Goal: Task Accomplishment & Management: Manage account settings

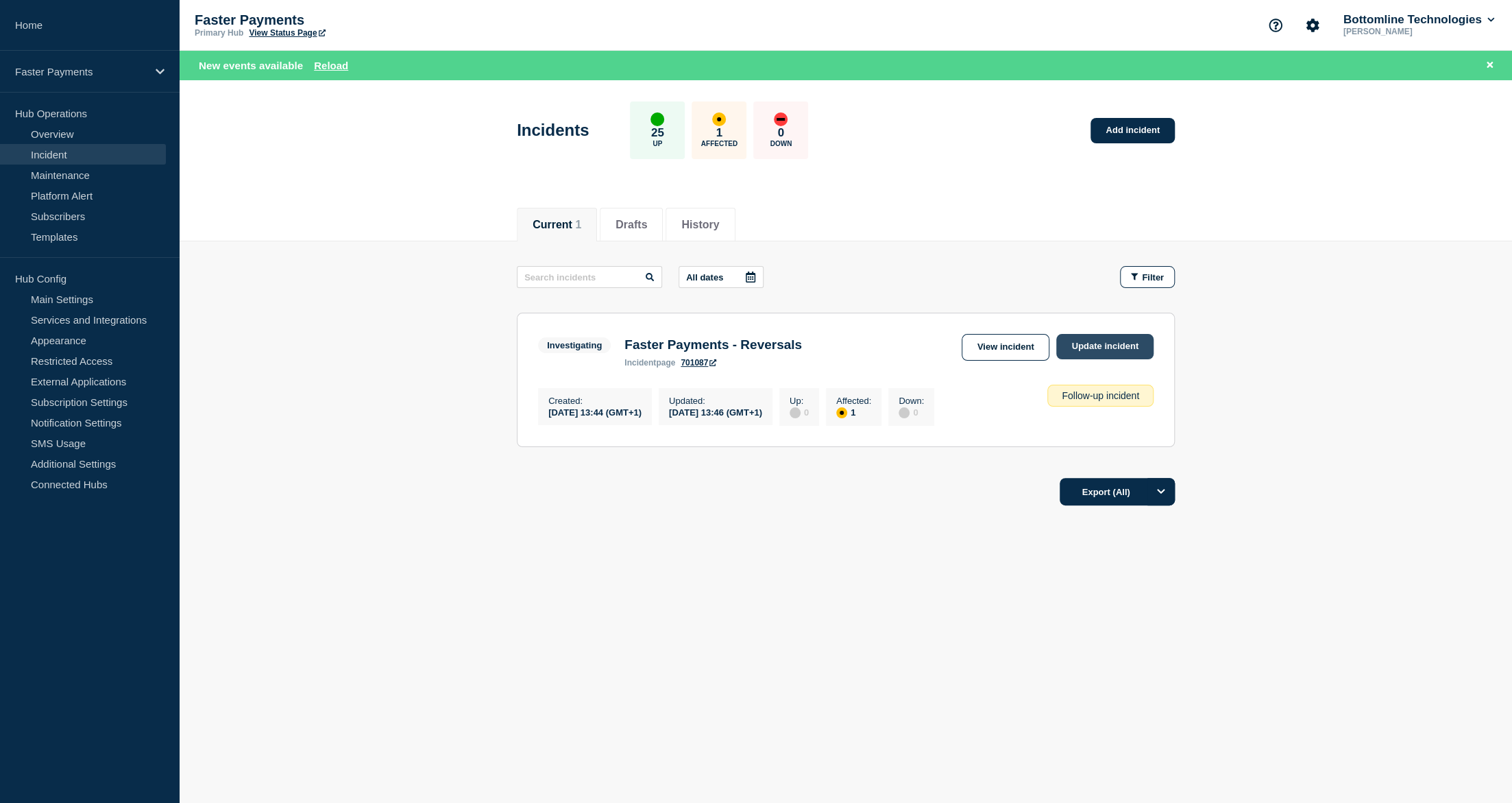
click at [1139, 351] on link "Update incident" at bounding box center [1105, 346] width 98 height 25
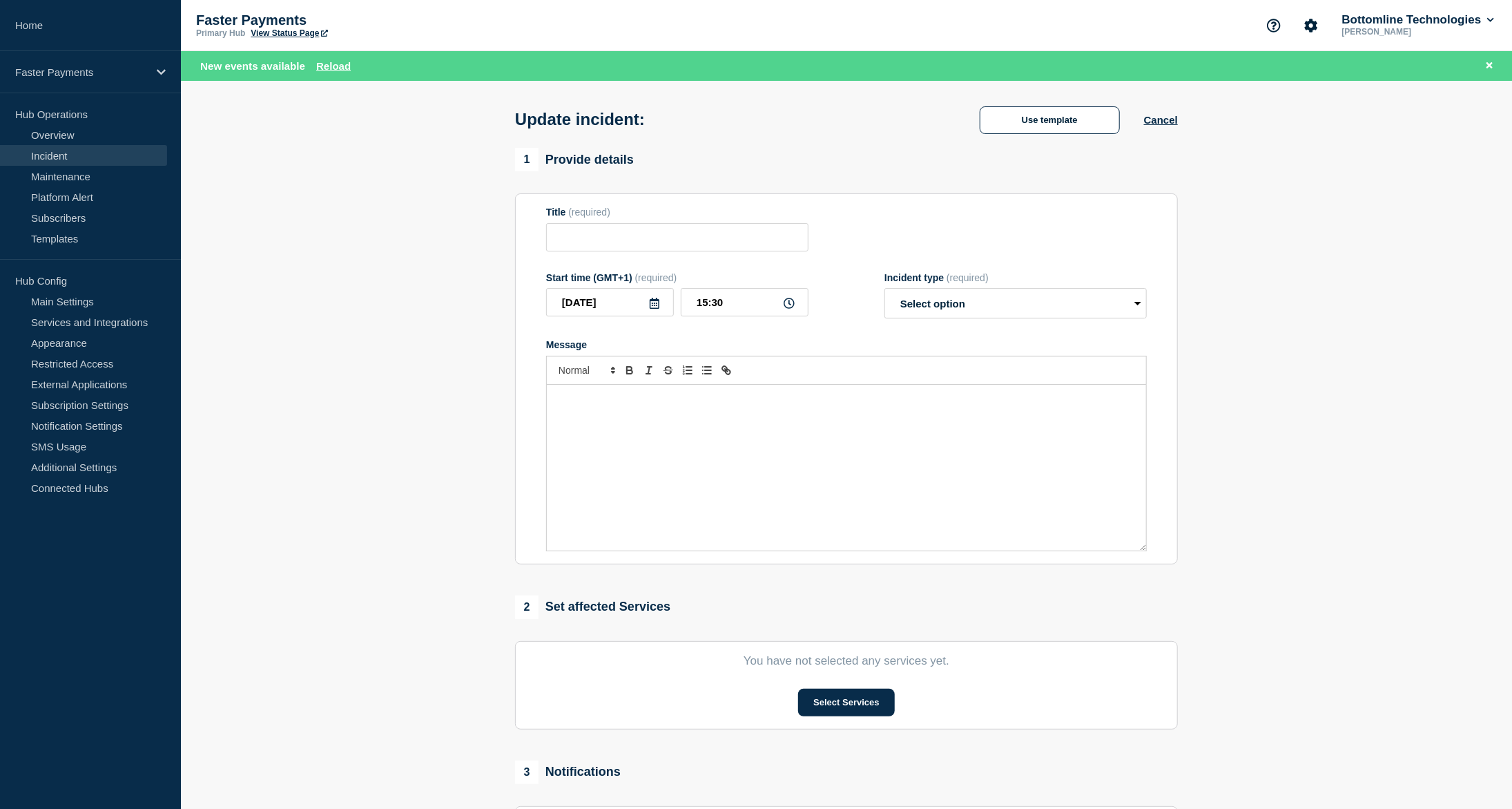
type input "Faster Payments - Reversals"
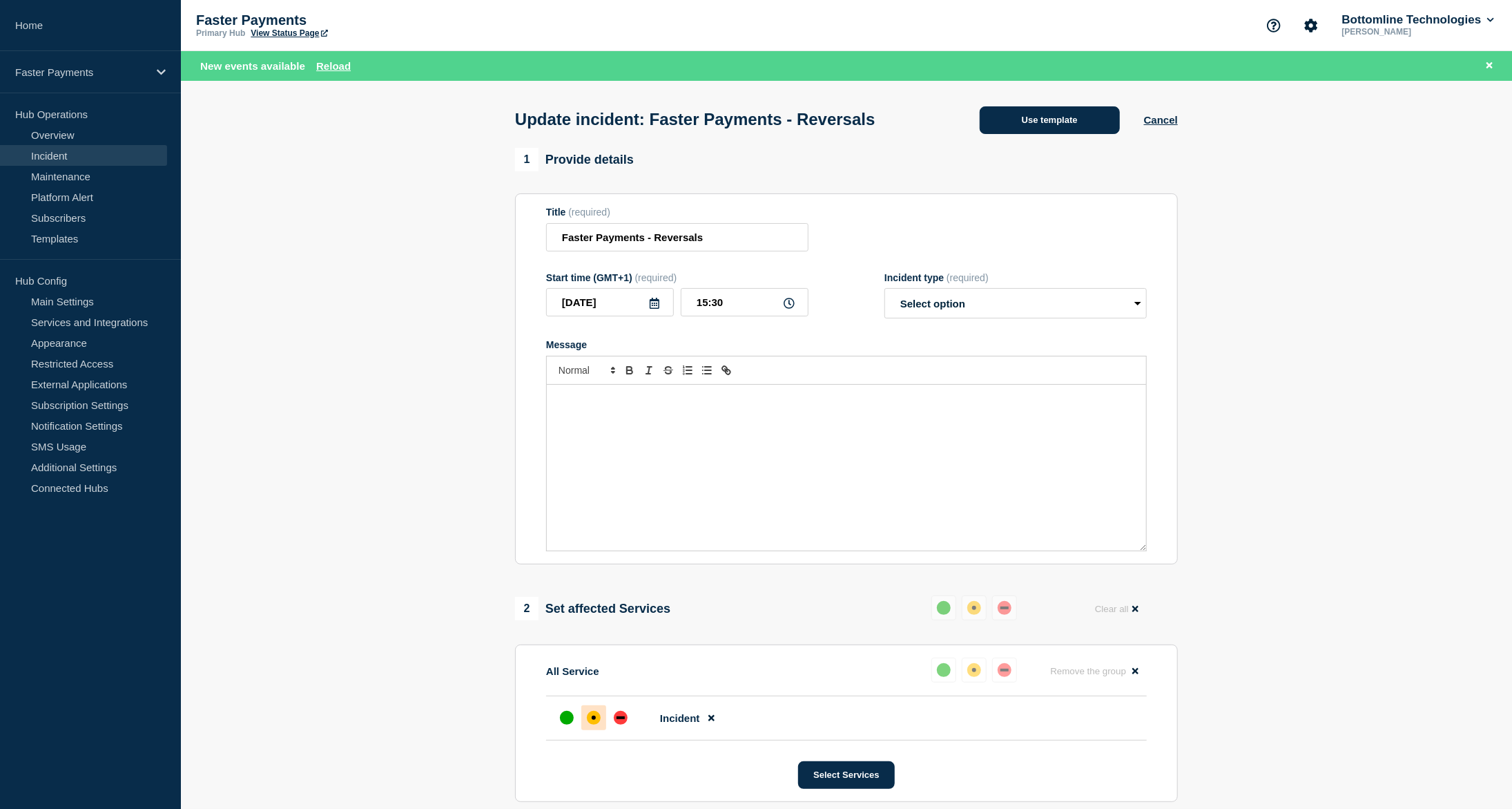
click at [1059, 114] on button "Use template" at bounding box center [1050, 120] width 140 height 28
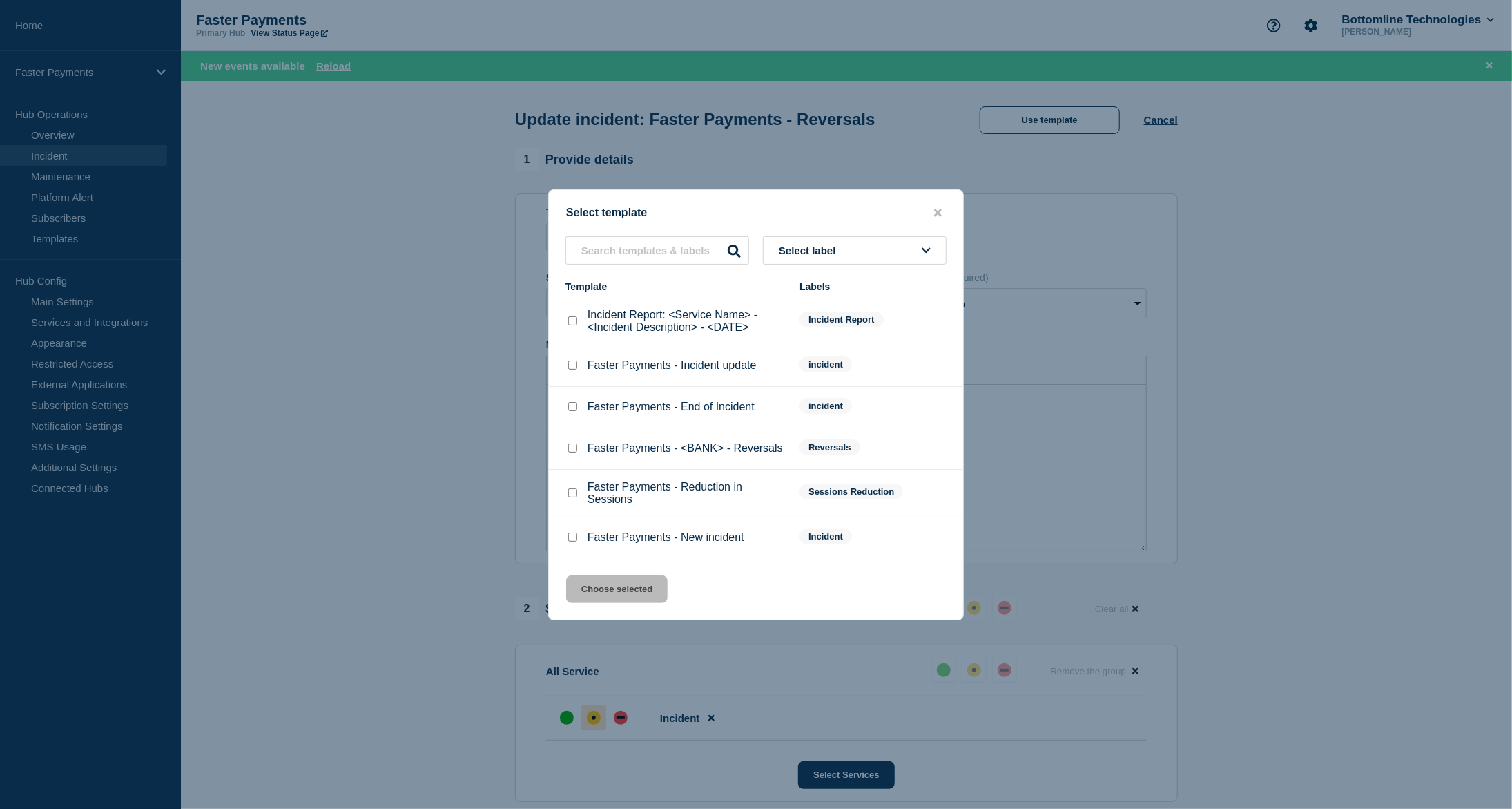
click at [574, 364] on input "Faster Payments - Incident update checkbox" at bounding box center [573, 365] width 9 height 9
click at [573, 368] on input "Faster Payments - Incident update checkbox" at bounding box center [573, 365] width 9 height 9
checkbox input "false"
click at [573, 411] on input "Faster Payments - End of Incident checkbox" at bounding box center [573, 406] width 9 height 9
click at [574, 407] on input "Faster Payments - End of Incident checkbox" at bounding box center [573, 406] width 9 height 9
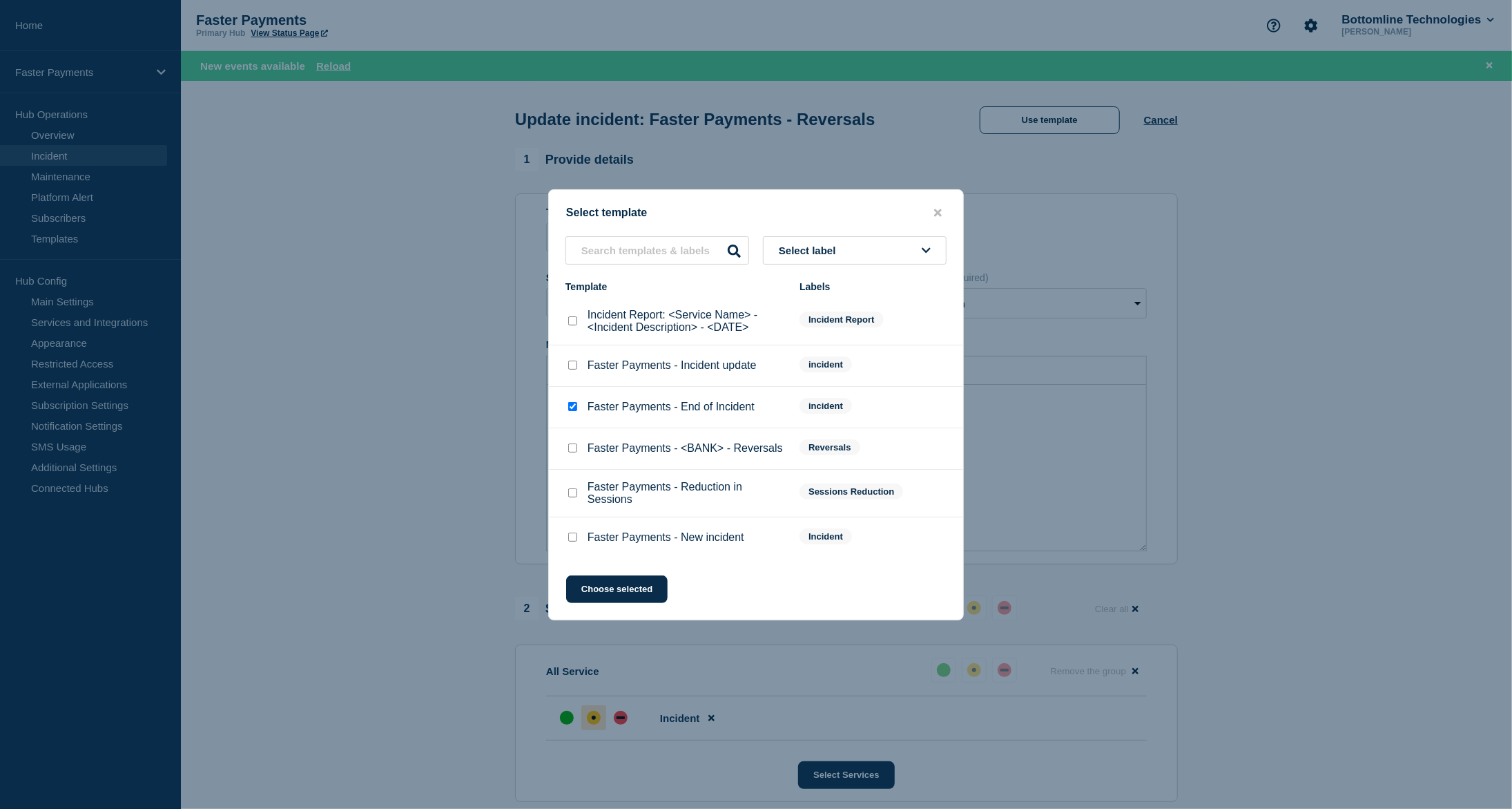
checkbox input "false"
click at [574, 366] on input "Faster Payments - Incident update checkbox" at bounding box center [573, 365] width 9 height 9
checkbox input "true"
click at [649, 596] on button "Choose selected" at bounding box center [617, 589] width 102 height 28
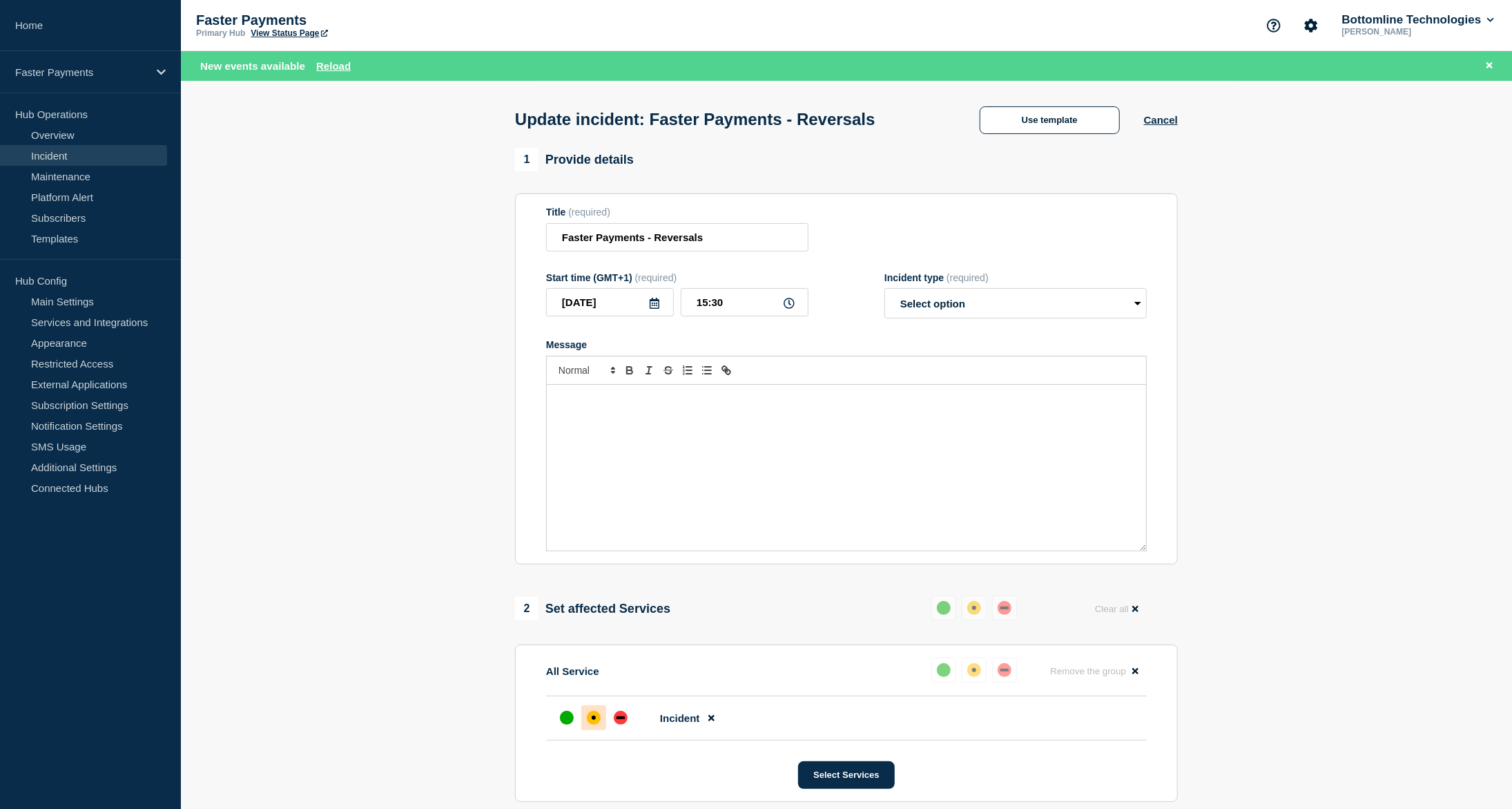
select select "investigating"
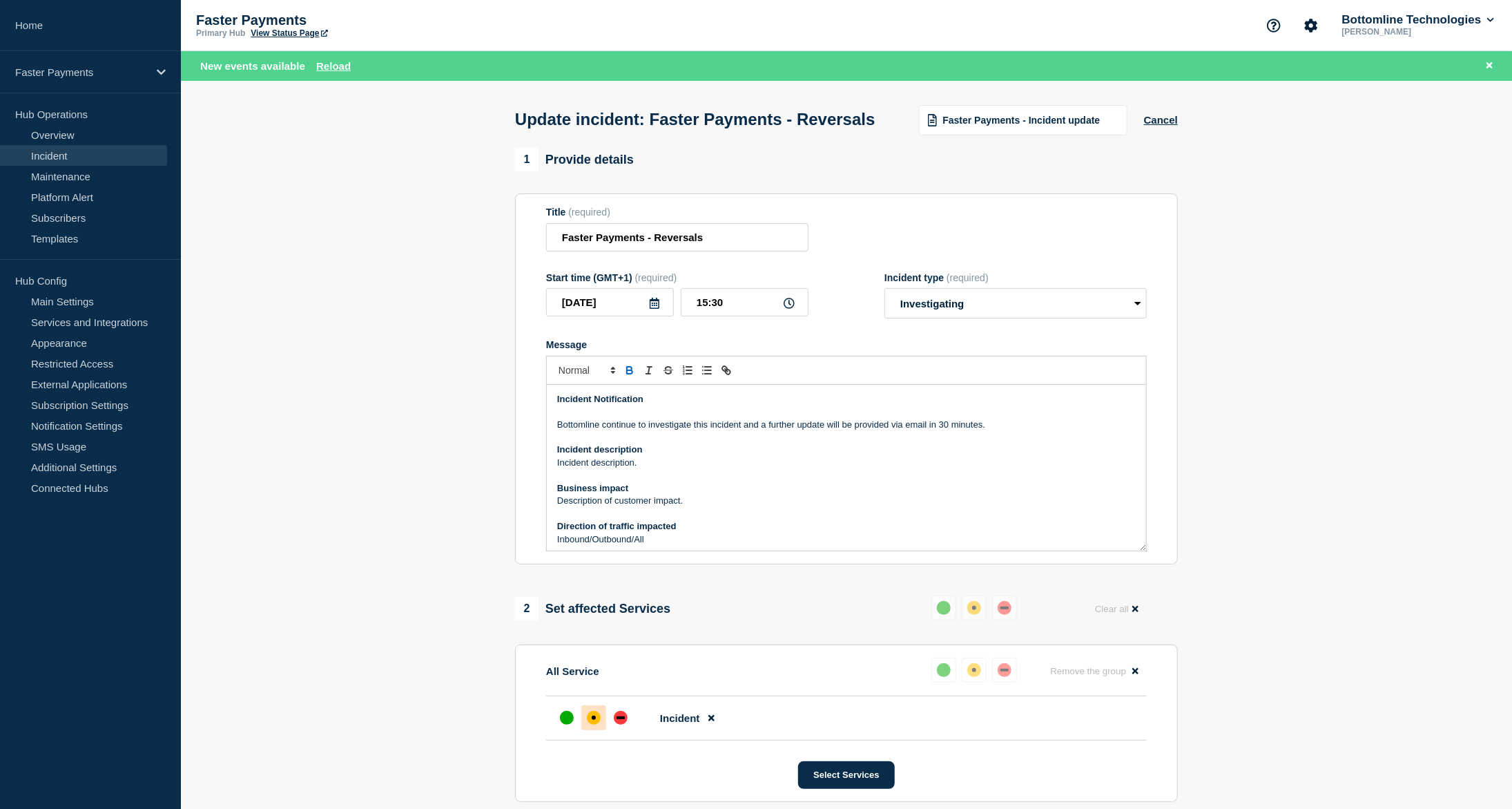
click at [396, 20] on p "Faster Payments" at bounding box center [334, 20] width 276 height 16
click at [635, 431] on p "Bottomline continue to investigate this incident and a further update will be p…" at bounding box center [847, 425] width 579 height 12
click at [639, 431] on p "Bottomline continue to investigate this incident and a further update will be p…" at bounding box center [847, 425] width 579 height 12
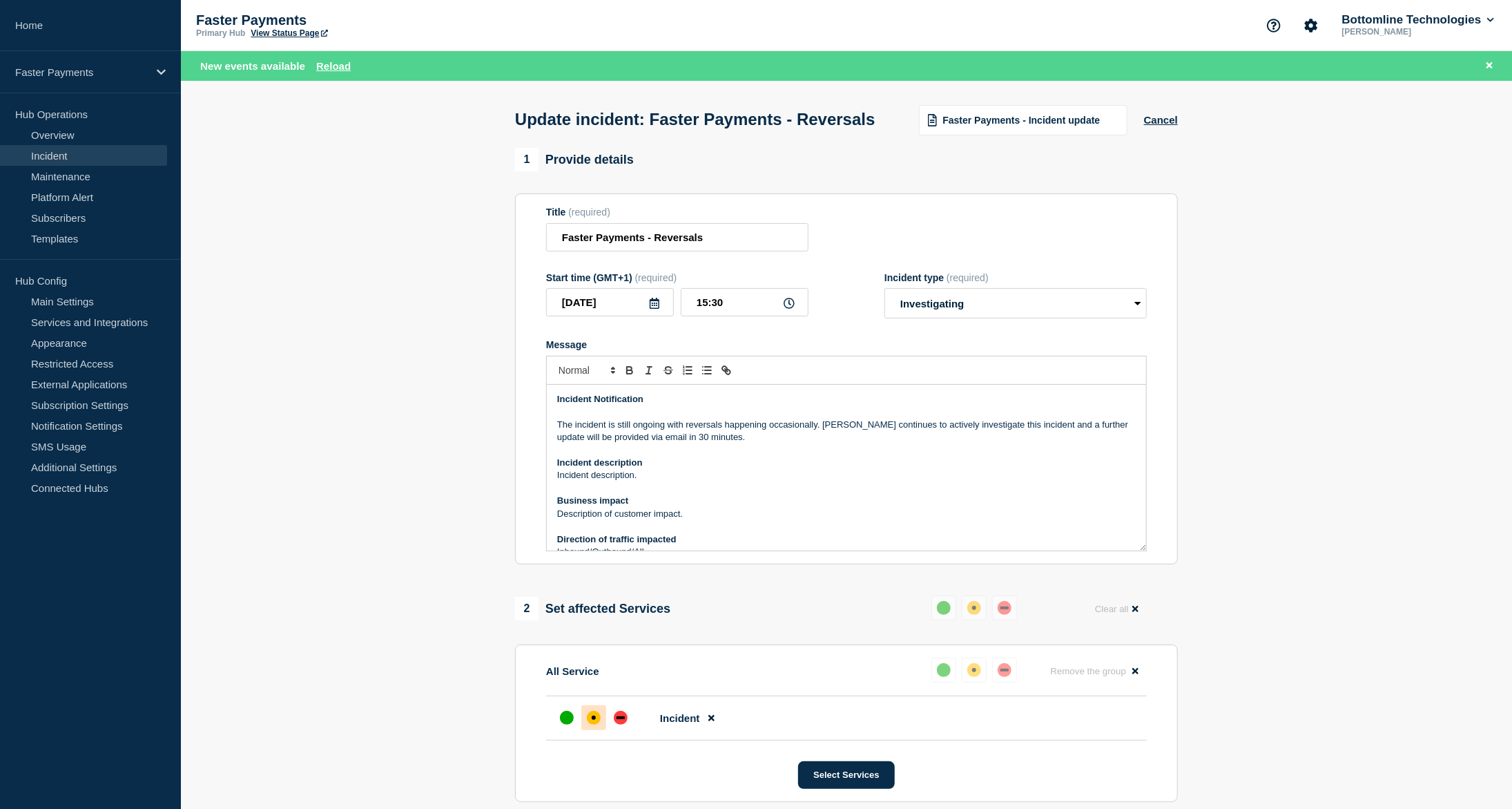
click at [1042, 444] on p "The incident is still ongoing with reversals happening occasionally. Bottomline…" at bounding box center [847, 431] width 579 height 25
click at [710, 252] on input "Faster Payments - Reversals" at bounding box center [678, 237] width 262 height 29
click at [603, 469] on p "Incident description" at bounding box center [847, 462] width 579 height 12
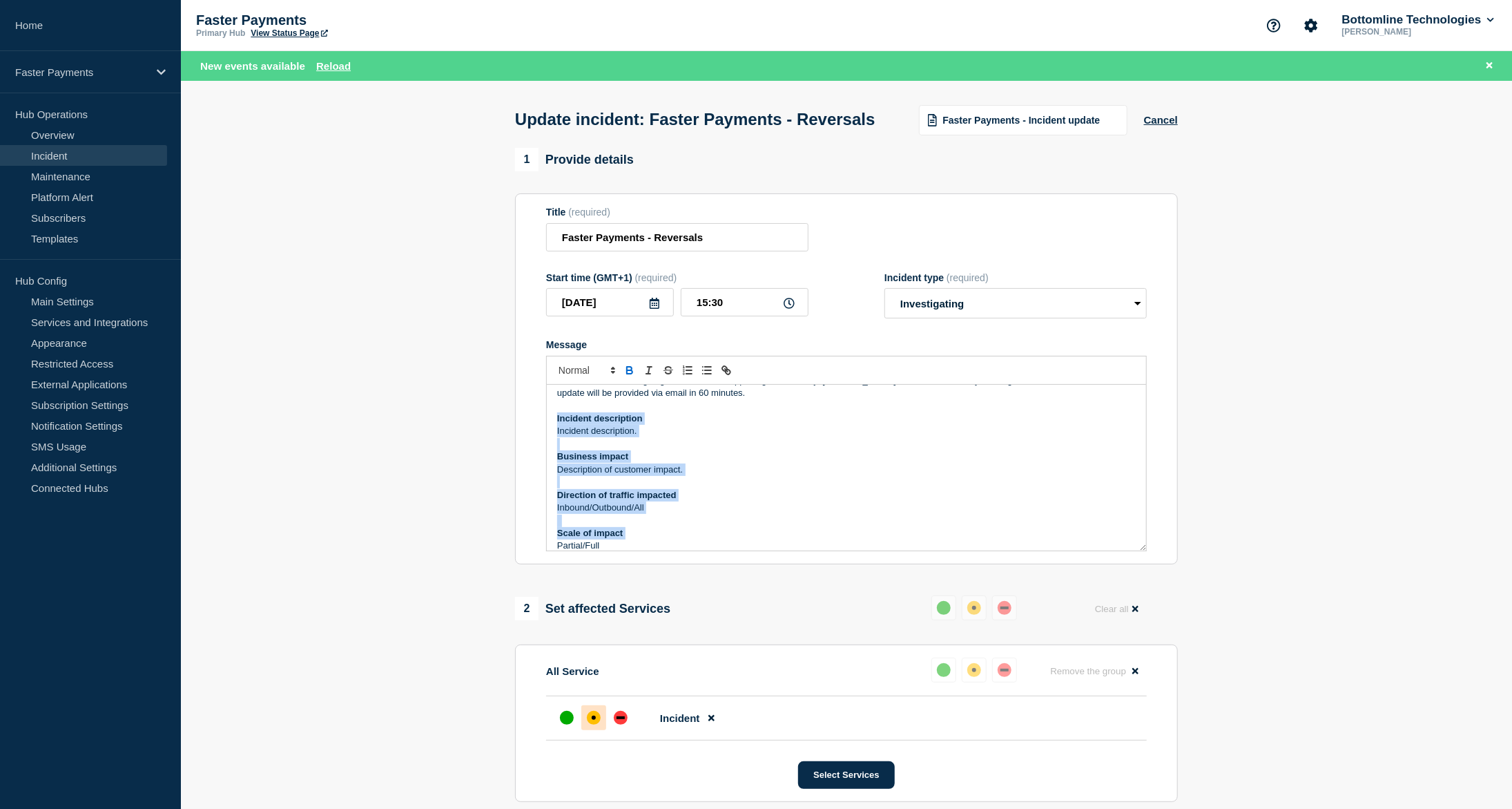
drag, startPoint x: 603, startPoint y: 497, endPoint x: 621, endPoint y: 570, distance: 75.2
click at [621, 551] on div "Incident Notification The incident is still ongoing with reversals happening oc…" at bounding box center [846, 467] width 599 height 166
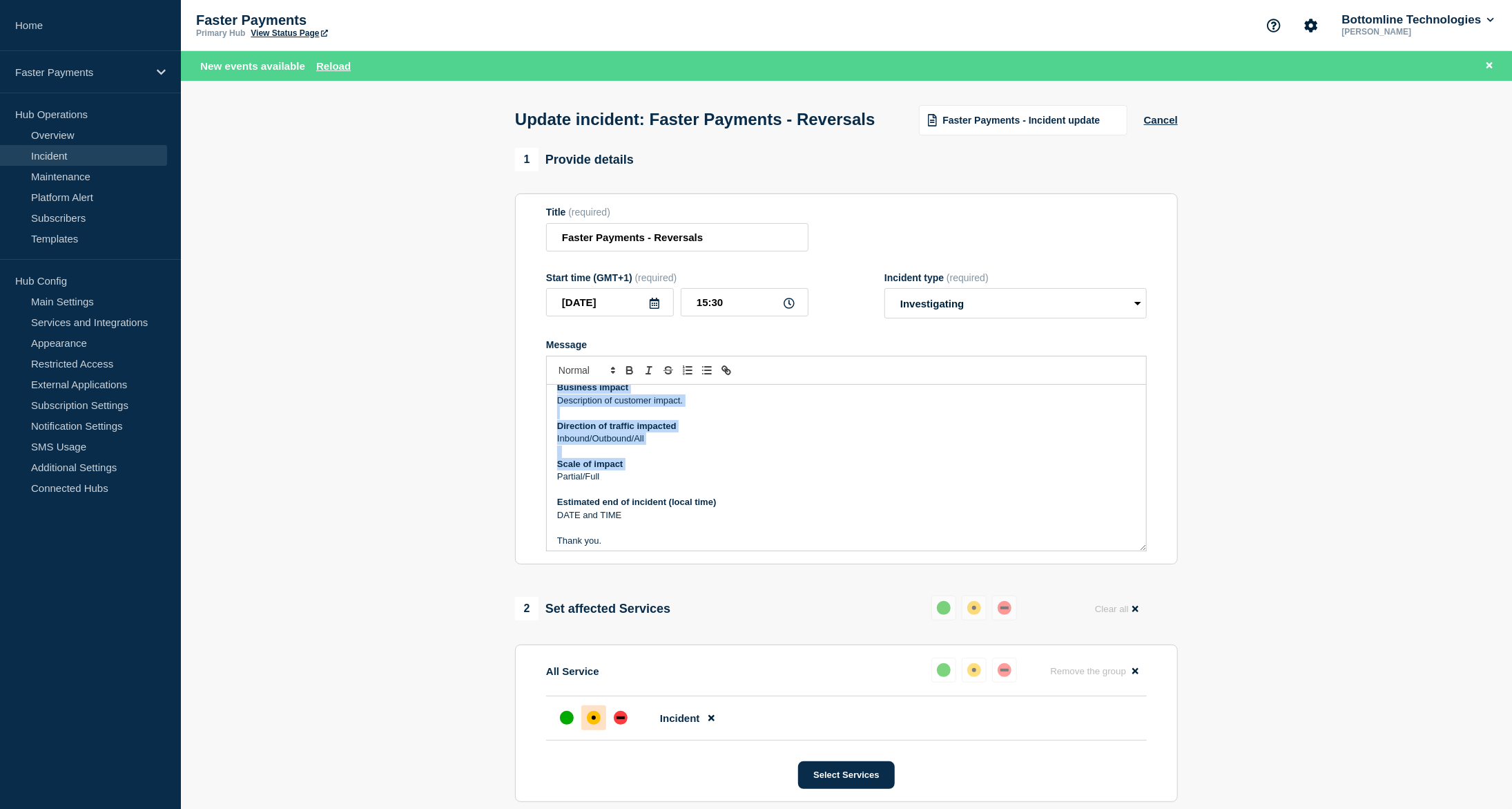
scroll to position [113, 0]
click at [625, 496] on p "Message" at bounding box center [847, 489] width 579 height 12
click at [626, 507] on strong "Estimated end of incident (local time)" at bounding box center [637, 502] width 159 height 11
click at [642, 521] on p "DATE and TIME" at bounding box center [847, 515] width 579 height 12
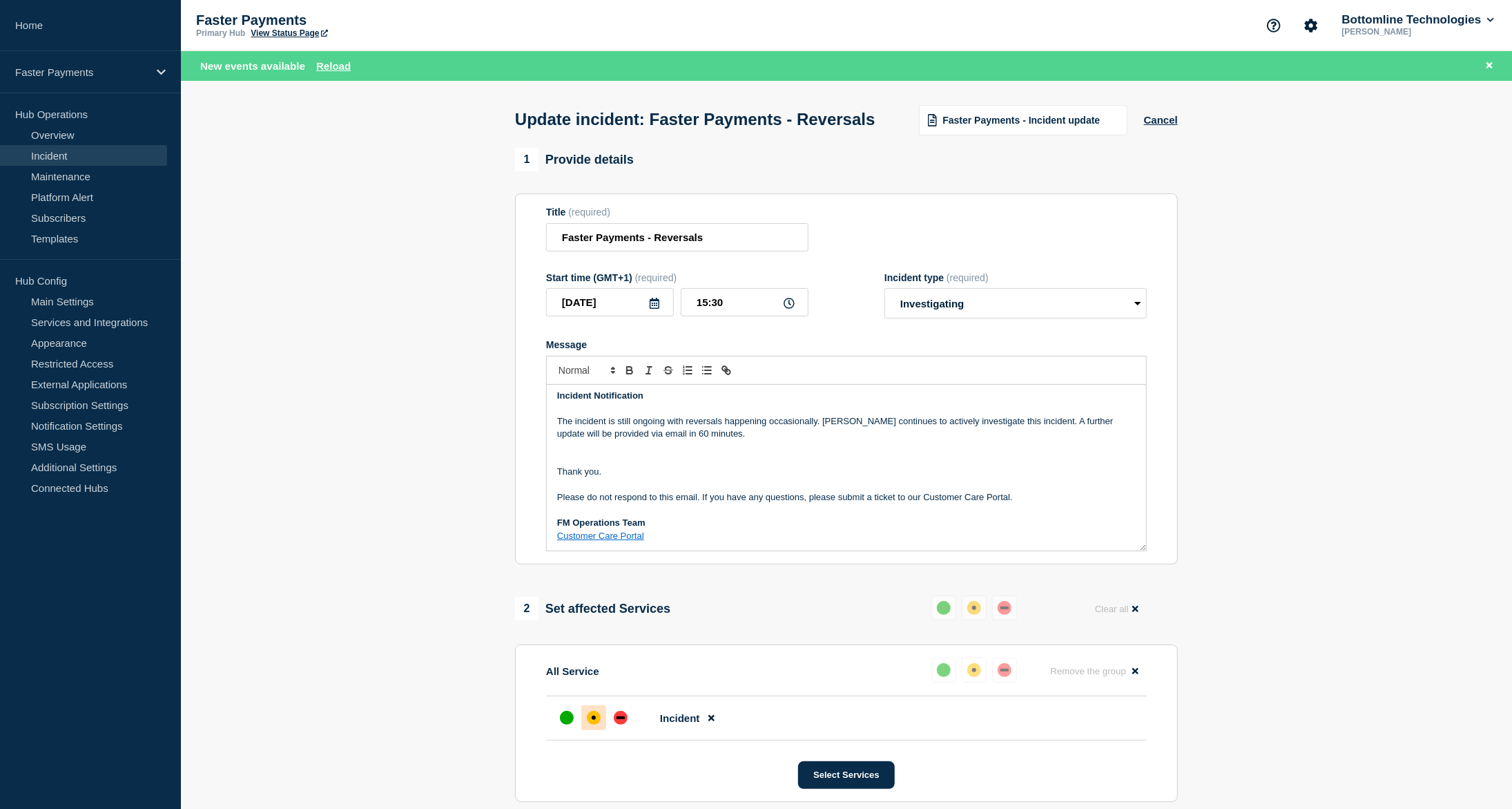
scroll to position [0, 0]
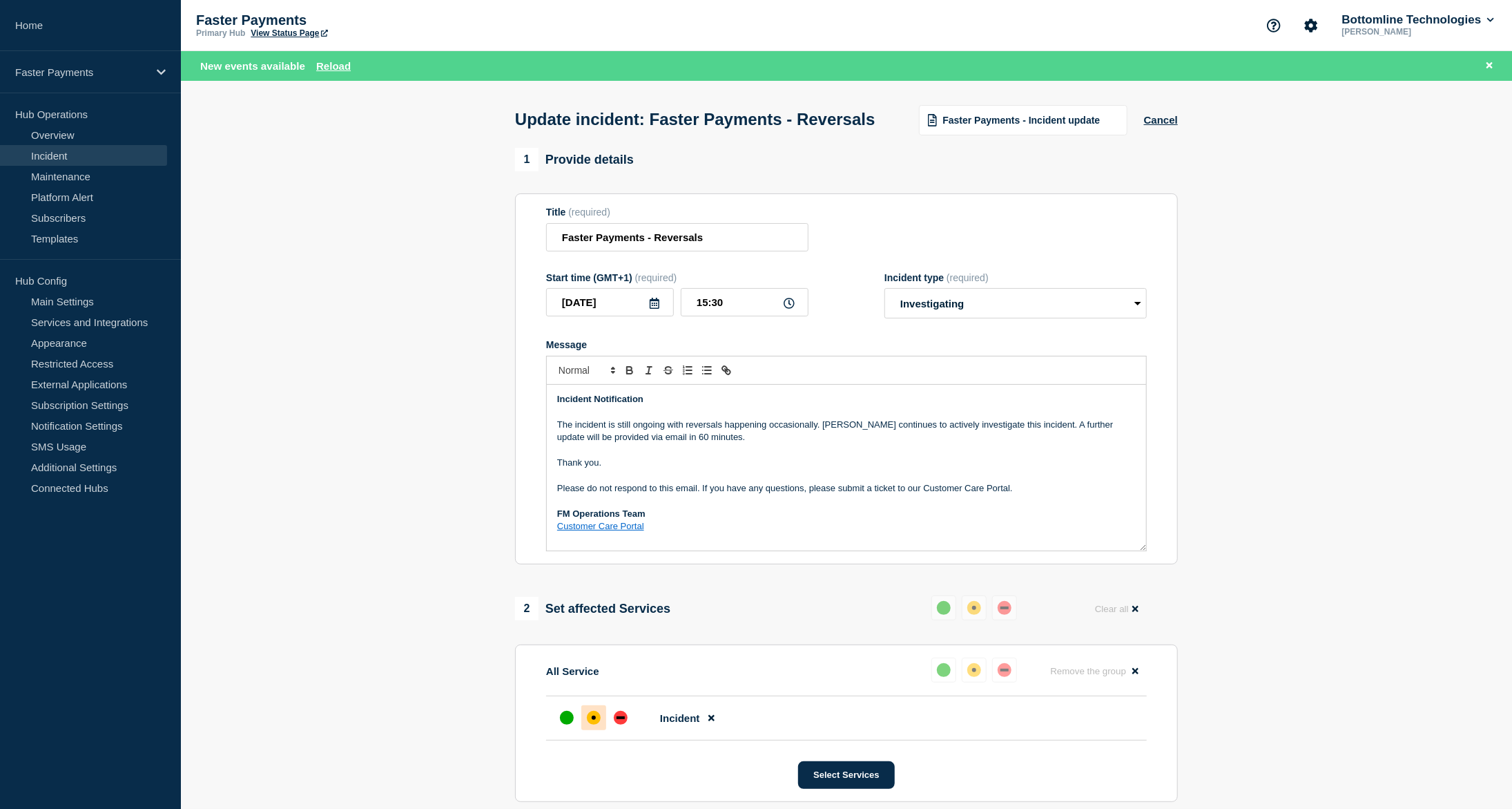
click at [706, 444] on p "The incident is still ongoing with reversals happening occasionally. Bottomline…" at bounding box center [847, 431] width 579 height 25
click at [854, 444] on p "The incident is still ongoing with reversals happening occasionally. Bottomline…" at bounding box center [847, 431] width 579 height 25
click at [852, 444] on p "The incident is still ongoing with reversals happening occasionally. Bottomline…" at bounding box center [847, 431] width 579 height 25
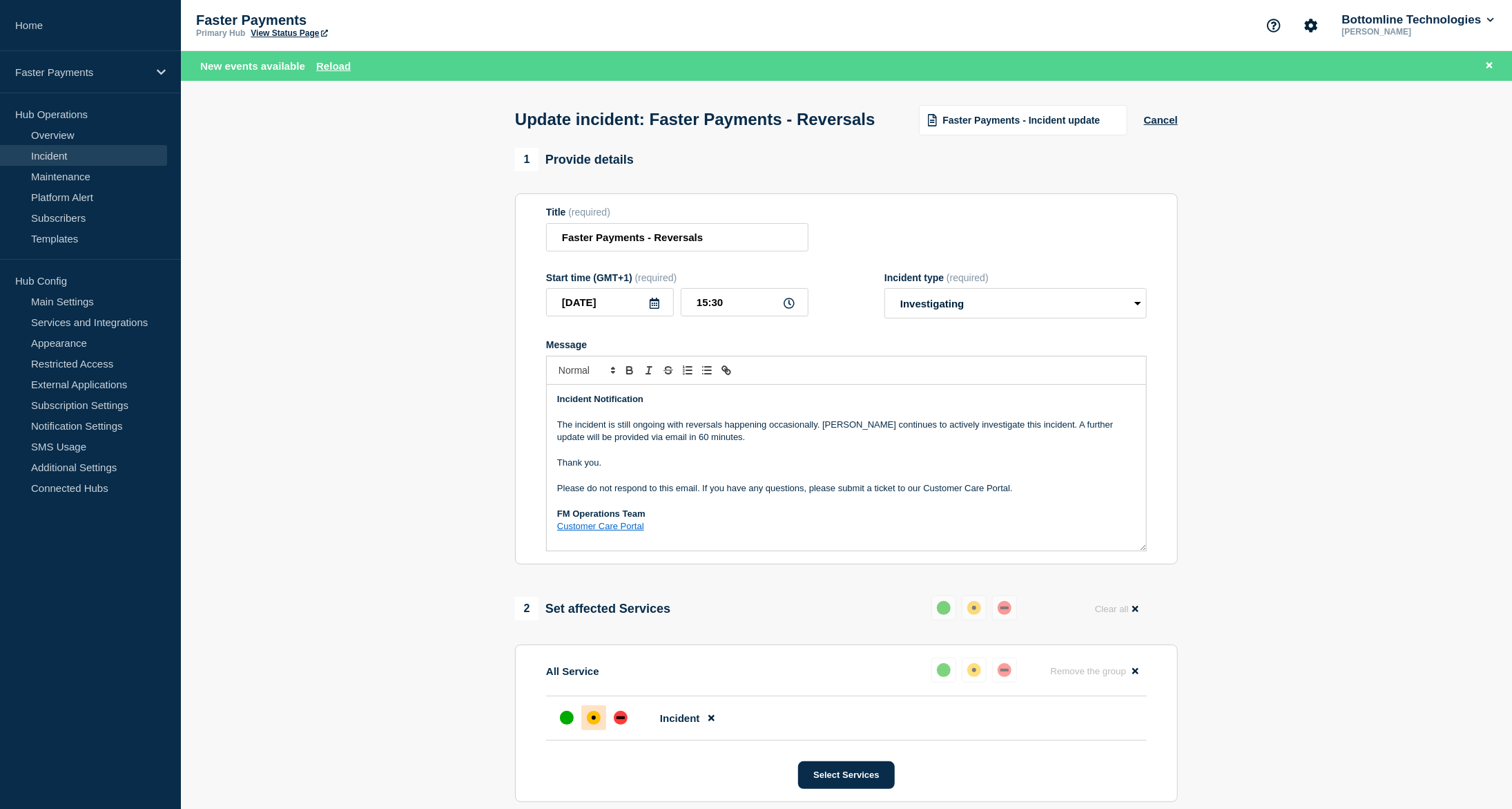
click at [1047, 444] on p "The incident is still ongoing with reversals happening occasionally. Bottomline…" at bounding box center [847, 431] width 579 height 25
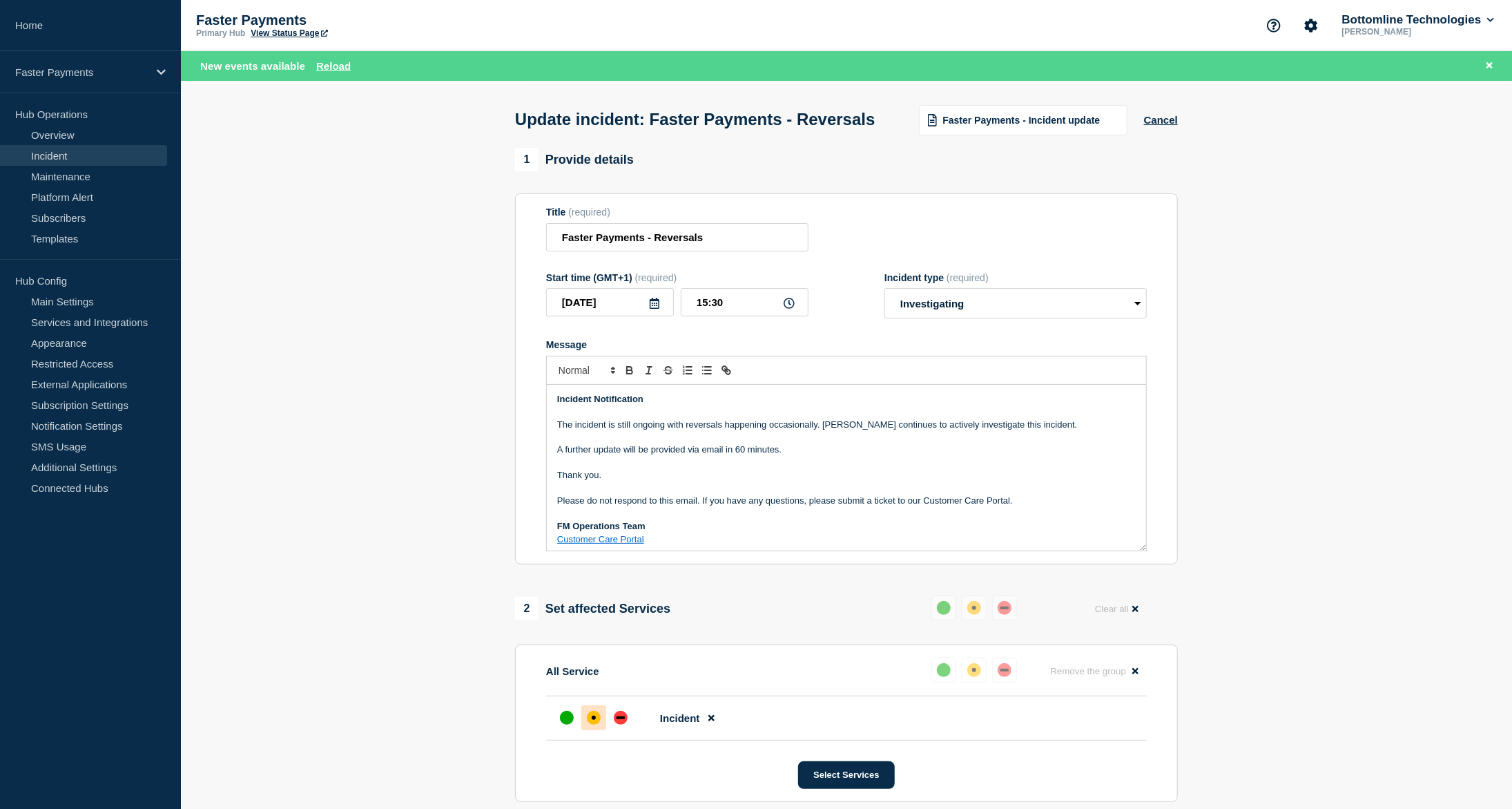
click at [1053, 431] on p "The incident is still ongoing with reversals happening occasionally. Bottomline…" at bounding box center [847, 425] width 579 height 12
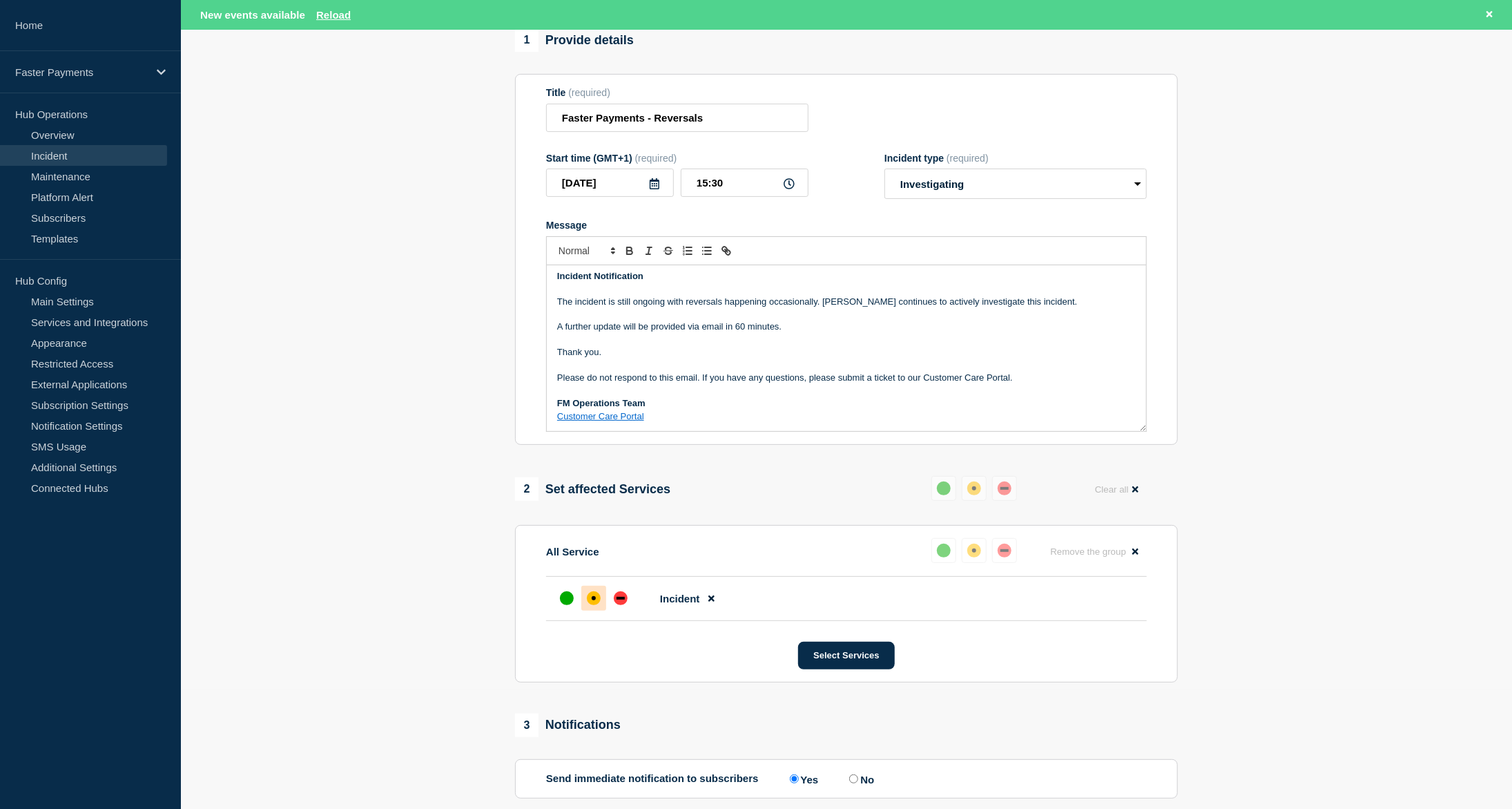
scroll to position [276, 0]
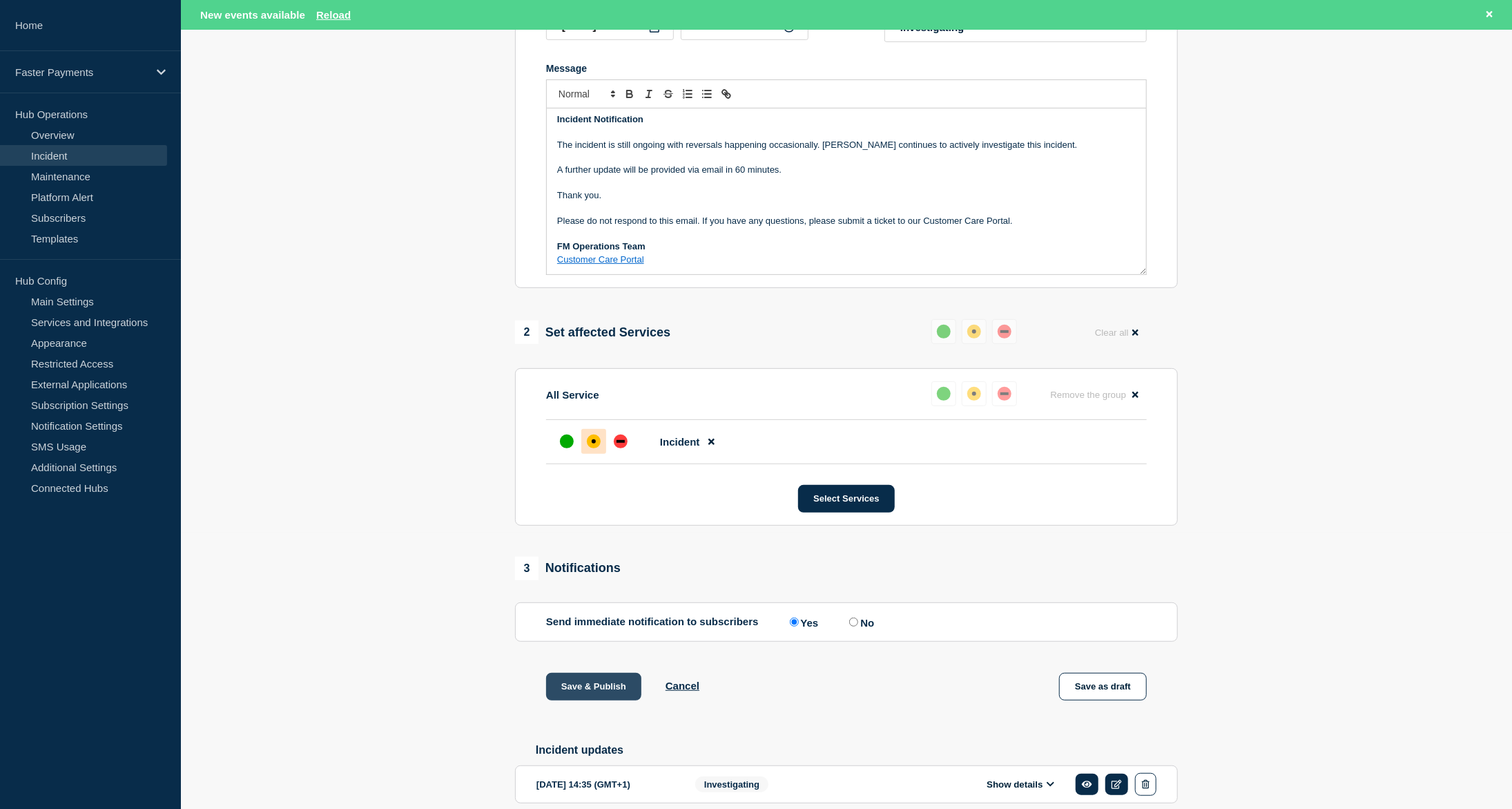
click at [609, 700] on button "Save & Publish" at bounding box center [594, 687] width 95 height 28
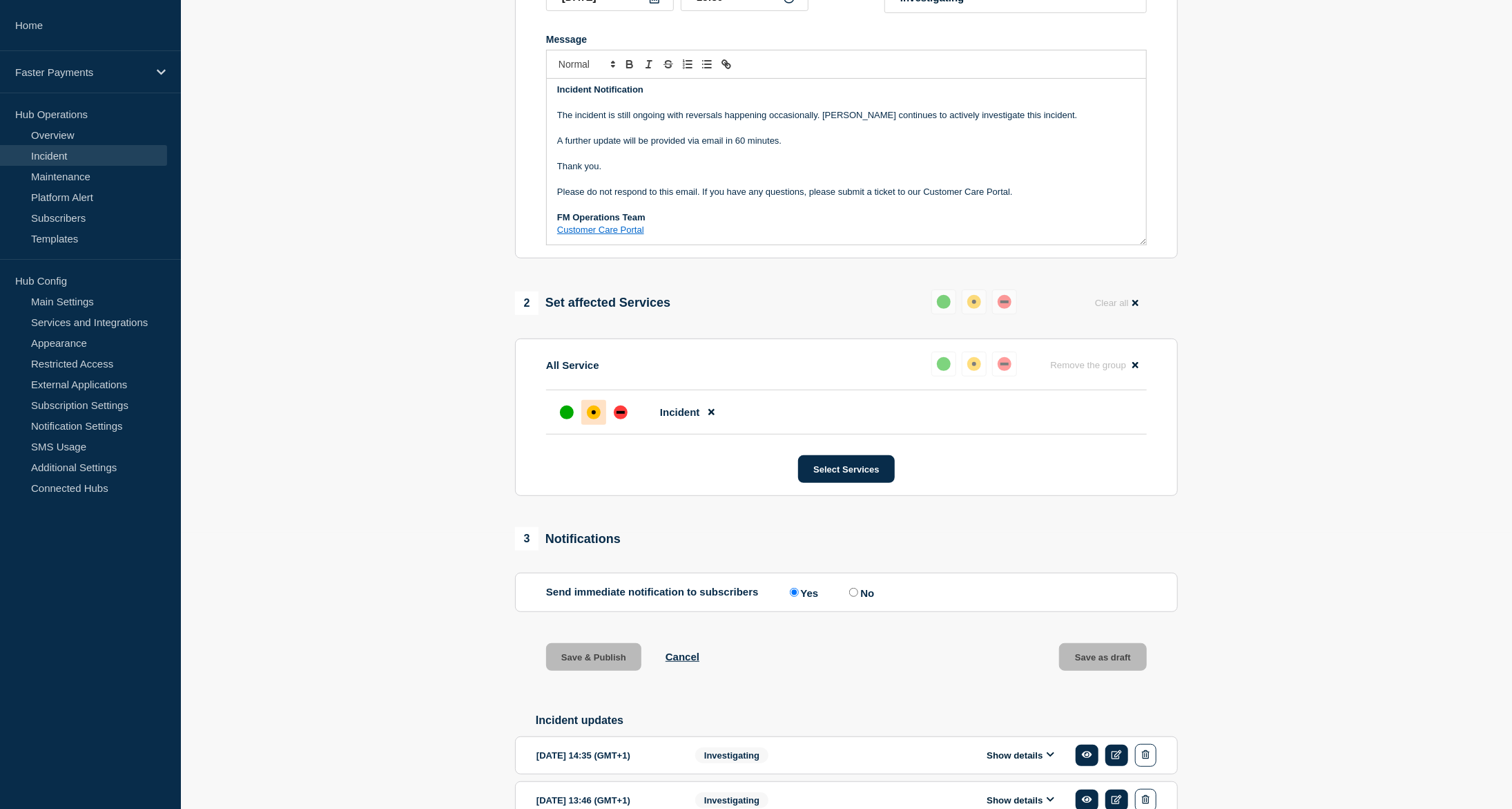
scroll to position [247, 0]
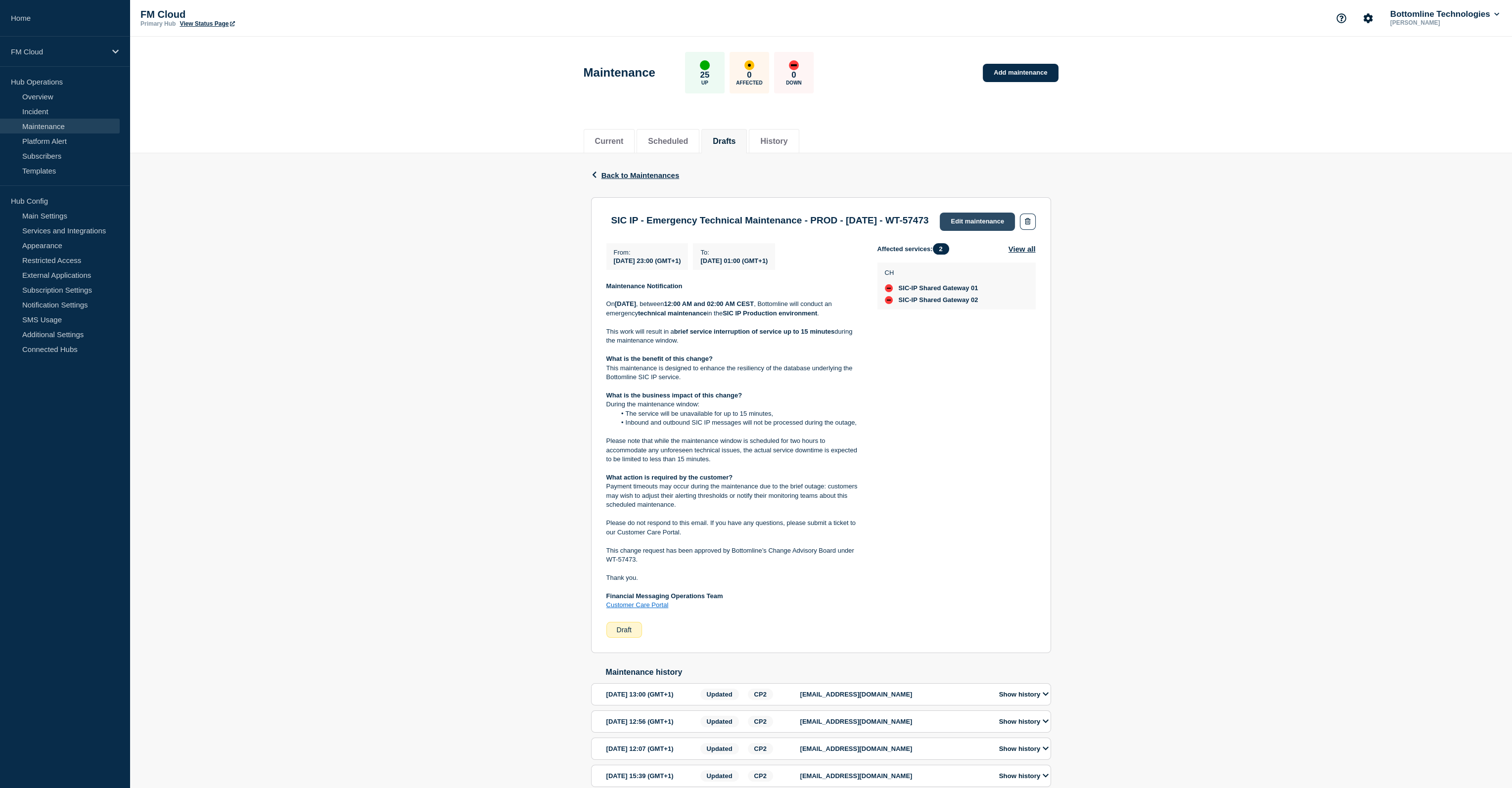
click at [961, 220] on link "Edit maintenance" at bounding box center [977, 221] width 75 height 18
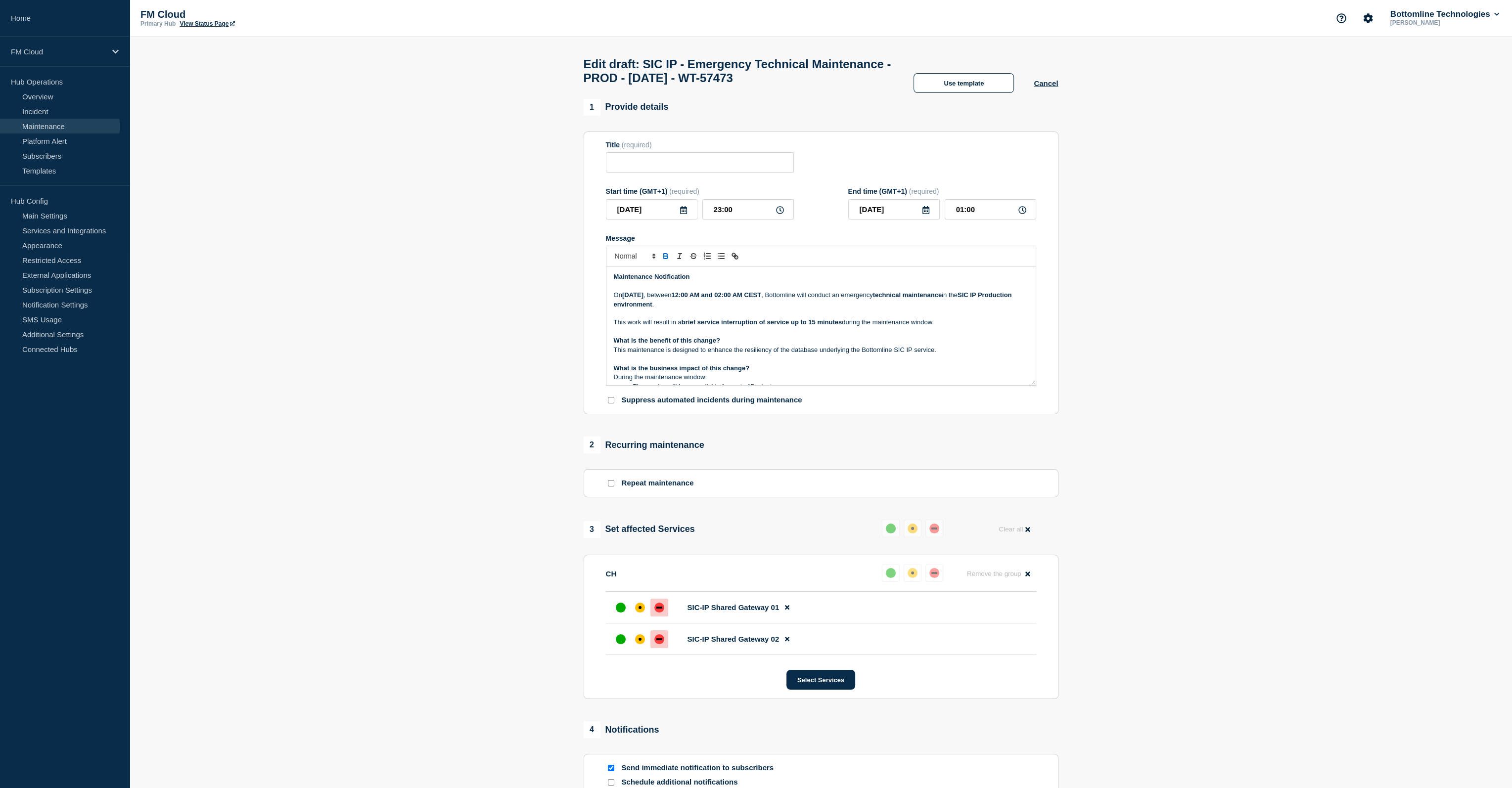
type input "SIC IP - Emergency Technical Maintenance - PROD - 17/AUG/2025 - WT-57473"
type input "[DATE]"
type input "23:00"
type input "2025-08-17"
type input "01:00"
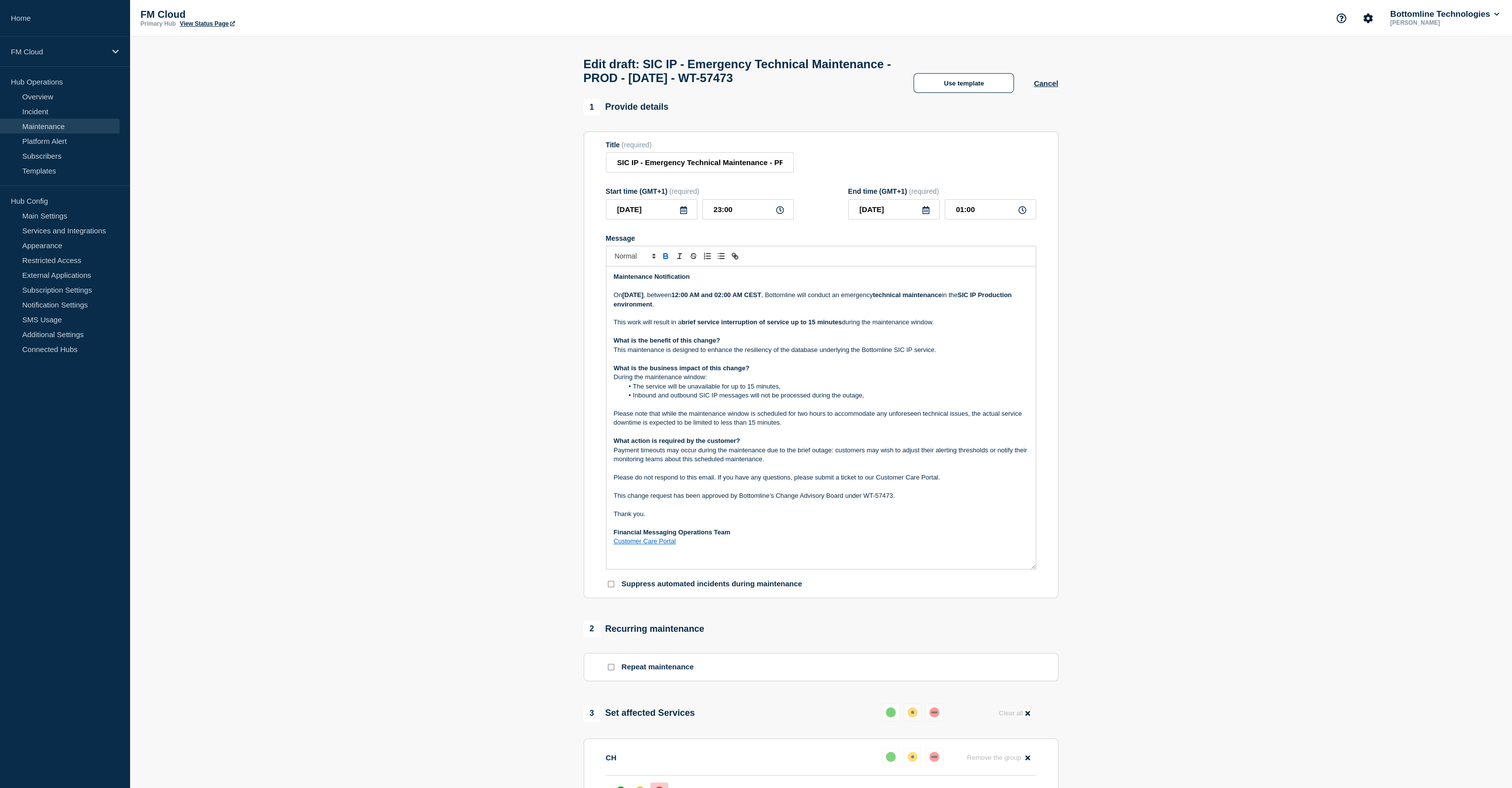
drag, startPoint x: 1034, startPoint y: 391, endPoint x: 1067, endPoint y: 575, distance: 186.9
click at [1067, 575] on section "1 Provide details Title (required) SIC IP - Emergency Technical Maintenance - P…" at bounding box center [821, 576] width 1382 height 953
click at [941, 327] on p "This work will result in a brief service interruption of service up to 15 minut…" at bounding box center [821, 322] width 414 height 9
click at [1039, 87] on button "Cancel" at bounding box center [1045, 83] width 24 height 8
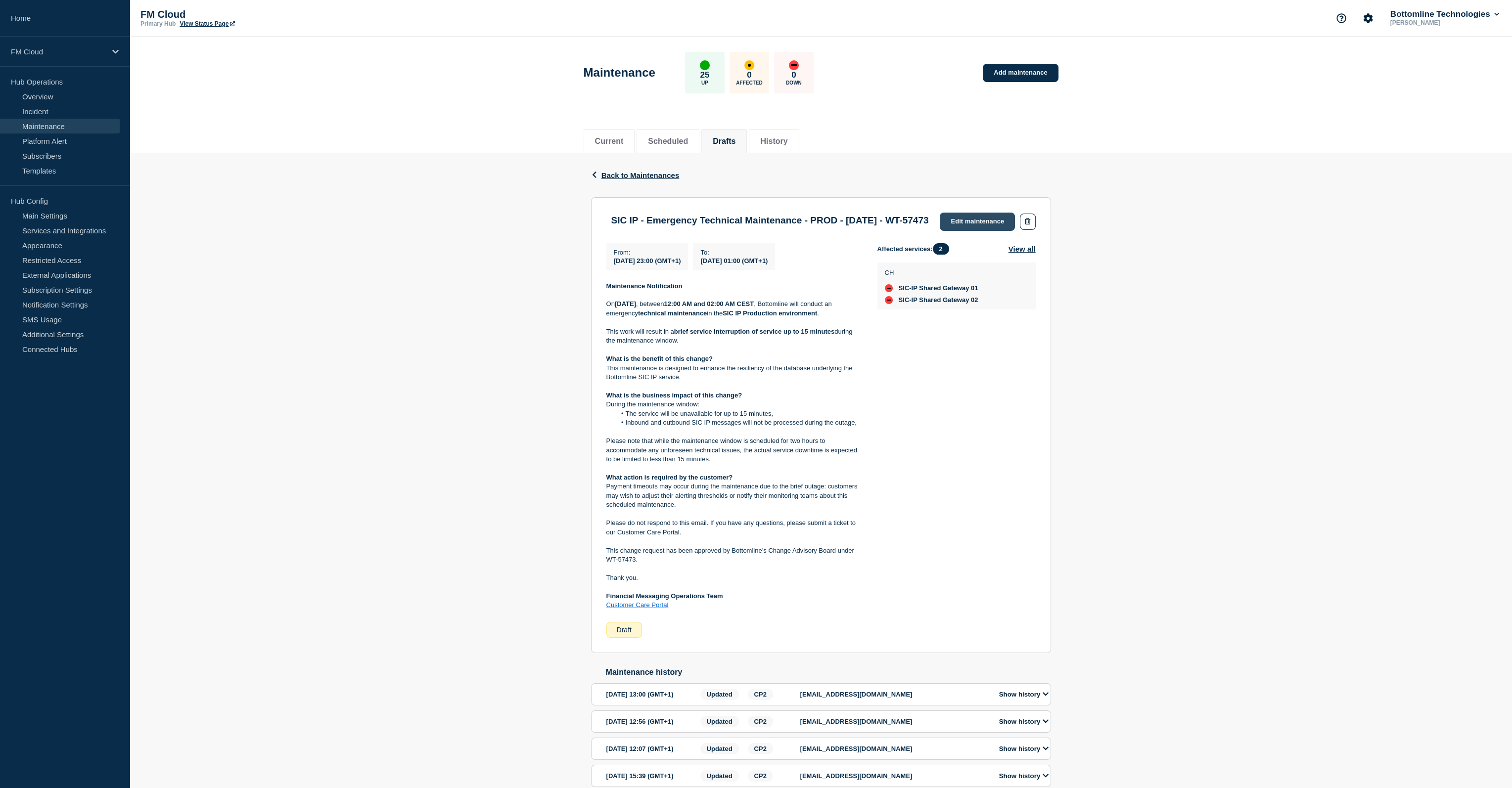
click at [951, 221] on link "Edit maintenance" at bounding box center [977, 221] width 75 height 18
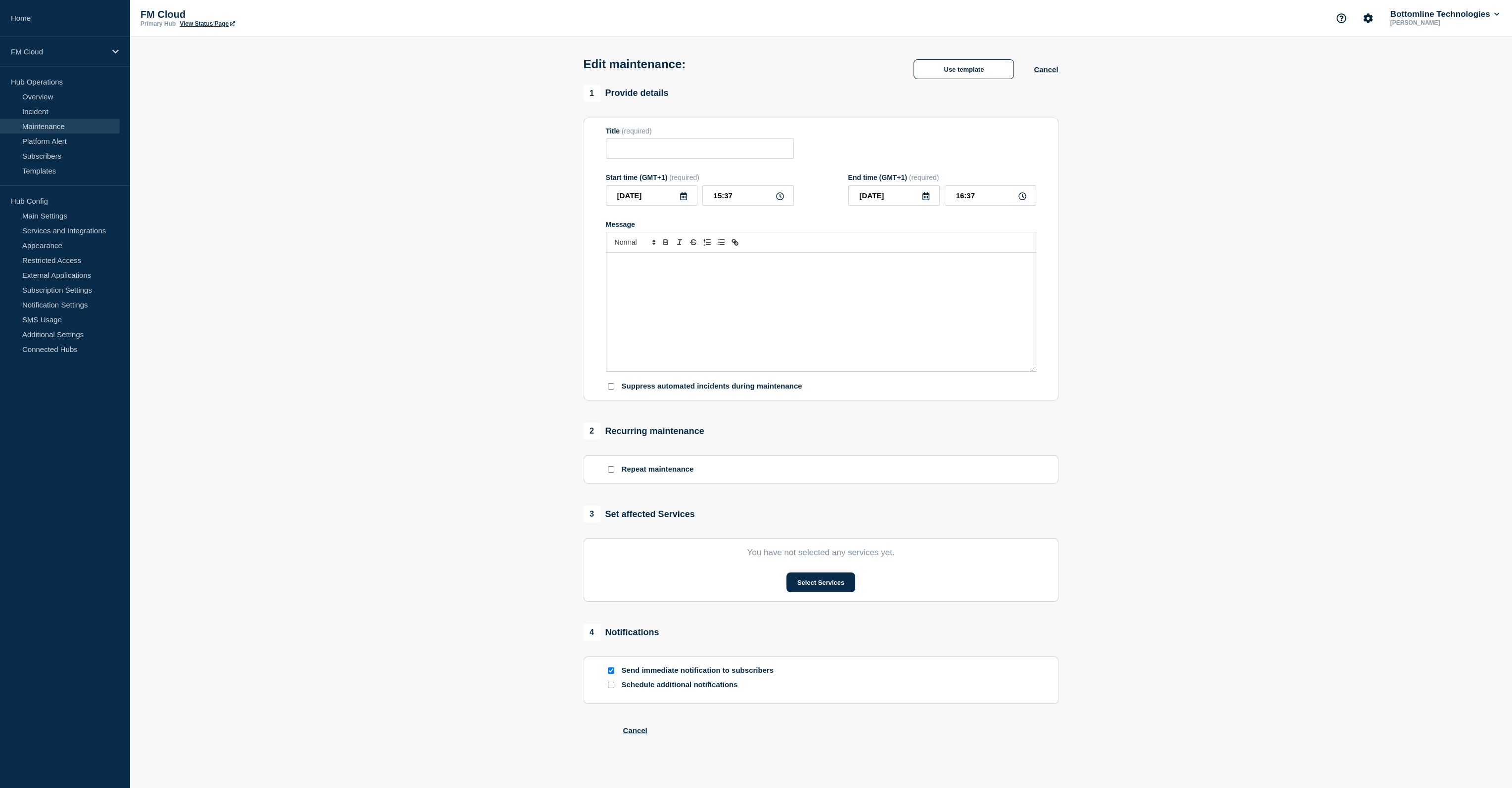
type input "SIC IP - Emergency Technical Maintenance - PROD - 17/AUG/2025 - WT-57473"
type input "[DATE]"
type input "23:00"
type input "2025-08-17"
type input "01:00"
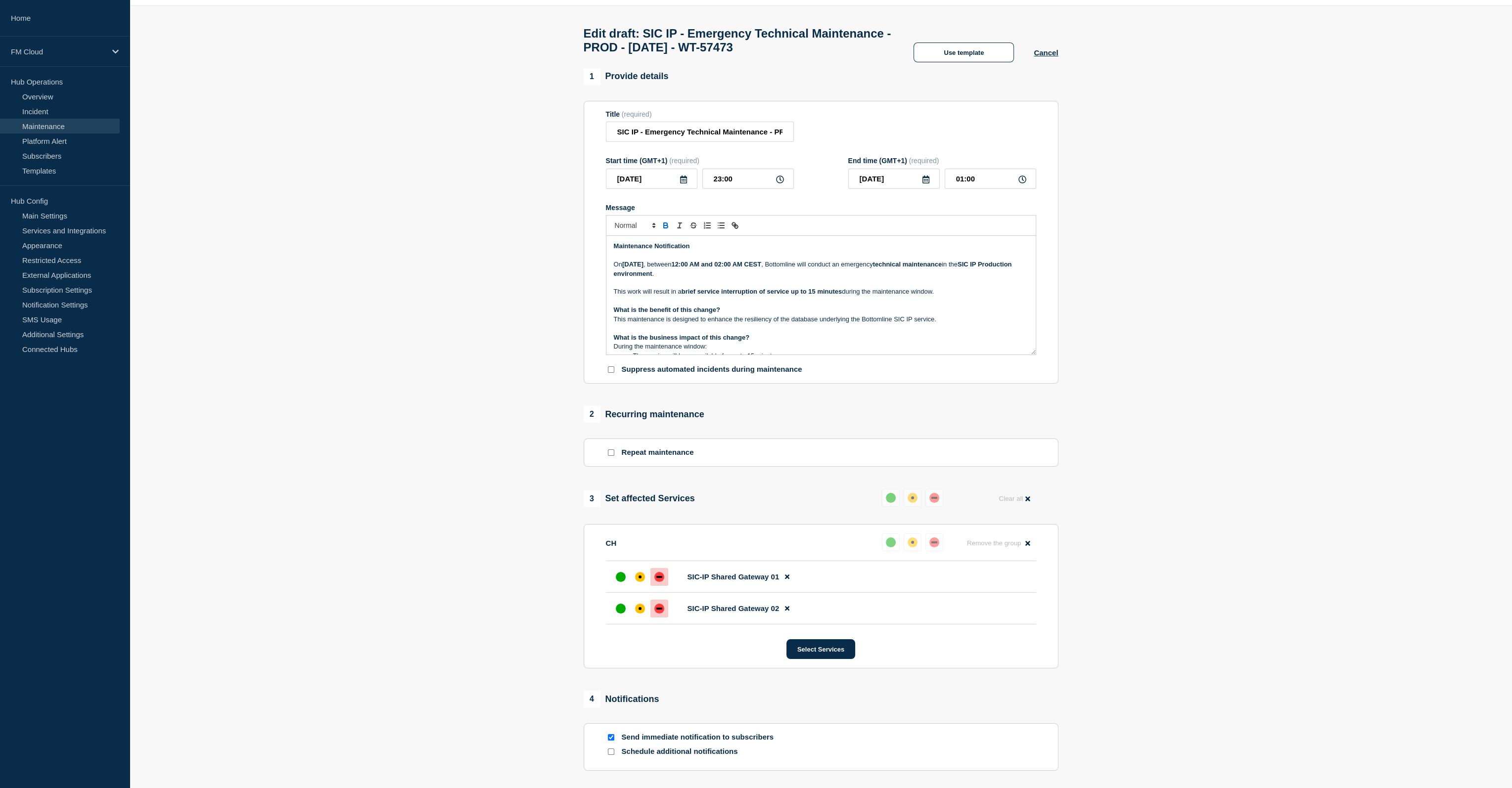
scroll to position [128, 0]
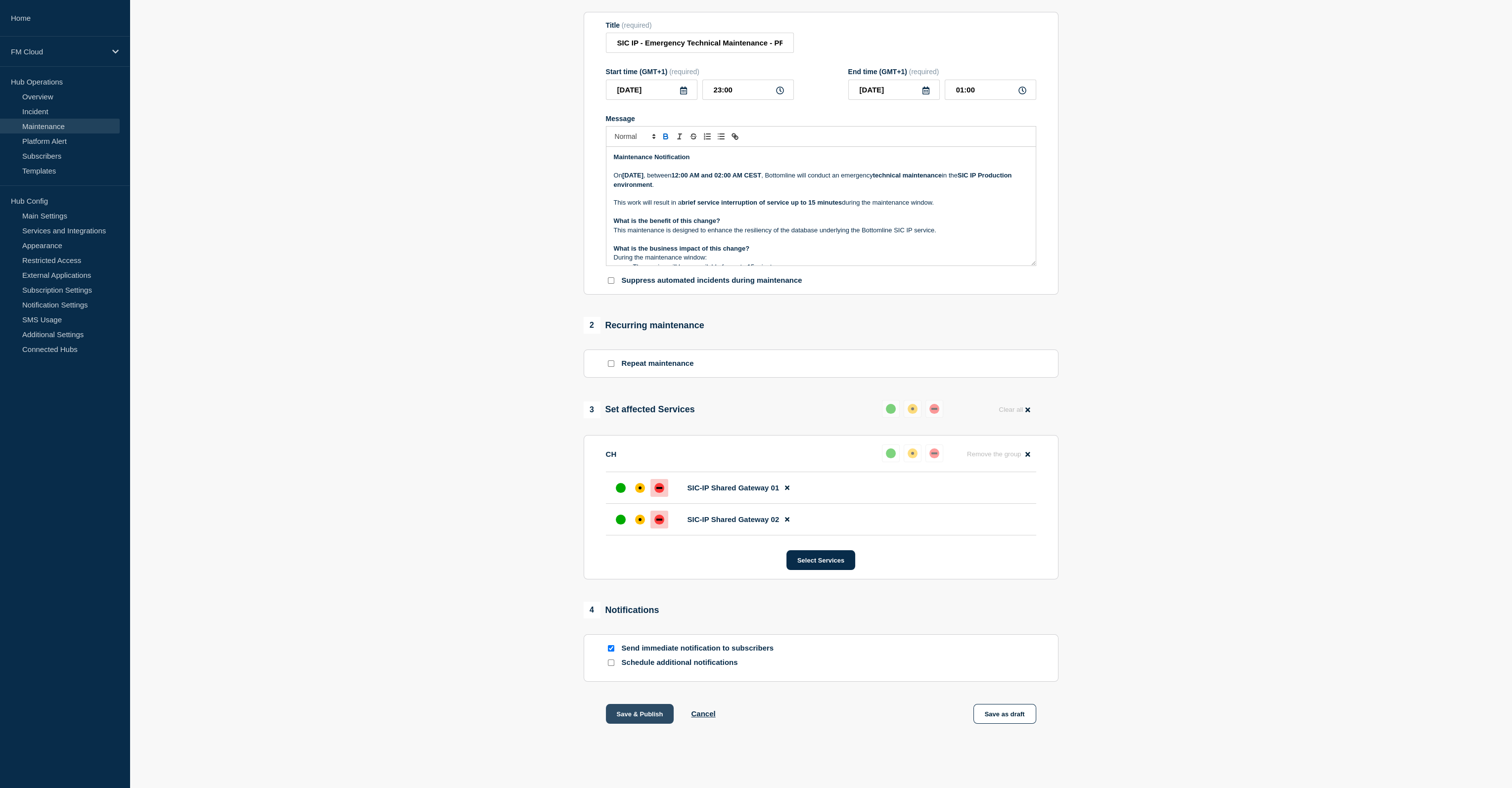
click at [656, 715] on button "Save & Publish" at bounding box center [640, 714] width 68 height 20
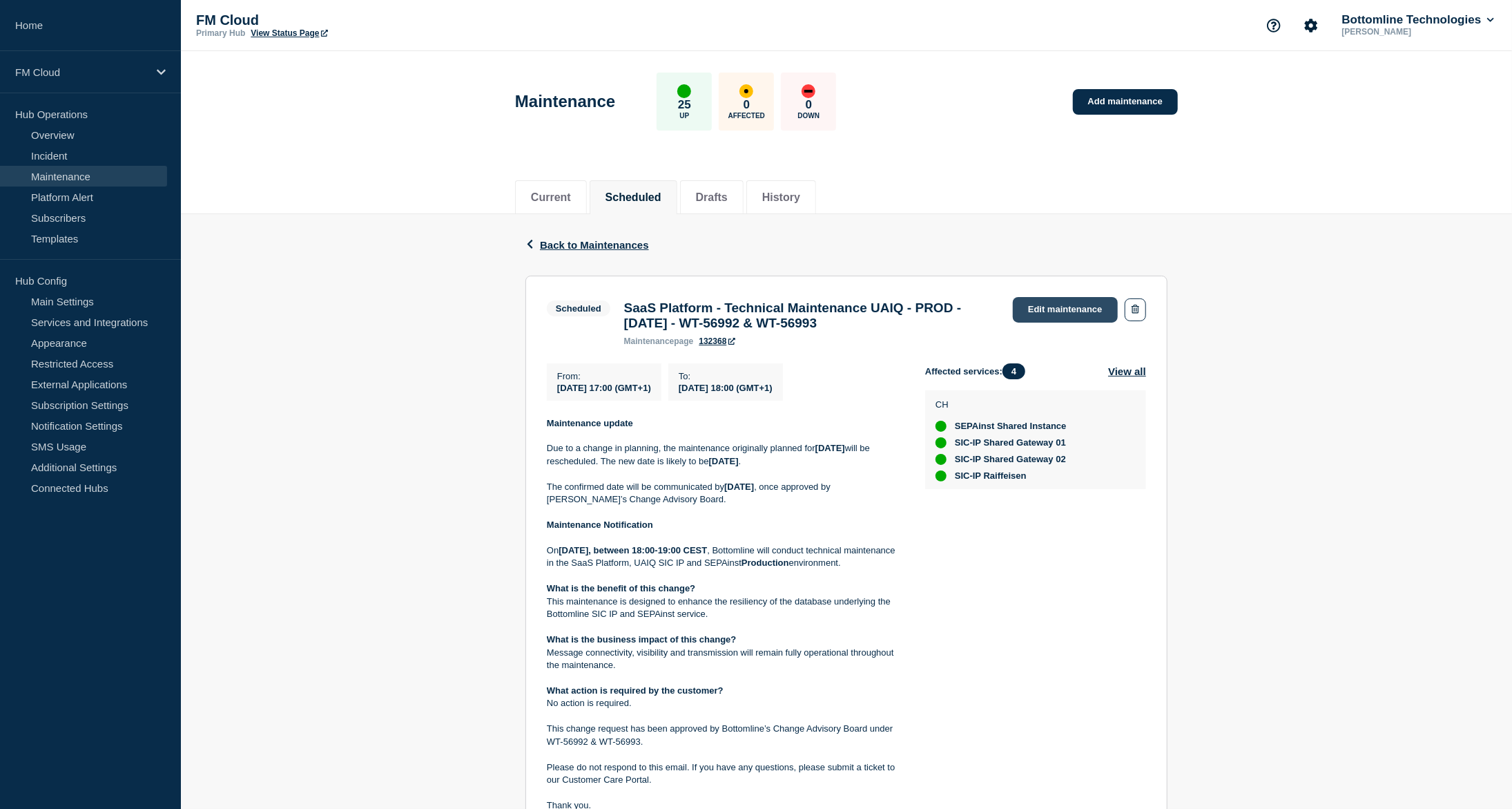
click at [1048, 300] on link "Edit maintenance" at bounding box center [1065, 309] width 105 height 25
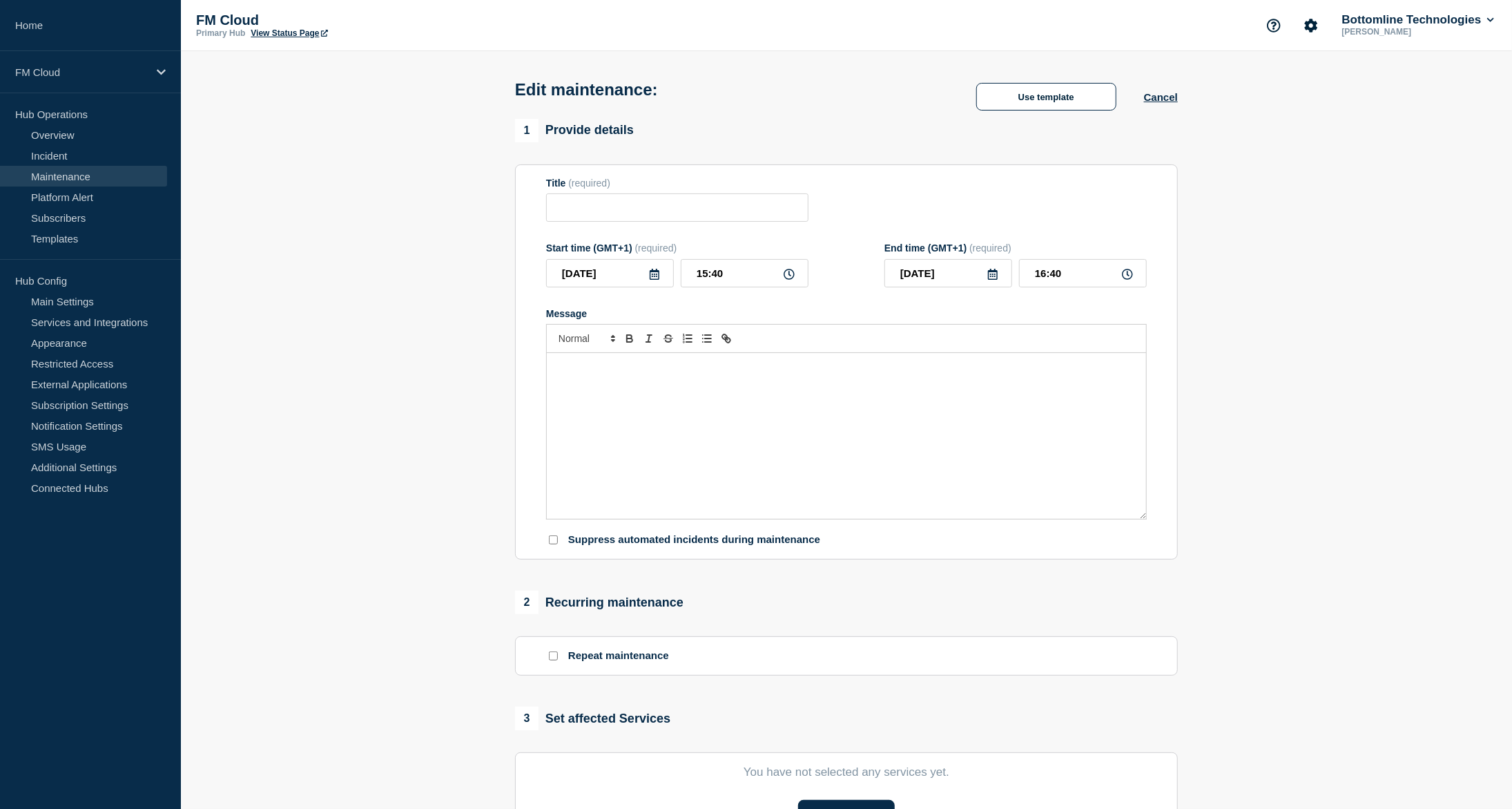
type input "SaaS Platform - Technical Maintenance UAIQ - PROD - [DATE] - WT-56992 & WT-56993"
type input "[DATE]"
type input "17:00"
type input "[DATE]"
type input "18:00"
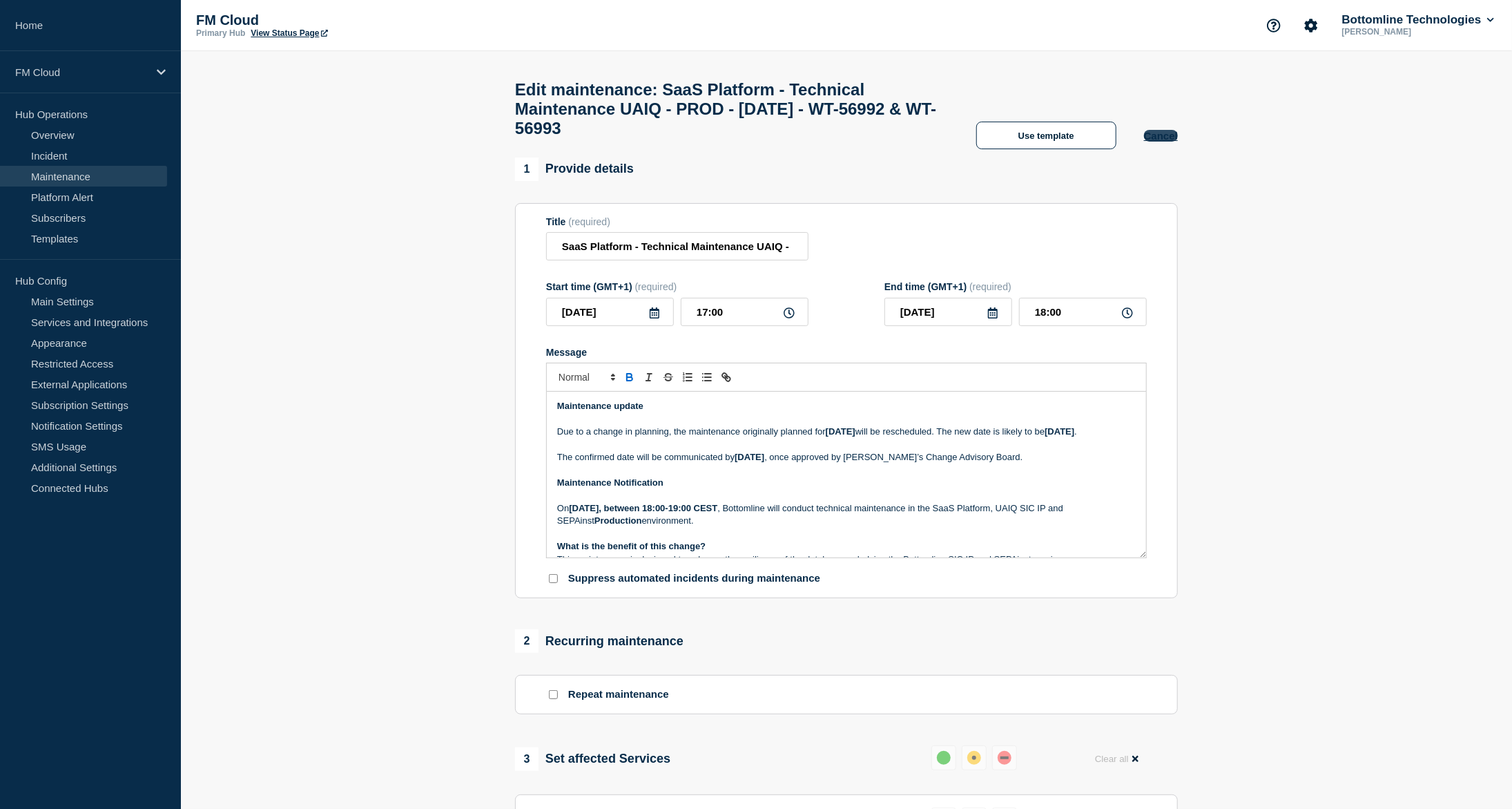
click at [1155, 142] on button "Cancel" at bounding box center [1160, 135] width 34 height 11
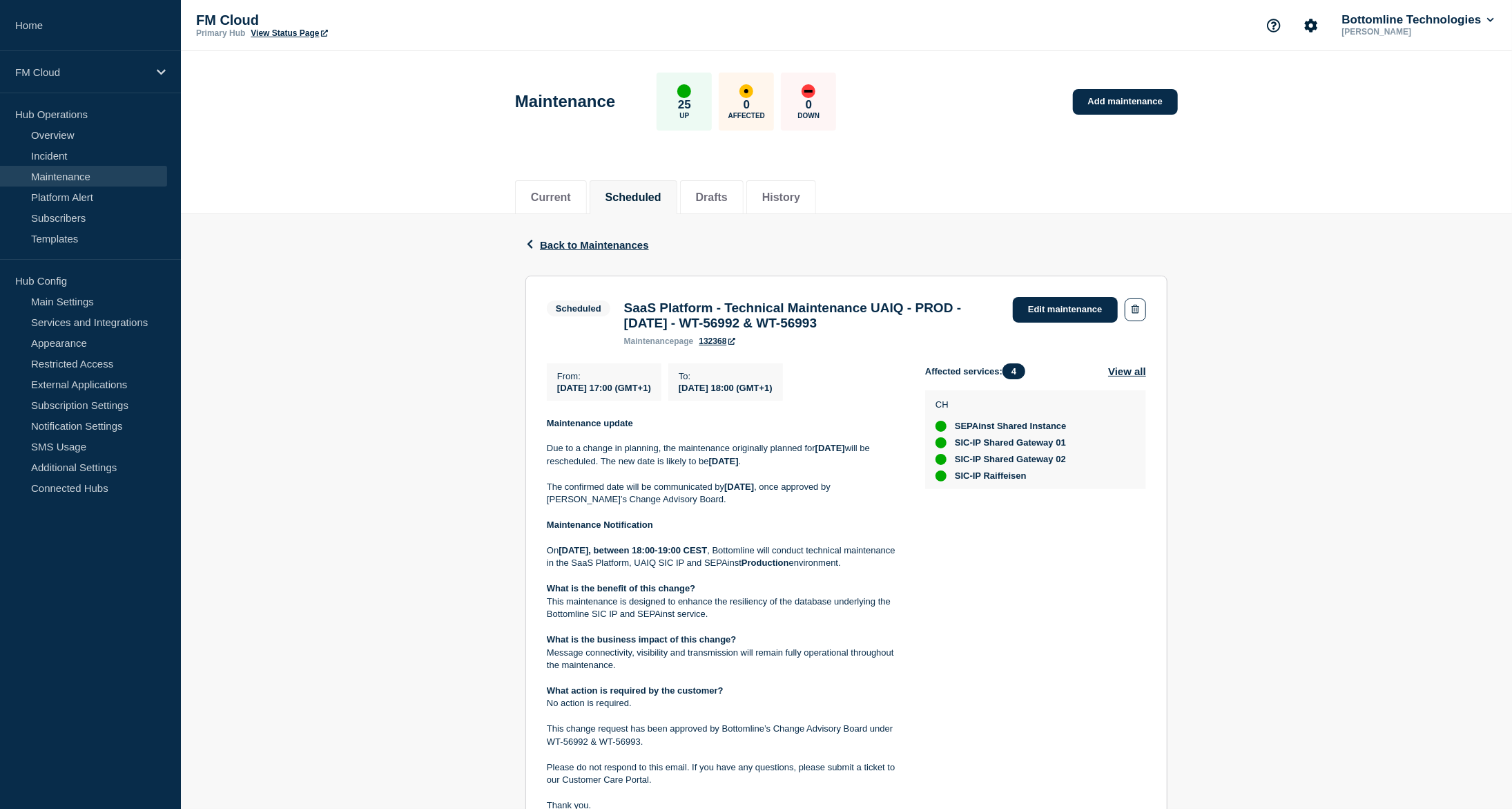
click at [644, 314] on h3 "SaaS Platform - Technical Maintenance UAIQ - PROD - [DATE] - WT-56992 & WT-56993" at bounding box center [812, 316] width 375 height 30
drag, startPoint x: 644, startPoint y: 314, endPoint x: 666, endPoint y: 324, distance: 24.2
click at [666, 324] on h3 "SaaS Platform - Technical Maintenance UAIQ - PROD - [DATE] - WT-56992 & WT-56993" at bounding box center [812, 316] width 375 height 30
copy h3 "SaaS Platform - Technical Maintenance UAIQ - PROD - [DATE] - WT-56992 & WT-56993"
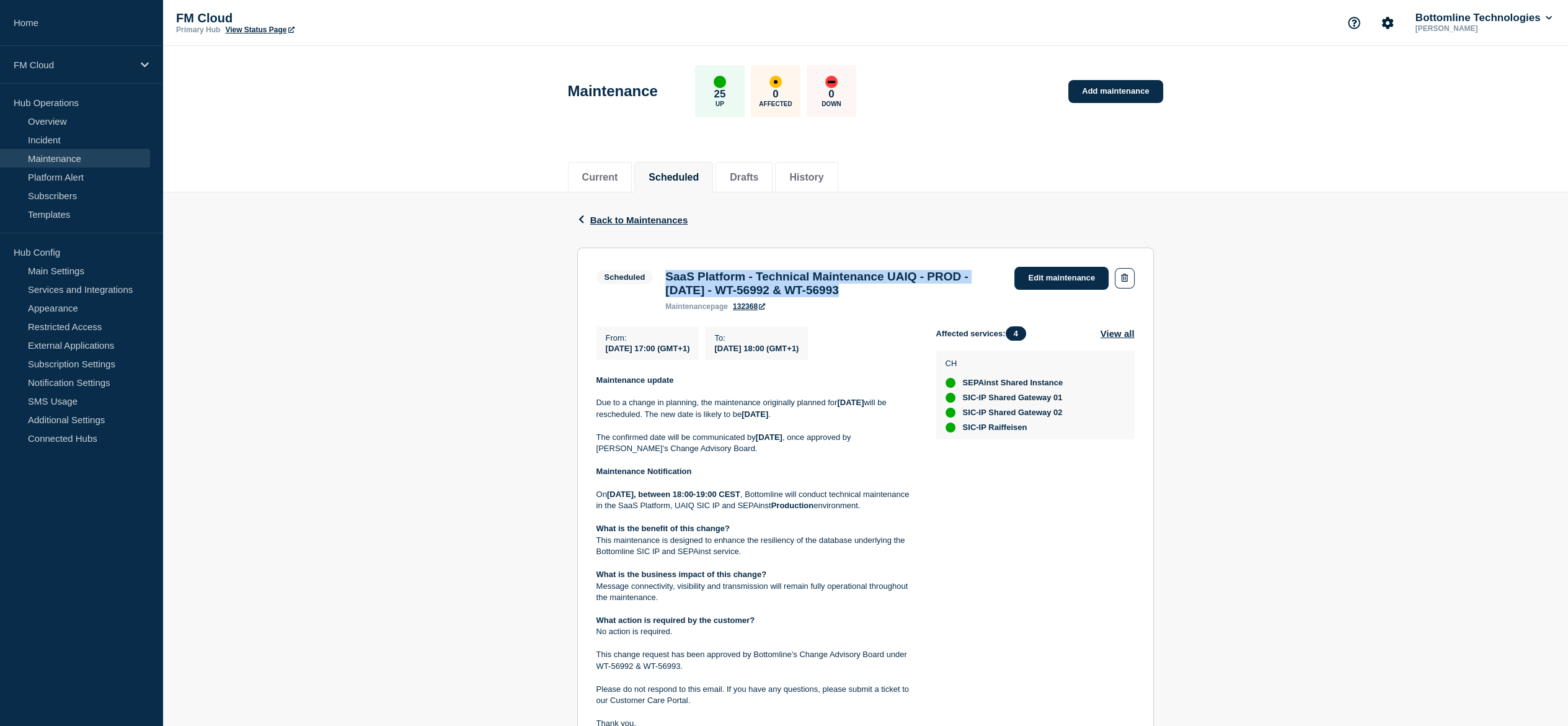
click at [857, 297] on h3 "SaaS Platform - Technical Maintenance UAIQ - PROD - [DATE] - WT-56992 & WT-56993" at bounding box center [834, 283] width 337 height 27
click at [611, 384] on strong "Maintenance update" at bounding box center [635, 380] width 77 height 10
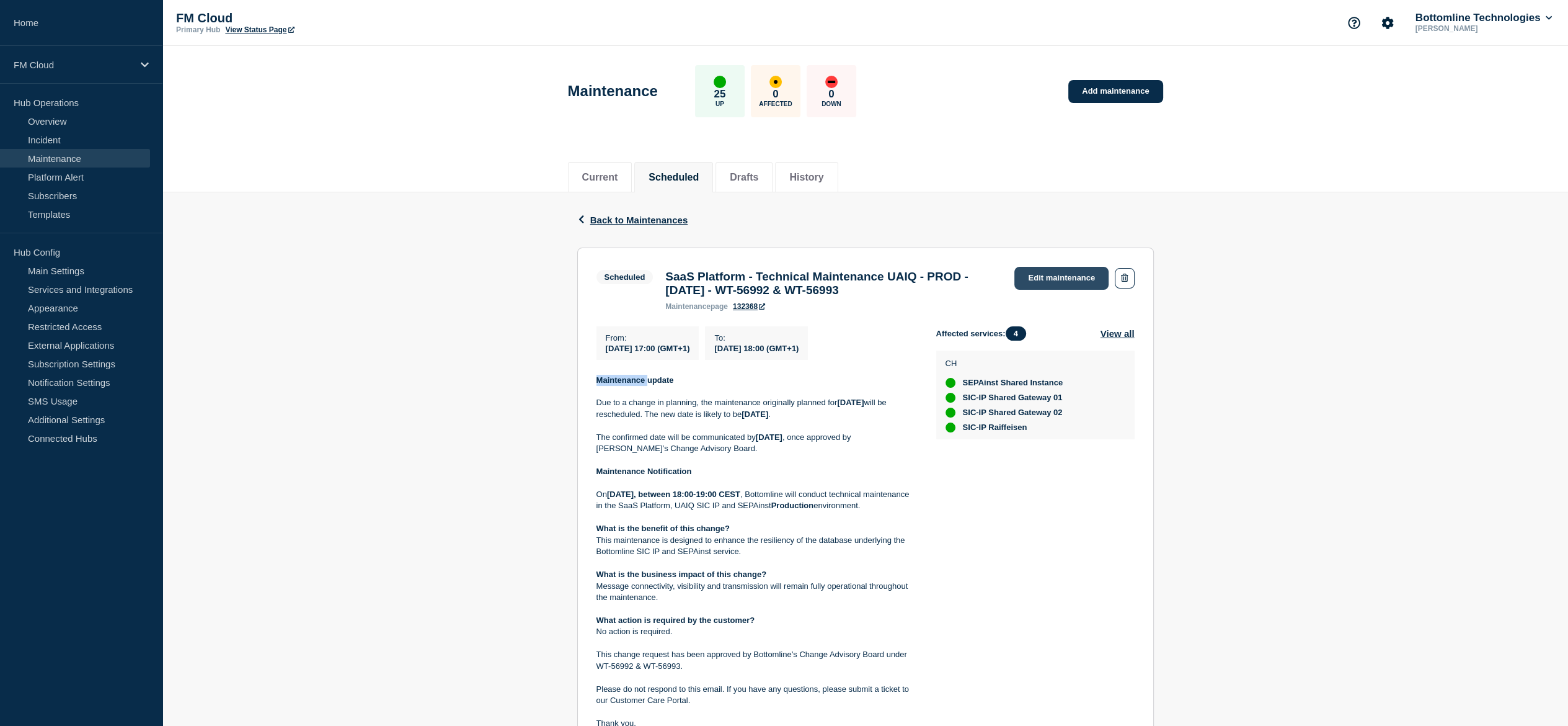
click at [1074, 276] on link "Edit maintenance" at bounding box center [1062, 278] width 94 height 23
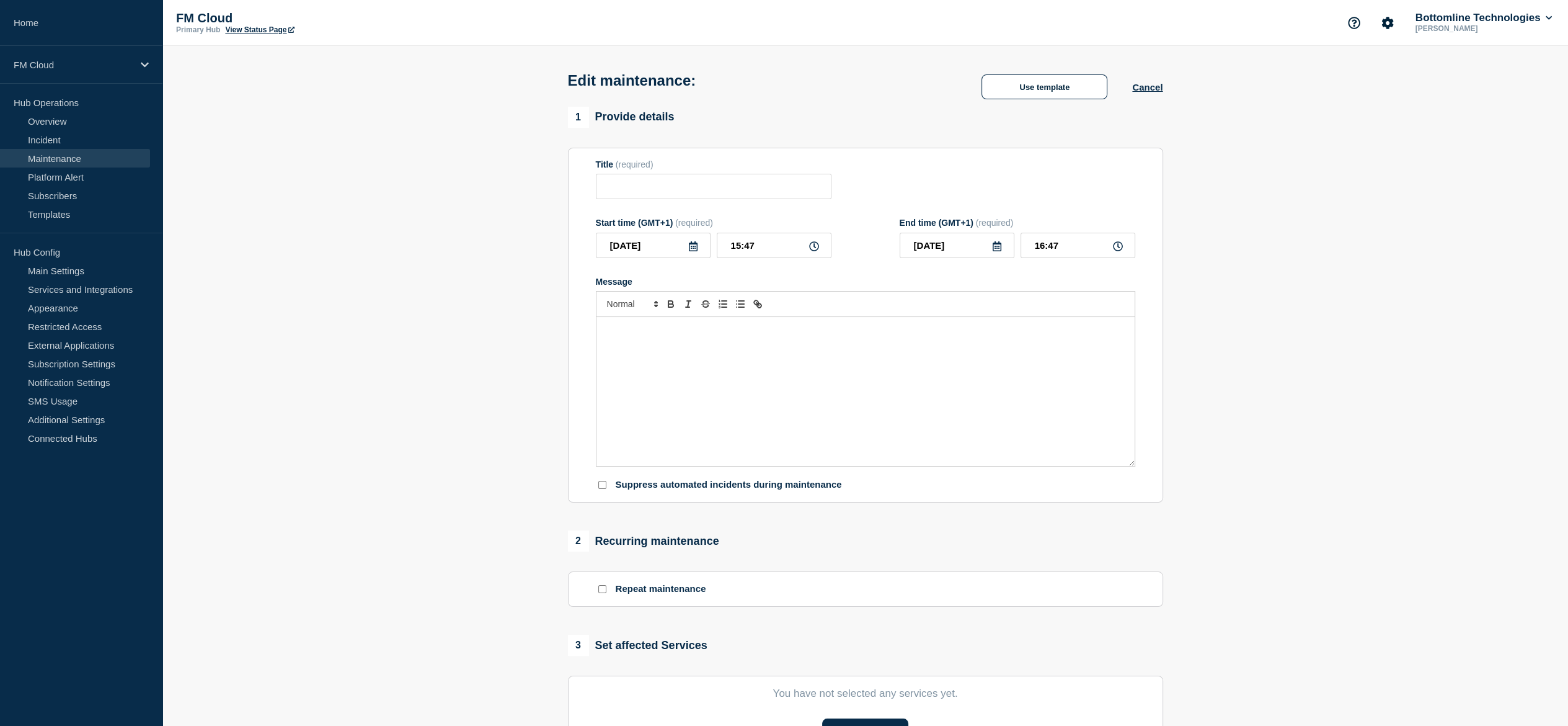
type input "SaaS Platform - Technical Maintenance UAIQ - PROD - [DATE] - WT-56992 & WT-56993"
type input "2025-08-16"
type input "17:00"
type input "2025-08-16"
type input "18:00"
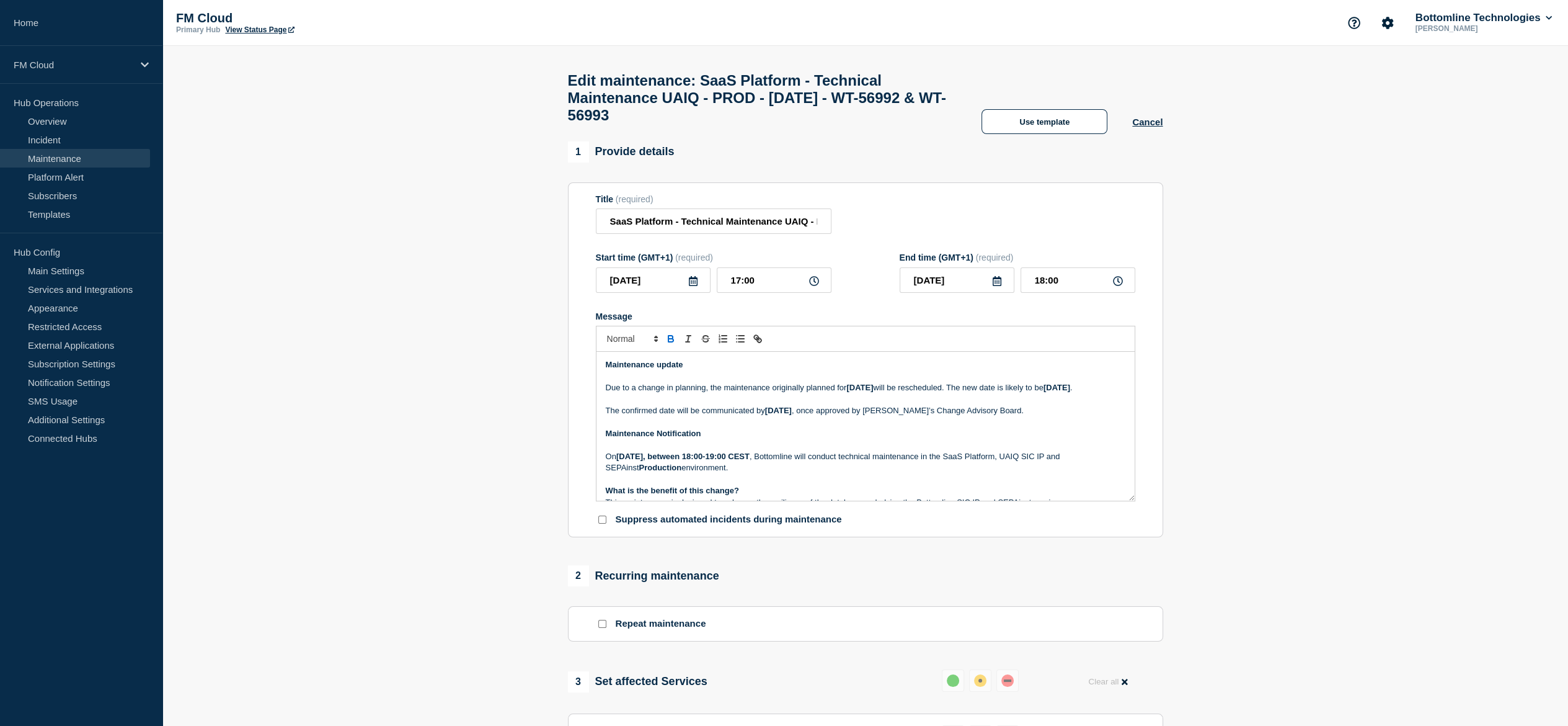
click at [1043, 392] on strong "[DATE]" at bounding box center [1057, 387] width 26 height 10
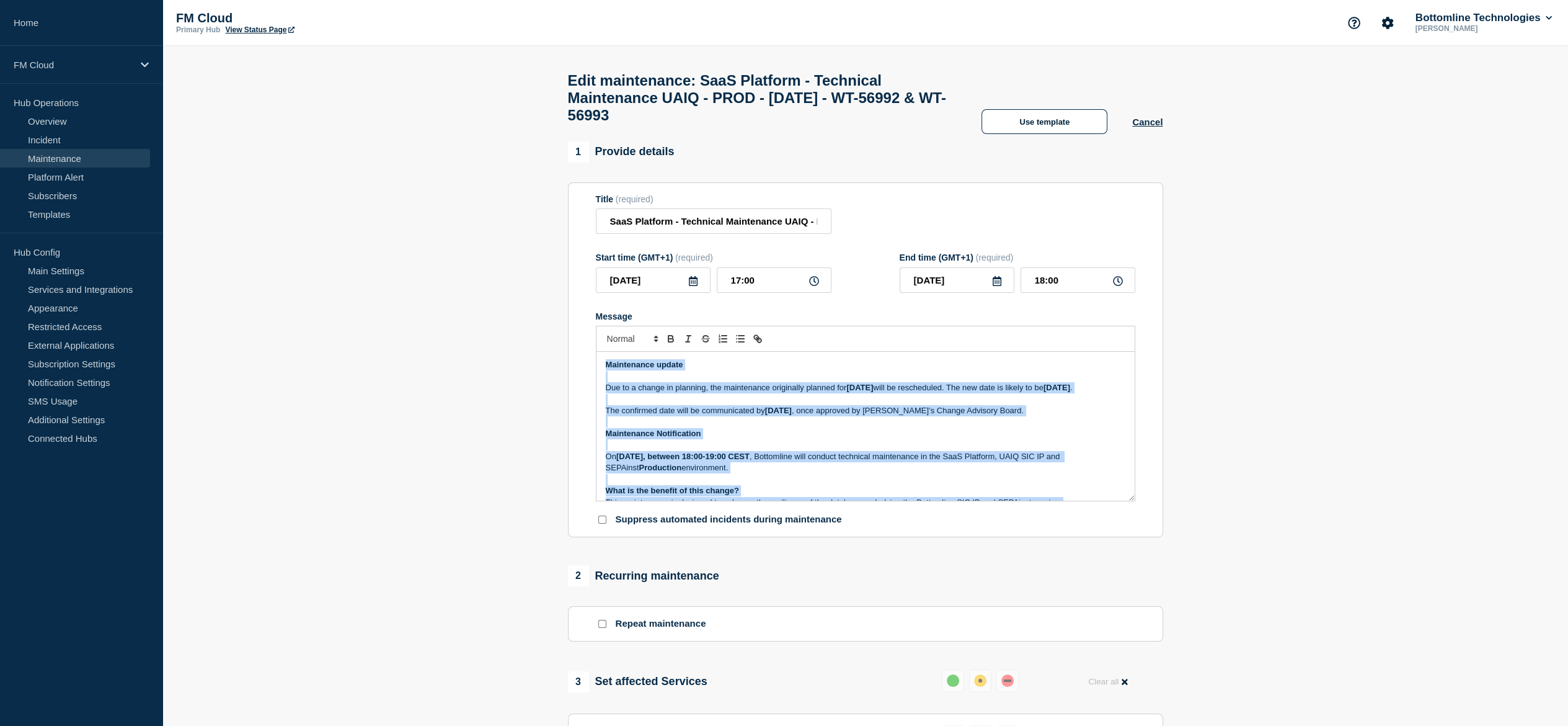
copy div "Maintenance update Due to a change in planning, the maintenance originally plan…"
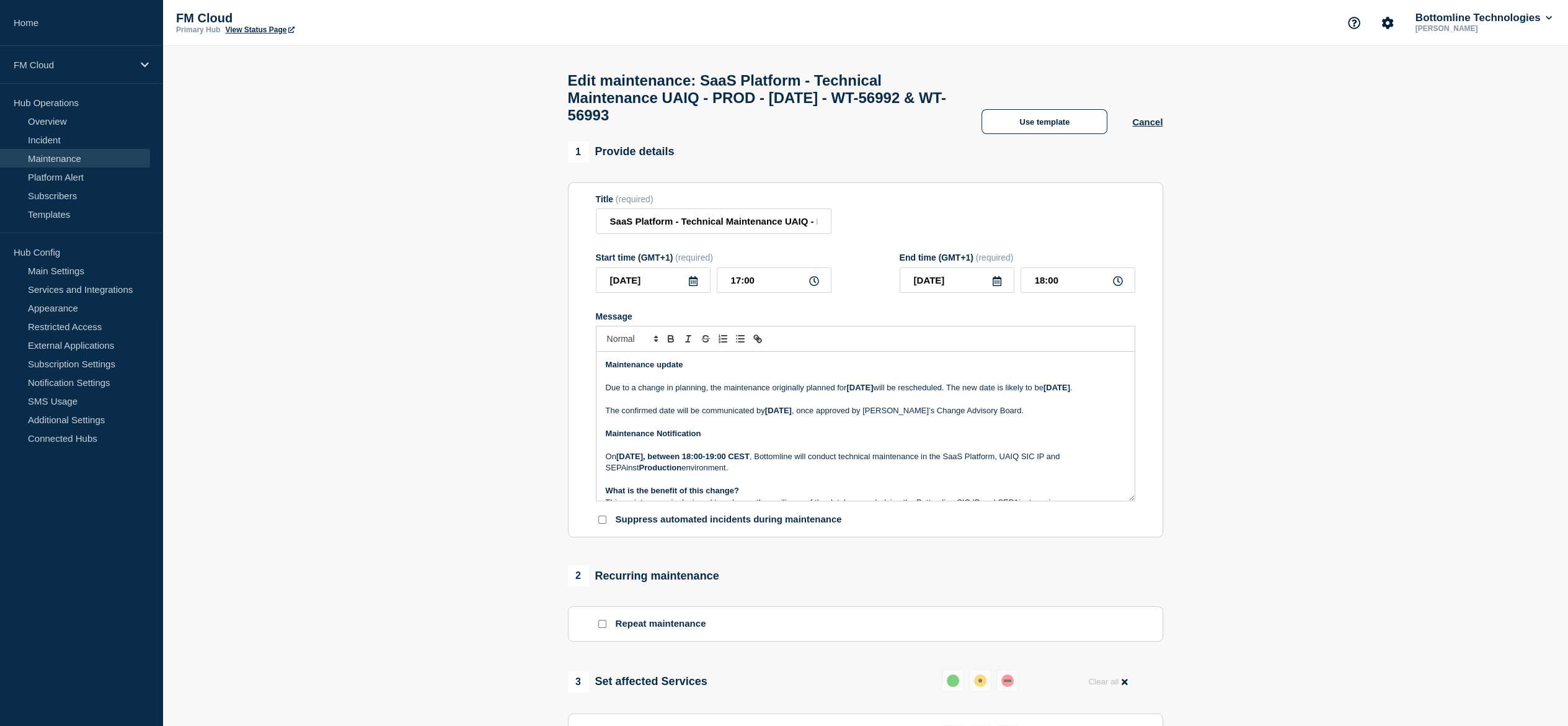
click at [1145, 134] on div "Use template Cancel" at bounding box center [1060, 121] width 206 height 25
click at [1144, 127] on button "Cancel" at bounding box center [1147, 121] width 30 height 10
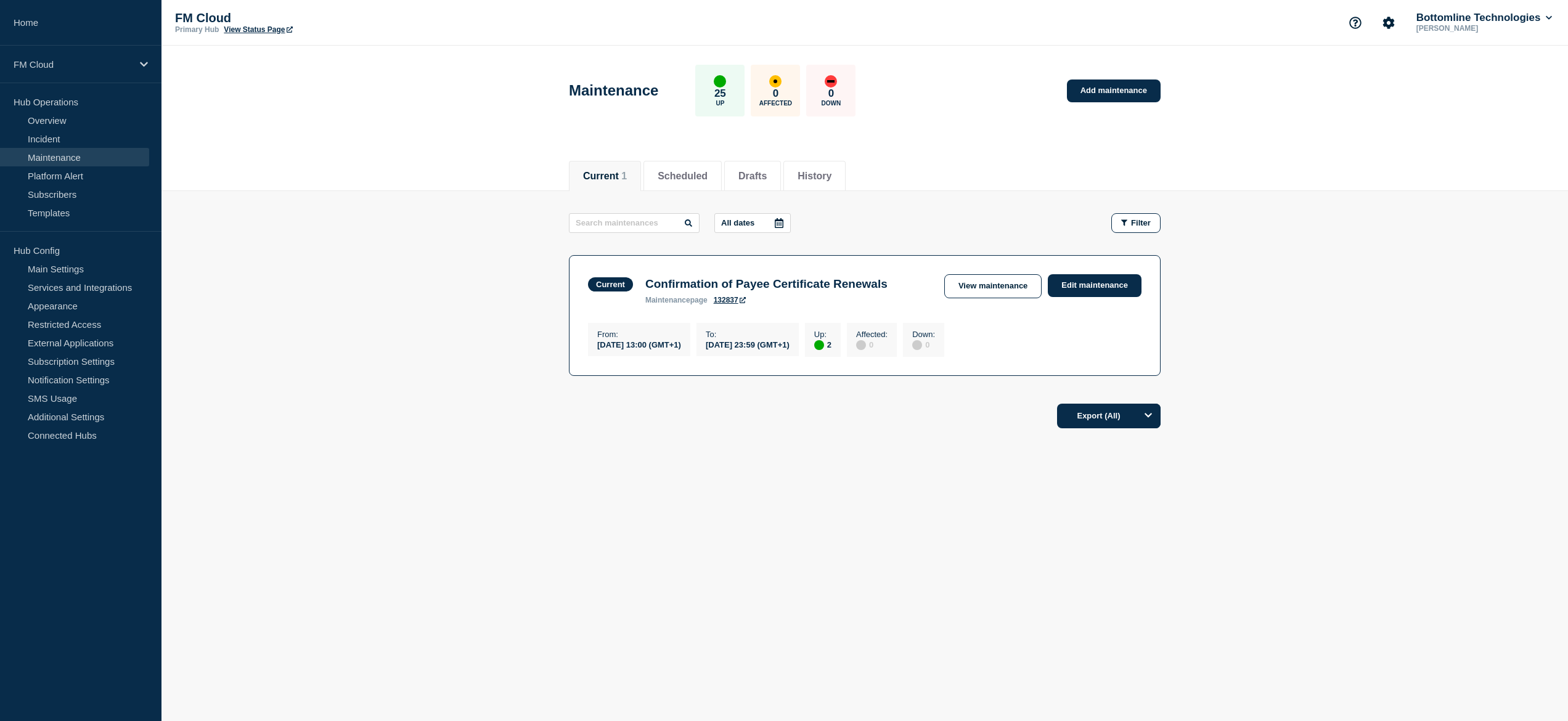
click at [51, 156] on link "Maintenance" at bounding box center [75, 156] width 149 height 18
click at [57, 217] on link "Templates" at bounding box center [75, 212] width 149 height 18
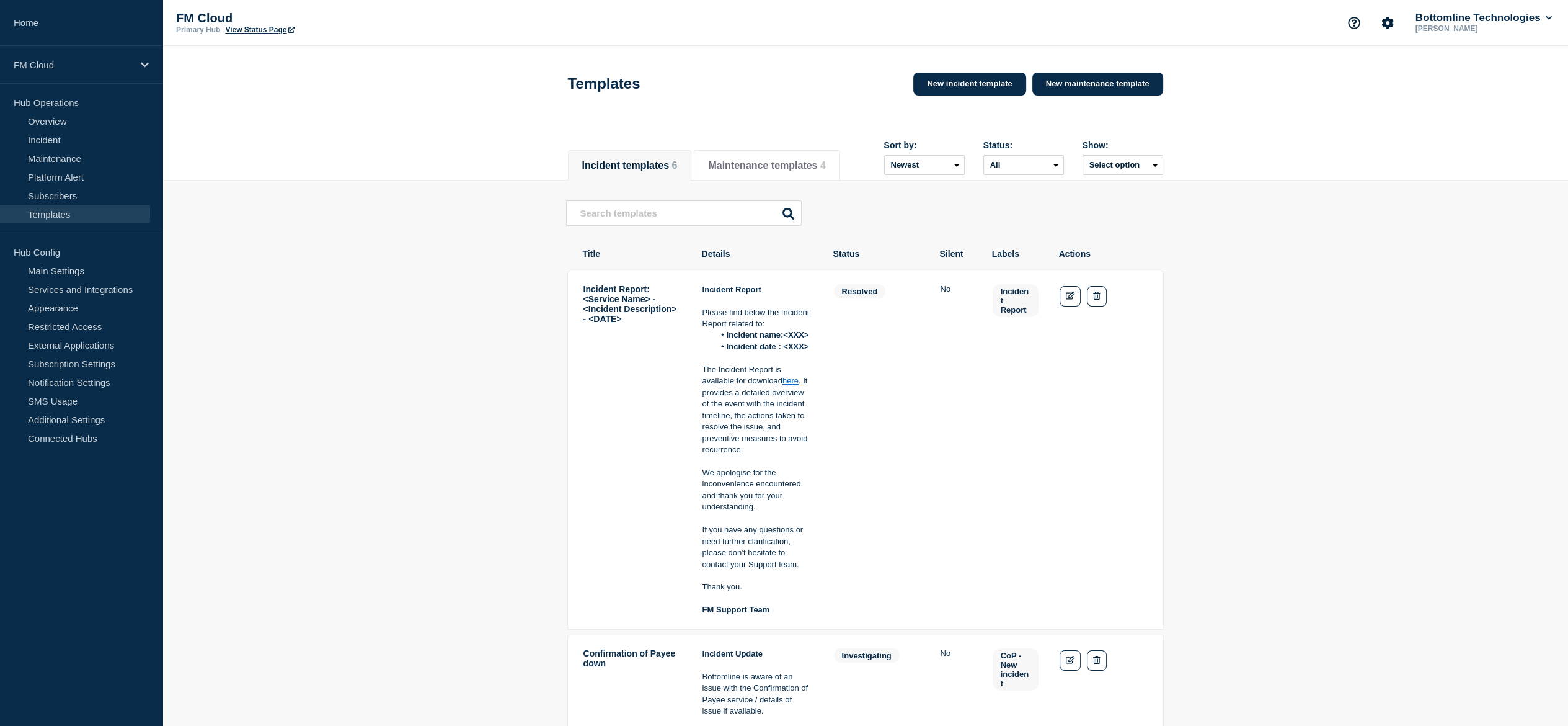
click at [1267, 58] on header "Templates New incident template New maintenance template" at bounding box center [865, 91] width 1405 height 92
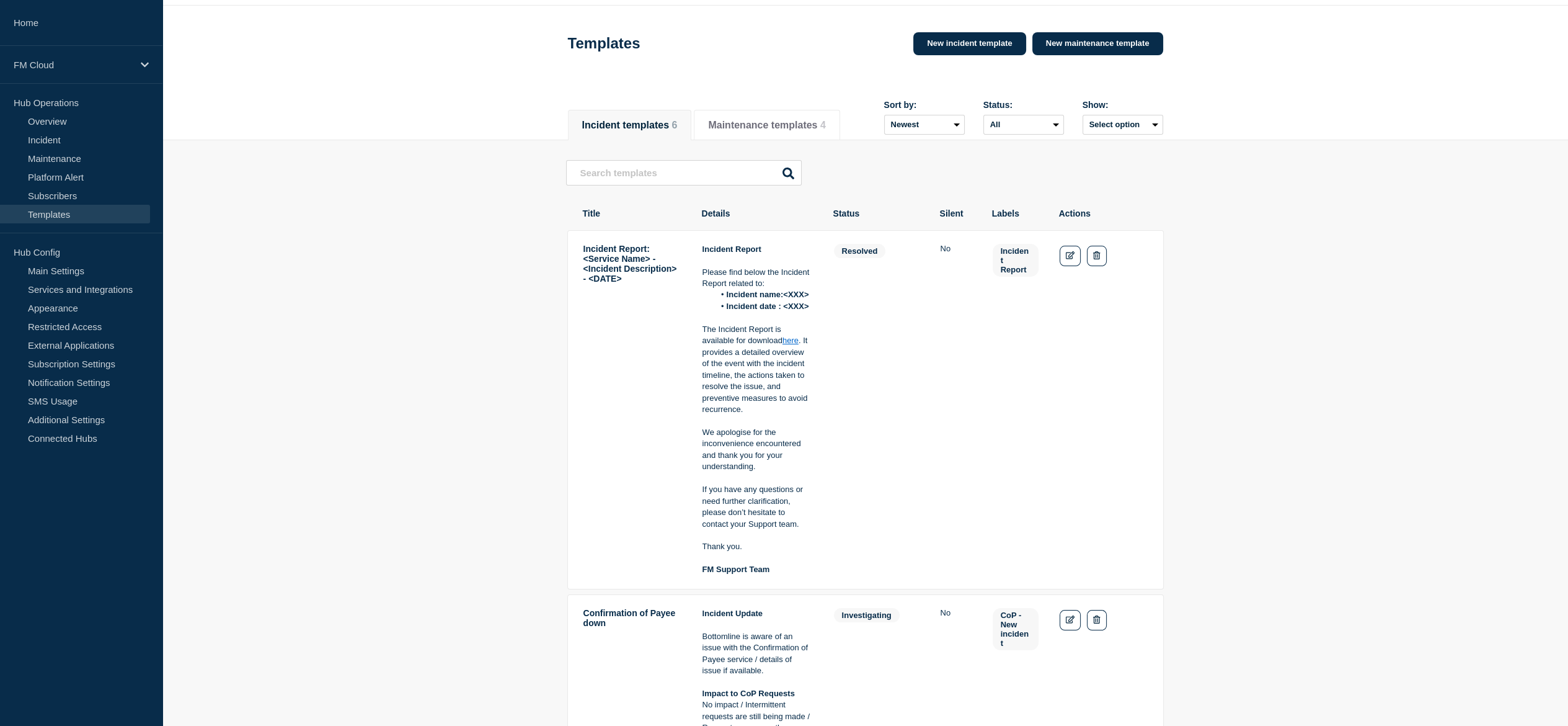
scroll to position [62, 0]
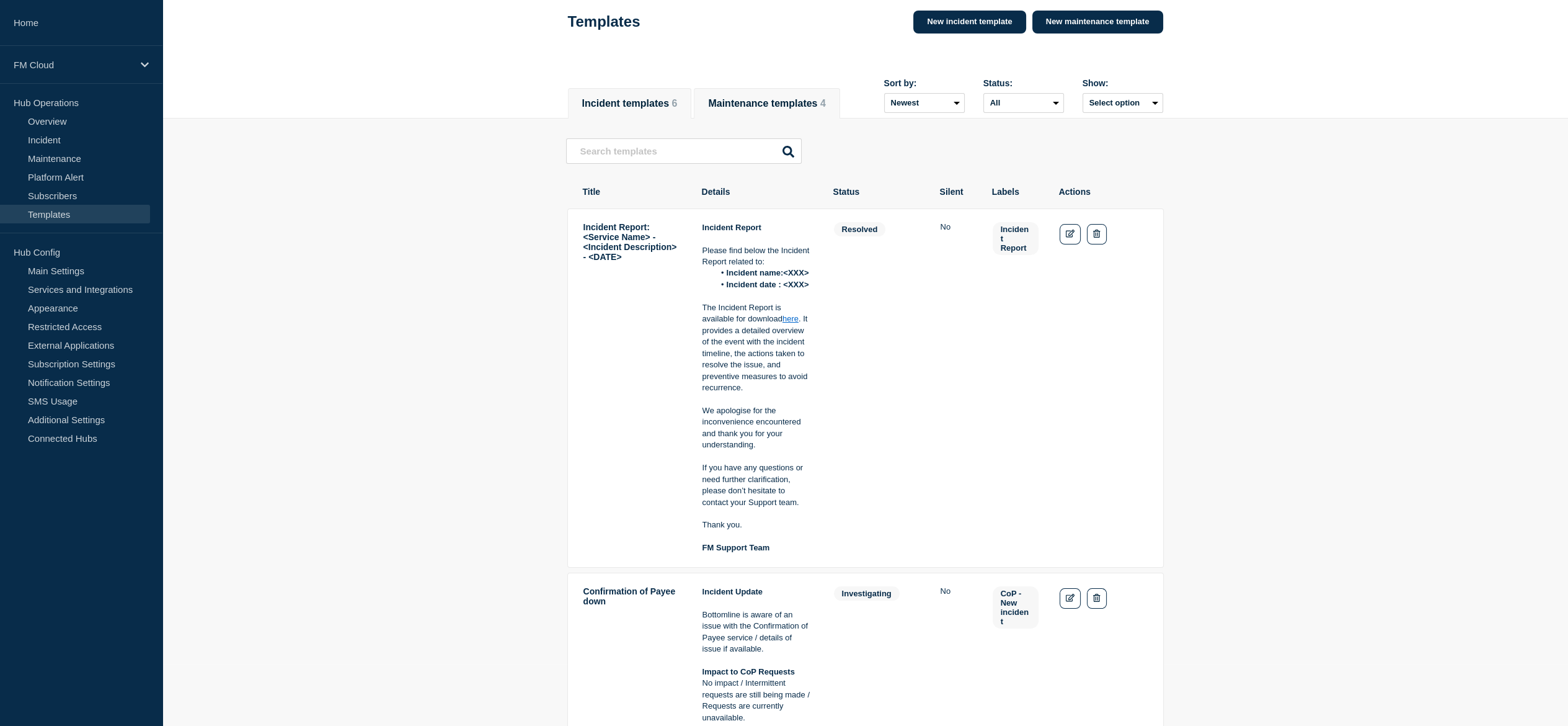
click at [779, 98] on button "Maintenance templates 4" at bounding box center [766, 103] width 117 height 11
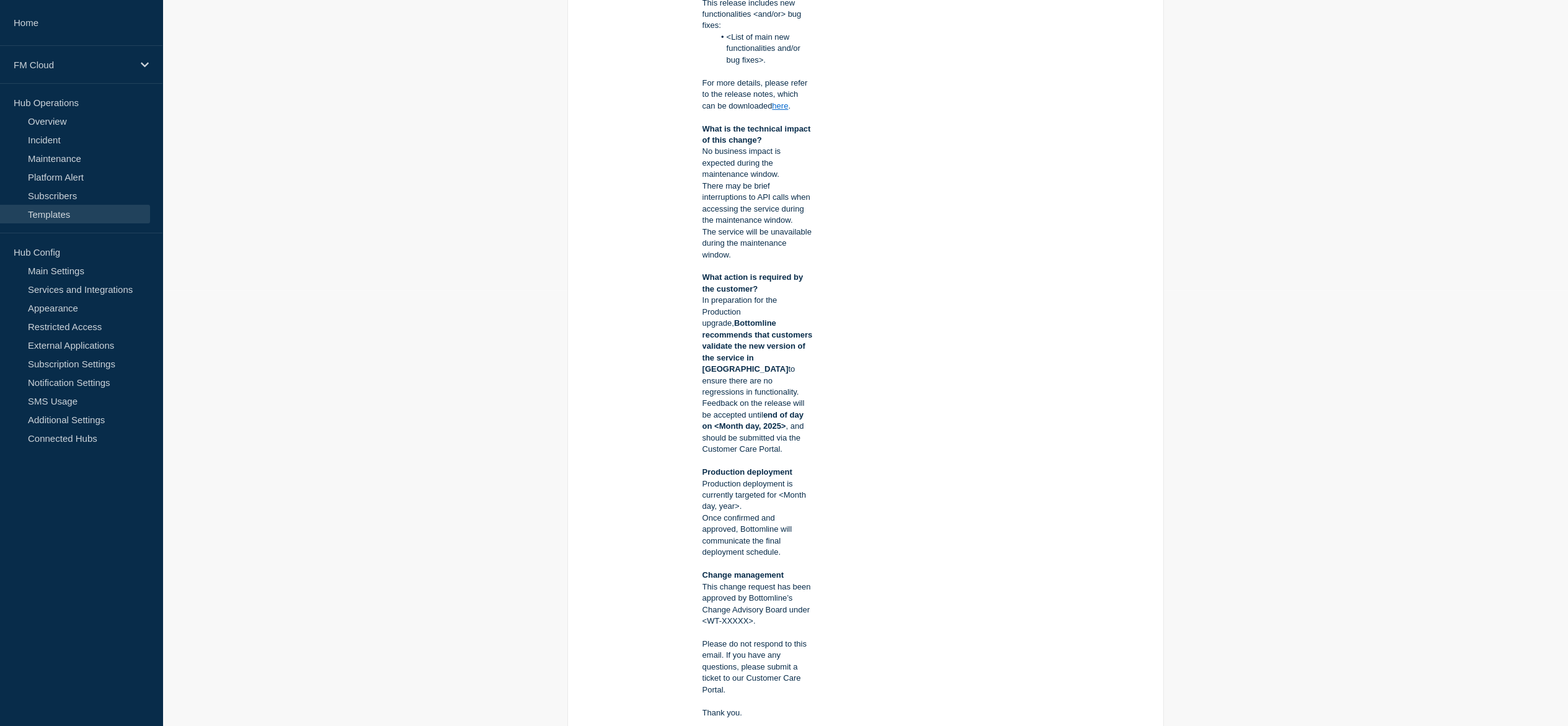
scroll to position [454, 0]
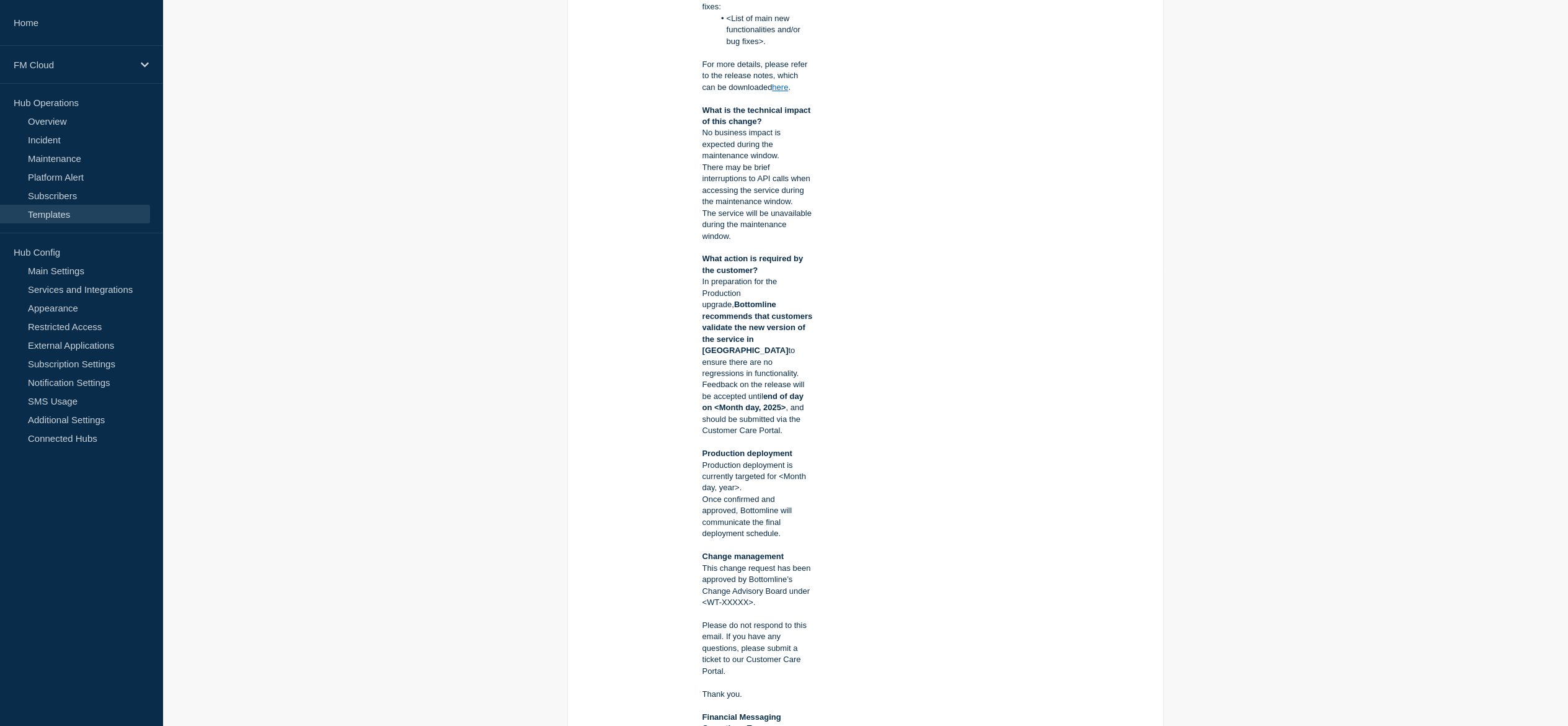
click at [709, 139] on p "No business impact is expected during the maintenance window." at bounding box center [758, 144] width 110 height 34
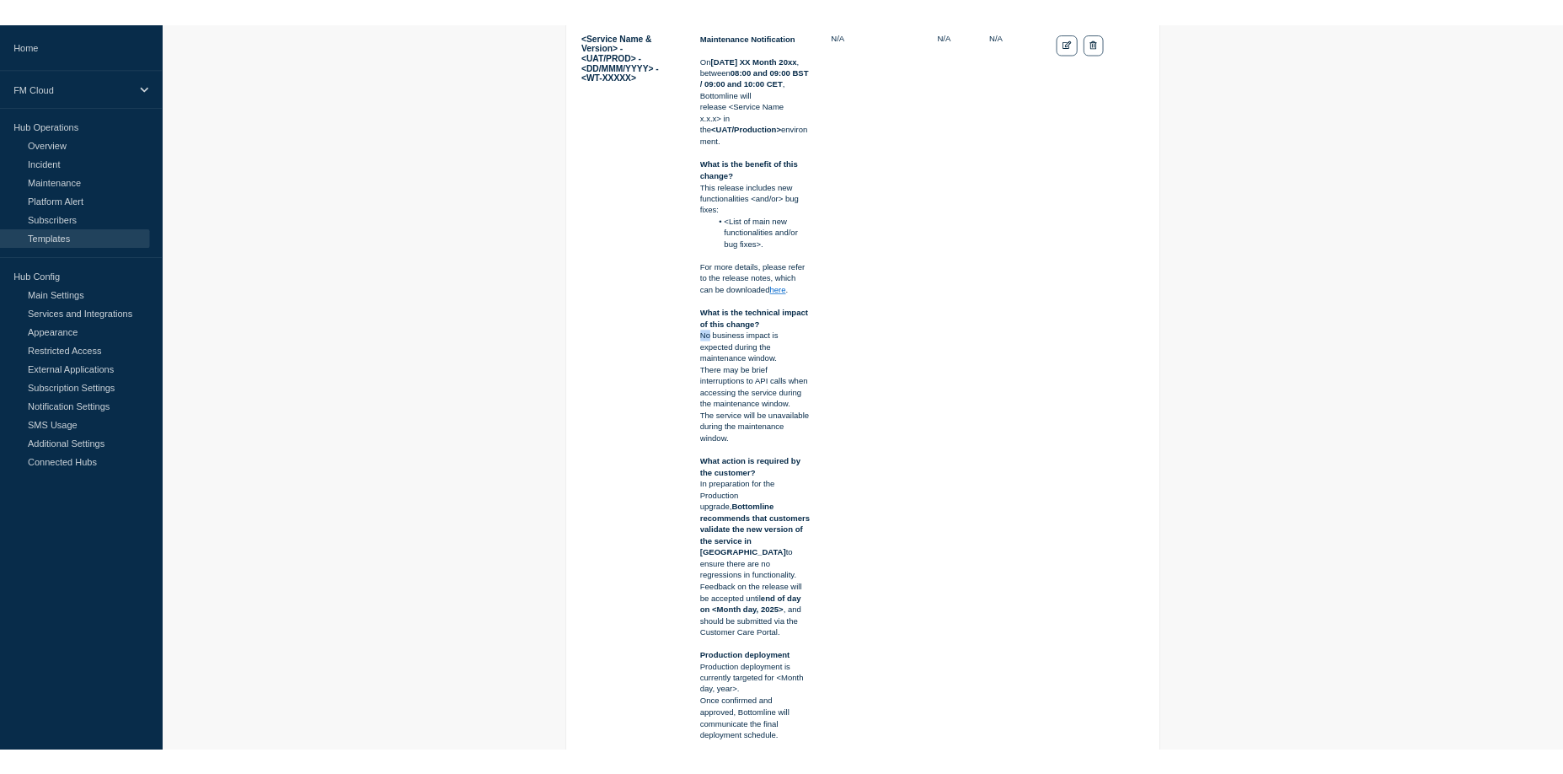
scroll to position [280, 0]
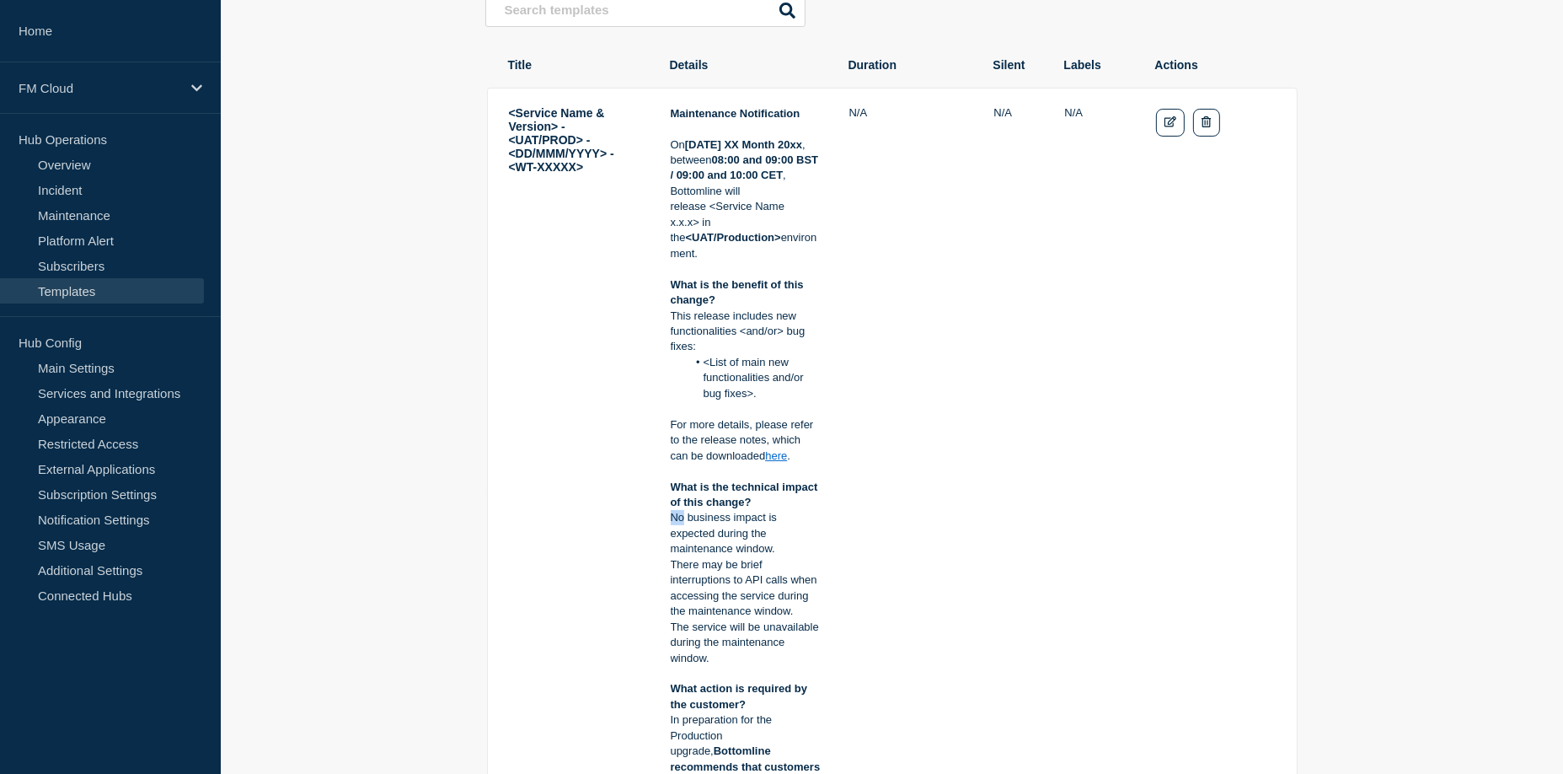
click at [674, 522] on p "No business impact is expected during the maintenance window." at bounding box center [746, 533] width 150 height 46
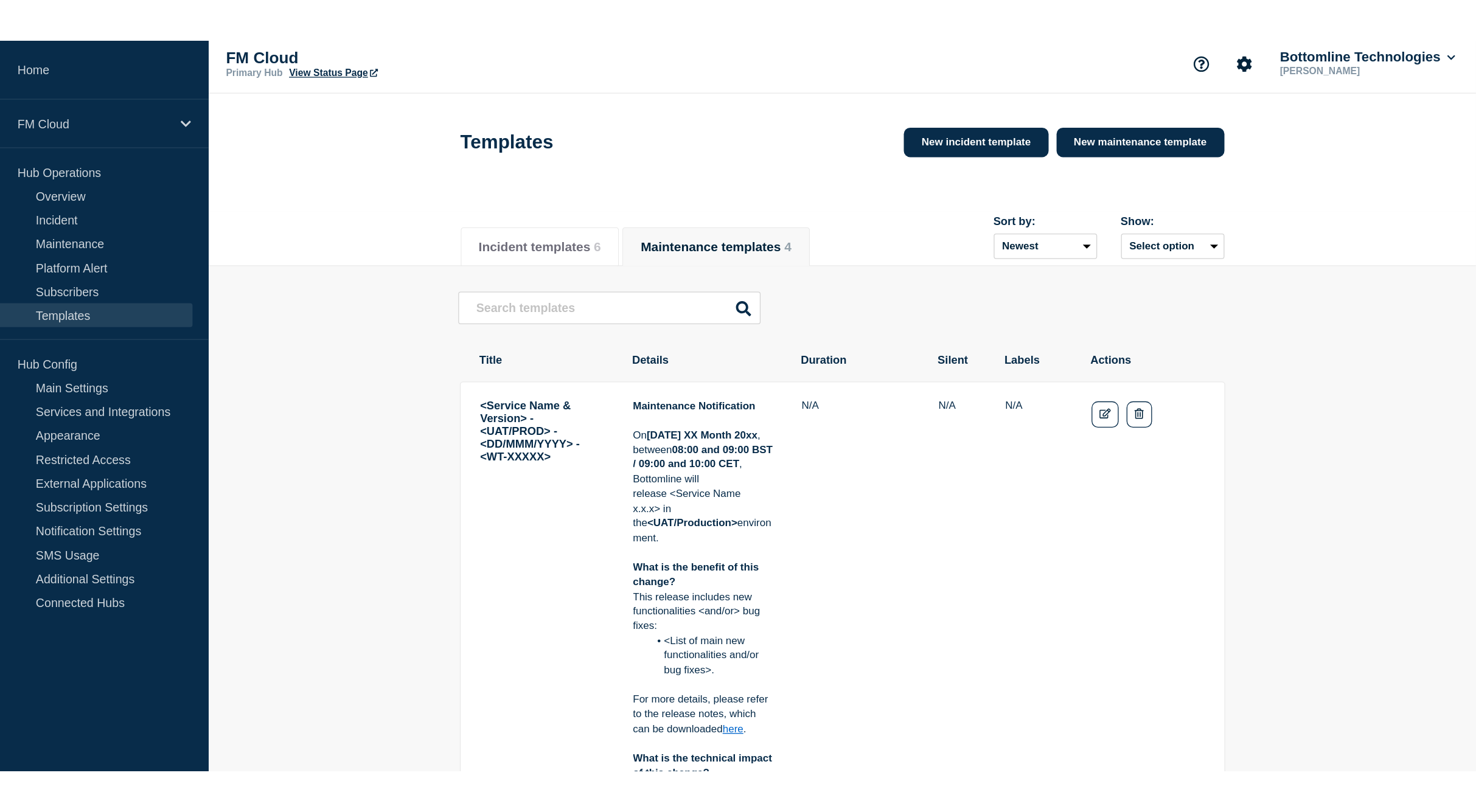
scroll to position [0, 0]
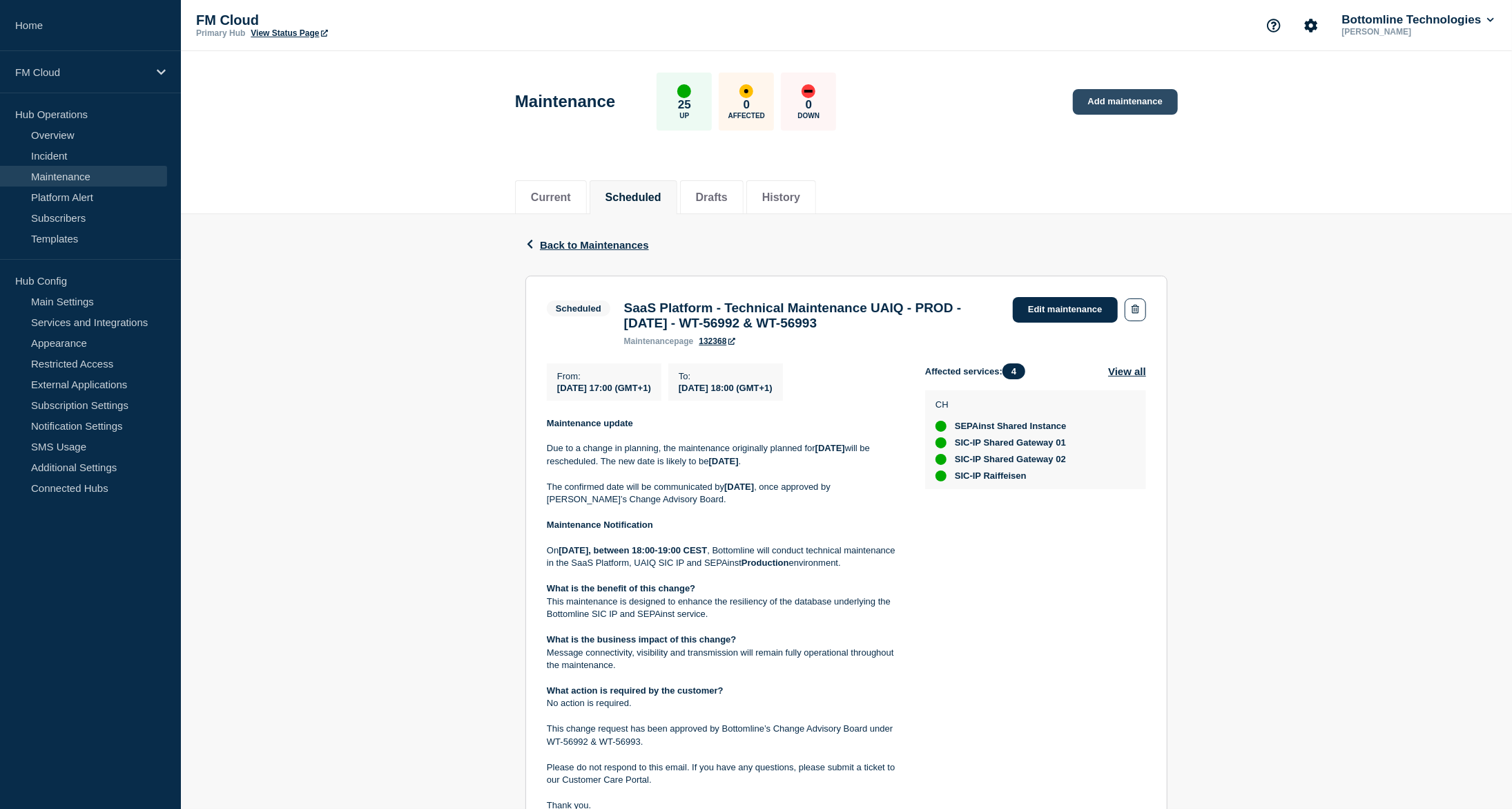
click at [1136, 106] on link "Add maintenance" at bounding box center [1125, 102] width 105 height 25
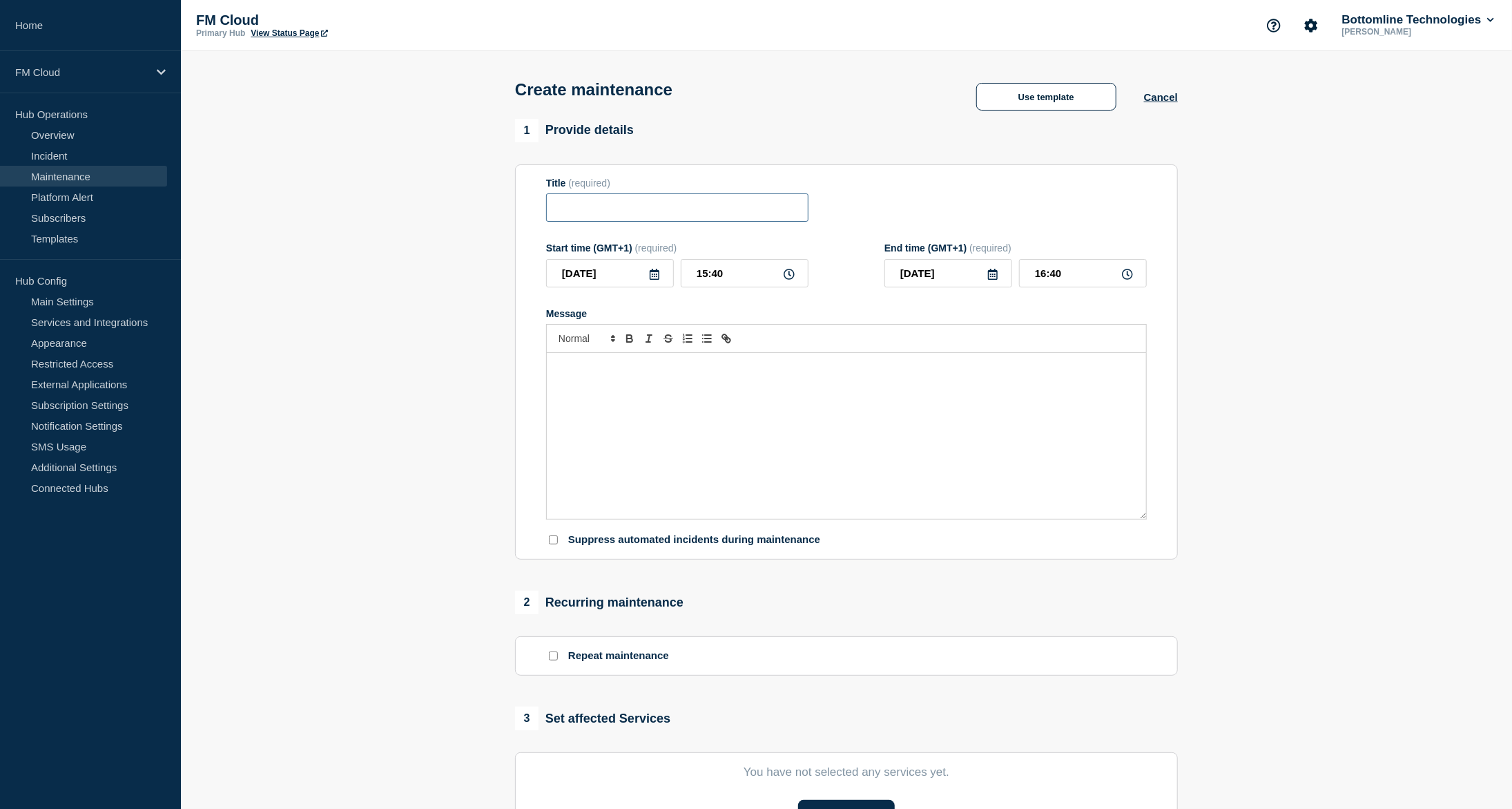
click at [659, 213] on input "Title" at bounding box center [678, 207] width 262 height 29
paste input "SaaS Platform - Technical Maintenance UAIQ - PROD - [DATE] - WT-56992 & WT-56993"
type input "SaaS Platform - Technical Maintenance UAIQ - PROD - [DATE] - WT-56992 & WT-56993"
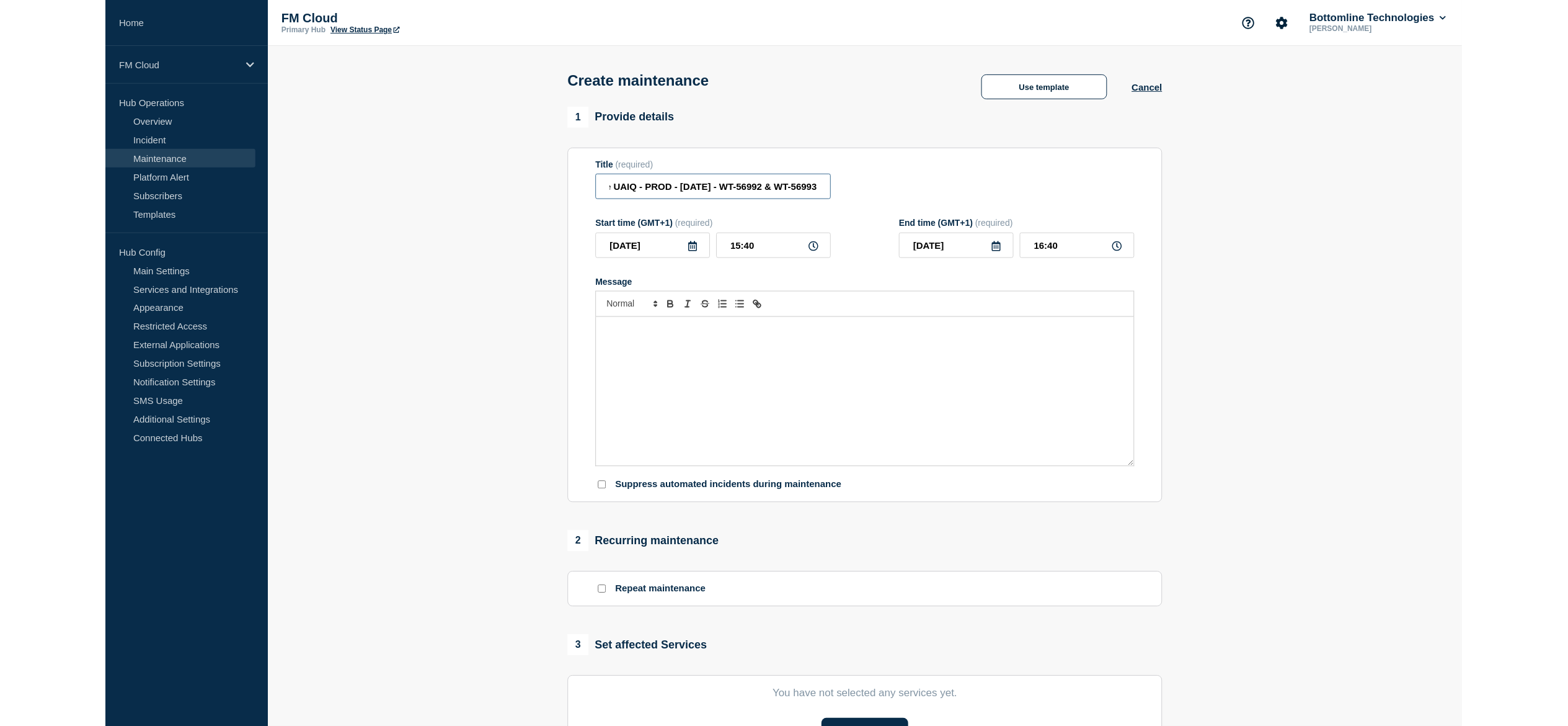
scroll to position [0, 0]
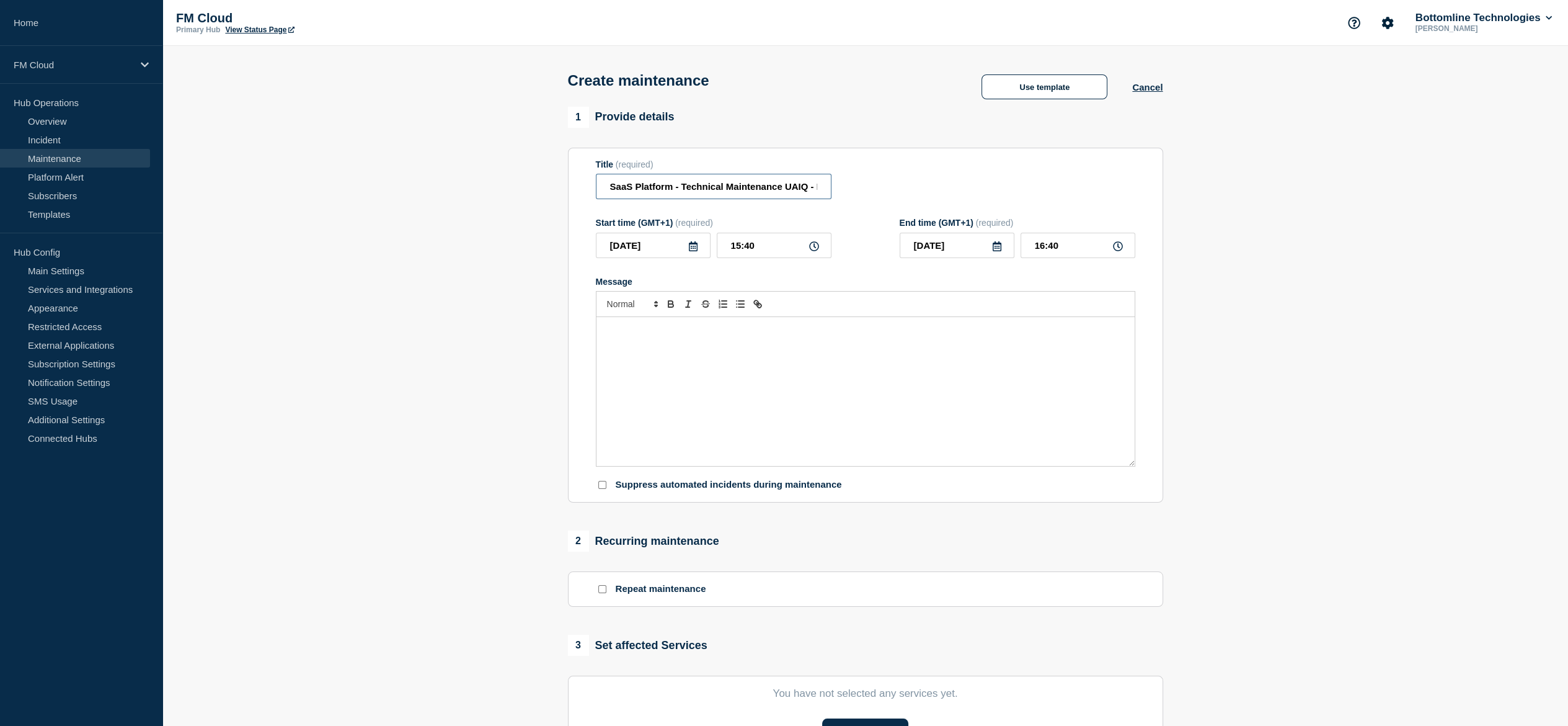
click at [755, 193] on input "SaaS Platform - Technical Maintenance UAIQ - PROD - [DATE] - WT-56992 & WT-56993" at bounding box center [714, 186] width 235 height 26
click at [755, 193] on input "SaaS Platform - Technical Maintenance UAIQ - PROD - 09/AUG/2025 - WT-56992 & WT…" at bounding box center [714, 186] width 235 height 26
click at [755, 193] on input "SaaS Platform - Technical Maintenance UAIQ - PROD - [DATE] - WT-56992 & WT-56993" at bounding box center [714, 186] width 235 height 26
click at [767, 194] on input "SaaS Platform - Technical Maintenance UAIQ - PROD - [DATE] - WT-56992 & WT-56993" at bounding box center [714, 186] width 235 height 26
click at [767, 194] on input "SaaS Platform - Technical Maintenance UAIQ - PROD - 09/AUG/2025 - WT-56992 & WT…" at bounding box center [714, 186] width 235 height 26
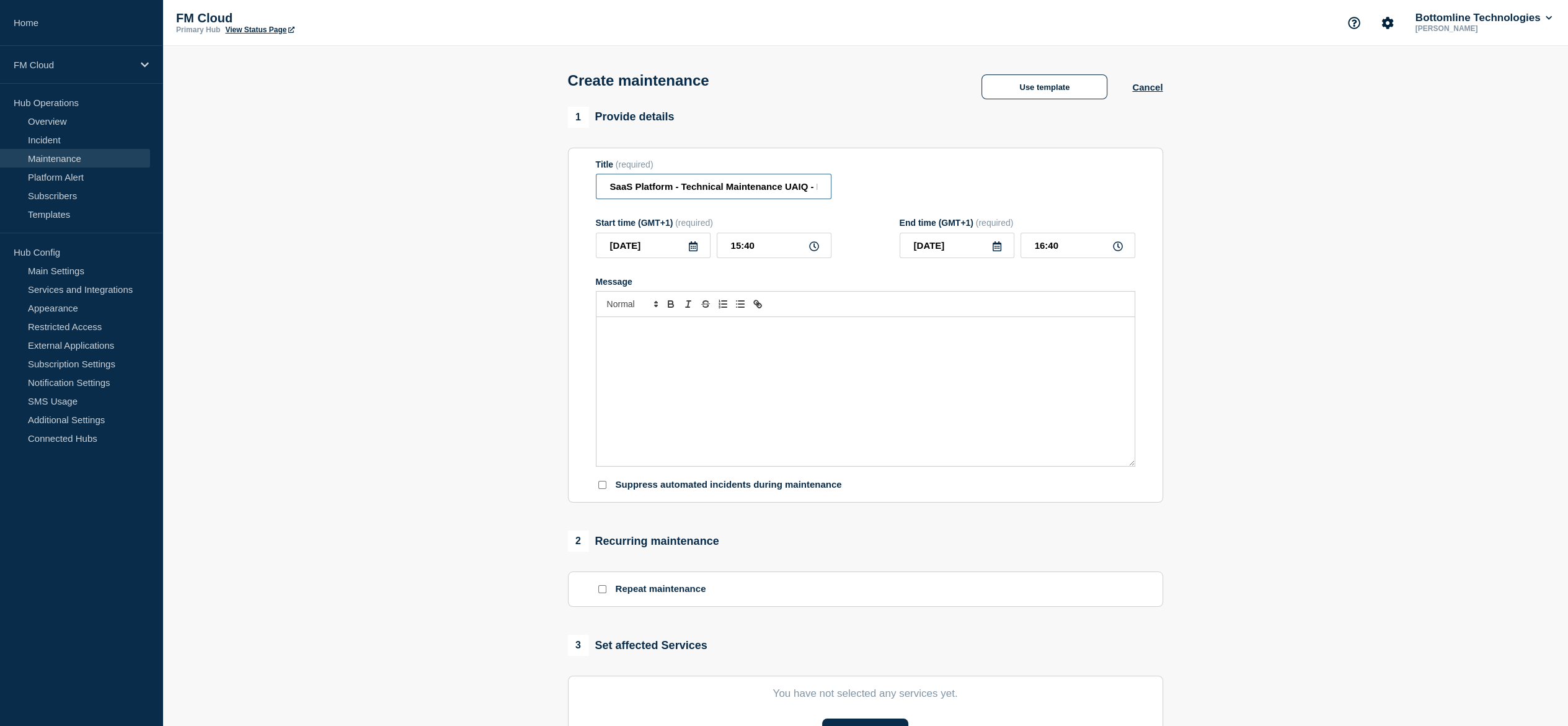
scroll to position [0, 197]
drag, startPoint x: 767, startPoint y: 194, endPoint x: 1012, endPoint y: 197, distance: 245.0
click at [1015, 197] on div "Title (required) SaaS Platform - Technical Maintenance UAIQ - PROD - 09/AUG/202…" at bounding box center [865, 180] width 539 height 40
click at [717, 373] on div "Message" at bounding box center [865, 392] width 538 height 149
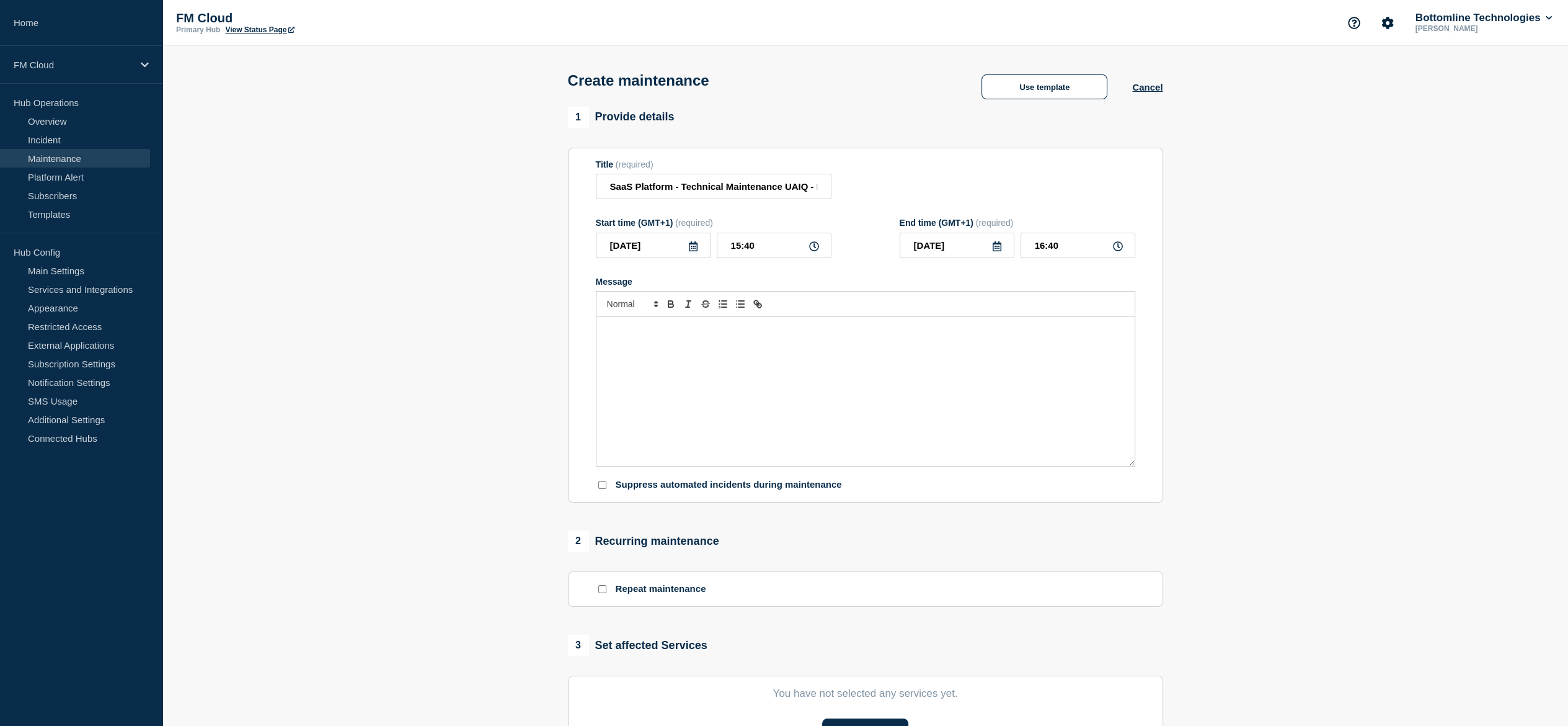
click at [794, 384] on div "Message" at bounding box center [865, 392] width 538 height 149
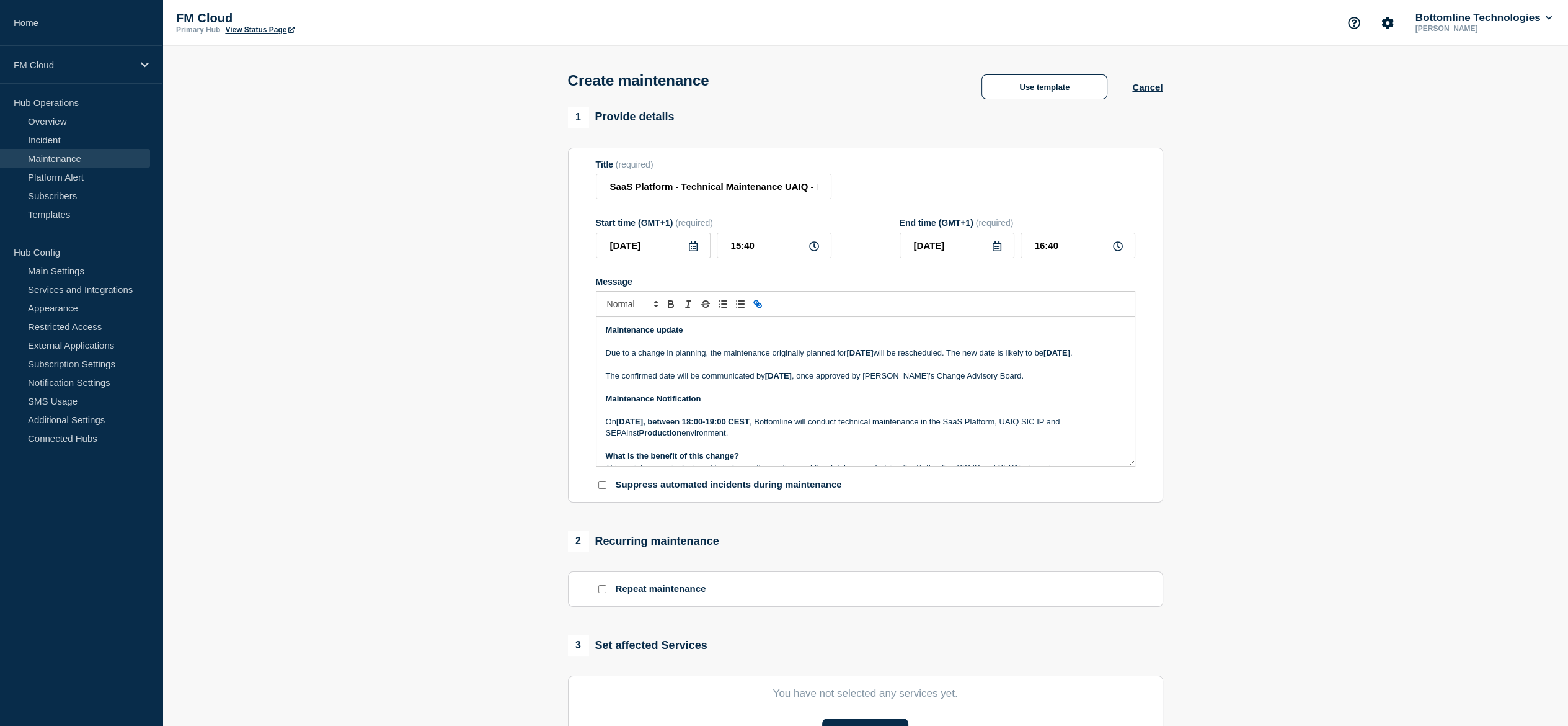
click at [702, 359] on p "Due to a change in planning, the maintenance originally planned for Saturday, 9…" at bounding box center [865, 353] width 519 height 11
click at [999, 381] on p "The confirmed date will be communicated by Wednesday , once approved by Bottoml…" at bounding box center [865, 376] width 519 height 11
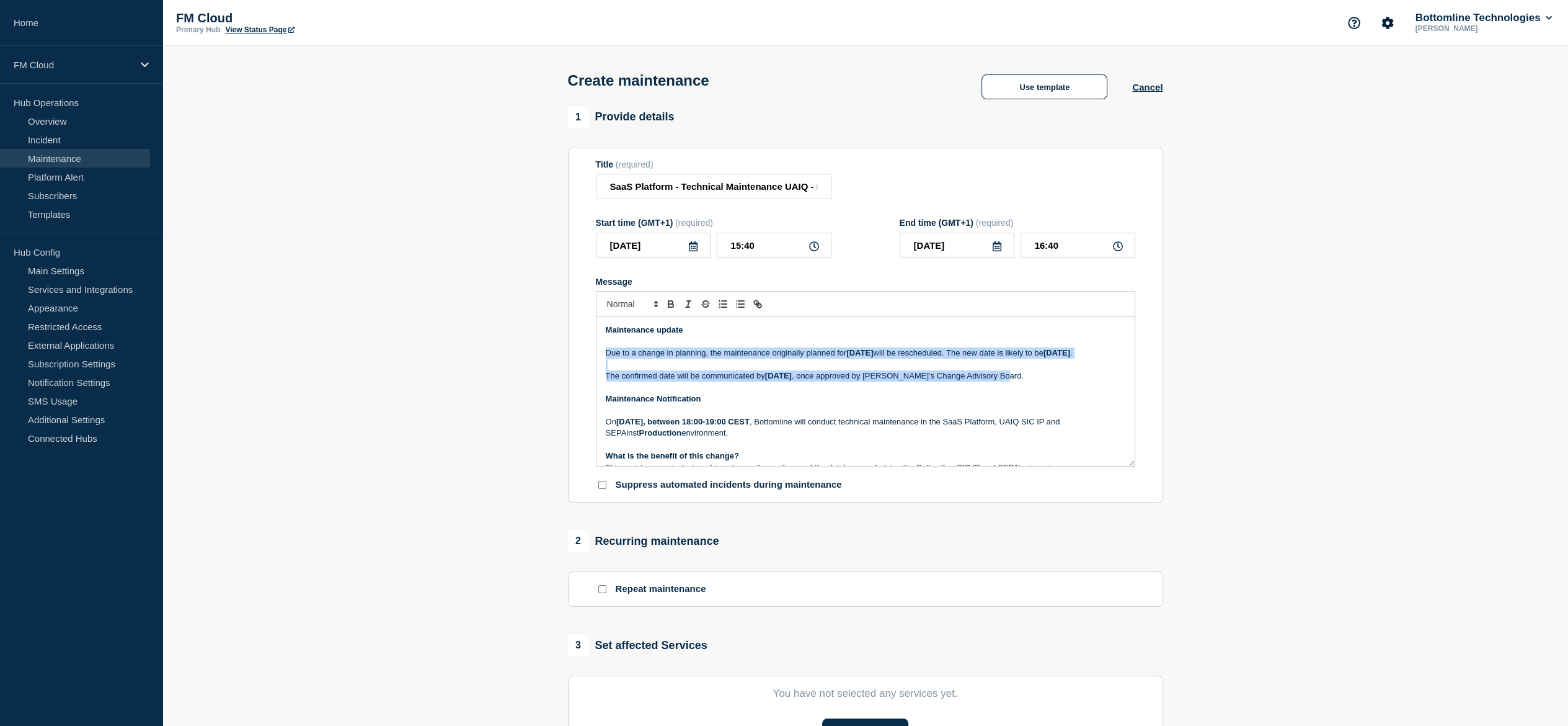
drag, startPoint x: 999, startPoint y: 392, endPoint x: 603, endPoint y: 360, distance: 397.3
click at [603, 360] on div "Maintenance update Due to a change in planning, the maintenance originally plan…" at bounding box center [865, 392] width 538 height 149
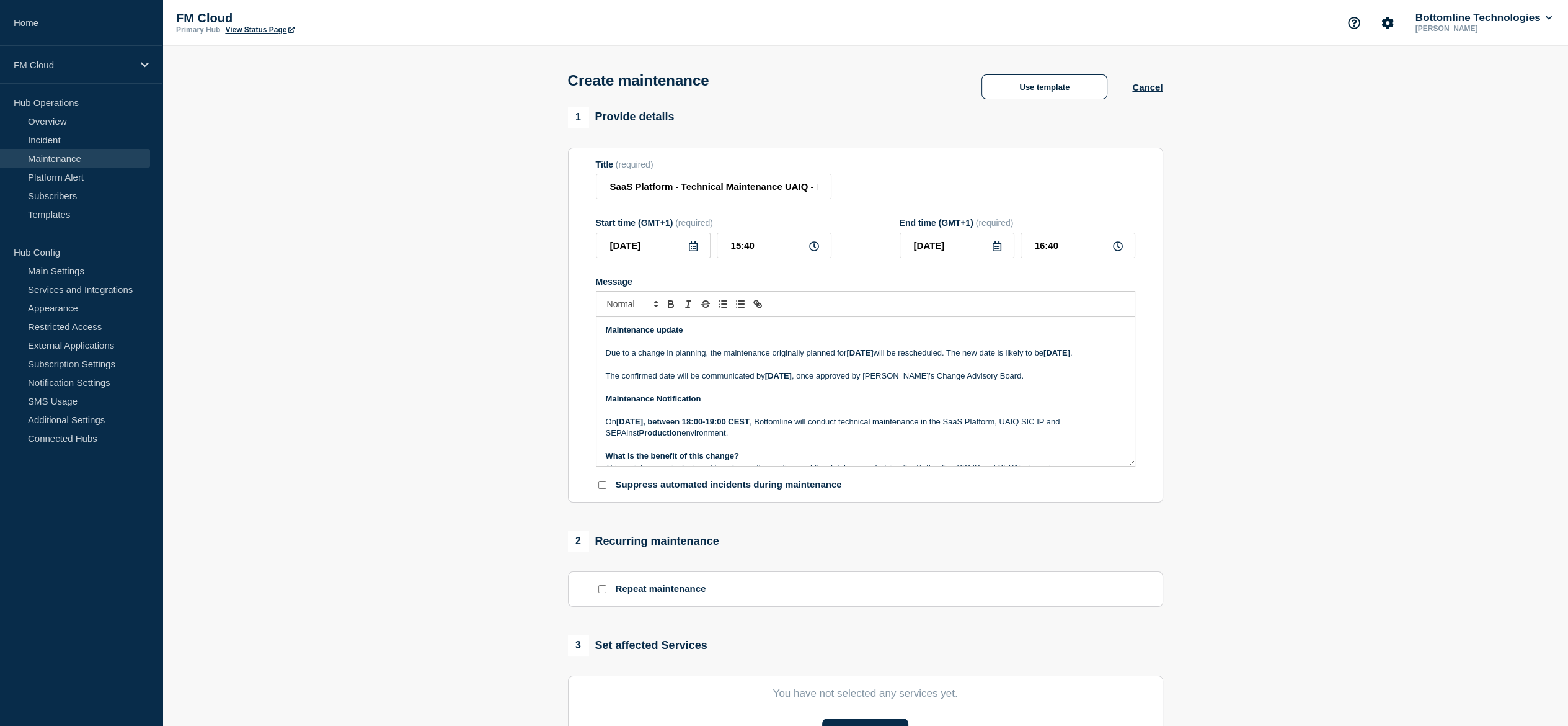
click at [875, 359] on p "Due to a change in planning, the maintenance originally planned for Saturday, 9…" at bounding box center [865, 353] width 519 height 11
click at [861, 357] on strong "Saturday, 9 August 2025" at bounding box center [859, 353] width 26 height 10
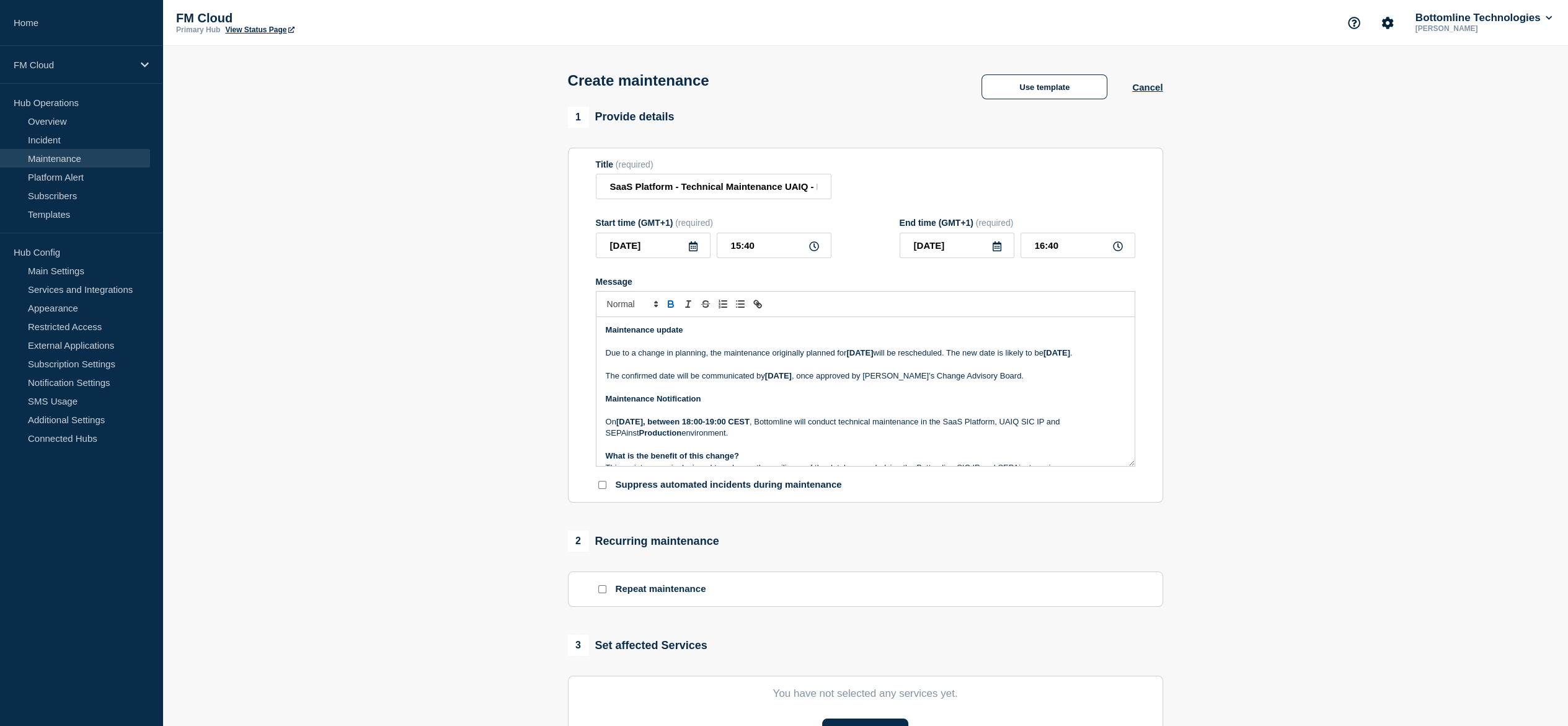
click at [1107, 356] on p "Due to a change in planning, the maintenance originally planned for Saturday, 9…" at bounding box center [865, 353] width 519 height 11
drag, startPoint x: 1107, startPoint y: 356, endPoint x: 603, endPoint y: 358, distance: 504.0
click at [603, 358] on div "Maintenance update Due to a change in planning, the maintenance originally plan…" at bounding box center [865, 392] width 538 height 149
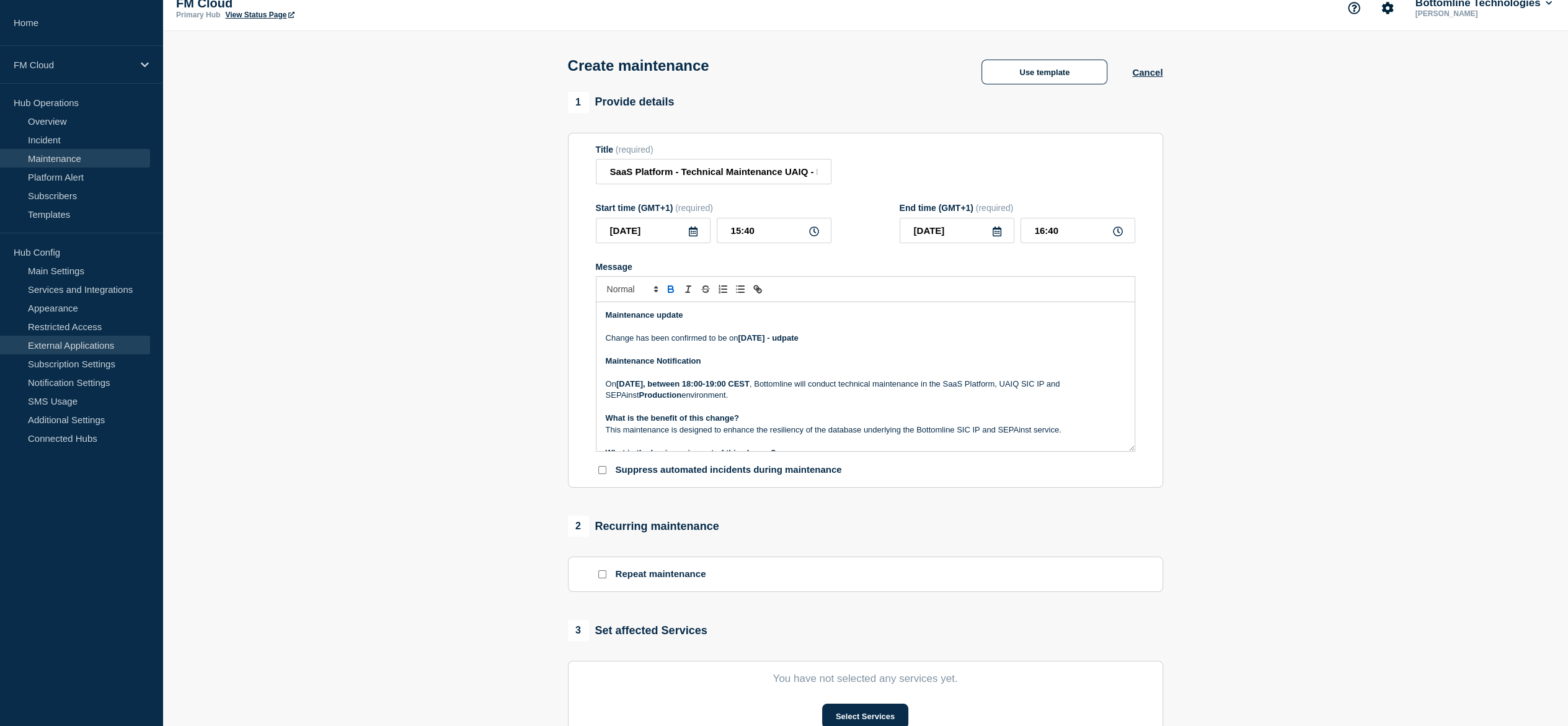
scroll to position [62, 0]
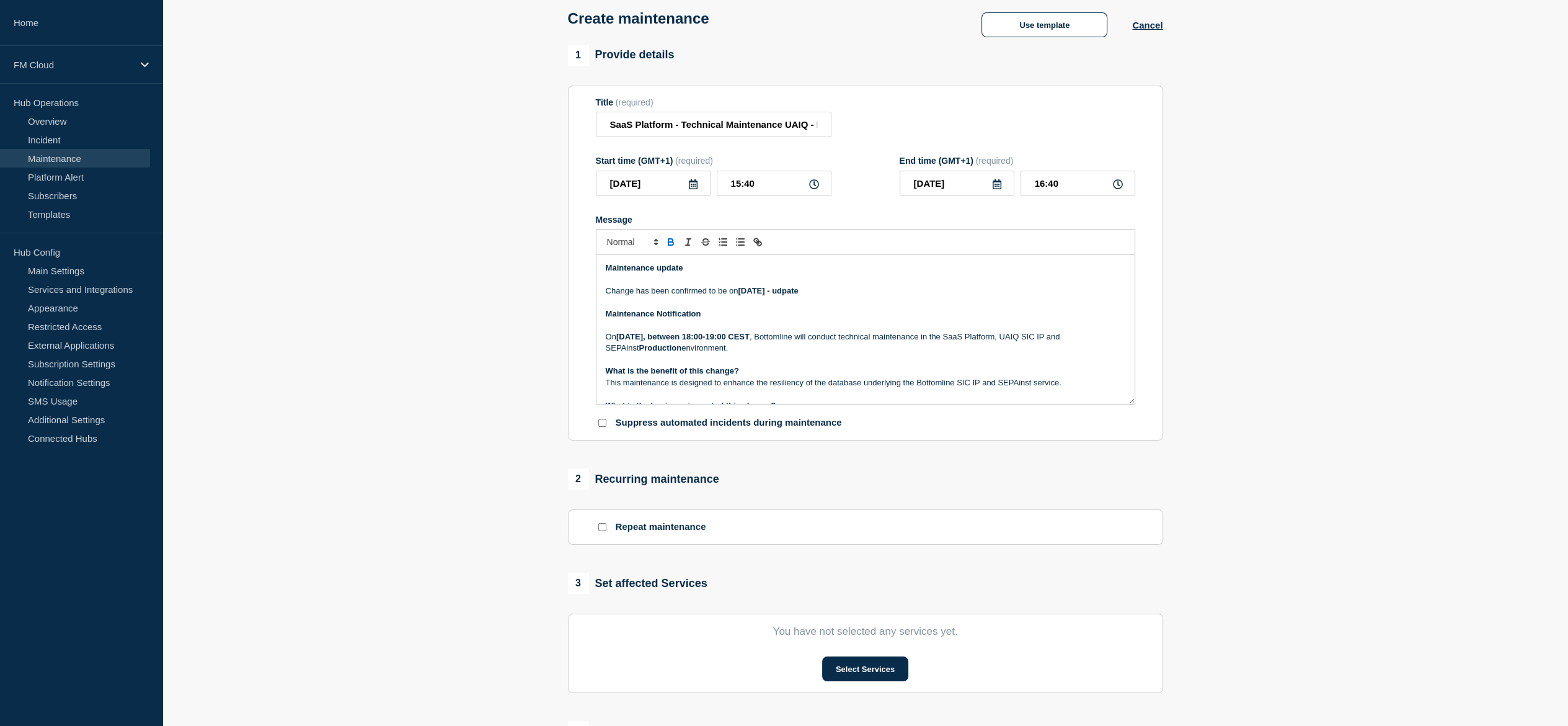
click at [409, 80] on section "1 Provide details Title (required) SaaS Platform - Technical Maintenance UAIQ -…" at bounding box center [865, 476] width 1405 height 861
click at [865, 286] on p "Message" at bounding box center [865, 279] width 519 height 11
click at [798, 294] on strong "Saturday, 16 August 2025 - udpate" at bounding box center [768, 290] width 60 height 10
click at [862, 336] on p "On August 9, 2025, between 18:00-19:00 CEST , Bottomline will conduct technical…" at bounding box center [865, 342] width 519 height 23
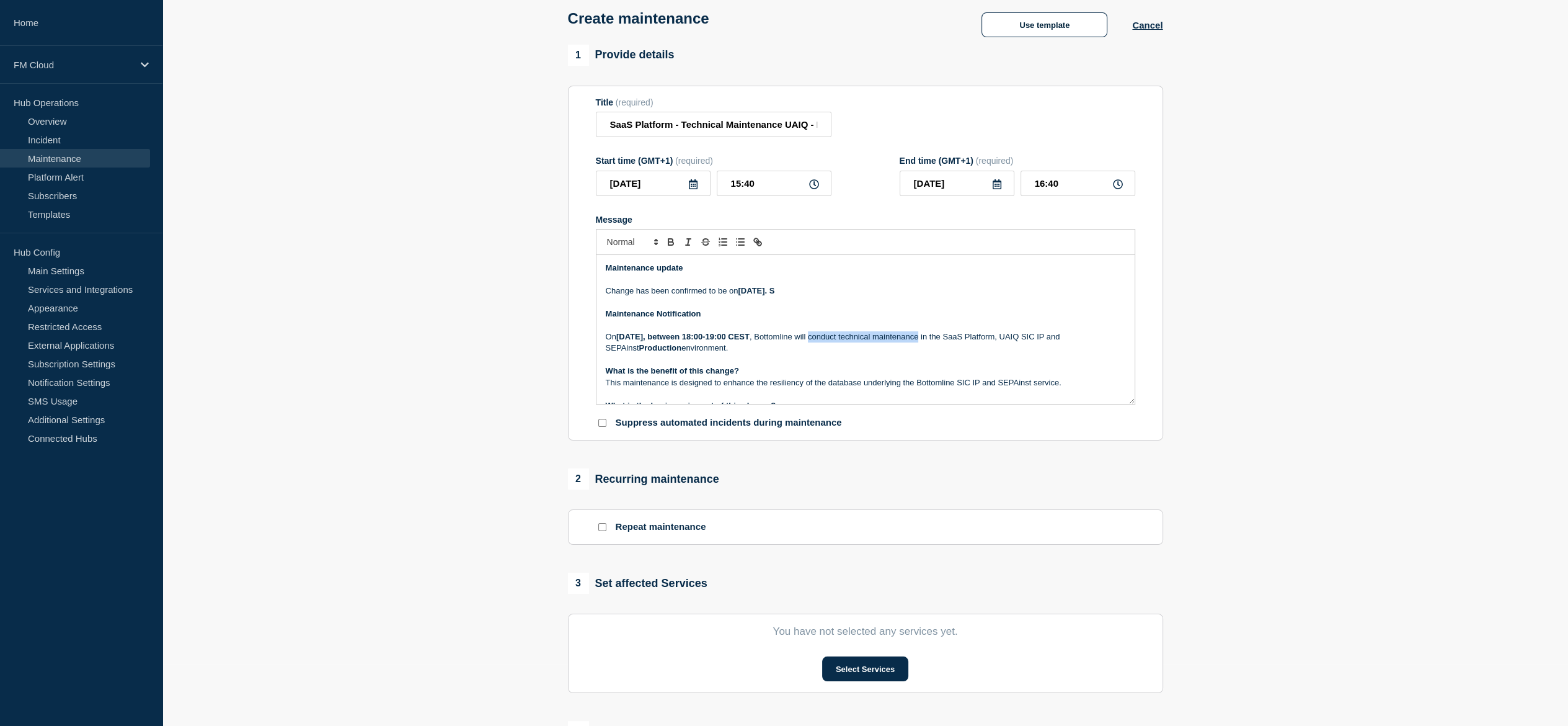
drag, startPoint x: 862, startPoint y: 336, endPoint x: 905, endPoint y: 341, distance: 43.3
click at [905, 341] on p "On August 9, 2025, between 18:00-19:00 CEST , Bottomline will conduct technical…" at bounding box center [865, 342] width 519 height 23
copy p "conduct technical maintenance"
click at [872, 301] on p "Message" at bounding box center [865, 303] width 519 height 11
click at [865, 295] on p "Change has been confirmed to be on Saturday, 16 August 2025. S" at bounding box center [865, 291] width 519 height 11
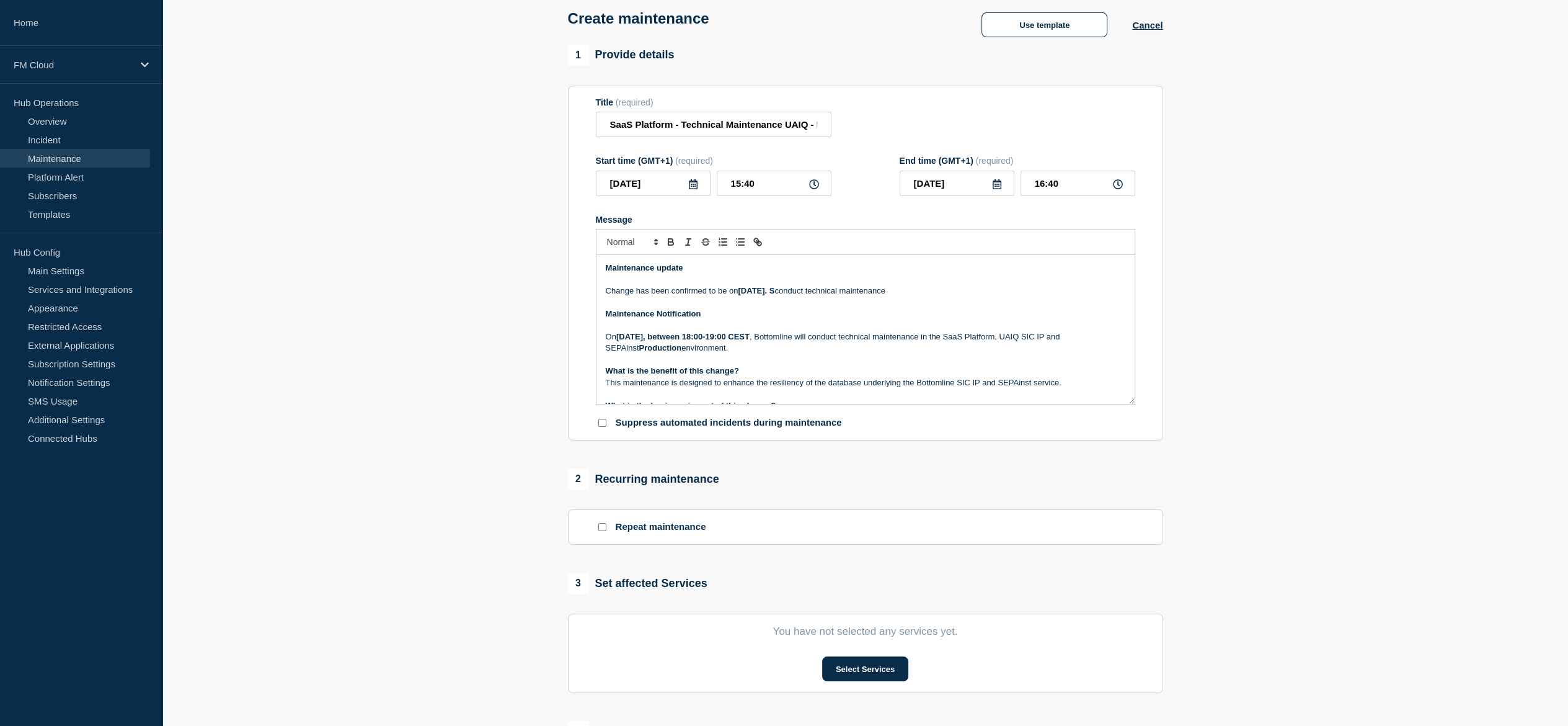
click at [848, 295] on p "Change has been confirmed to be on Saturday, 16 August 2025. S conduct technica…" at bounding box center [865, 291] width 519 height 11
click at [776, 126] on input "SaaS Platform - Technical Maintenance UAIQ - PROD - 09/AUG/2025 - WT-56992 & WT…" at bounding box center [714, 124] width 235 height 26
paste input "WT-57219"
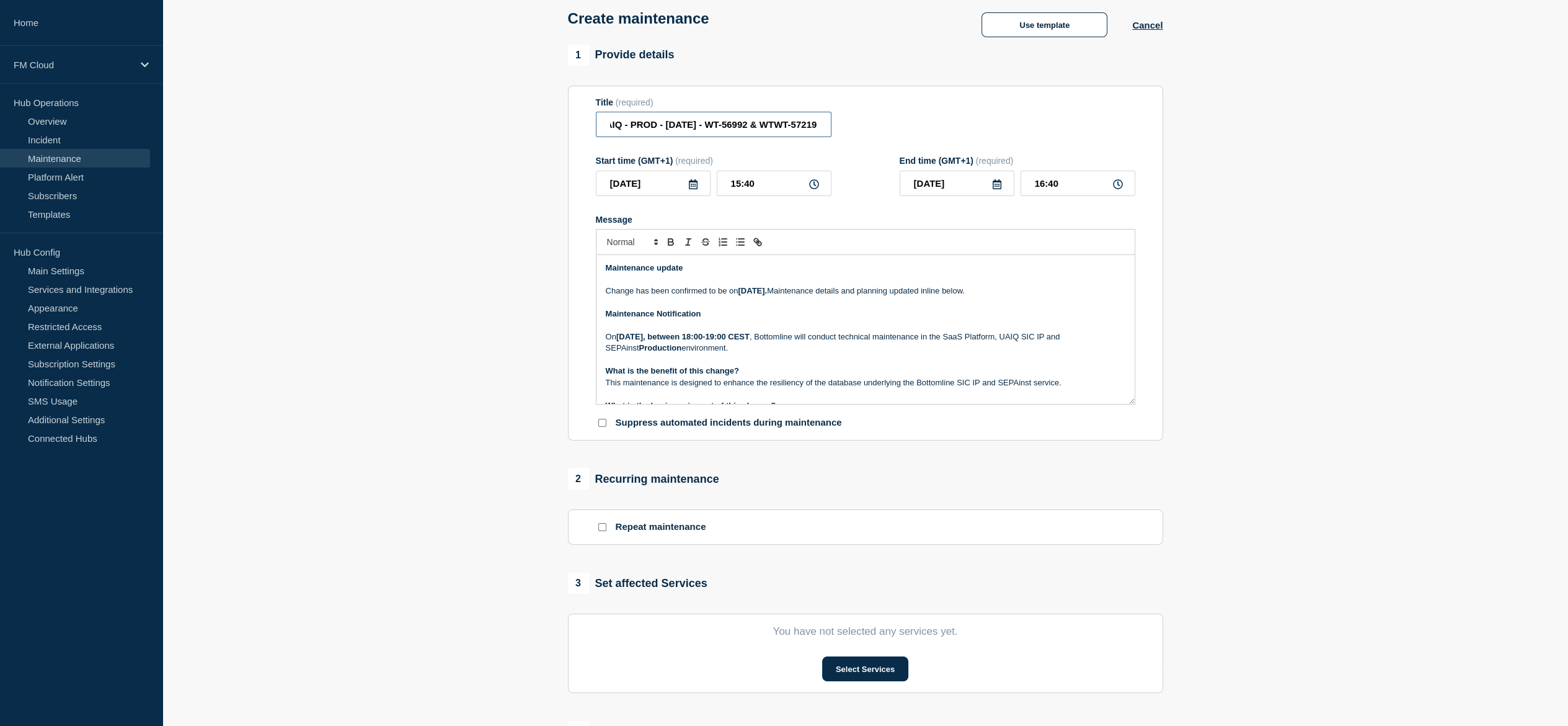
paste input "Title"
click at [759, 124] on input "SaaS Platform - Technical Maintenance UAIQ - PROD - 09/AUG/2025 - WT-56992 & WT…" at bounding box center [714, 124] width 235 height 26
type input "SaaS Platform - Technical Maintenance UAIQ - PROD - 09/AUG/2025 - WT-56993 & WT…"
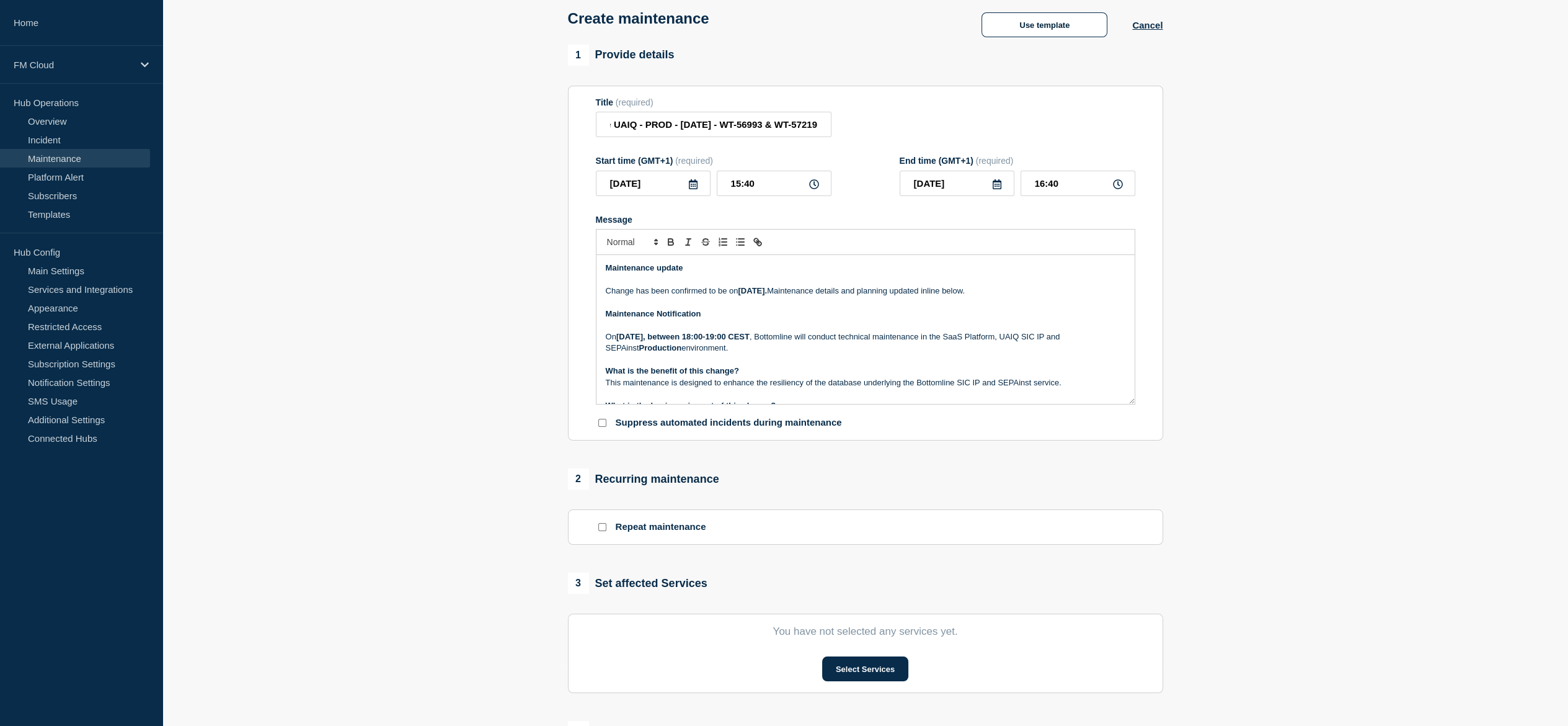
click at [691, 187] on icon at bounding box center [692, 184] width 10 height 10
click at [735, 300] on div "16" at bounding box center [737, 302] width 18 height 18
type input "2025-08-16"
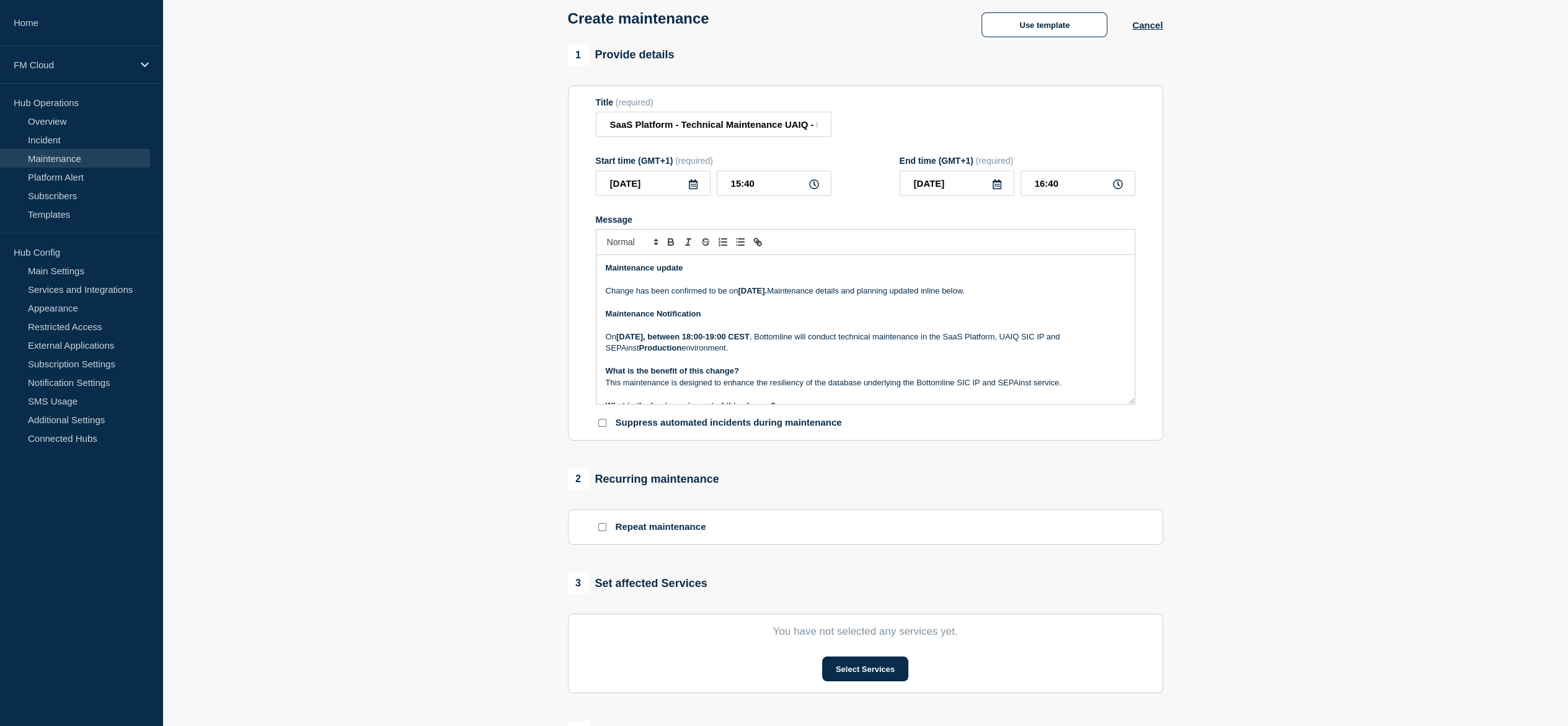
click at [653, 339] on strong "August 9, 2025, between 18:00-19:00 CEST" at bounding box center [683, 336] width 133 height 10
click at [658, 340] on strong "August 16, 2025, between 19:00 and 19:00 CEST" at bounding box center [691, 336] width 149 height 10
click at [635, 340] on strong "August 16, 2025, between 19:00 and 19:00 CEST" at bounding box center [691, 336] width 149 height 10
drag, startPoint x: 635, startPoint y: 340, endPoint x: 675, endPoint y: 343, distance: 40.1
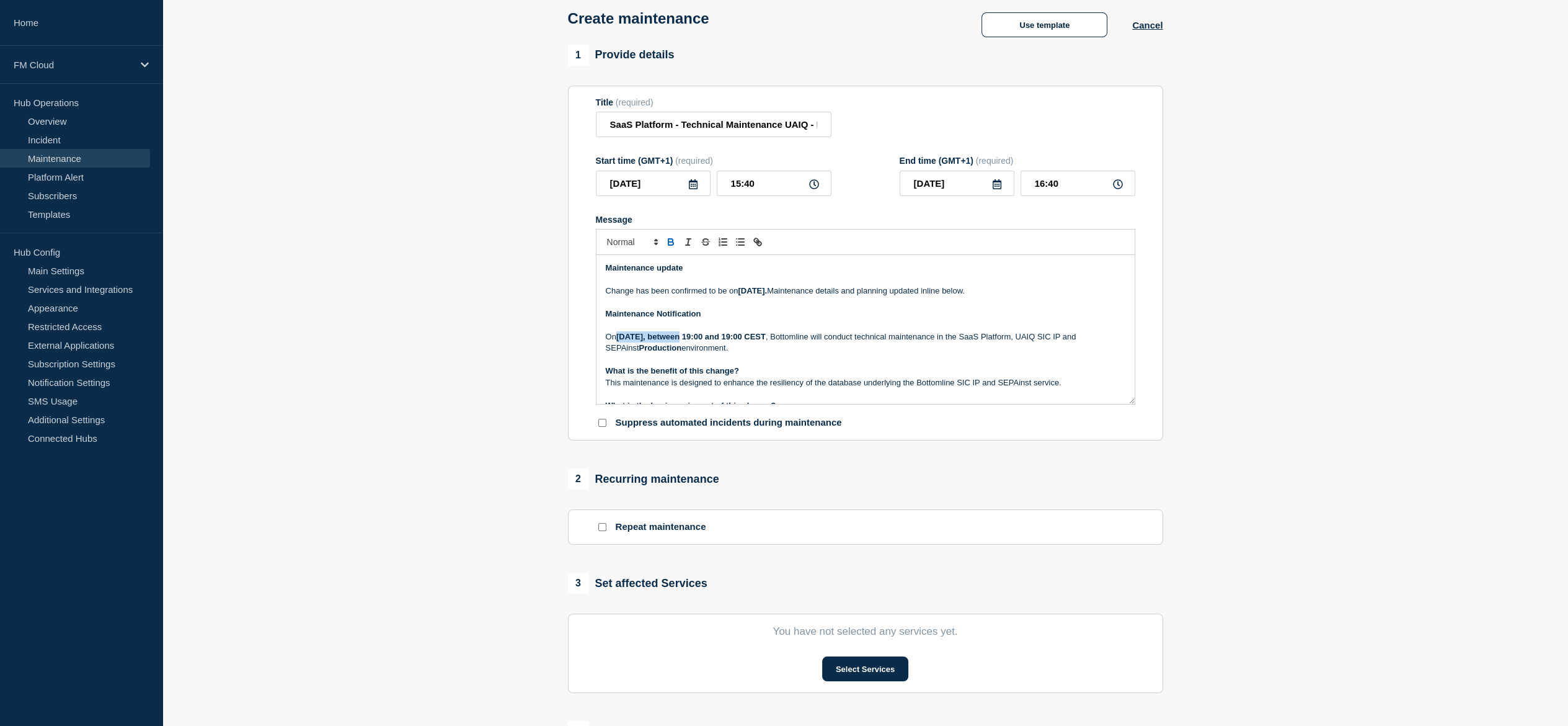
click at [675, 341] on strong "August 16, 2025, between 19:00 and 19:00 CEST" at bounding box center [691, 336] width 149 height 10
copy strong "August 16, 2025"
click at [757, 341] on strong "August 16, 2025, between 19:00 and 19:00 CEST" at bounding box center [691, 336] width 149 height 10
click at [759, 295] on strong "Saturday, 16 August 2025." at bounding box center [753, 290] width 29 height 10
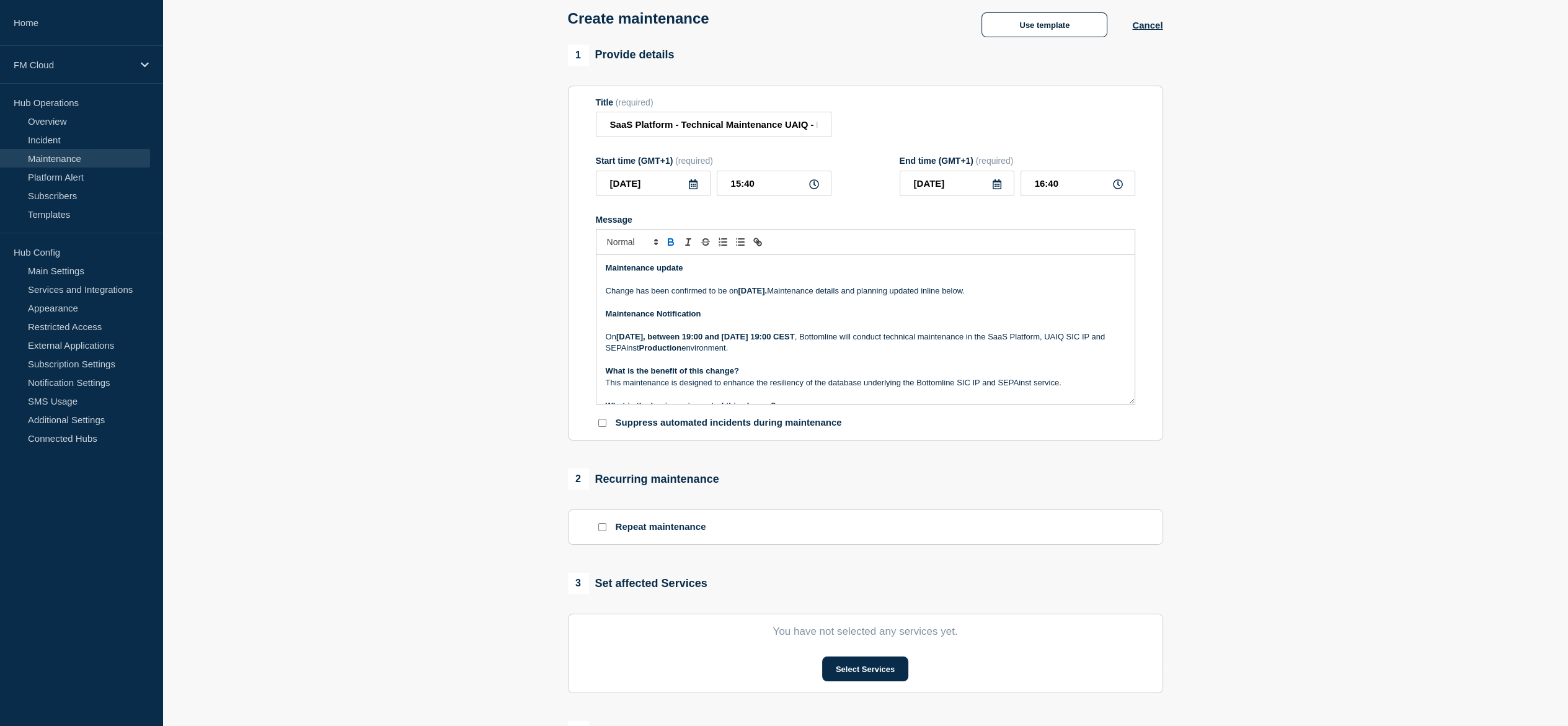
click at [609, 345] on p "On August 16, 2025, between 19:00 and August 16, 2025 19:00 CEST , Bottomline w…" at bounding box center [865, 342] width 519 height 23
click at [655, 353] on p "Between August 16, 2025 19:00 and August 17, 2025 01:00 CST , Bottomline will c…" at bounding box center [865, 342] width 519 height 23
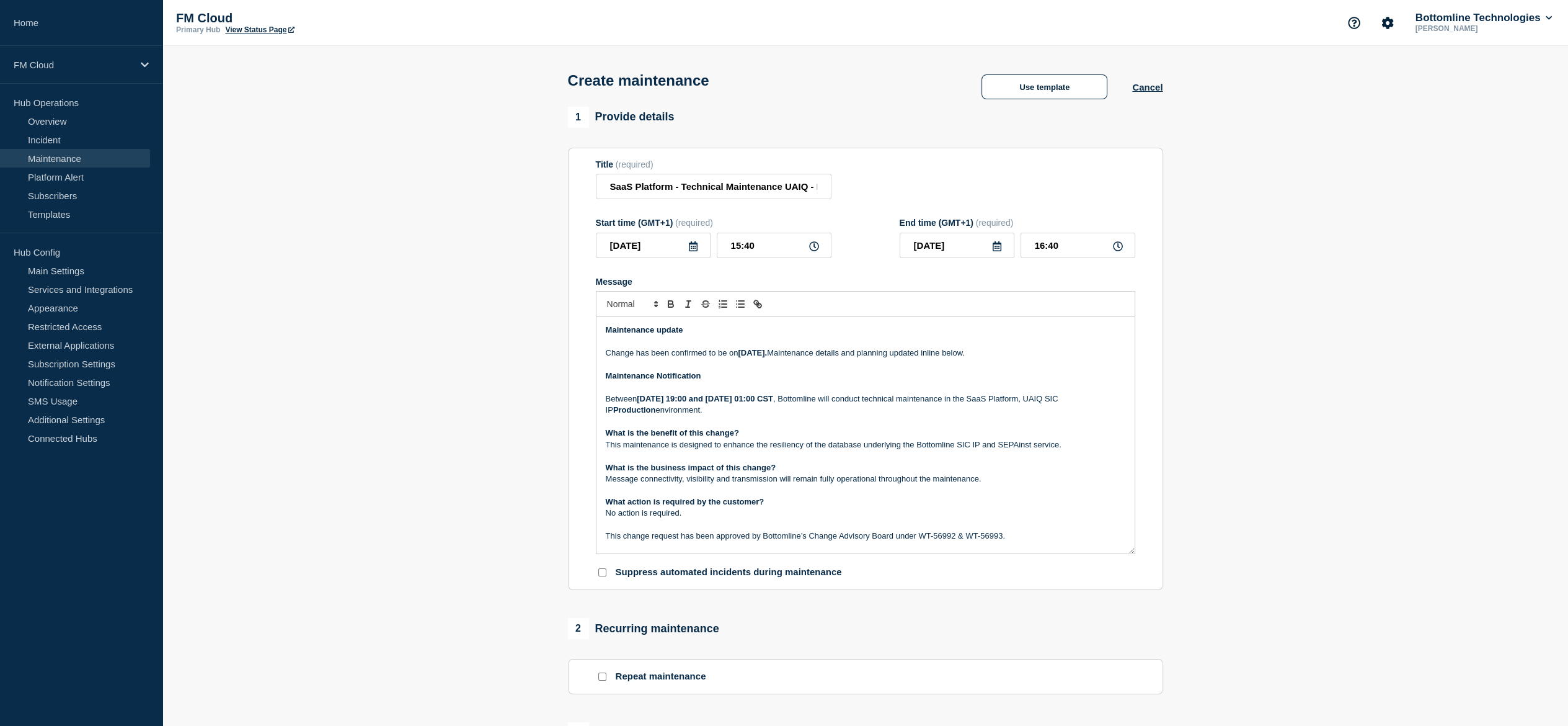
drag, startPoint x: 1132, startPoint y: 470, endPoint x: 1141, endPoint y: 551, distance: 81.5
click at [1150, 562] on section "Title (required) SaaS Platform - Technical Maintenance UAIQ - PROD - 09/AUG/202…" at bounding box center [865, 370] width 595 height 443
click at [990, 451] on p "This maintenance is designed to enhance the resiliency of the database underlyi…" at bounding box center [865, 445] width 519 height 11
drag, startPoint x: 990, startPoint y: 451, endPoint x: 1008, endPoint y: 452, distance: 18.0
click at [1008, 451] on p "This maintenance is designed to enhance the resiliency of the database underlyi…" at bounding box center [865, 445] width 519 height 11
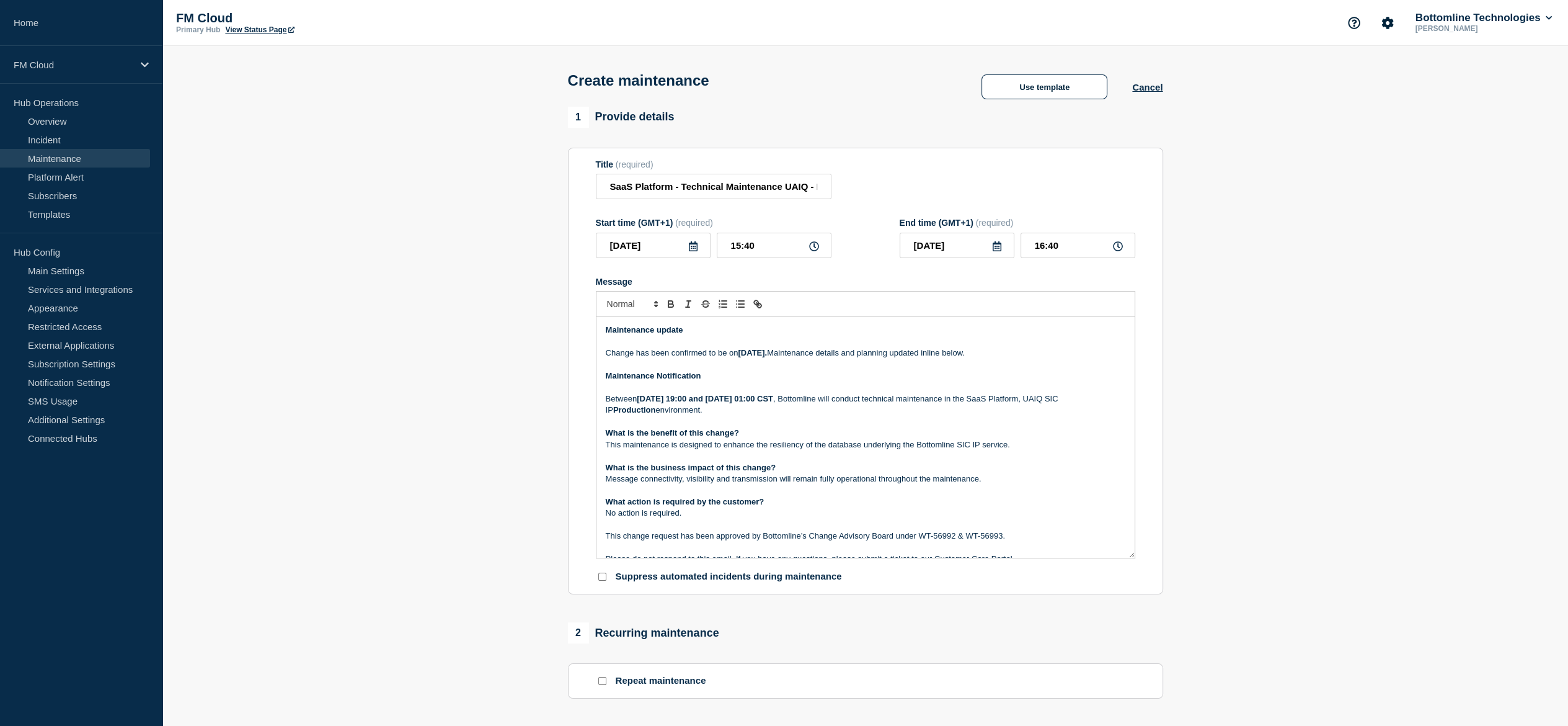
click at [682, 482] on p "Message connectivity, visibility and transmission will remain fully operational…" at bounding box center [865, 479] width 519 height 11
click at [776, 186] on input "SaaS Platform - Technical Maintenance UAIQ - PROD - 09/AUG/2025 - WT-56993 & WT…" at bounding box center [714, 186] width 235 height 26
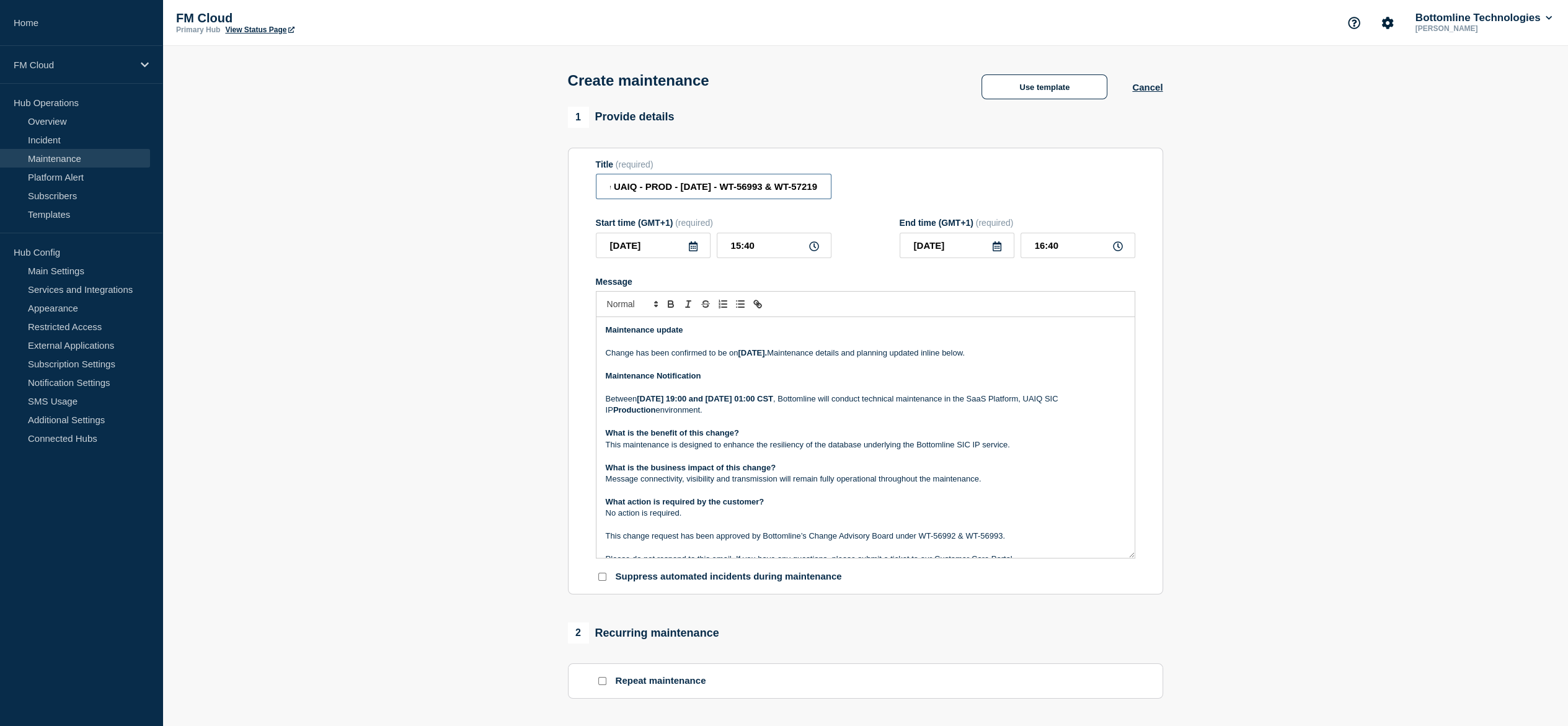
click at [659, 191] on input "SaaS Platform - Technical Maintenance UAIQ - PROD - 09/AUG/2025 - WT-56993 & WT…" at bounding box center [714, 186] width 235 height 26
click at [922, 542] on p "This change request has been approved by Bottomline’s Change Advisory Board und…" at bounding box center [865, 535] width 519 height 11
drag, startPoint x: 922, startPoint y: 542, endPoint x: 994, endPoint y: 538, distance: 72.1
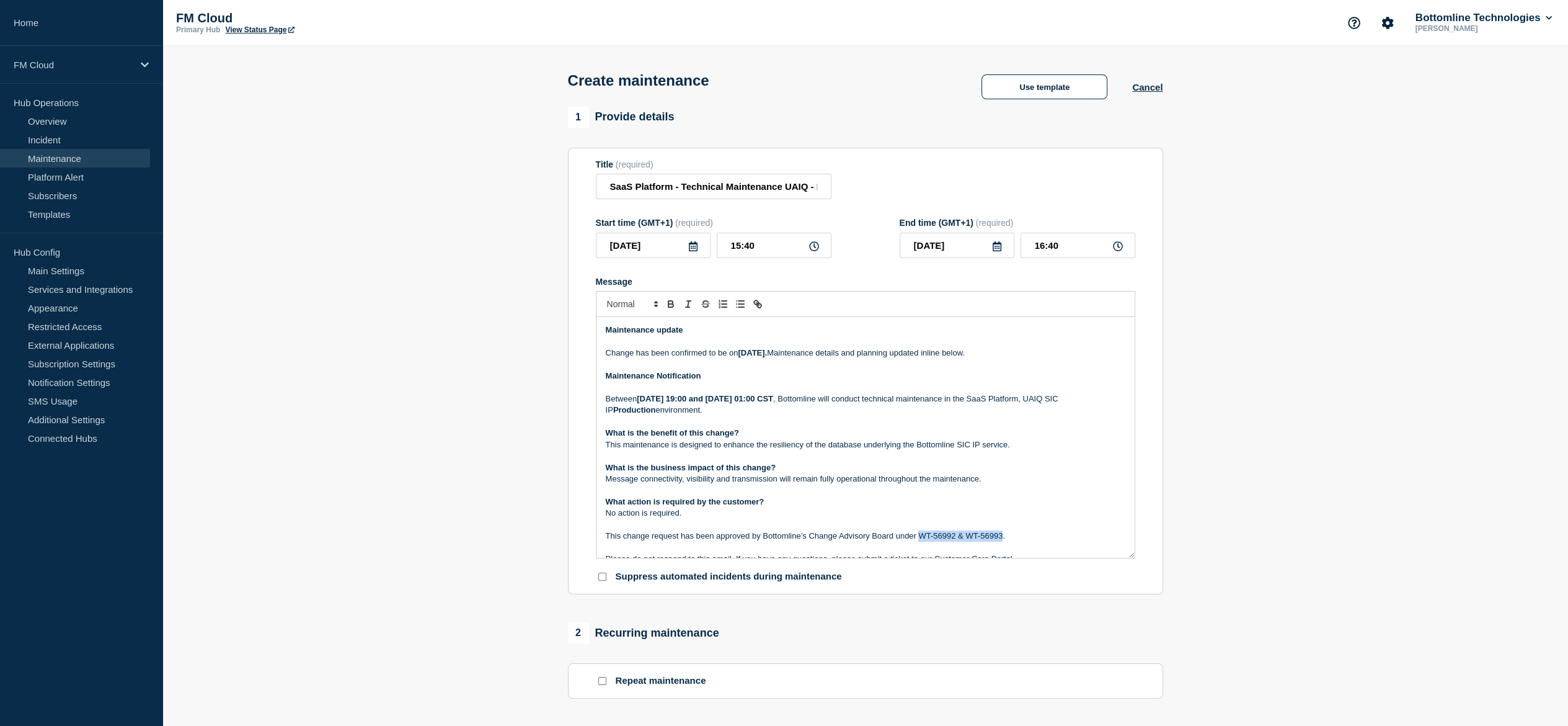
click at [995, 541] on p "This change request has been approved by Bottomline’s Change Advisory Board und…" at bounding box center [865, 535] width 519 height 11
click at [731, 401] on strong "August 16, 2025 19:00 and August 17, 2025 01:00 CST" at bounding box center [704, 398] width 136 height 10
click at [773, 403] on strong "August 16, 2025 19:00 and August 17, 2025 01:00 CST" at bounding box center [704, 398] width 136 height 10
click at [769, 420] on p "Message" at bounding box center [865, 421] width 519 height 11
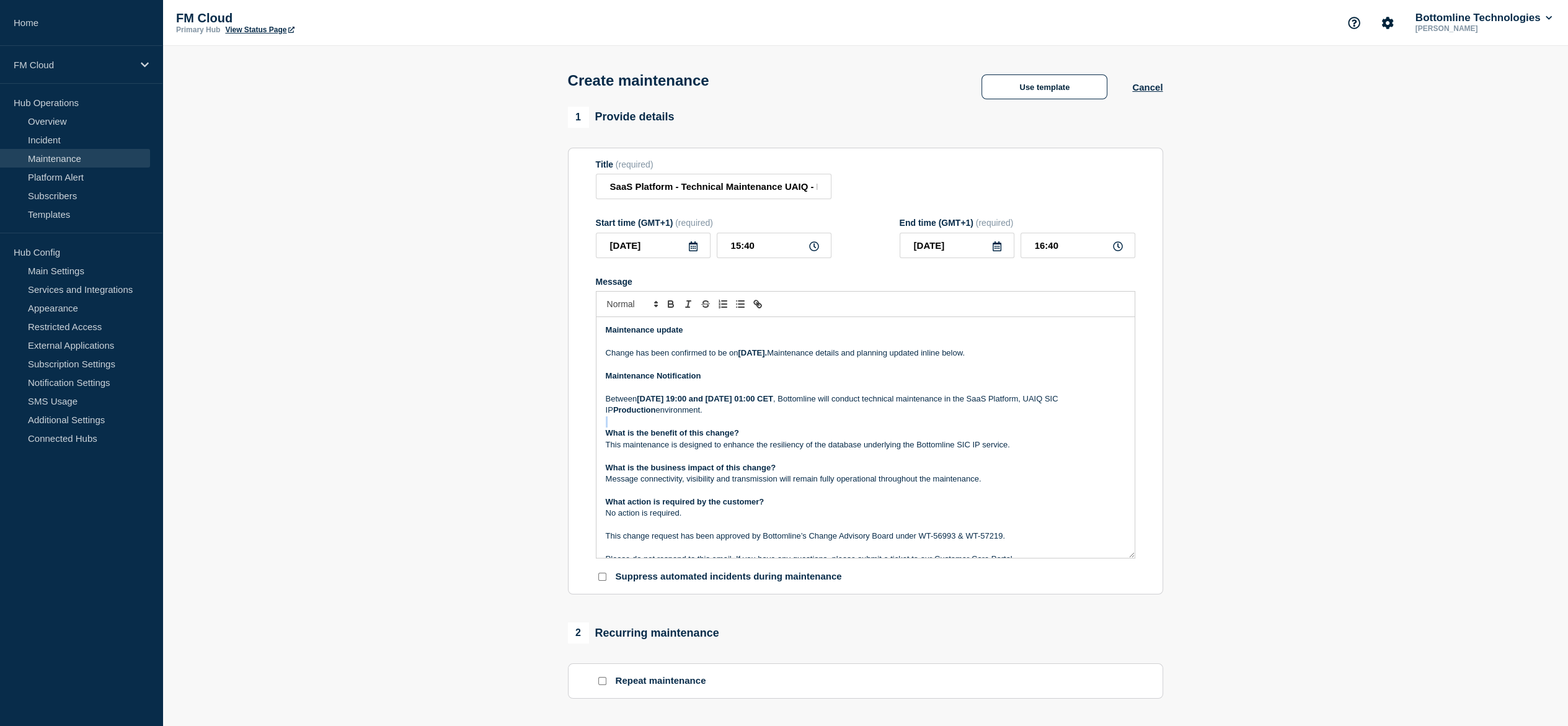
click at [769, 420] on p "Message" at bounding box center [865, 421] width 519 height 11
click at [764, 412] on p "Between August 16, 2025 19:00 and August 17, 2025 01:00 CET , Bottomline will c…" at bounding box center [865, 404] width 519 height 23
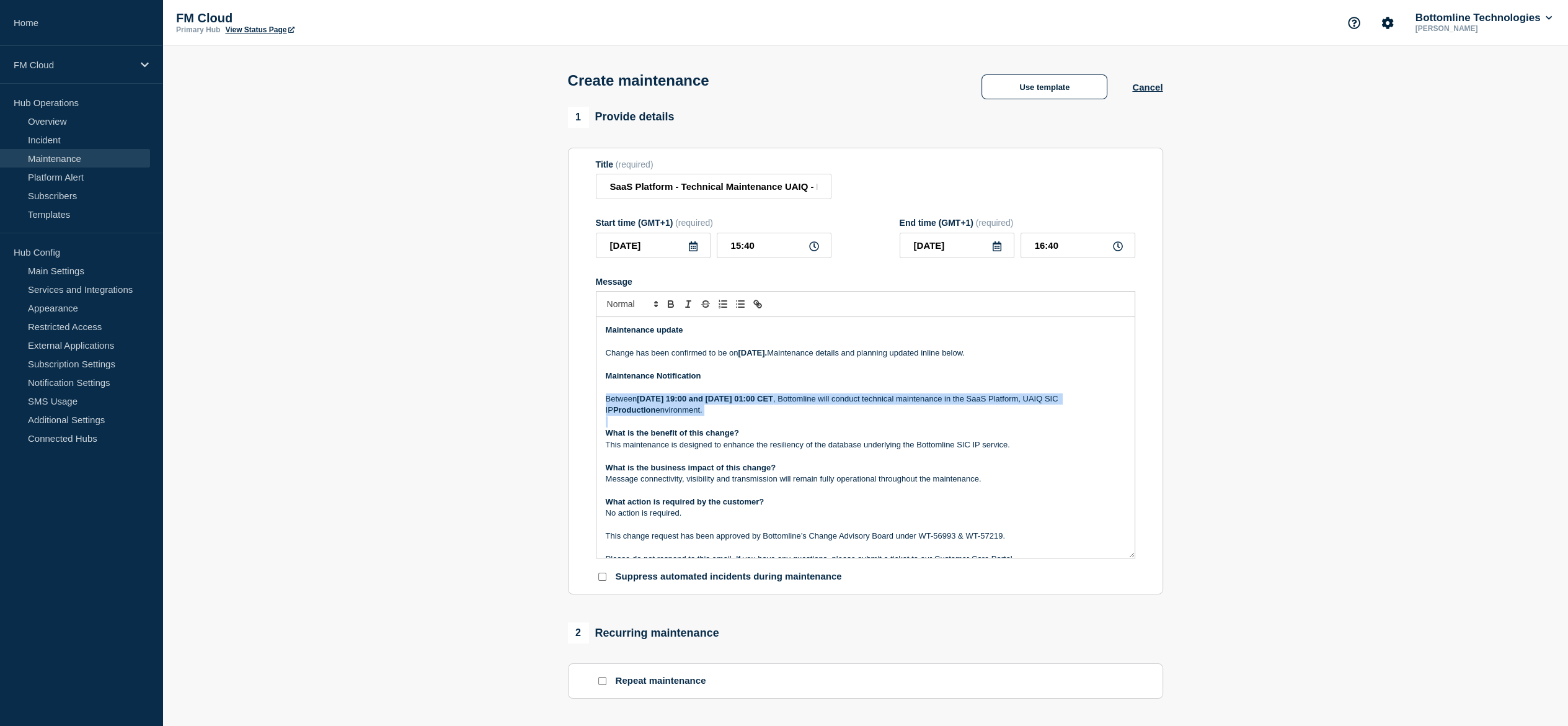
click at [764, 412] on p "Between August 16, 2025 19:00 and August 17, 2025 01:00 CET , Bottomline will c…" at bounding box center [865, 404] width 519 height 23
click at [1043, 401] on p "Between August 16, 2025 19:00 and August 17, 2025 01:00 CET , Bottomline will c…" at bounding box center [865, 404] width 519 height 23
drag, startPoint x: 1043, startPoint y: 401, endPoint x: 1069, endPoint y: 399, distance: 26.1
click at [1068, 401] on p "Between August 16, 2025 19:00 and August 17, 2025 01:00 CET , Bottomline will c…" at bounding box center [865, 404] width 519 height 23
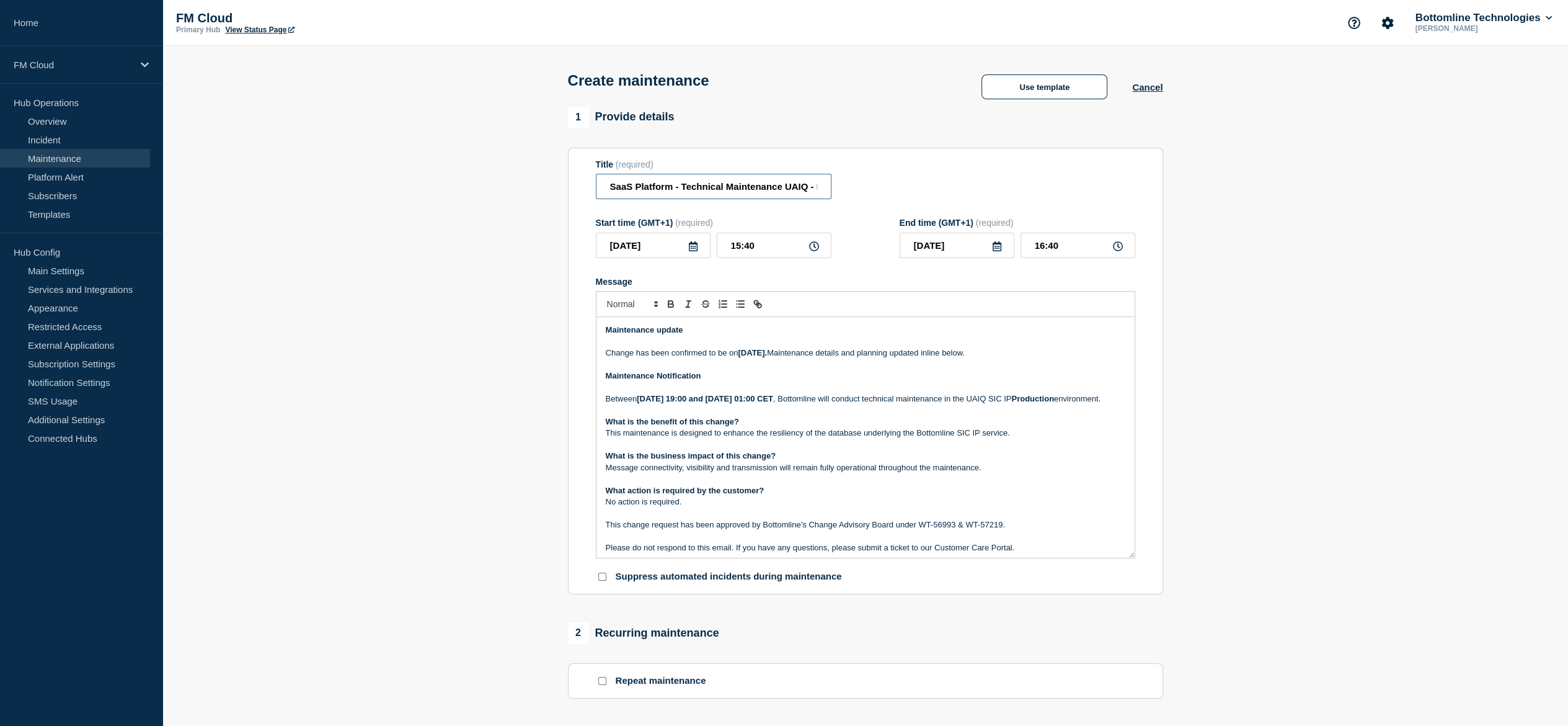
click at [648, 188] on input "SaaS Platform - Technical Maintenance UAIQ - PROD - 16/AUG/2025 - WT-56993 & WT…" at bounding box center [714, 186] width 235 height 26
click at [630, 186] on input "SaaS Platform - Technical Maintenance UAIQ - PROD - 16/AUG/2025 - WT-56993 & WT…" at bounding box center [714, 186] width 235 height 26
drag, startPoint x: 630, startPoint y: 186, endPoint x: 639, endPoint y: 185, distance: 9.1
click at [695, 180] on input "SaaS Platform - Technical Maintenance UAIQ - PROD - 16/AUG/2025 - WT-56993 & WT…" at bounding box center [714, 186] width 235 height 26
click at [638, 185] on input "SaaS Platform - Technical Maintenance UAIQ - PROD - 16/AUG/2025 - WT-56993 & WT…" at bounding box center [714, 186] width 235 height 26
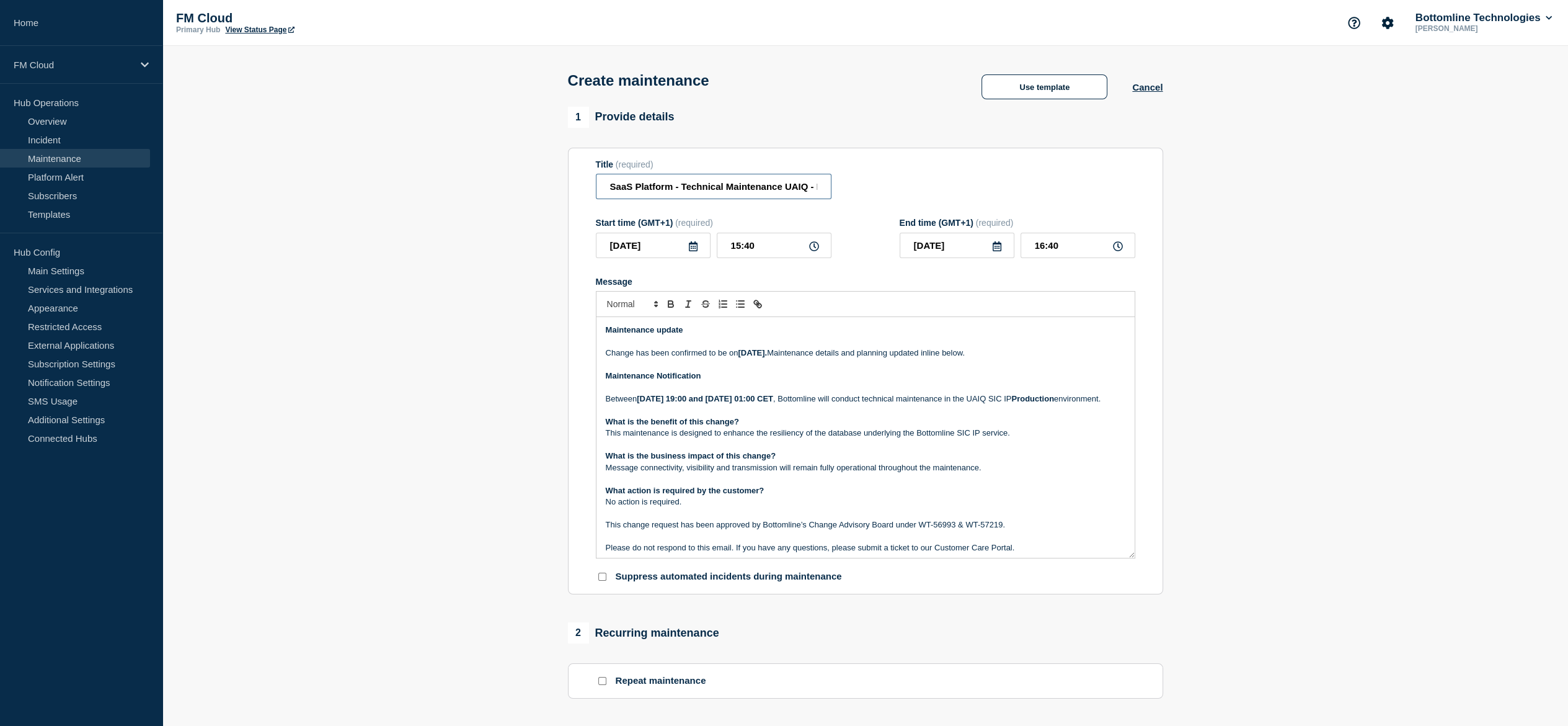
click at [622, 187] on input "SaaS Platform - Technical Maintenance UAIQ - PROD - 16/AUG/2025 - WT-56993 & WT…" at bounding box center [714, 186] width 235 height 26
drag, startPoint x: 622, startPoint y: 187, endPoint x: 656, endPoint y: 189, distance: 34.1
click at [656, 189] on input "SaaS Platform - Technical Maintenance UAIQ - PROD - 16/AUG/2025 - WT-56993 & WT…" at bounding box center [714, 186] width 235 height 26
paste input "UAIQ Message & Connectivity –"
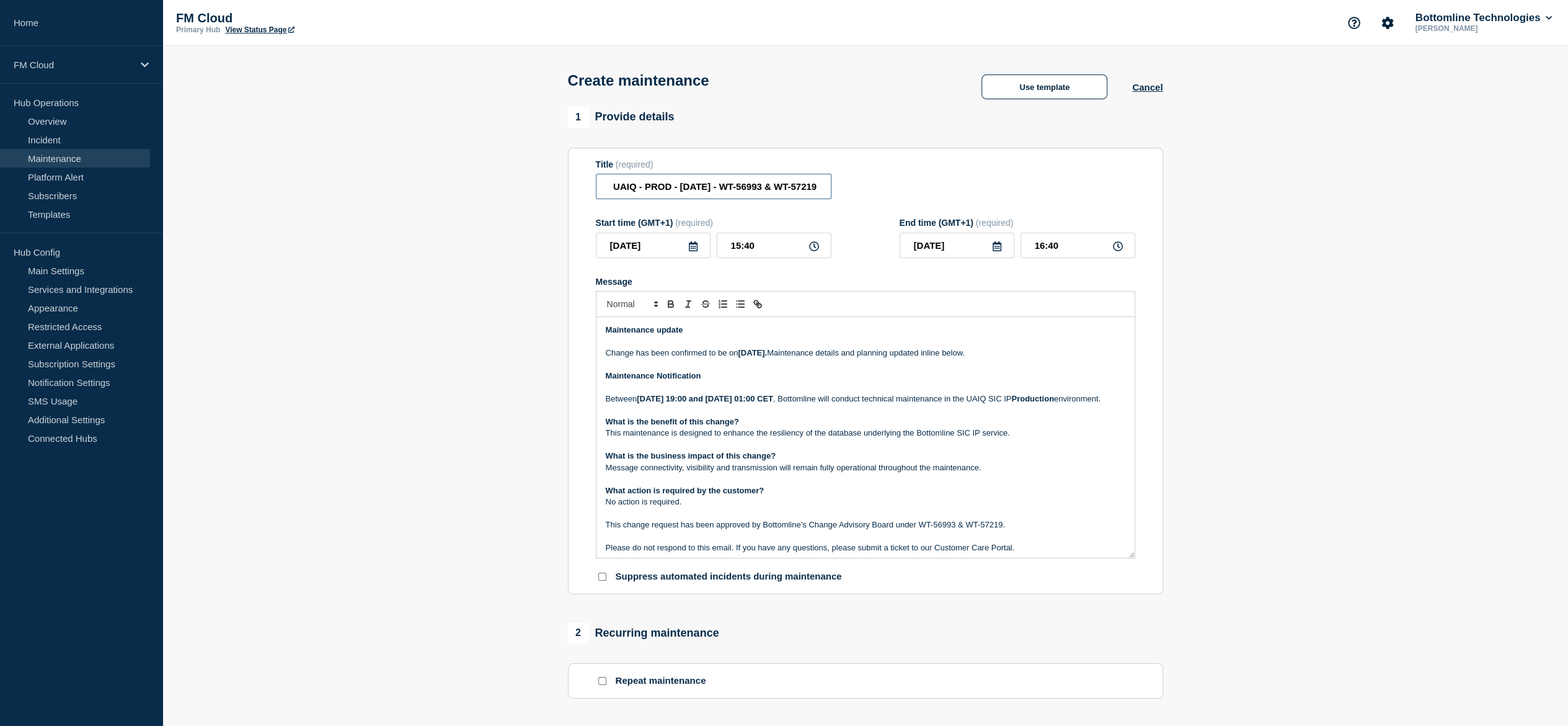
drag, startPoint x: 628, startPoint y: 195, endPoint x: 636, endPoint y: 189, distance: 10.0
click at [628, 195] on input "UAIQ Message & Connectivity – - Technical Maintenance UAIQ - PROD - 16/AUG/2025…" at bounding box center [714, 186] width 235 height 26
paste input "–"
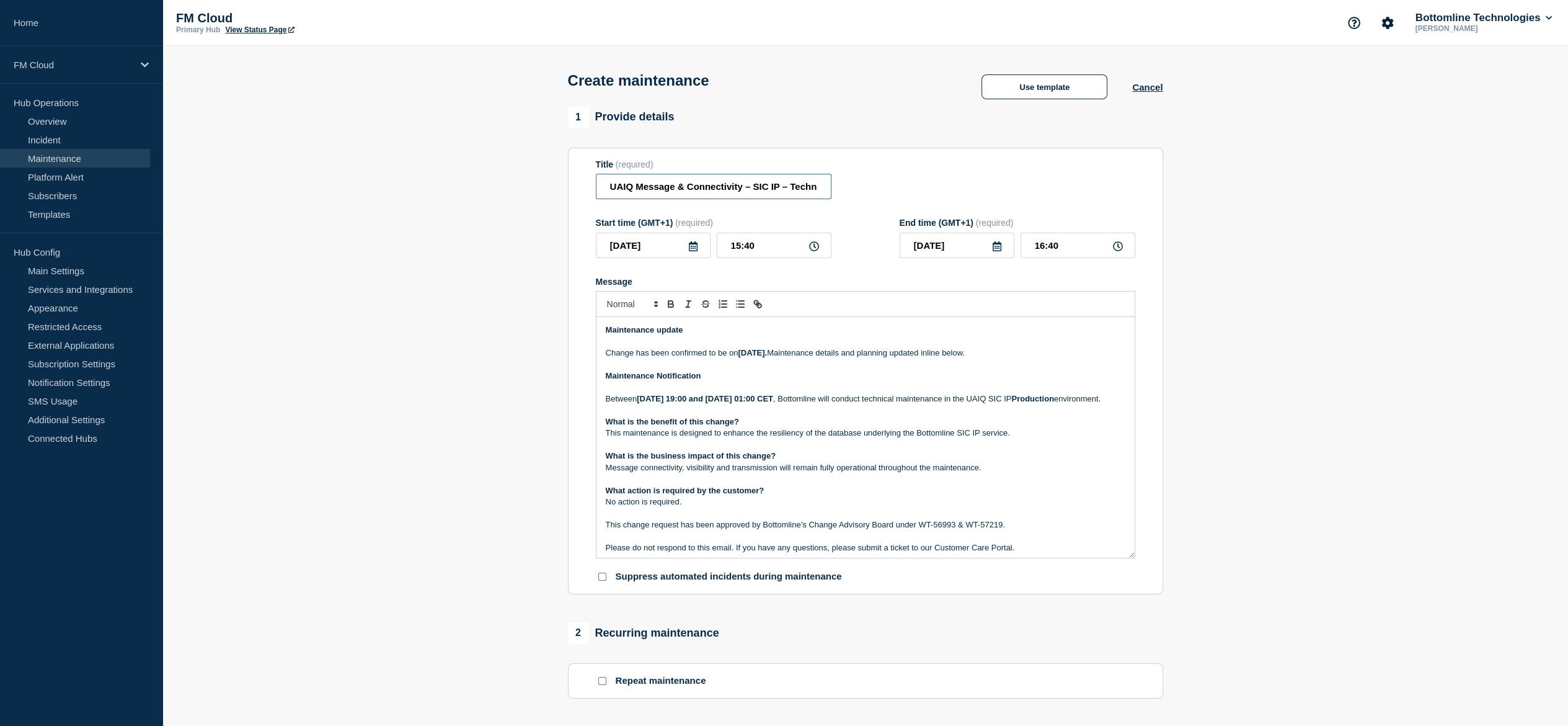
scroll to position [0, 280]
drag, startPoint x: 646, startPoint y: 189, endPoint x: 655, endPoint y: 191, distance: 9.2
click at [655, 191] on input "UAIQ Message & Connectivity – SIC IP – Technical Maintenance - PROD - 16/AUG/20…" at bounding box center [714, 186] width 235 height 26
paste input "–"
click at [717, 192] on input "UAIQ Message & Connectivity – SIC IP – Technical Maintenance - PROD – 16/AUG/20…" at bounding box center [714, 186] width 235 height 26
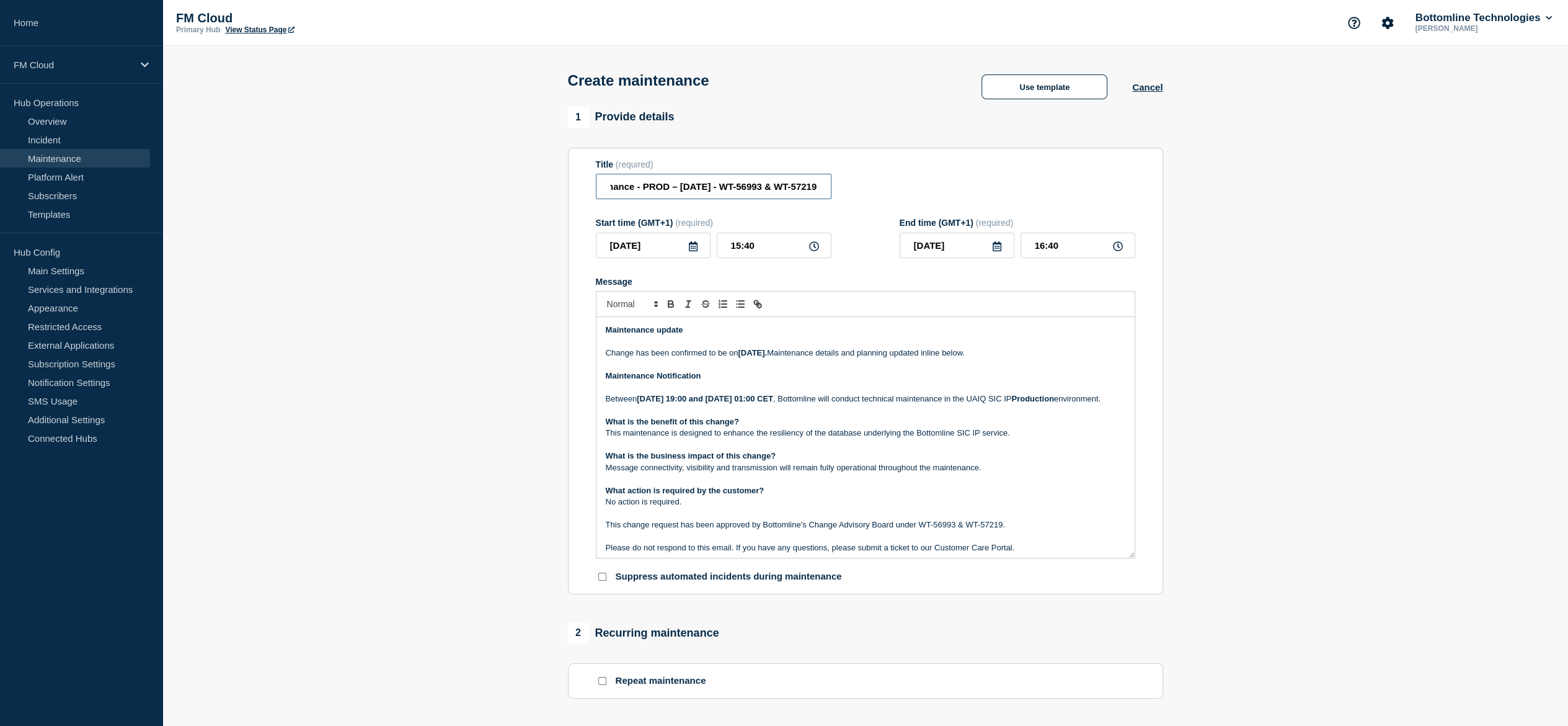
click at [714, 191] on input "UAIQ Message & Connectivity – SIC IP – Technical Maintenance - PROD – 16/AUG/20…" at bounding box center [714, 186] width 235 height 26
paste input "–"
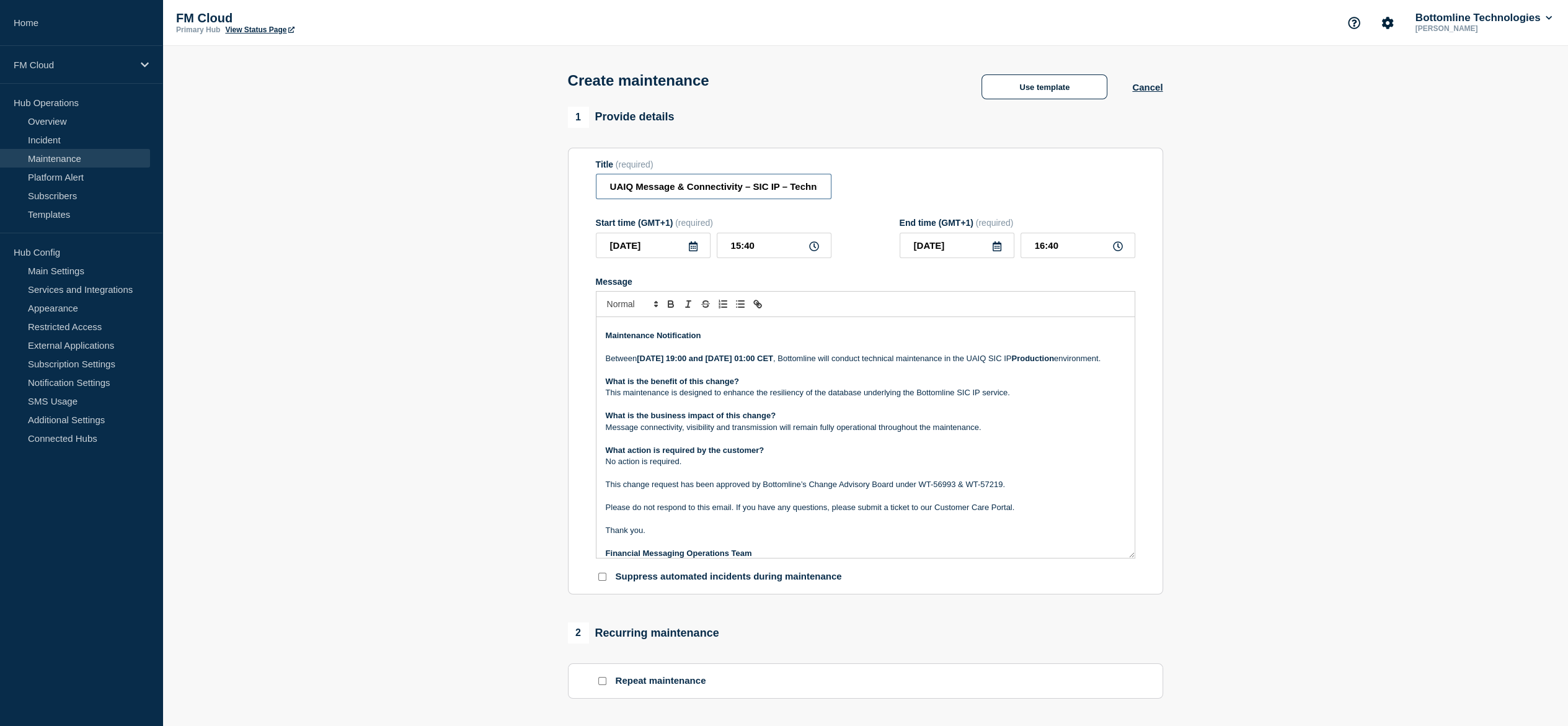
scroll to position [62, 0]
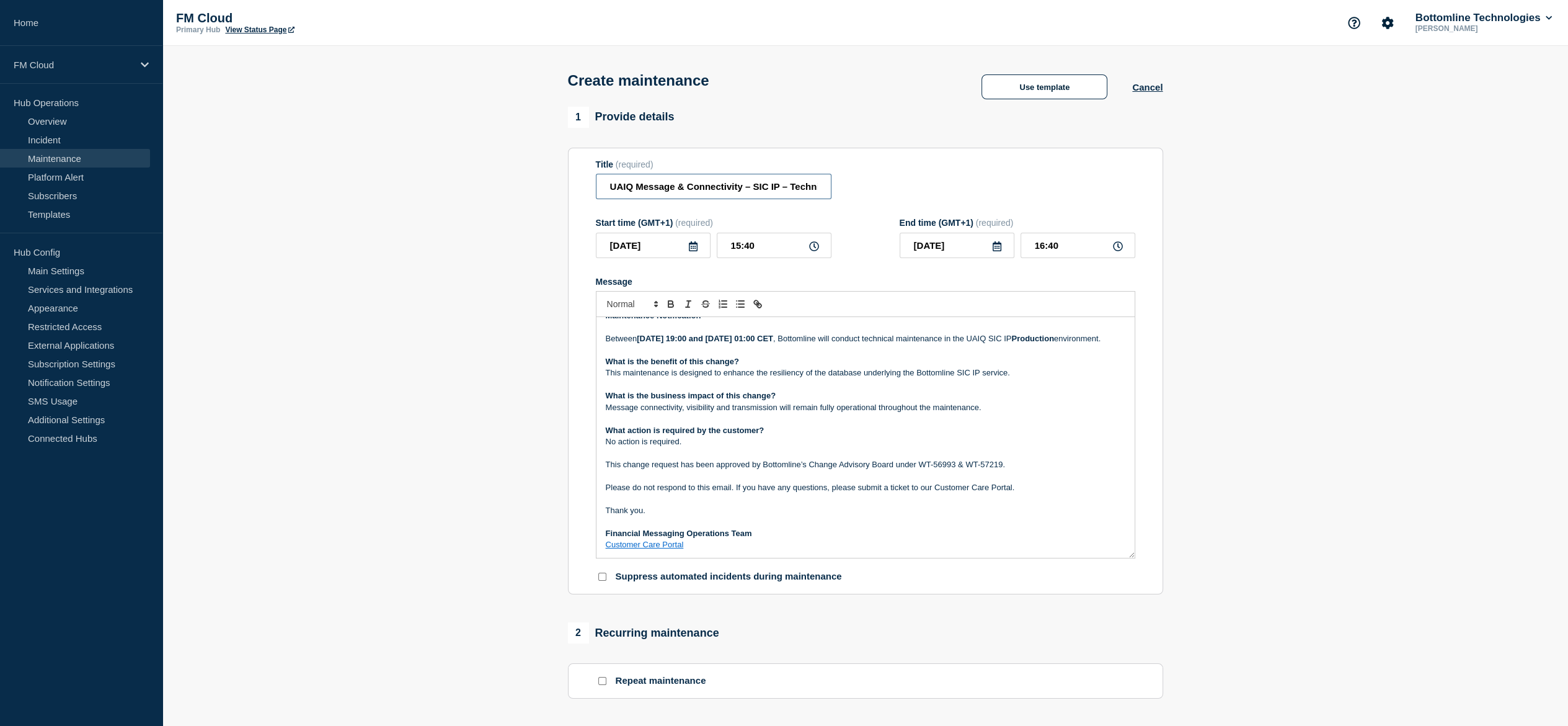
type input "UAIQ Message & Connectivity – SIC IP – Technical Maintenance - PROD – 16/AUG/20…"
click at [735, 248] on input "15:40" at bounding box center [774, 245] width 115 height 26
type input "19:40"
type input "20:40"
type input "19:00"
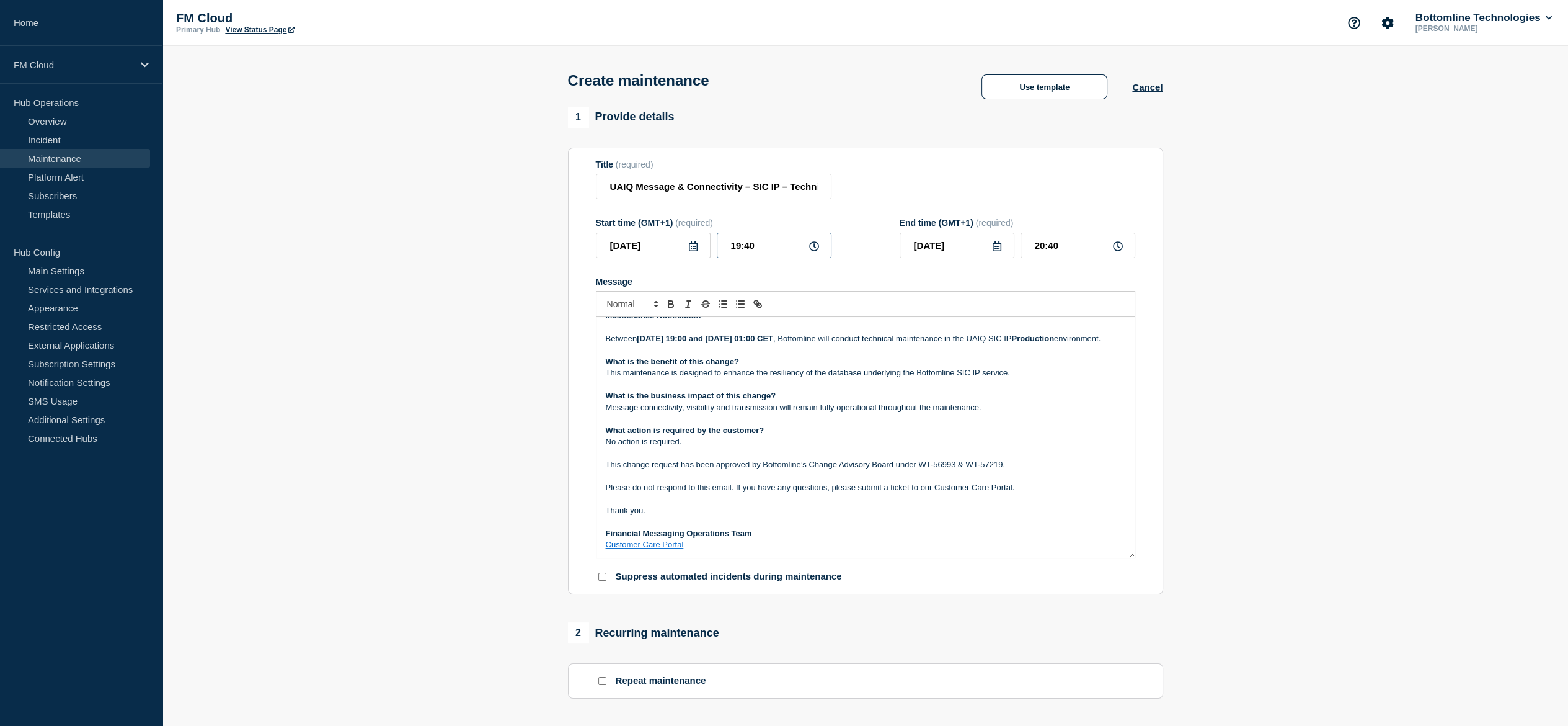
type input "20:00"
click at [986, 245] on div "2025-08-16" at bounding box center [957, 245] width 115 height 26
click at [990, 249] on input "2025-08-16" at bounding box center [957, 245] width 115 height 26
click at [997, 251] on icon at bounding box center [996, 246] width 10 height 10
click at [993, 251] on icon at bounding box center [997, 246] width 9 height 10
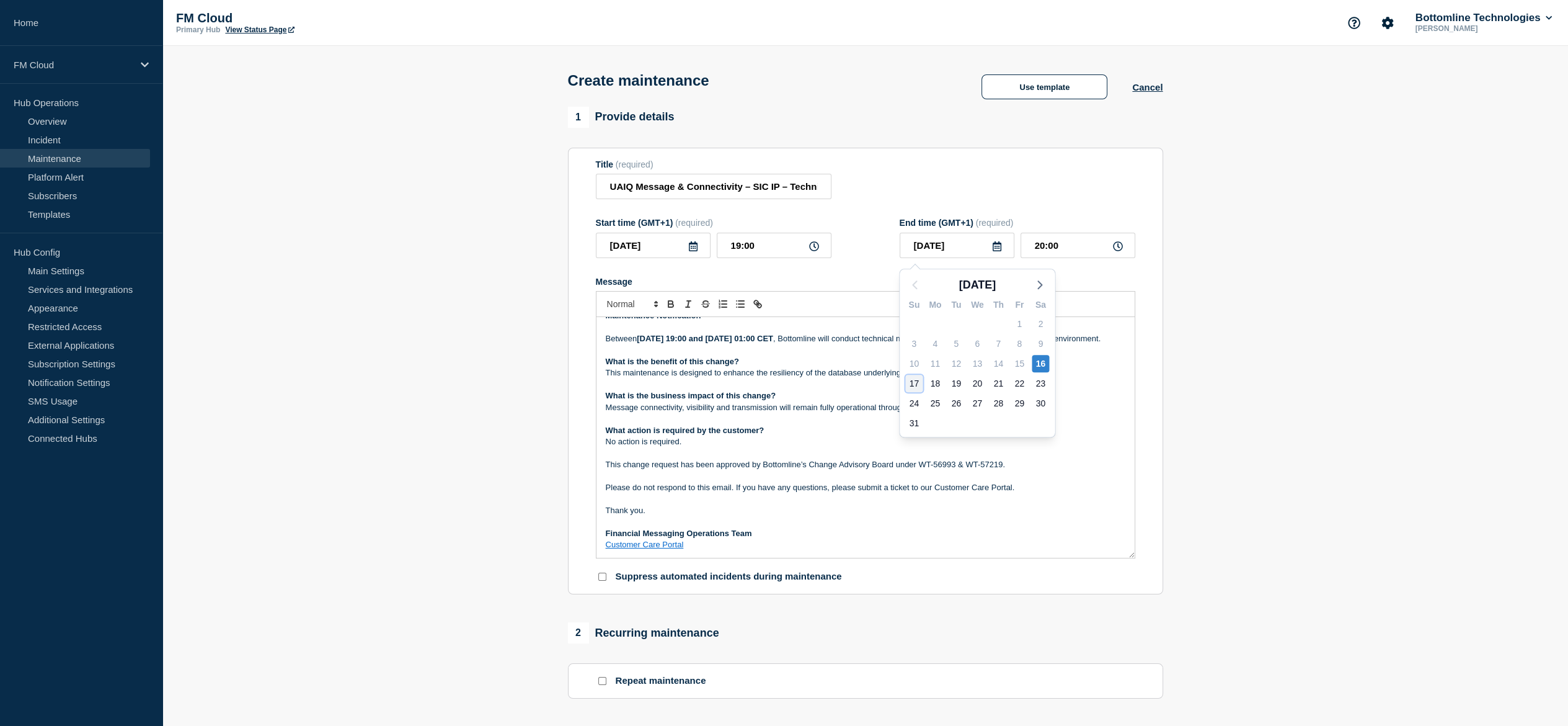
click at [908, 388] on div "17" at bounding box center [914, 384] width 18 height 18
type input "2025-08-17"
click at [1036, 258] on input "20:00" at bounding box center [1078, 245] width 115 height 26
type input "01:00"
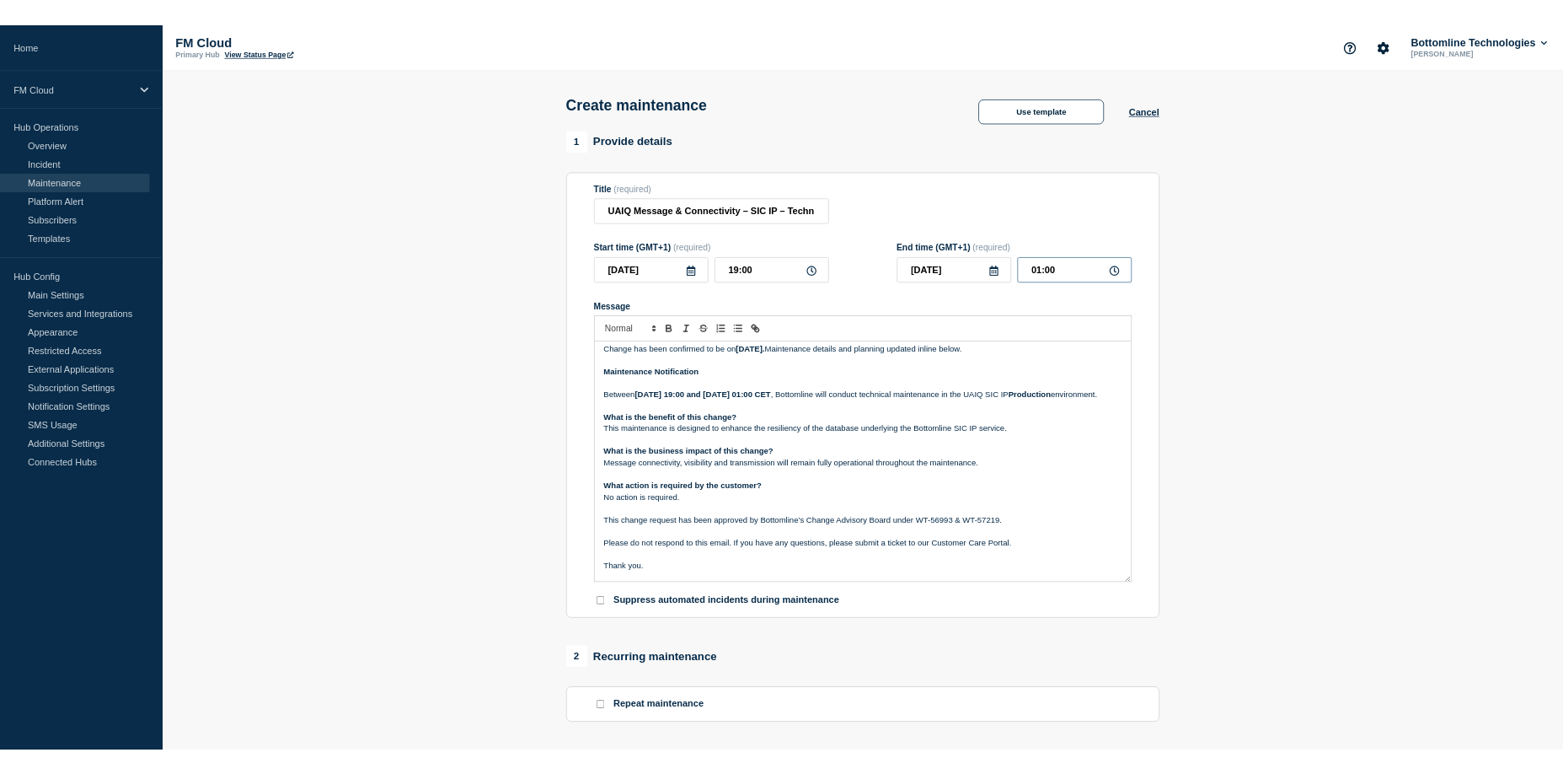
scroll to position [0, 0]
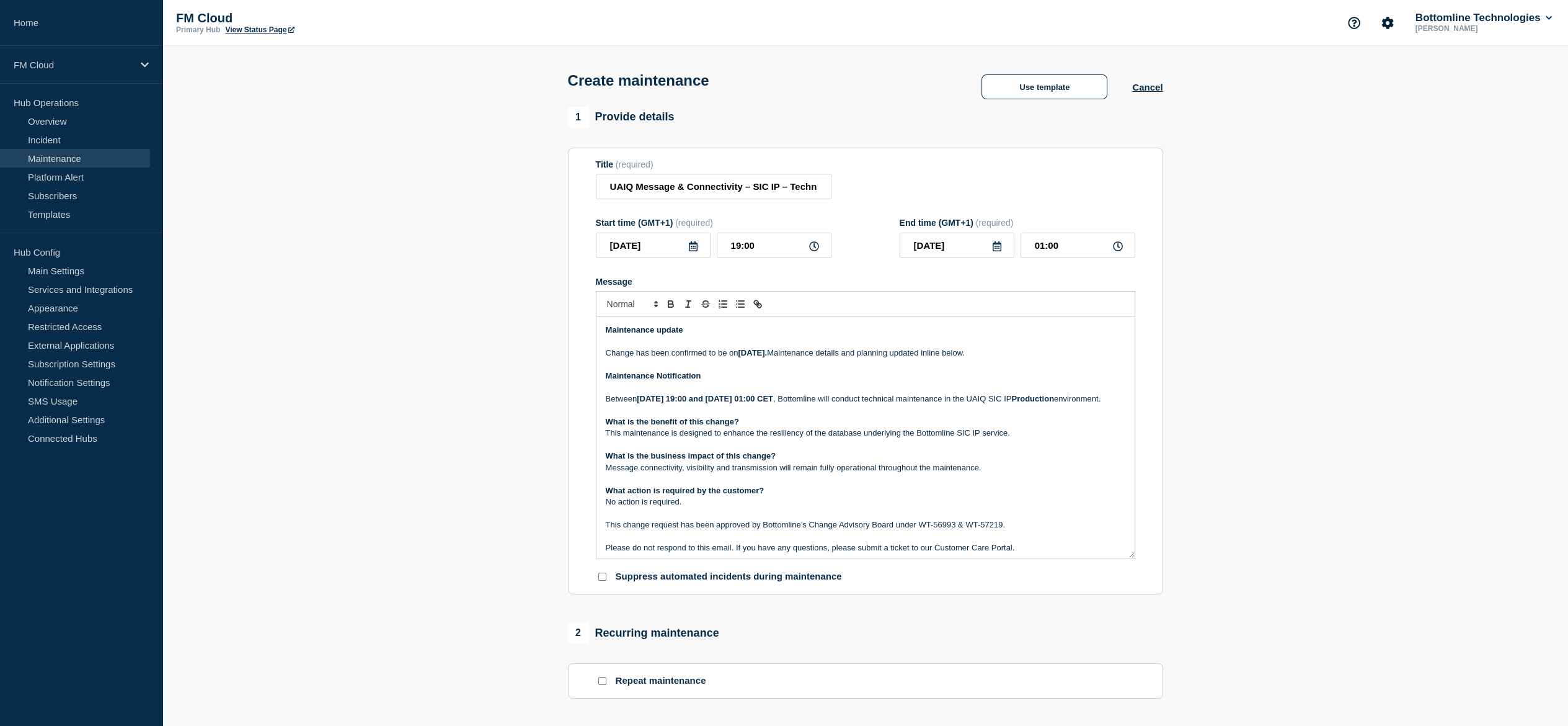
click at [780, 353] on p "Change has been confirmed to be on Saturday, 16 August 2025. Maintenance detail…" at bounding box center [865, 353] width 519 height 11
click at [781, 353] on p "Change has been confirmed to be on Saturday, 16 August 2025. Maintenance detail…" at bounding box center [865, 353] width 519 height 11
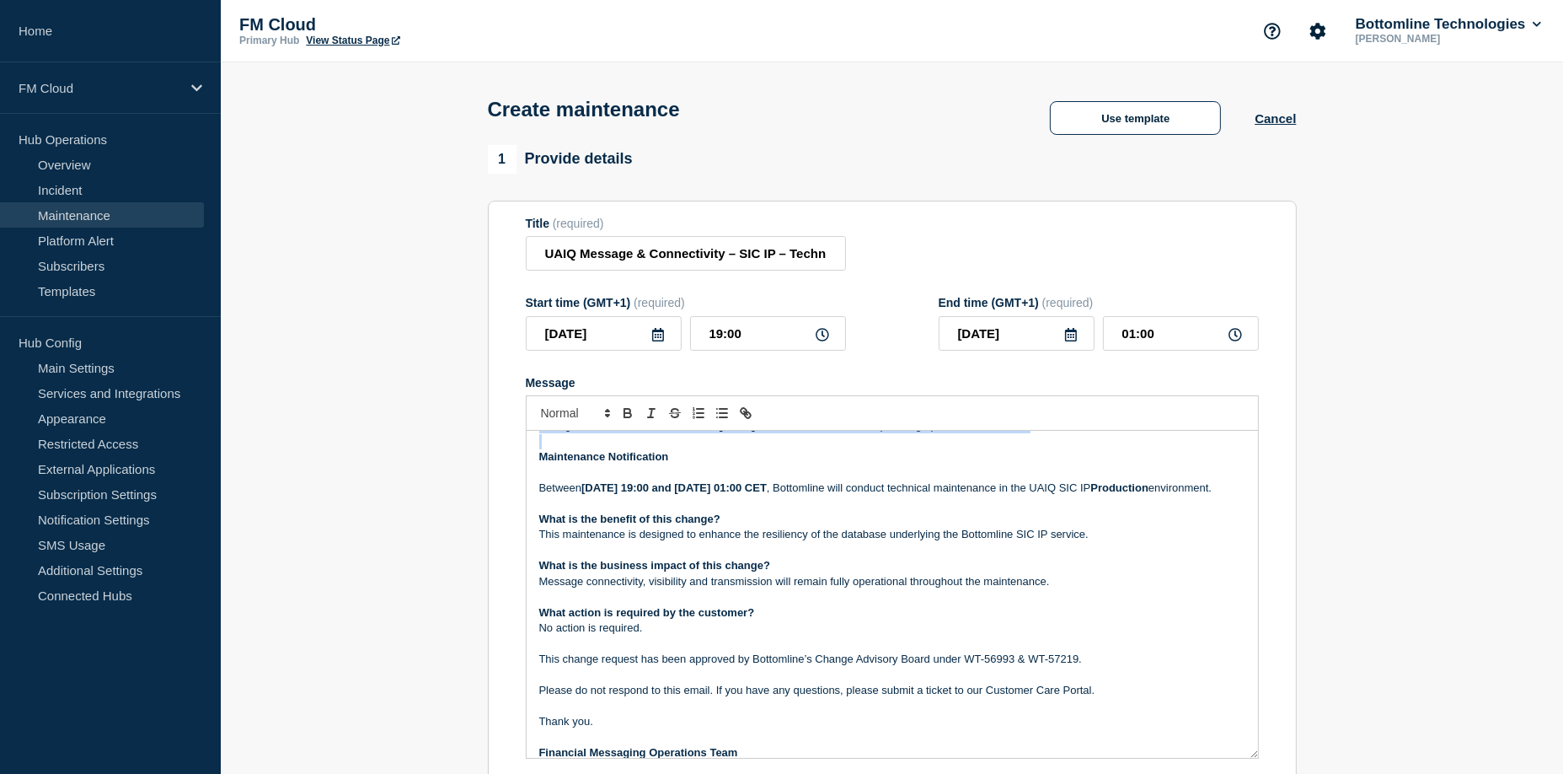
scroll to position [84, 0]
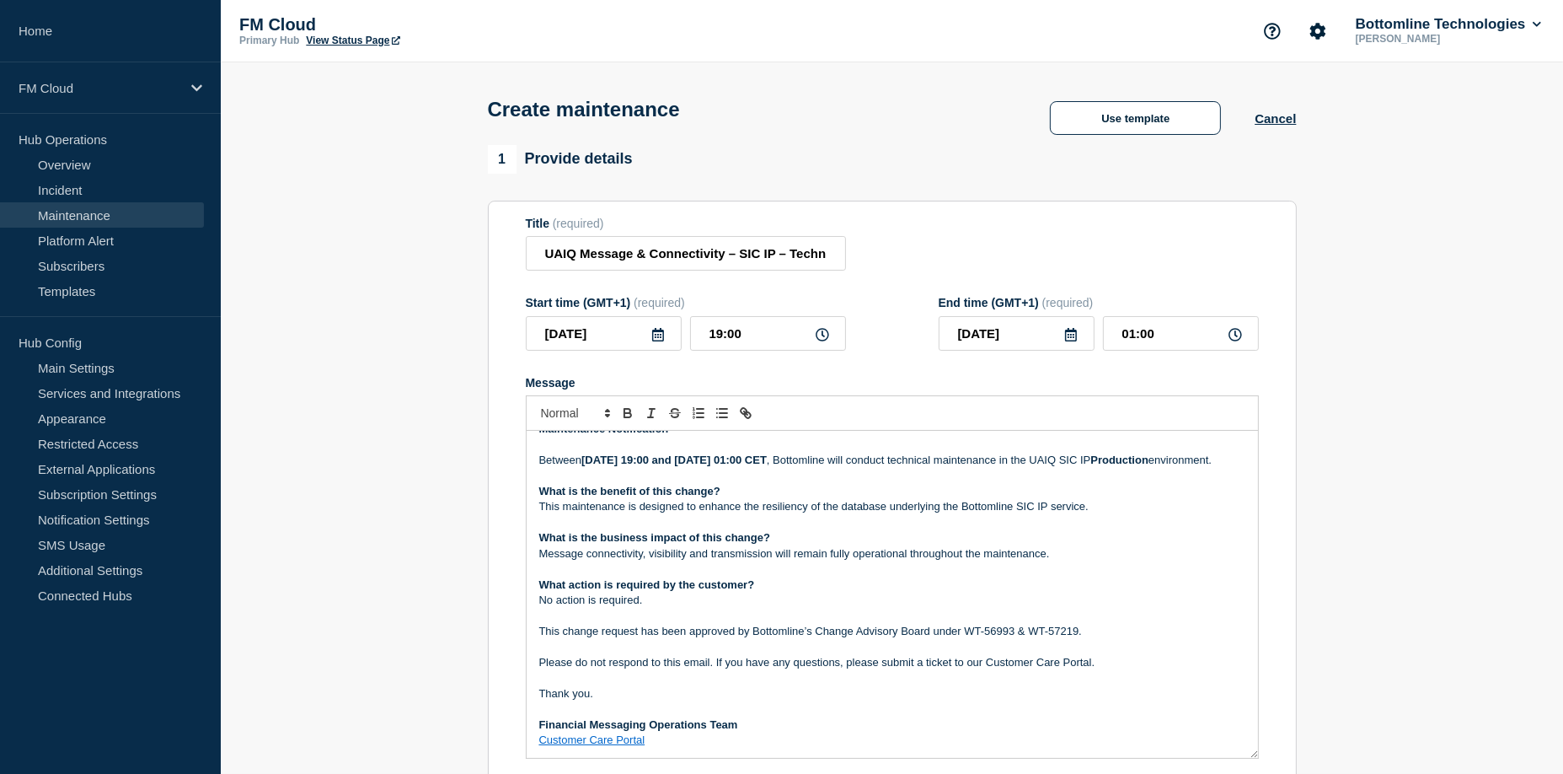
click at [698, 514] on p "This maintenance is designed to enhance the resiliency of the database underlyi…" at bounding box center [892, 506] width 706 height 15
click at [693, 530] on p "Message" at bounding box center [892, 522] width 706 height 15
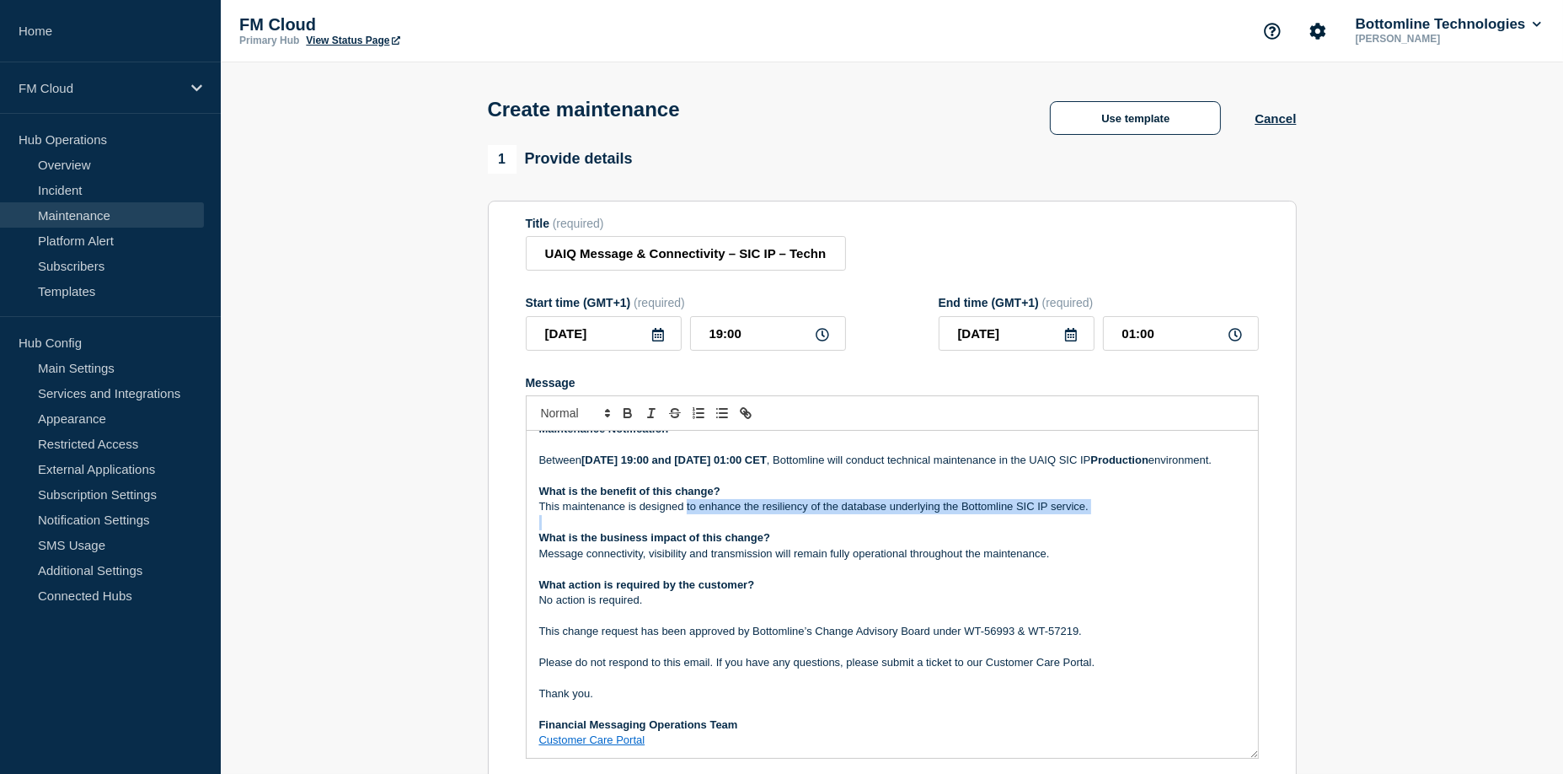
click at [691, 530] on p "Message" at bounding box center [892, 522] width 706 height 15
click at [685, 514] on p "This maintenance is designed to enhance the resiliency of the database underlyi…" at bounding box center [892, 506] width 706 height 15
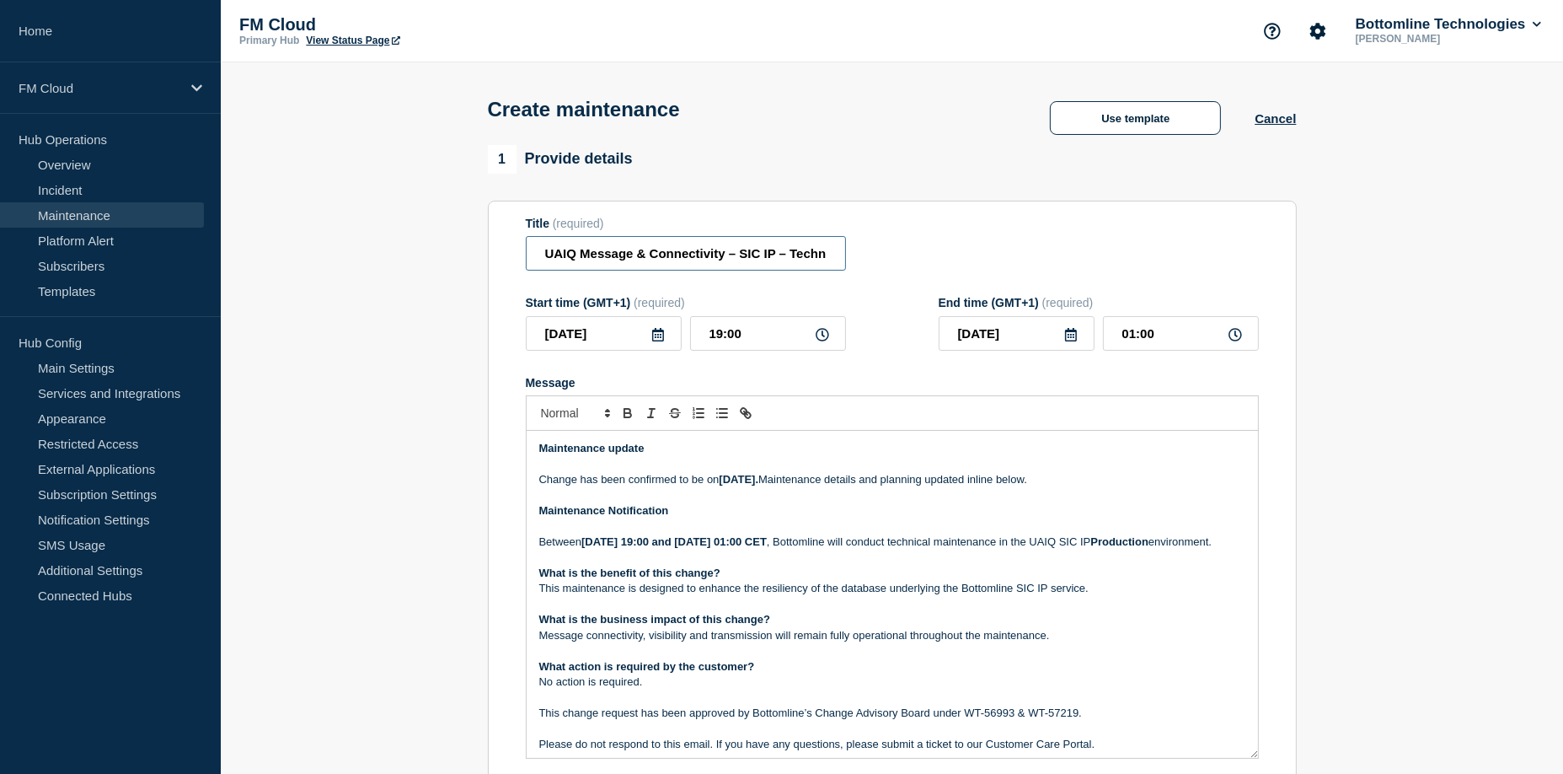
click at [557, 252] on input "UAIQ Message & Connectivity – SIC IP – Technical Maintenance - PROD – 16/AUG/20…" at bounding box center [686, 253] width 320 height 35
drag, startPoint x: 557, startPoint y: 252, endPoint x: 667, endPoint y: 263, distance: 110.9
click at [667, 263] on input "UAIQ Message & Connectivity – SIC IP – Technical Maintenance - PROD – 16/AUG/20…" at bounding box center [686, 253] width 320 height 35
click at [1137, 543] on p "Between August 16, 2025 19:00 and August 17, 2025 01:00 CET , Bottomline will c…" at bounding box center [892, 541] width 706 height 15
drag, startPoint x: 1137, startPoint y: 543, endPoint x: 1175, endPoint y: 548, distance: 38.3
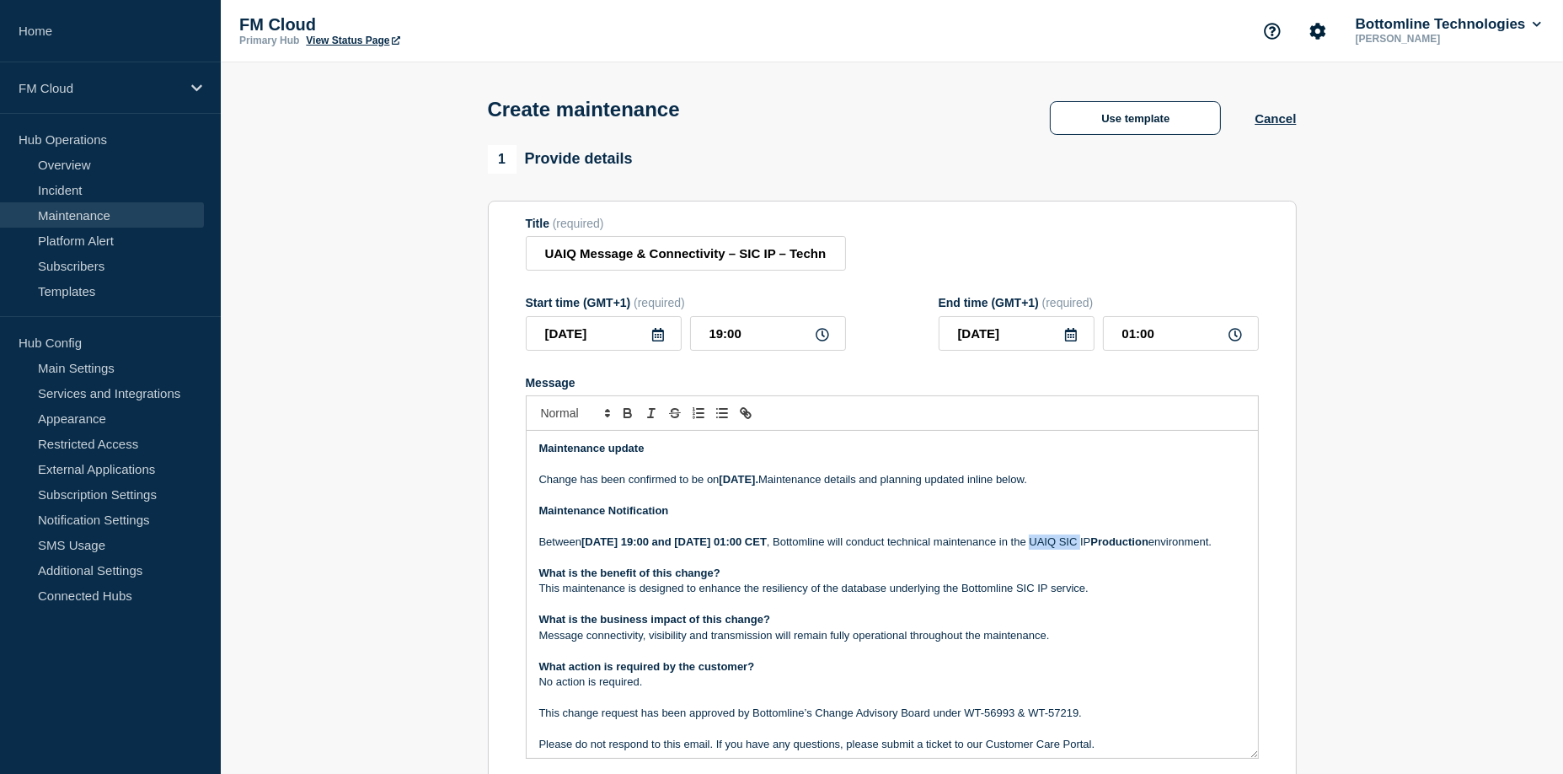
click at [1175, 548] on p "Between August 16, 2025 19:00 and August 17, 2025 01:00 CET , Bottomline will c…" at bounding box center [892, 541] width 706 height 15
click at [773, 253] on input "UAIQ Message & Connectivity – SIC IP – Technical Maintenance - PROD – 16/AUG/20…" at bounding box center [686, 253] width 320 height 35
click at [771, 251] on input "UAIQ Message & Connectivity – SIC IP – Technical Maintenance - PROD – 16/AUG/20…" at bounding box center [686, 253] width 320 height 35
drag, startPoint x: 771, startPoint y: 251, endPoint x: 544, endPoint y: 238, distance: 227.0
click at [543, 239] on div "Title (required) UAIQ Message & Connectivity – SIC IP – Technical Maintenance -…" at bounding box center [686, 244] width 320 height 55
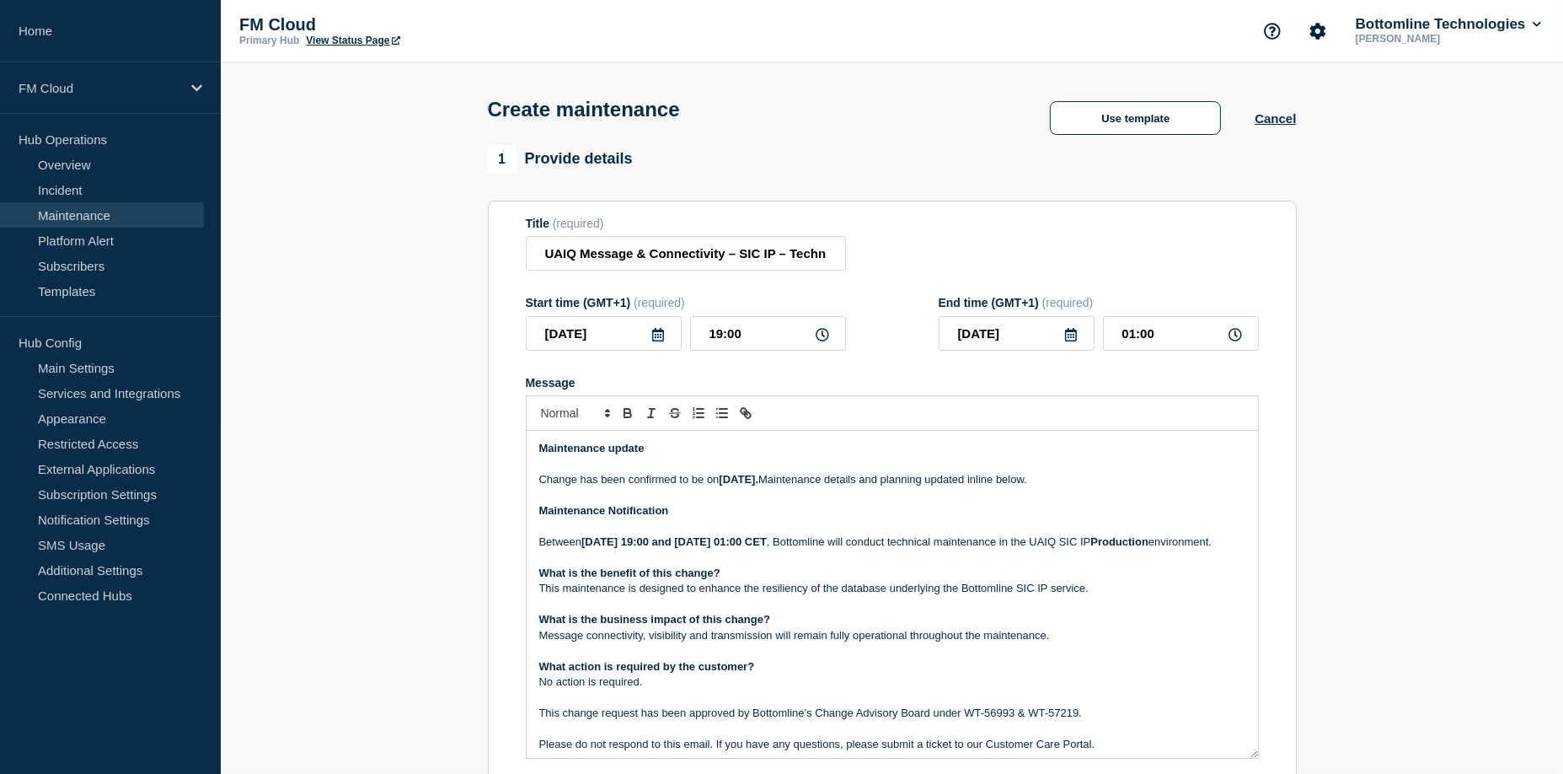
click at [1138, 547] on p "Between August 16, 2025 19:00 and August 17, 2025 01:00 CET , Bottomline will c…" at bounding box center [892, 541] width 706 height 15
drag, startPoint x: 1138, startPoint y: 547, endPoint x: 1180, endPoint y: 553, distance: 41.7
click at [1180, 549] on p "Between August 16, 2025 19:00 and August 17, 2025 01:00 CET , Bottomline will c…" at bounding box center [892, 541] width 706 height 15
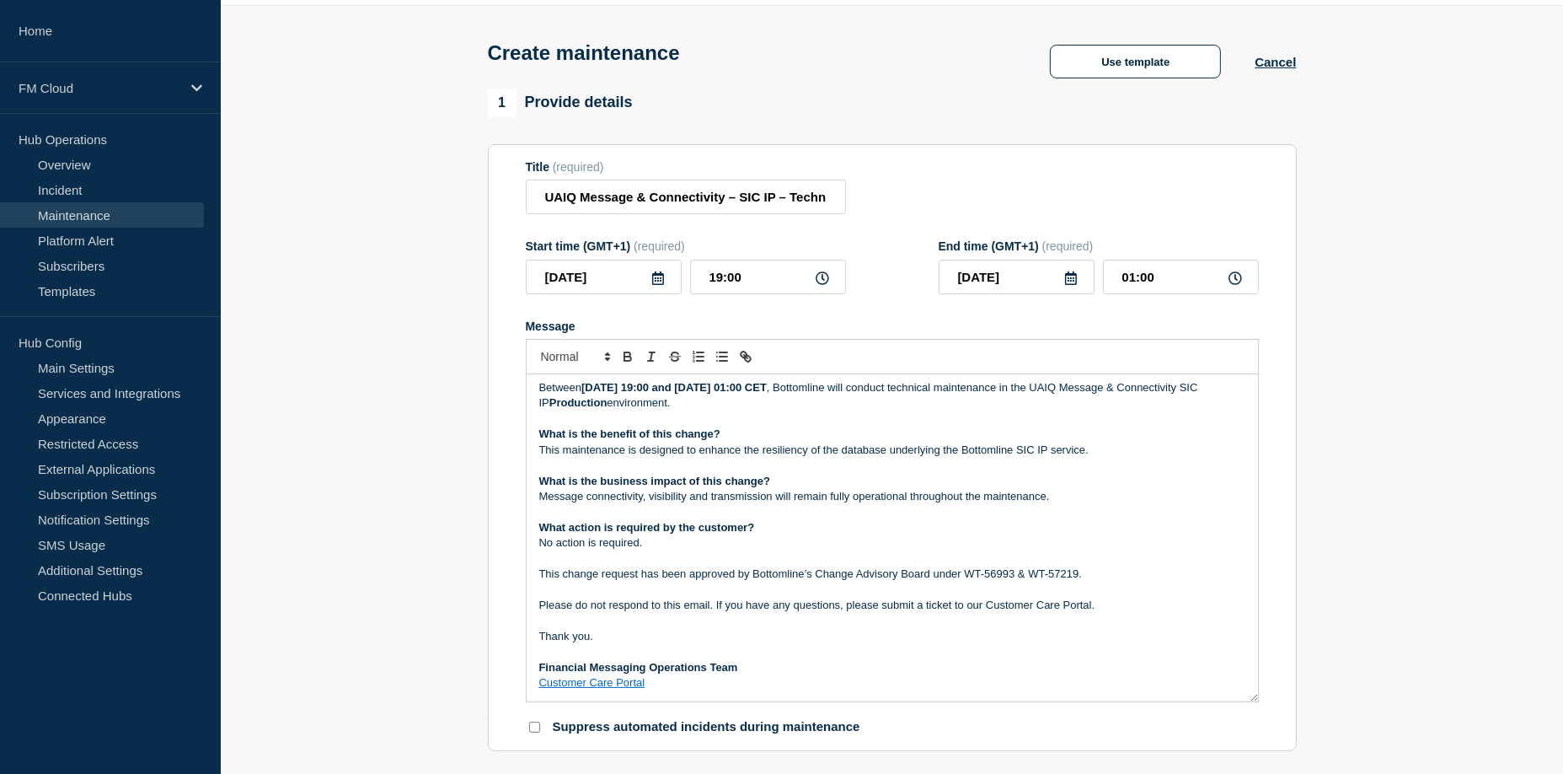
scroll to position [84, 0]
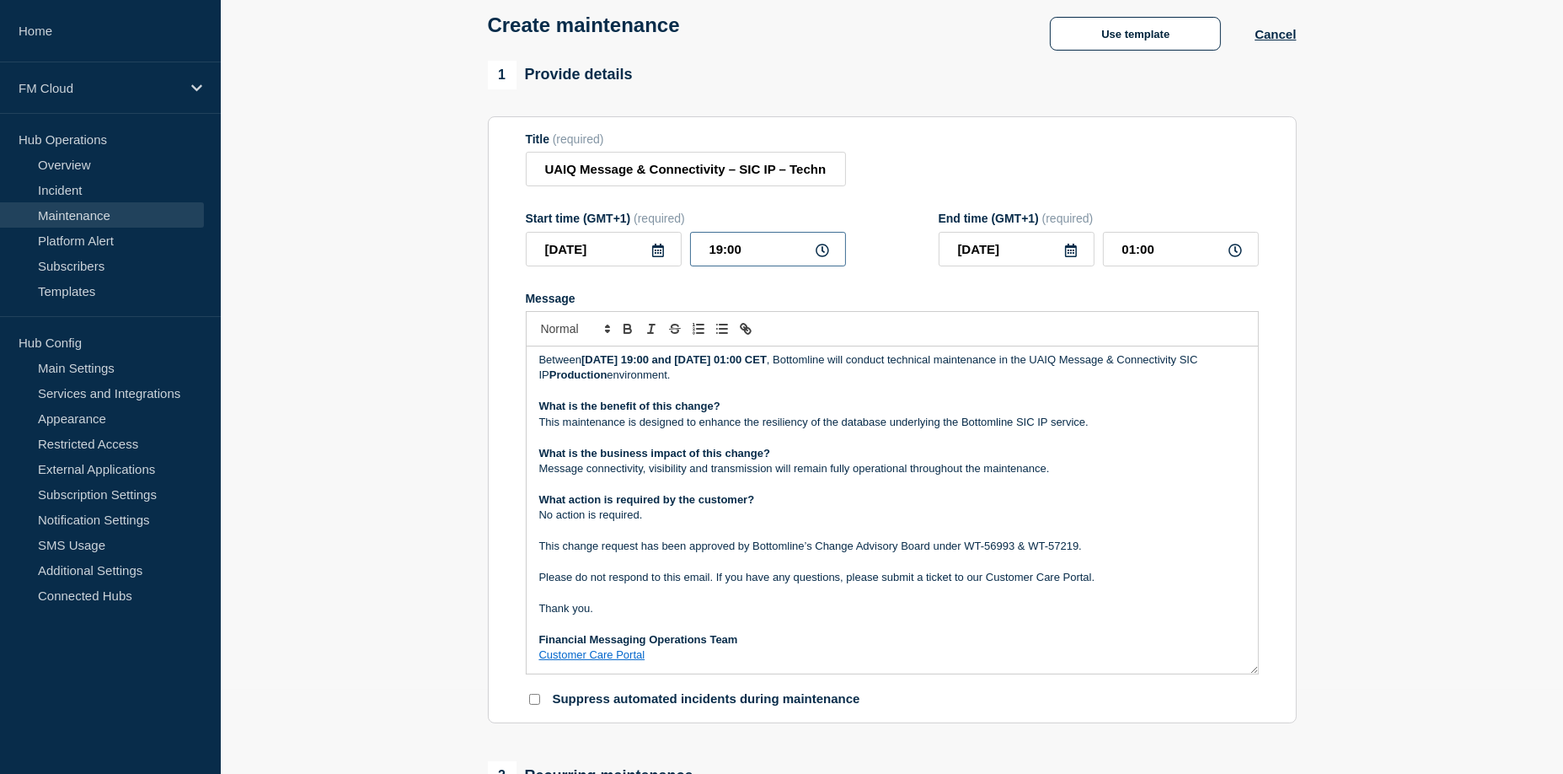
click at [715, 254] on input "19:00" at bounding box center [768, 249] width 156 height 35
type input "18:00"
drag, startPoint x: 1127, startPoint y: 263, endPoint x: 1139, endPoint y: 254, distance: 15.2
click at [1127, 262] on input "00:00" at bounding box center [1181, 249] width 156 height 35
type input "01:00"
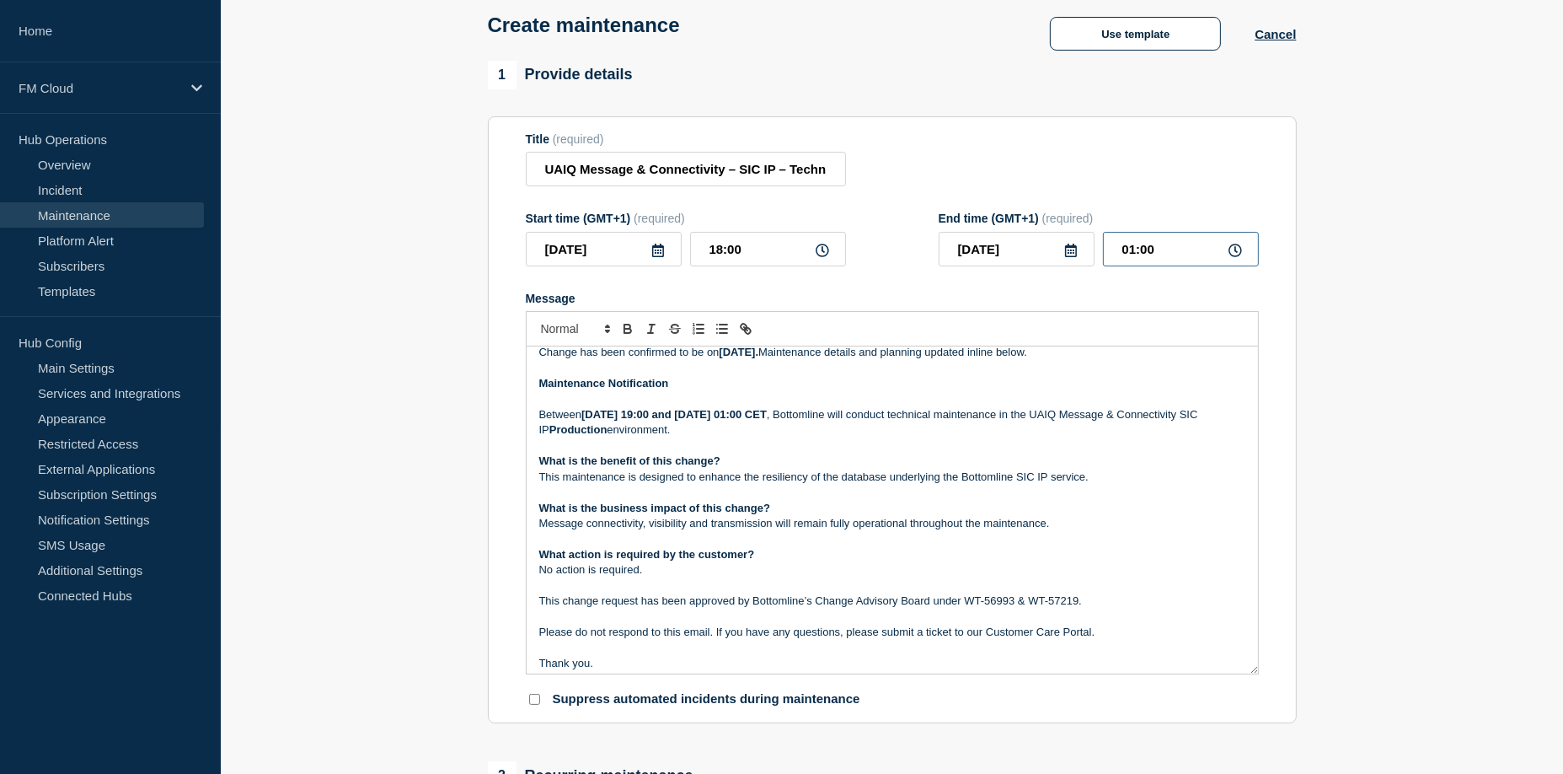
scroll to position [0, 0]
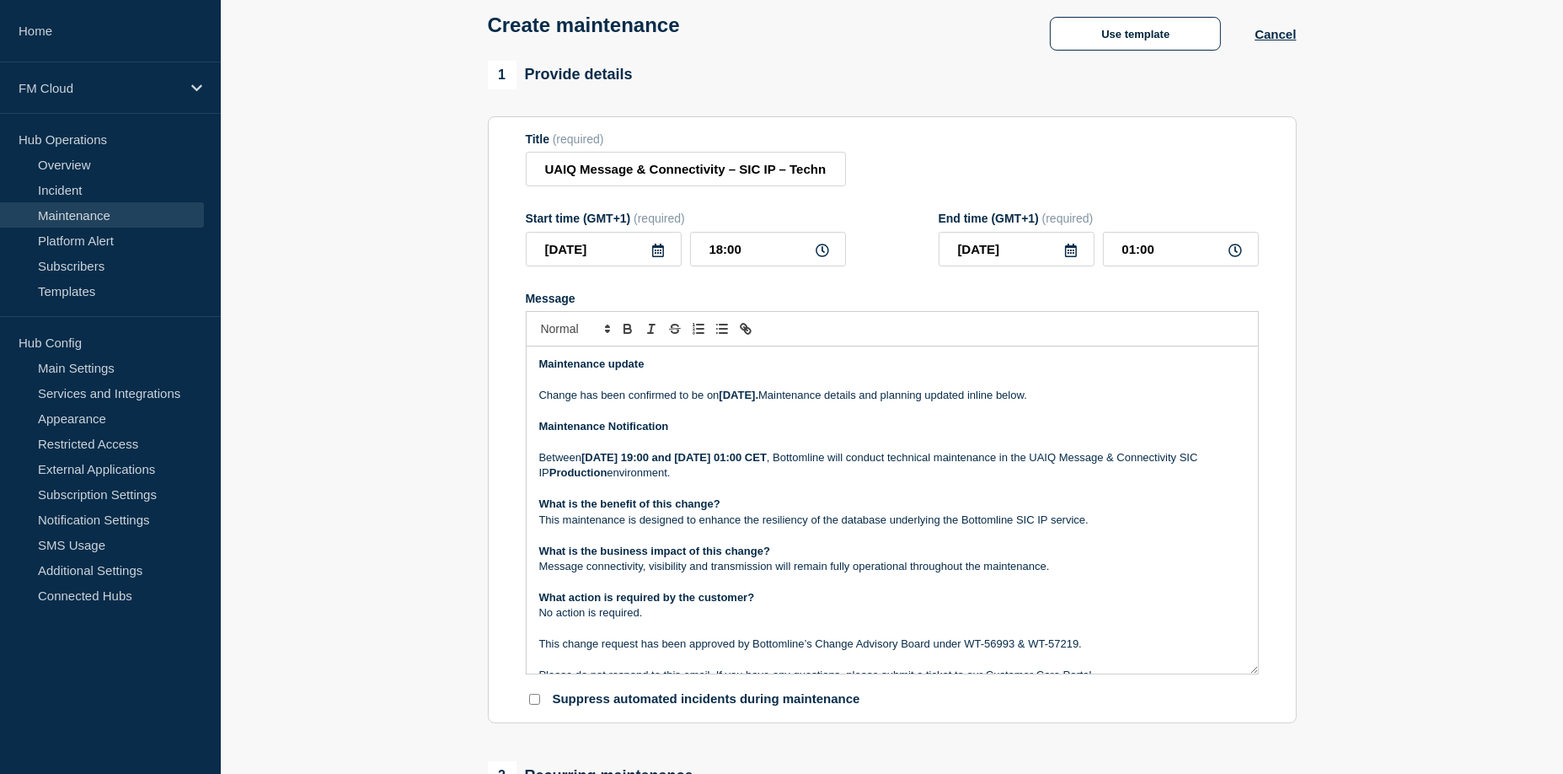
click at [767, 463] on strong "August 16, 2025 19:00 and August 17, 2025 01:00 CET" at bounding box center [673, 457] width 185 height 13
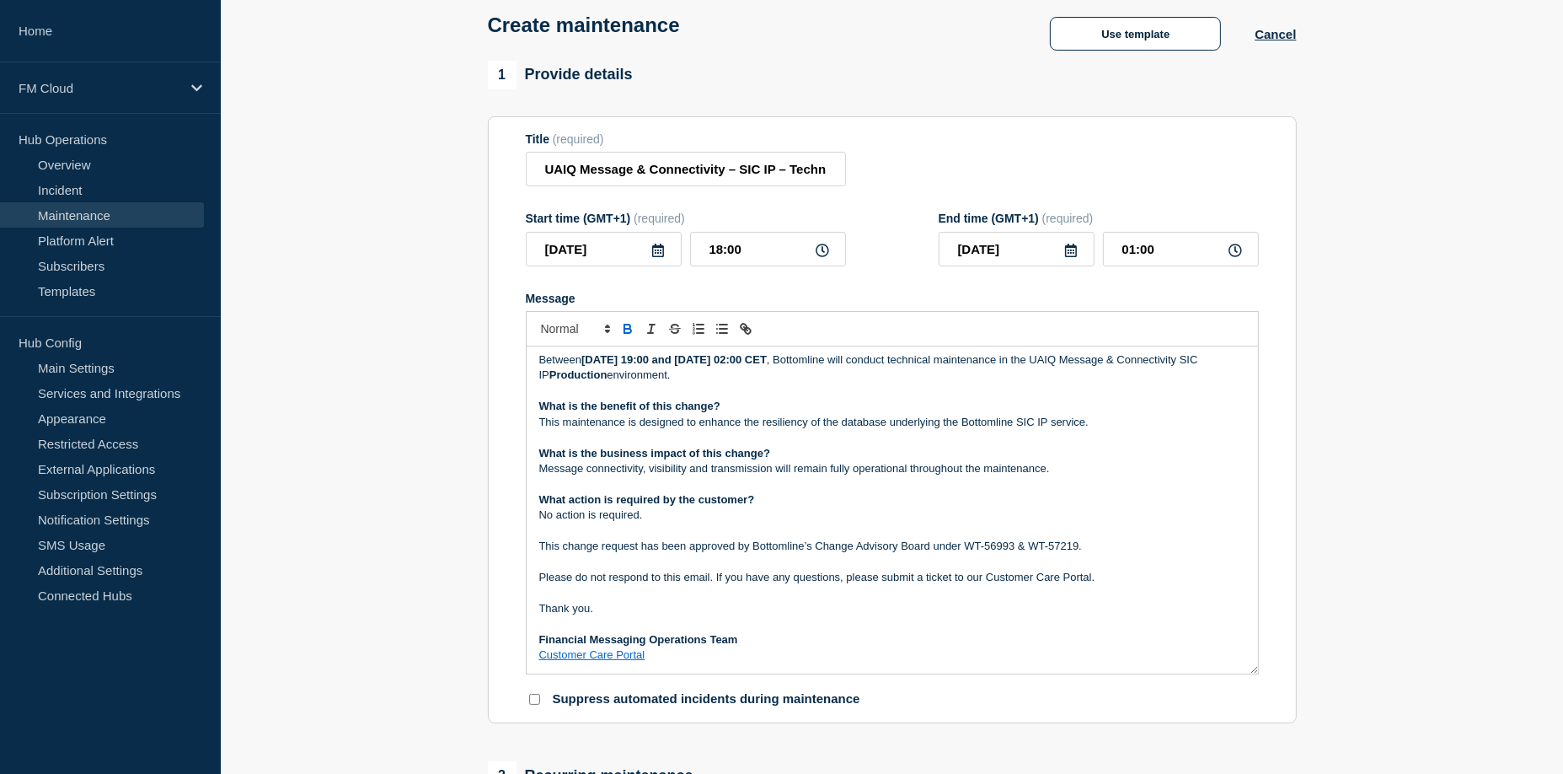
scroll to position [169, 0]
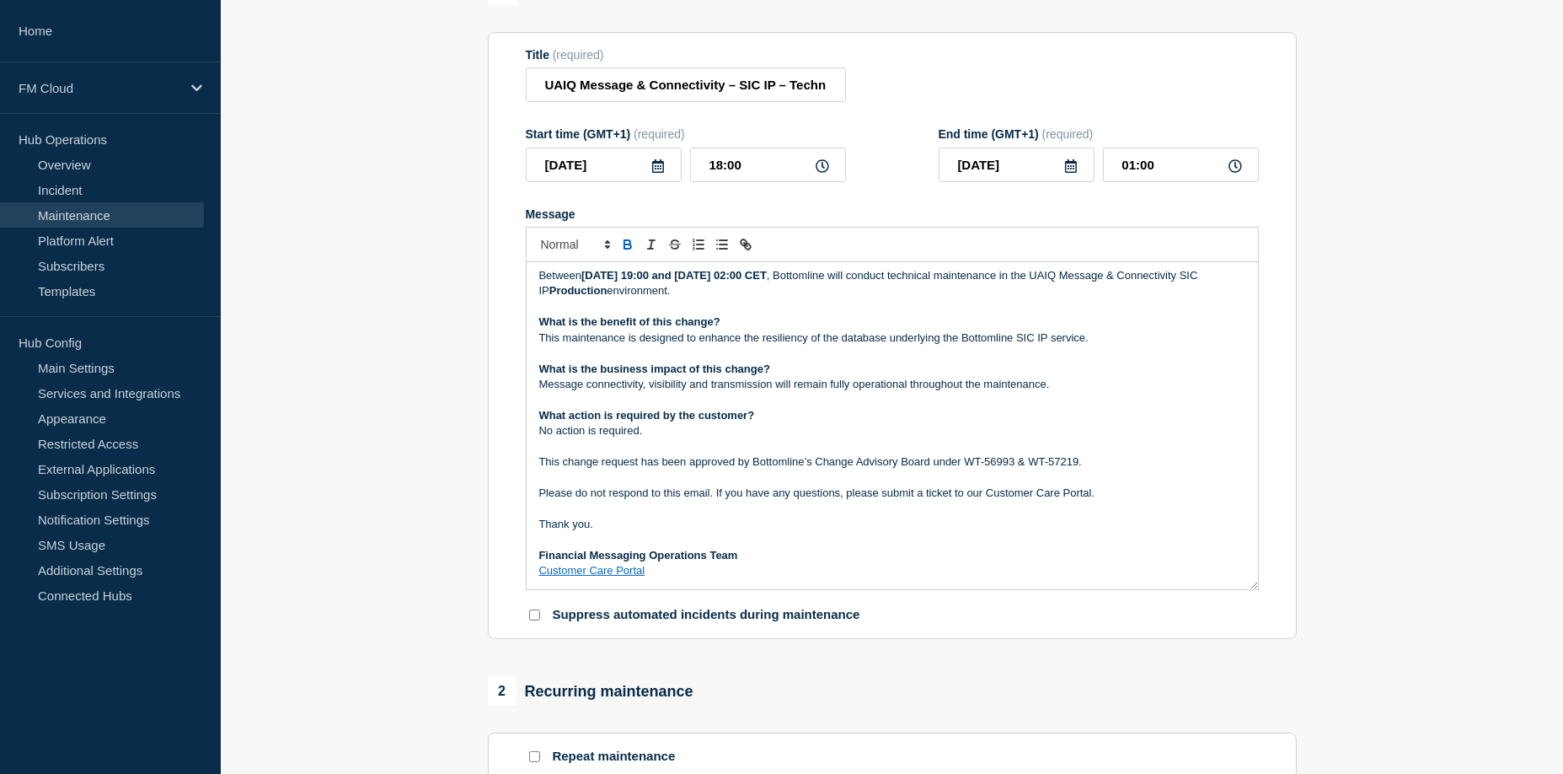
click at [751, 509] on p "Message" at bounding box center [892, 508] width 706 height 15
click at [751, 508] on p "Message" at bounding box center [892, 508] width 706 height 15
drag, startPoint x: 777, startPoint y: 92, endPoint x: 936, endPoint y: 89, distance: 159.3
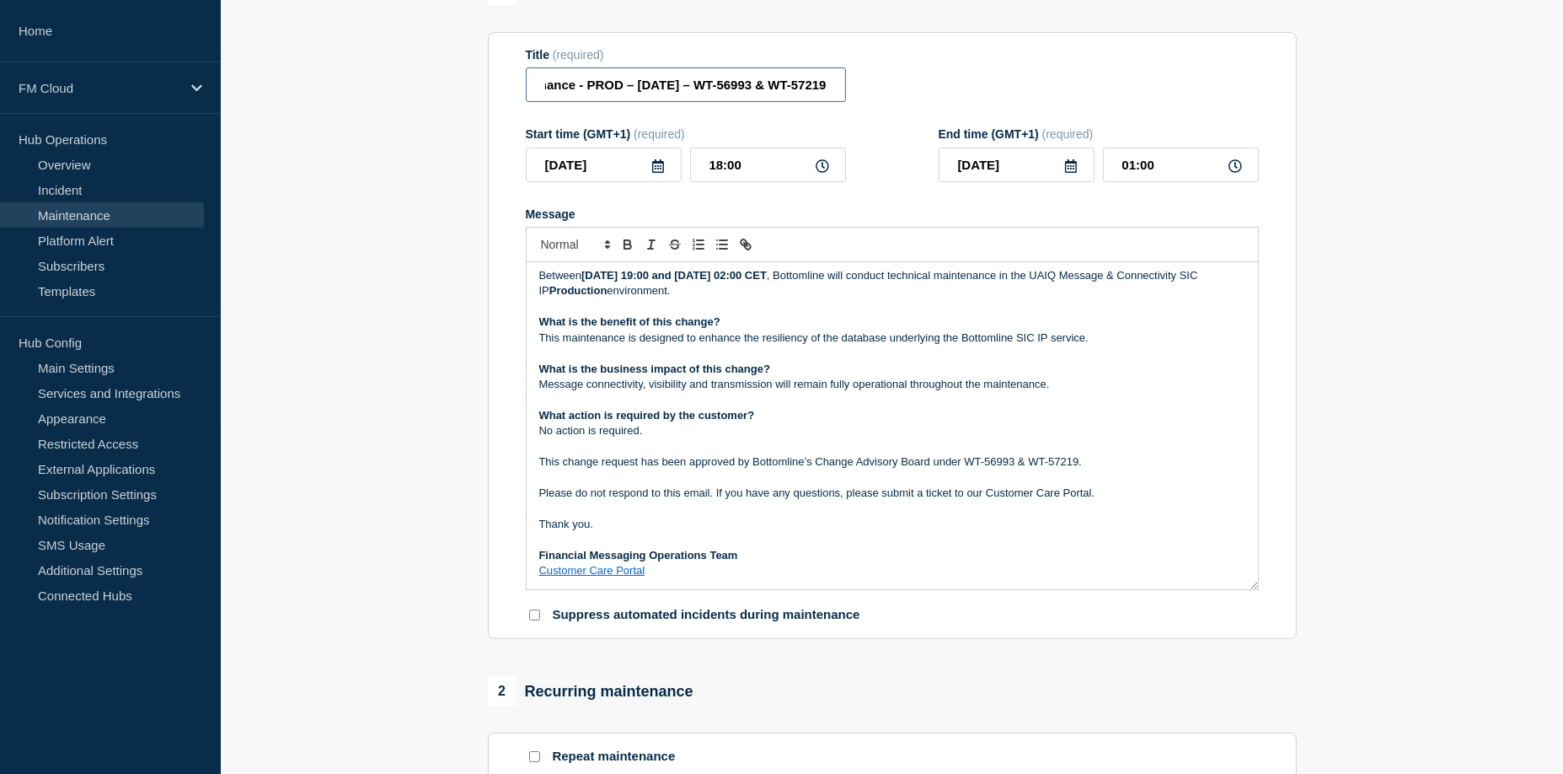
click at [936, 89] on div "Title (required) UAIQ Message & Connectivity – SIC IP – Technical Maintenance -…" at bounding box center [892, 75] width 733 height 55
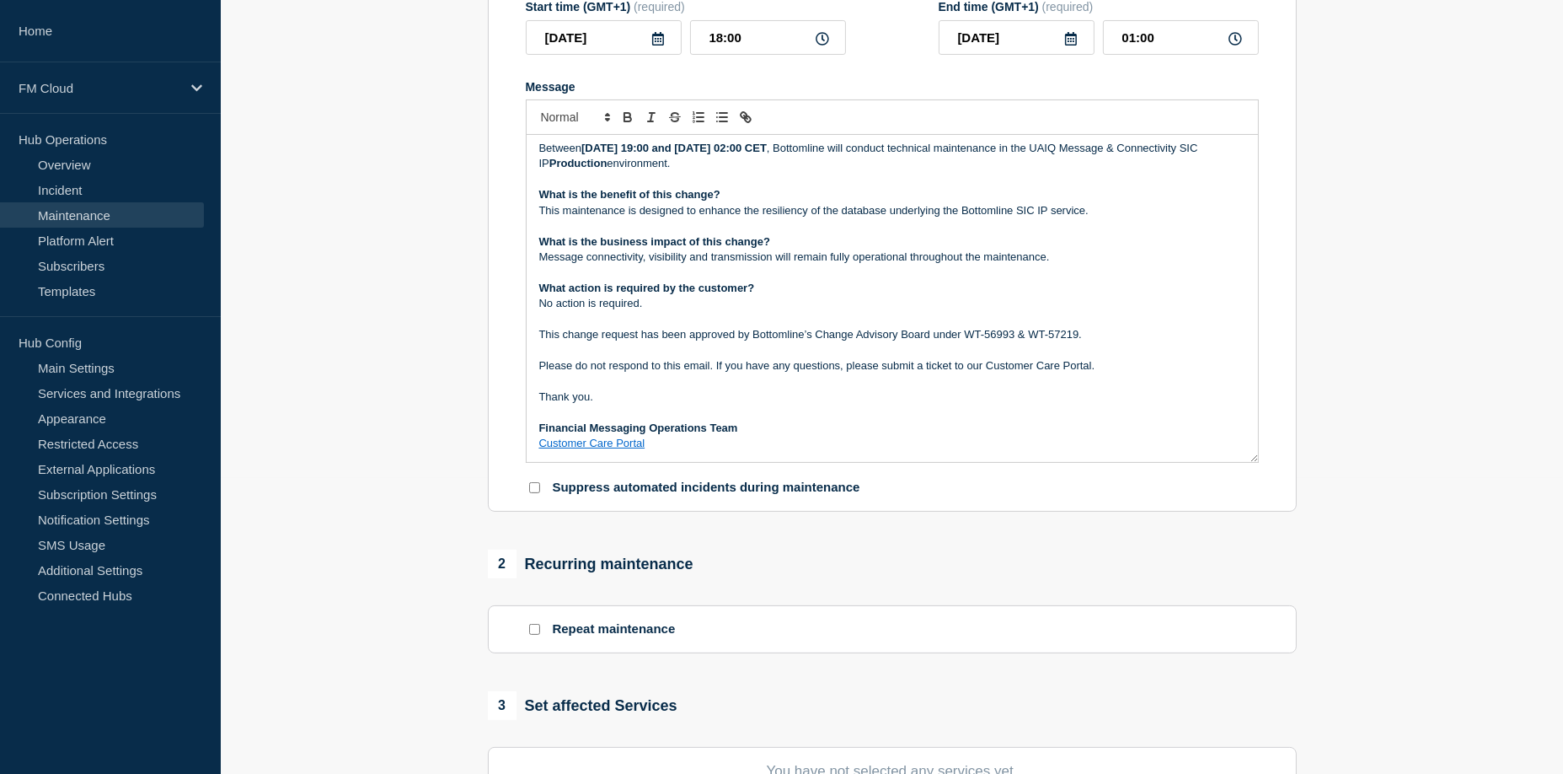
scroll to position [84, 0]
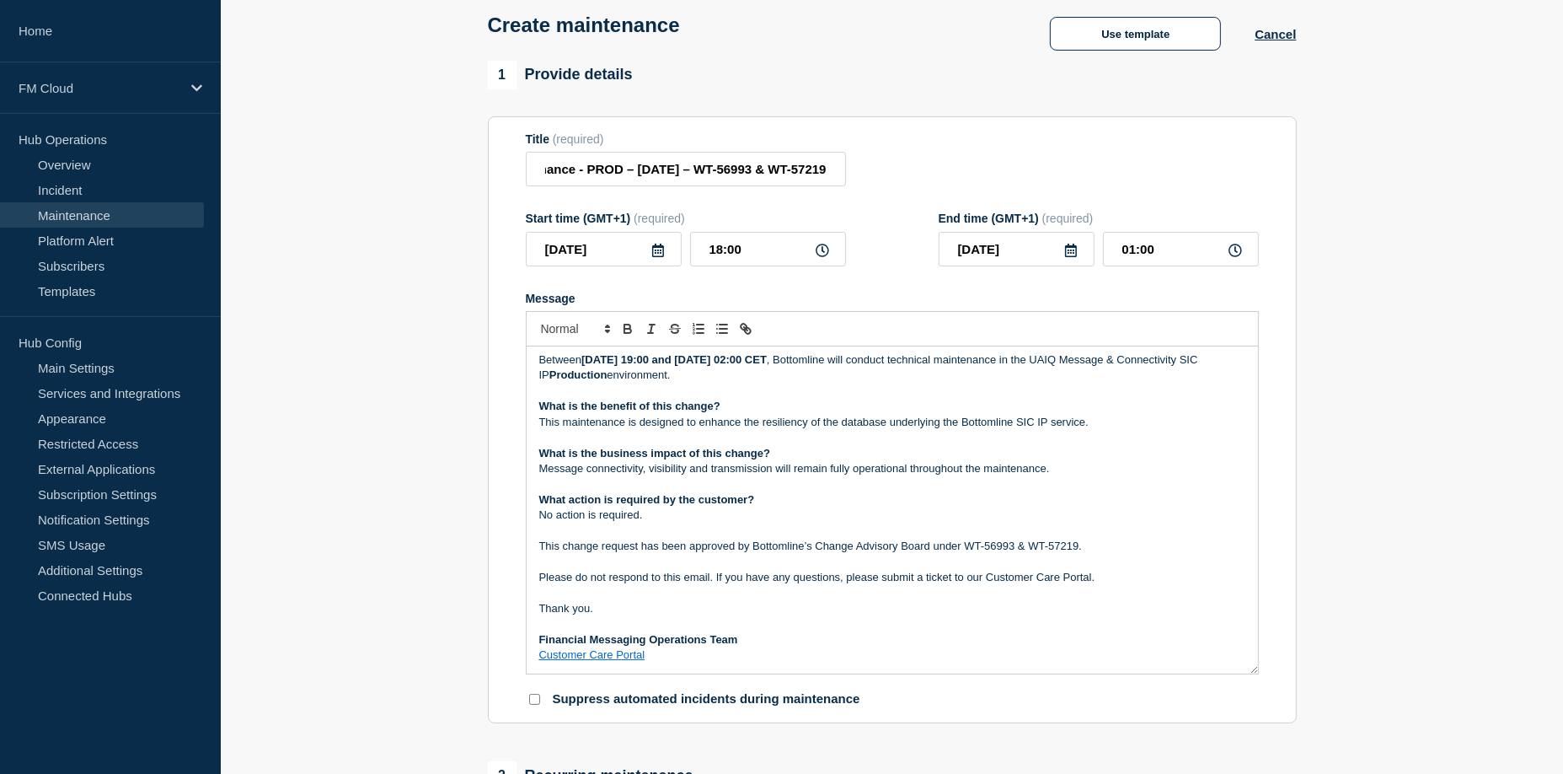
click at [1141, 365] on p "Between August 16, 2025 19:00 and August 17, 2025 02:00 CET , Bottomline will c…" at bounding box center [892, 367] width 706 height 31
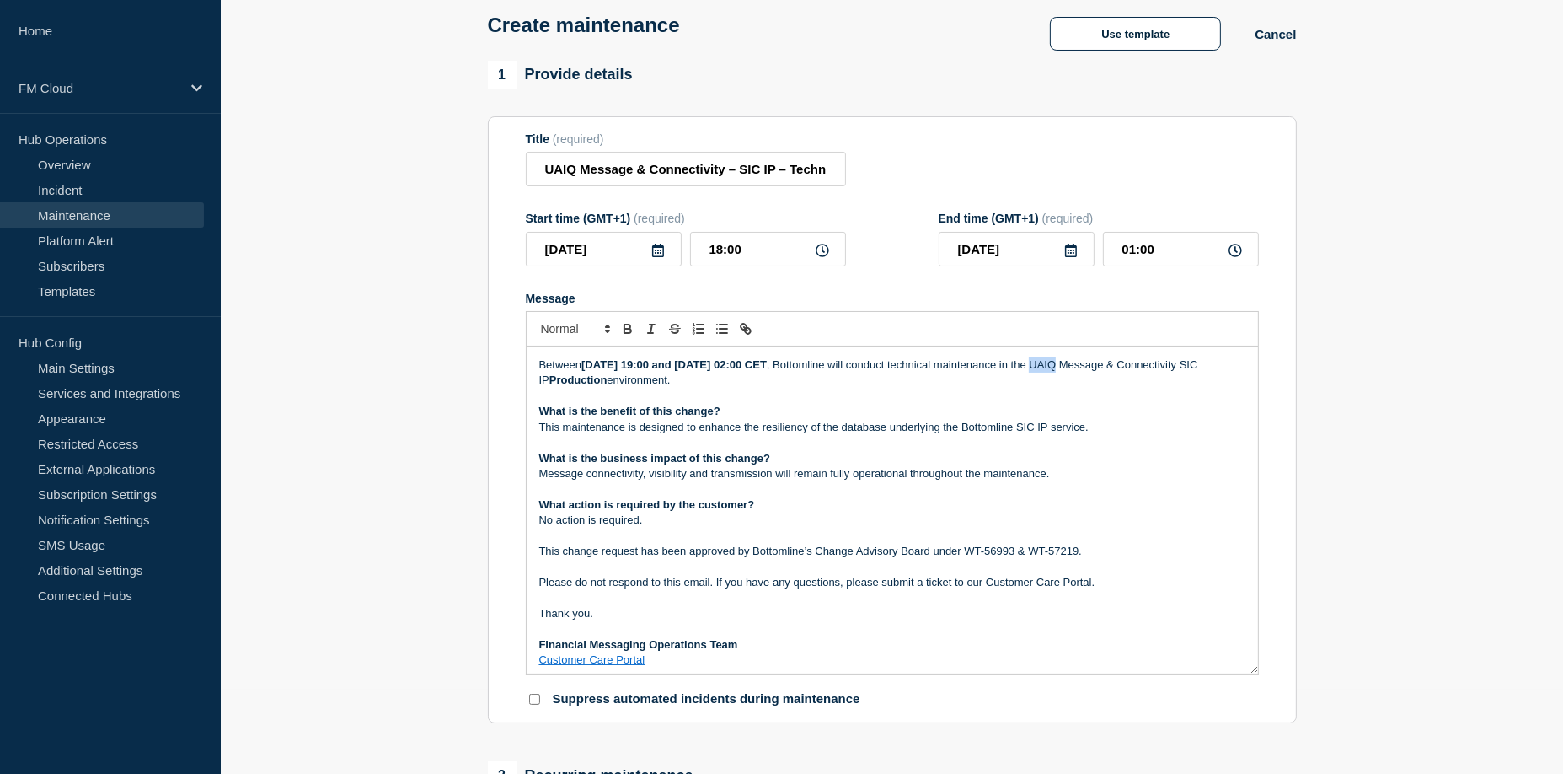
scroll to position [90, 0]
drag, startPoint x: 1141, startPoint y: 365, endPoint x: 623, endPoint y: 391, distance: 518.9
click at [623, 391] on p "Between August 16, 2025 19:00 and August 17, 2025 02:00 CET , Bottomline will c…" at bounding box center [892, 375] width 706 height 31
copy p "UAIQ Message & Connectivity SIC IP"
click at [998, 435] on p "This maintenance is designed to enhance the resiliency of the database underlyi…" at bounding box center [892, 429] width 706 height 15
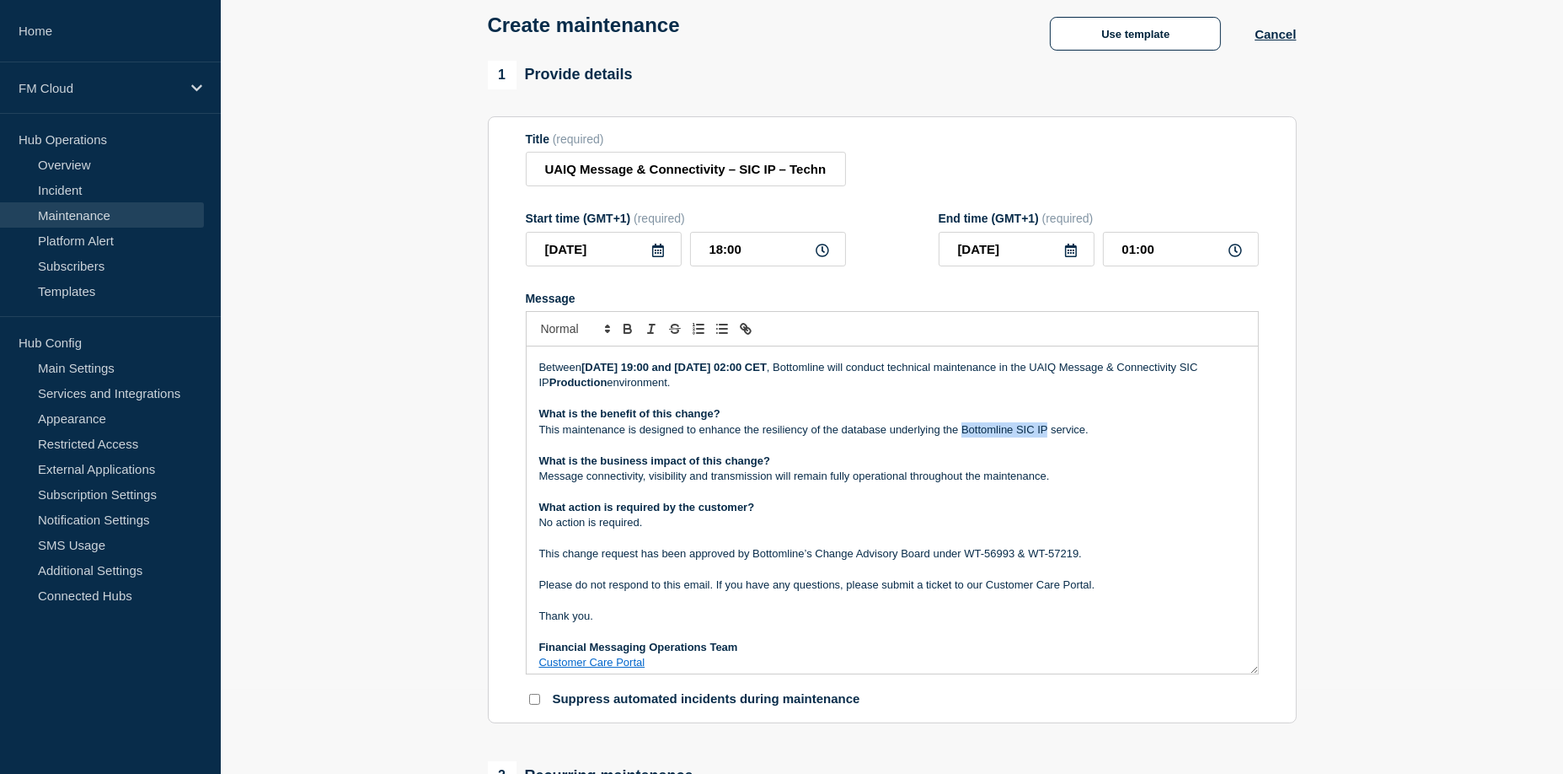
drag, startPoint x: 998, startPoint y: 435, endPoint x: 1048, endPoint y: 388, distance: 68.6
click at [1043, 437] on p "This maintenance is designed to enhance the resiliency of the database underlyi…" at bounding box center [892, 429] width 706 height 15
click at [985, 490] on p "Message" at bounding box center [892, 492] width 706 height 15
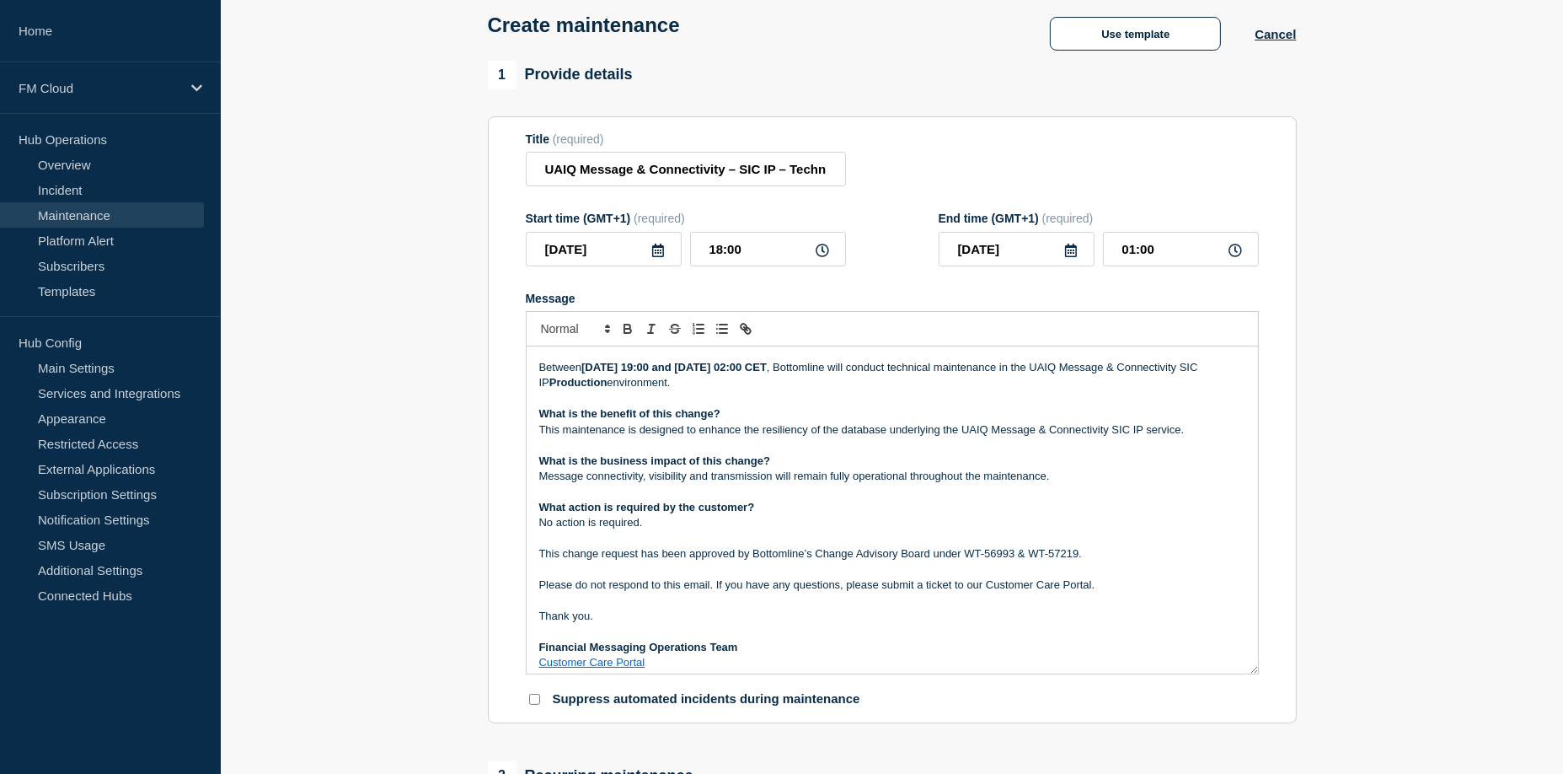
click at [984, 484] on p "Message connectivity, visibility and transmission will remain fully operational…" at bounding box center [892, 476] width 706 height 15
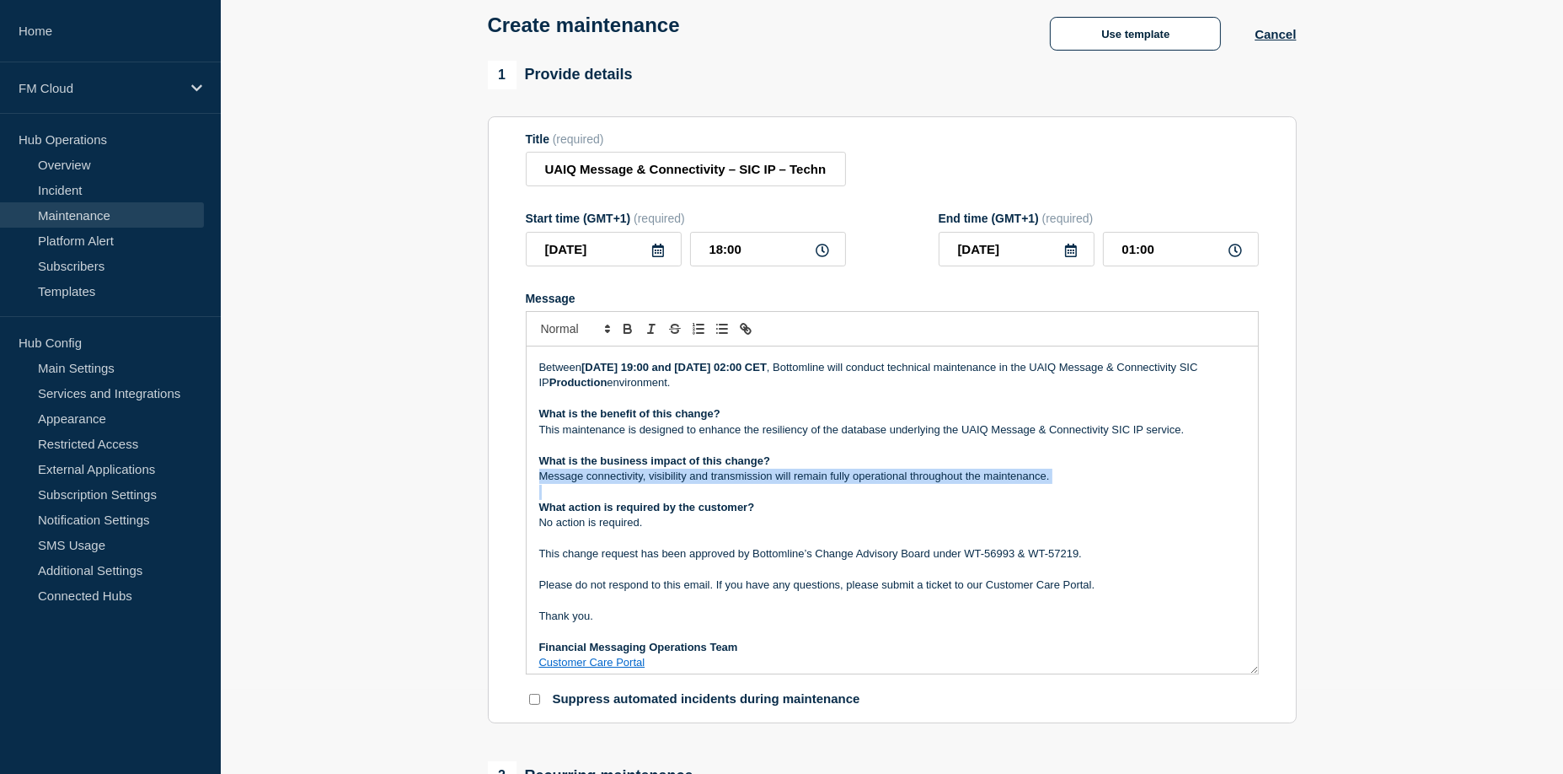
click at [984, 484] on p "Message connectivity, visibility and transmission will remain fully operational…" at bounding box center [892, 476] width 706 height 15
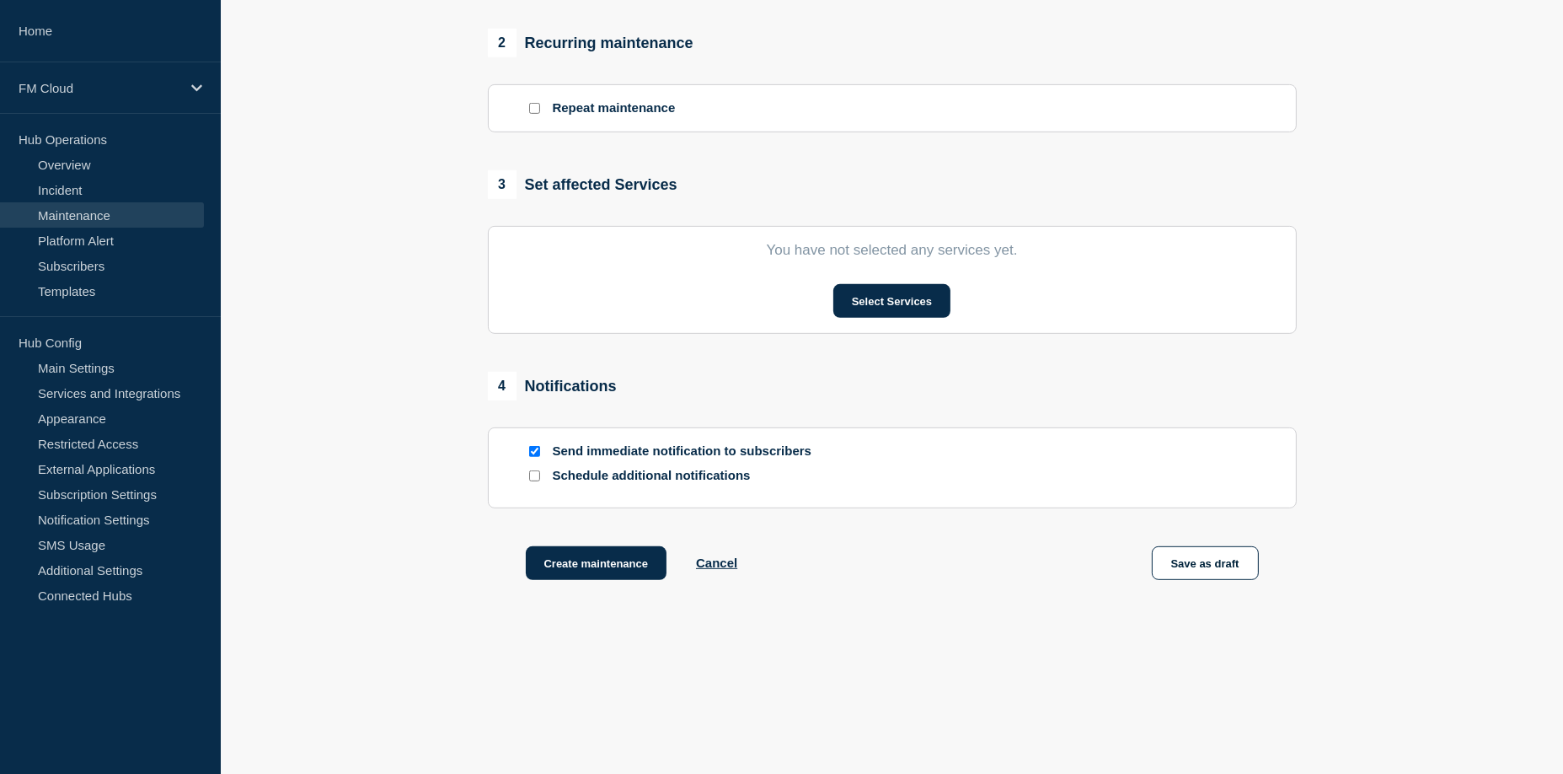
scroll to position [738, 0]
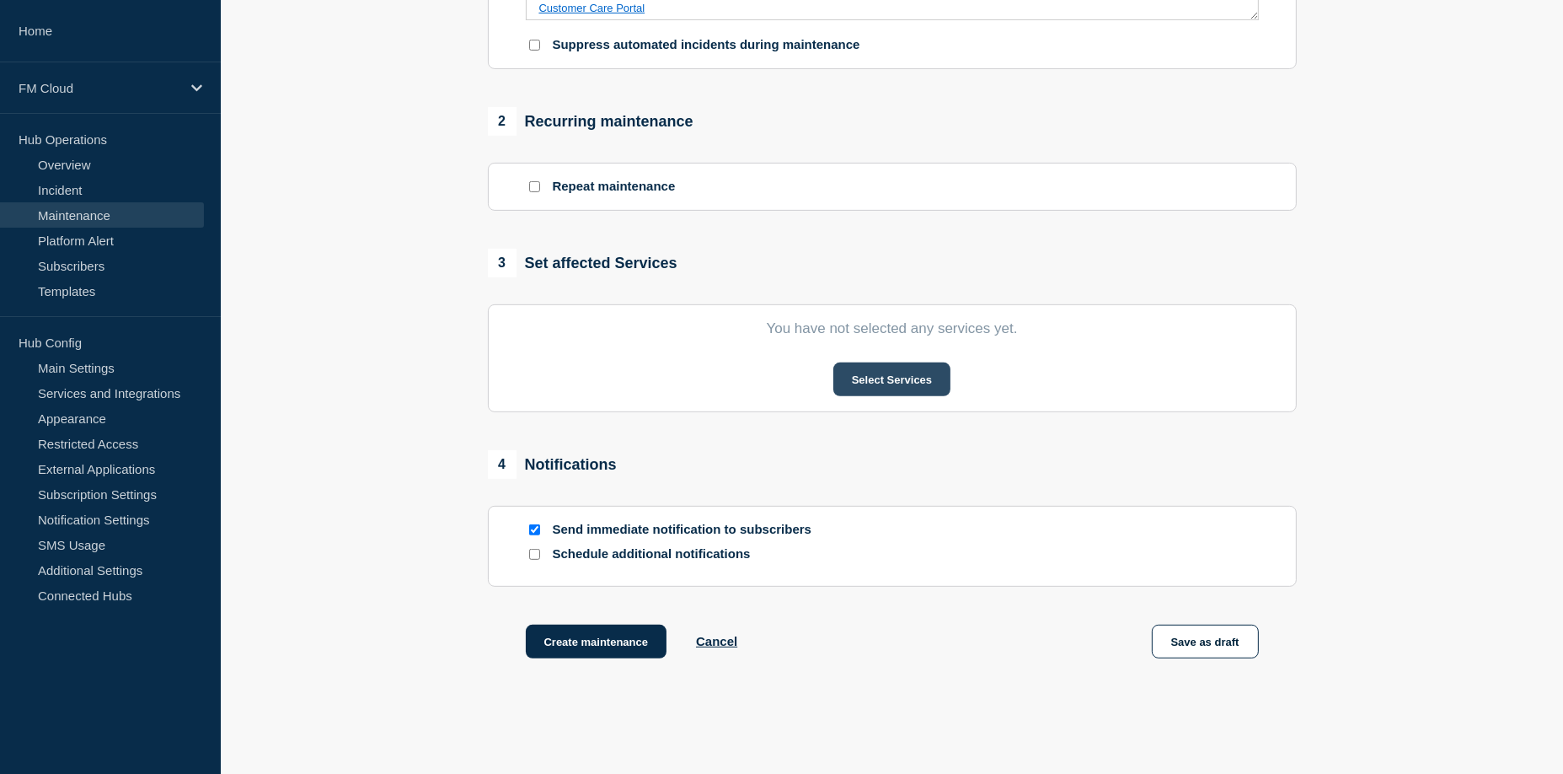
click at [924, 388] on button "Select Services" at bounding box center [891, 379] width 117 height 34
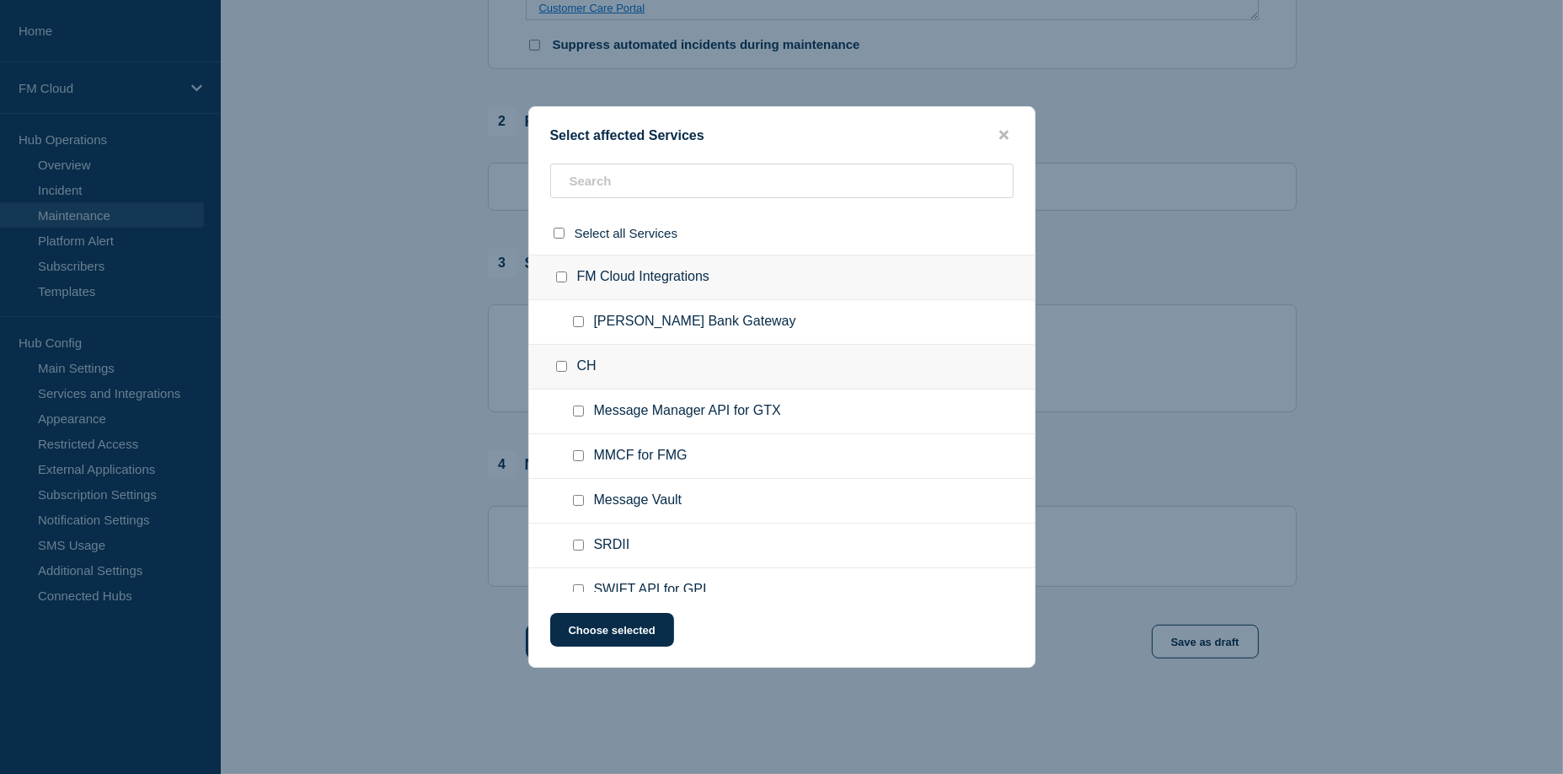
drag, startPoint x: 584, startPoint y: 425, endPoint x: 645, endPoint y: 351, distance: 96.3
click at [645, 351] on div "CH" at bounding box center [782, 367] width 506 height 45
click at [637, 180] on input "text" at bounding box center [781, 180] width 463 height 35
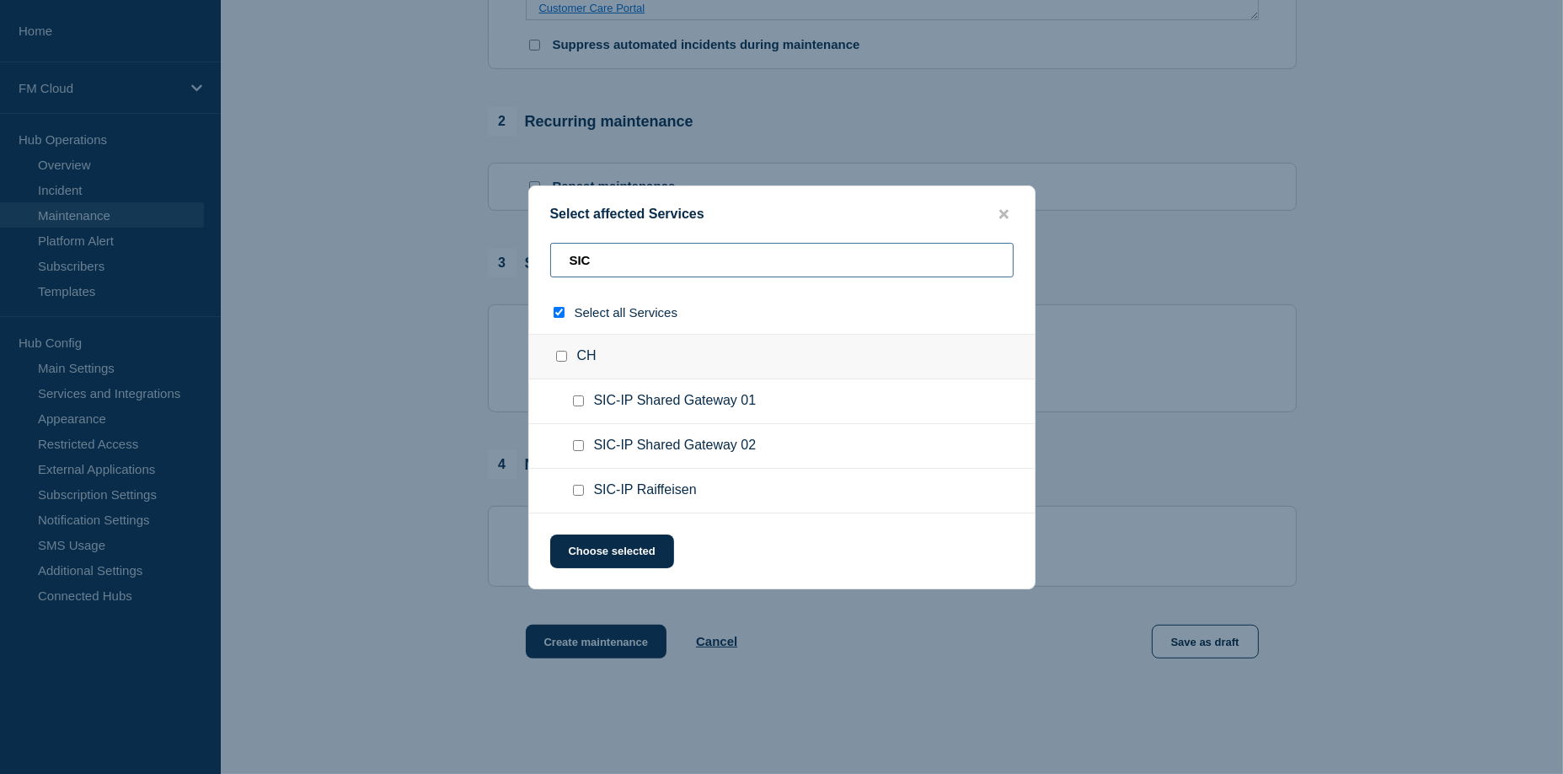
type input "SIC"
checkbox input "true"
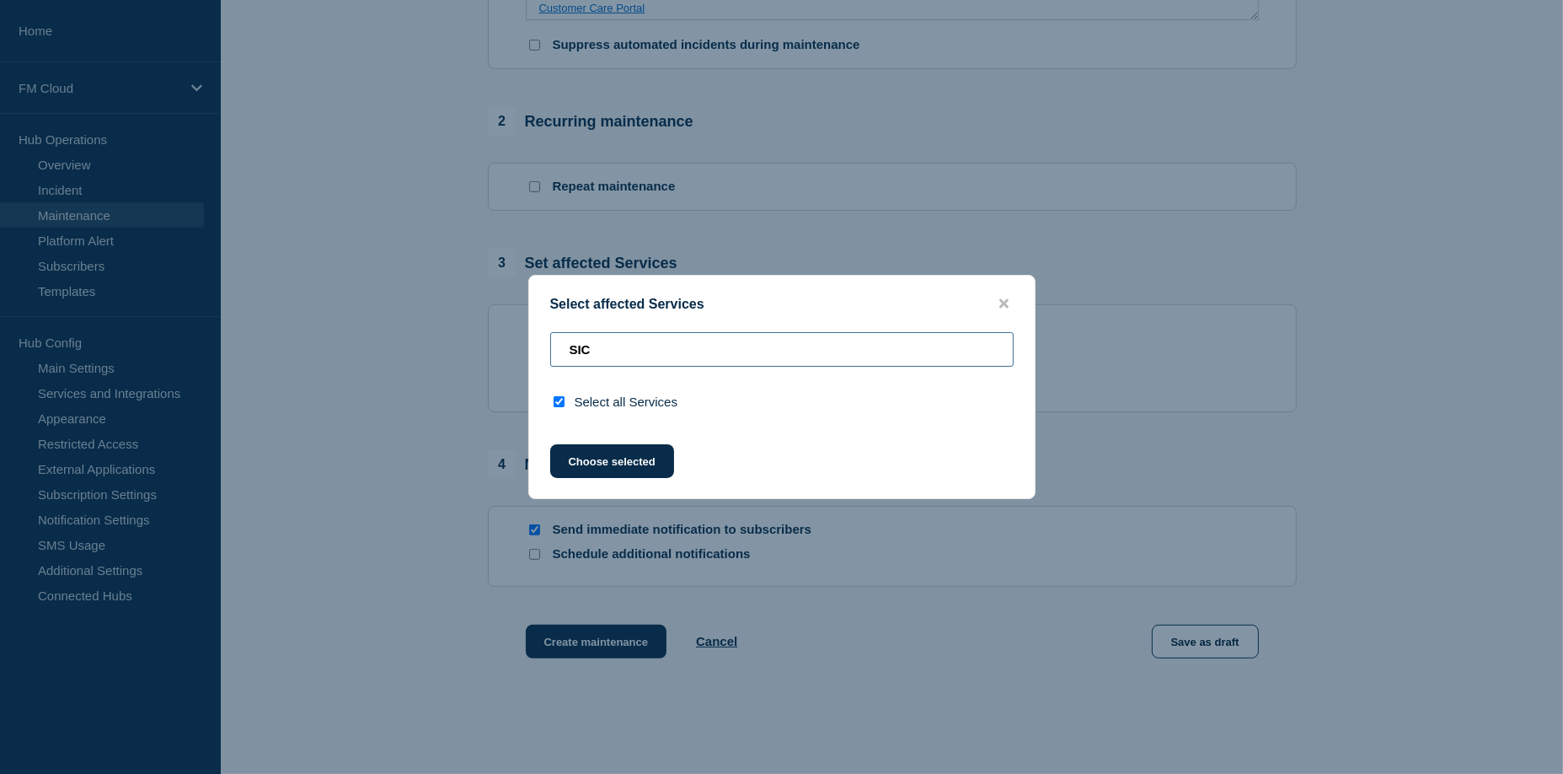
type input "SIC"
checkbox input "false"
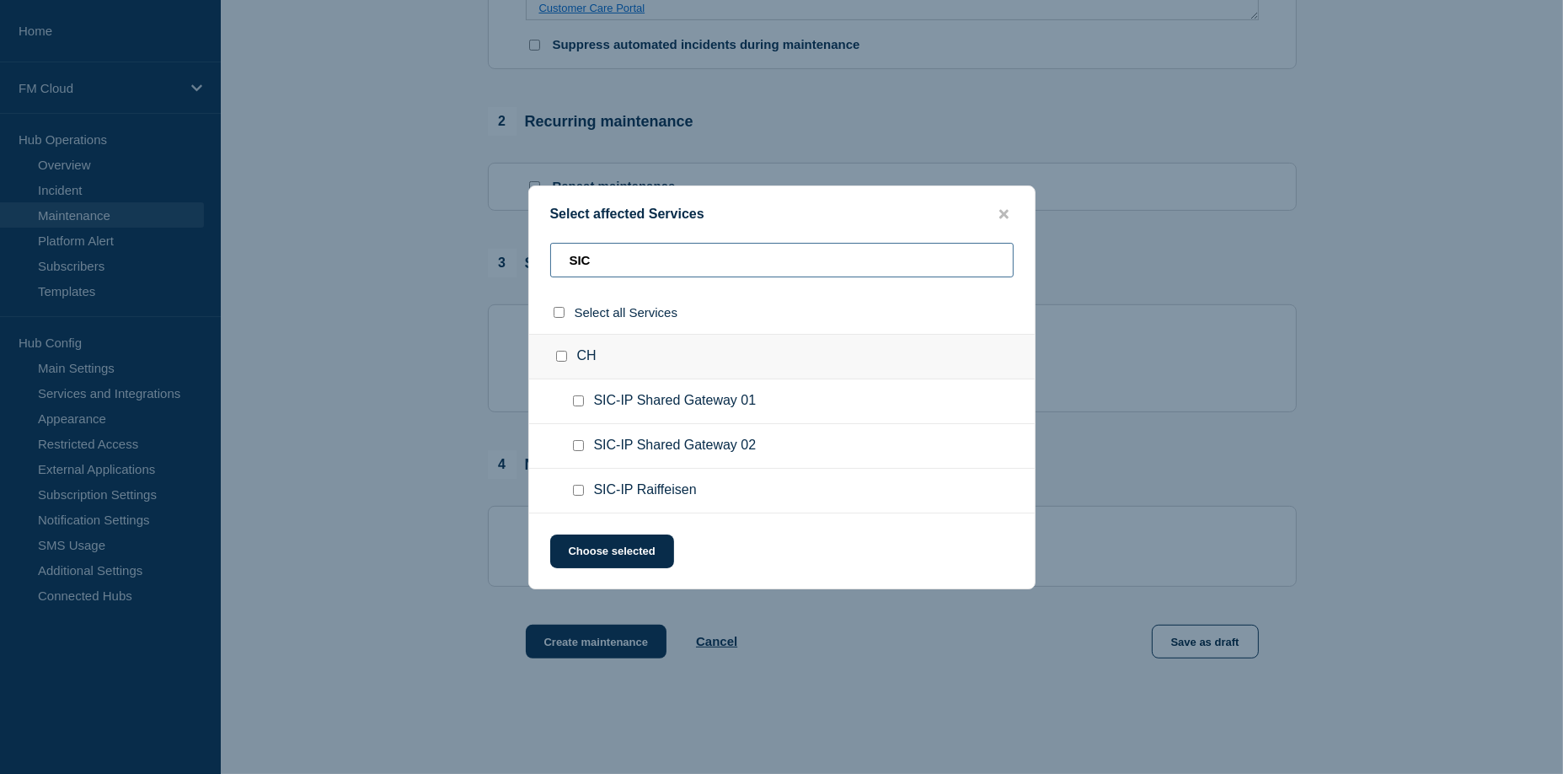
type input "SIC"
click at [664, 490] on span "SIC-IP Raiffeisen" at bounding box center [645, 490] width 103 height 17
click at [589, 493] on div at bounding box center [582, 490] width 24 height 17
click at [574, 495] on input "SIC-IP Raiffeisen checkbox" at bounding box center [578, 490] width 11 height 11
checkbox input "true"
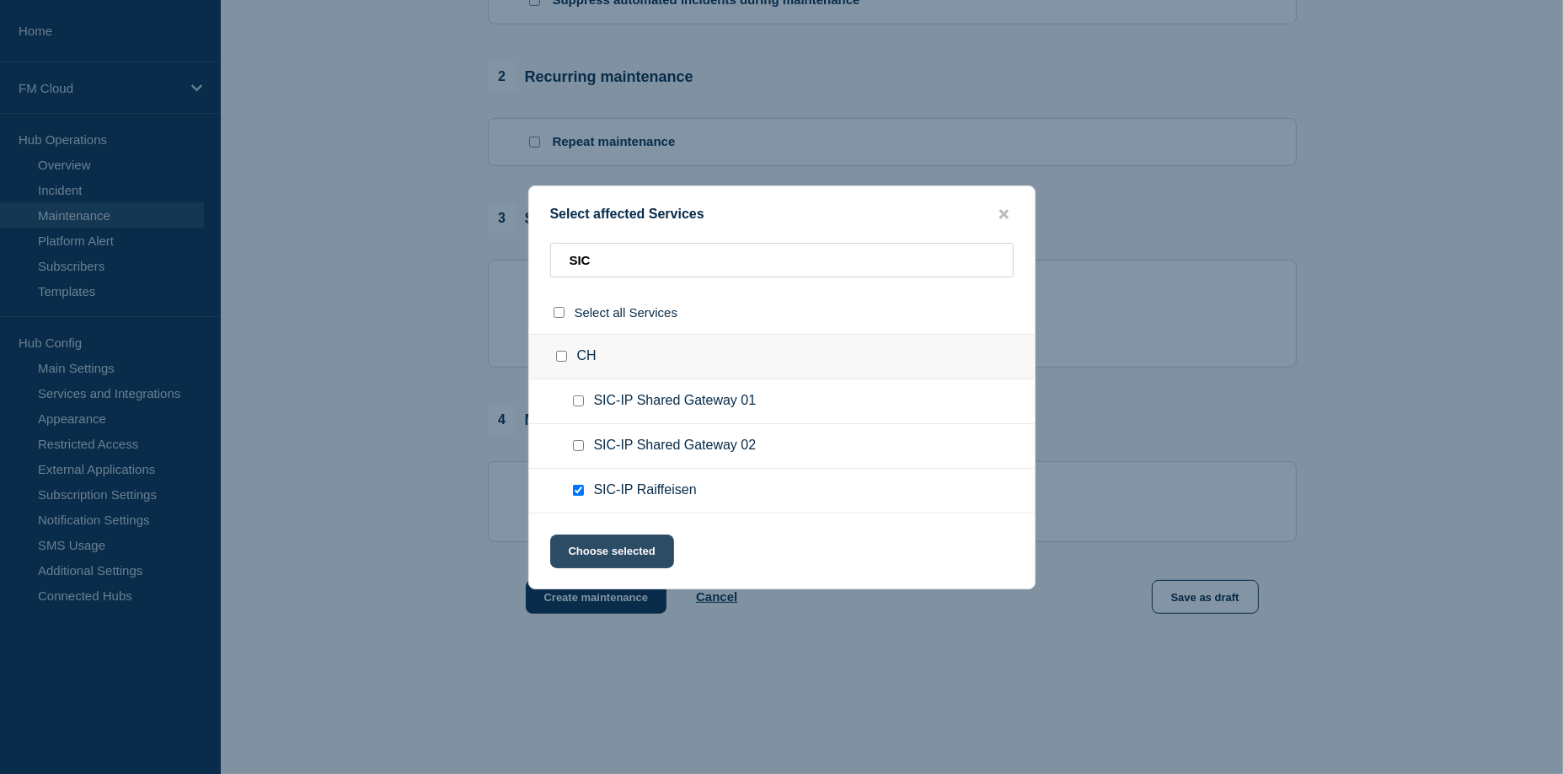
scroll to position [822, 0]
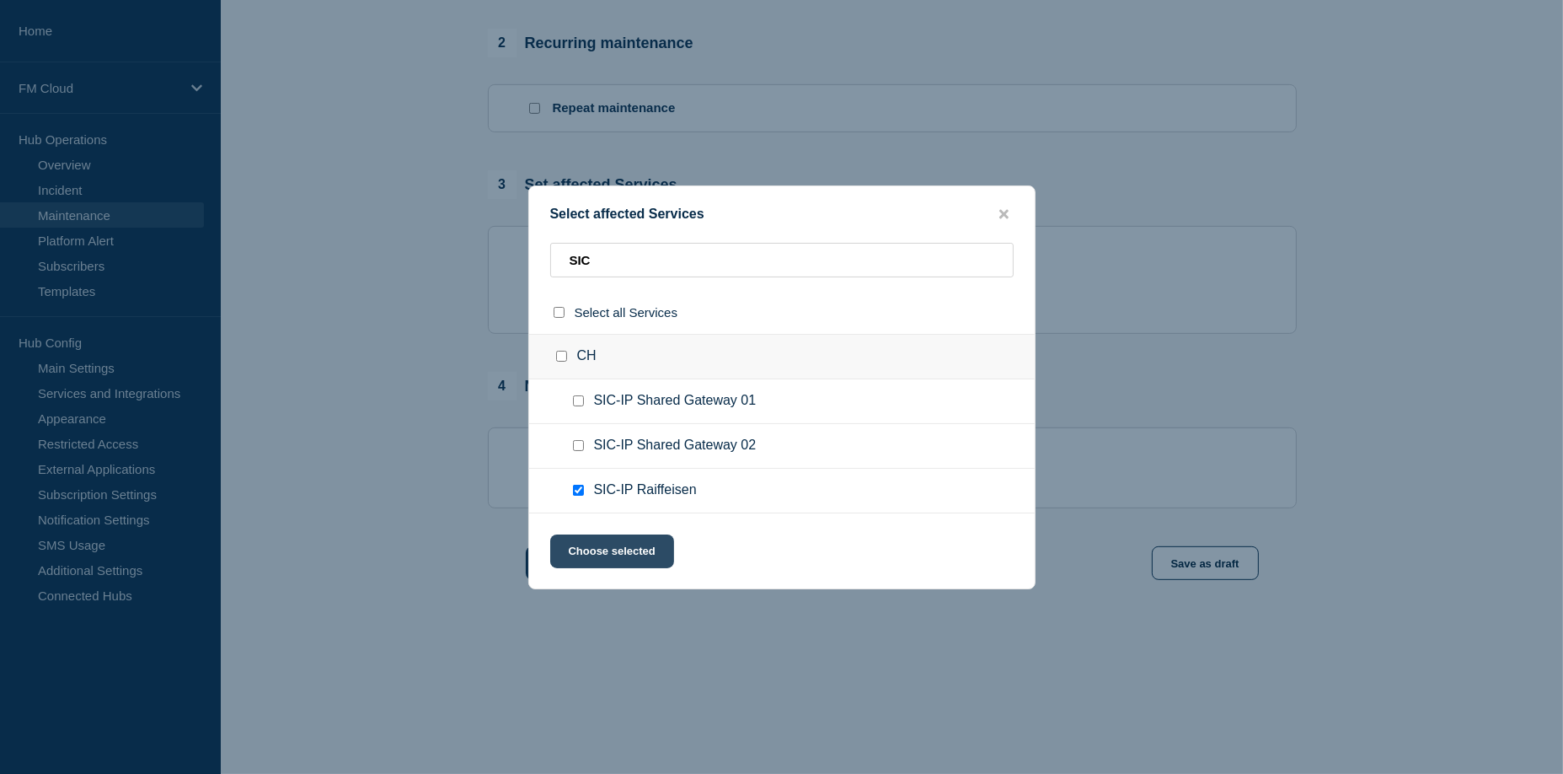
click at [625, 541] on button "Choose selected" at bounding box center [612, 551] width 124 height 34
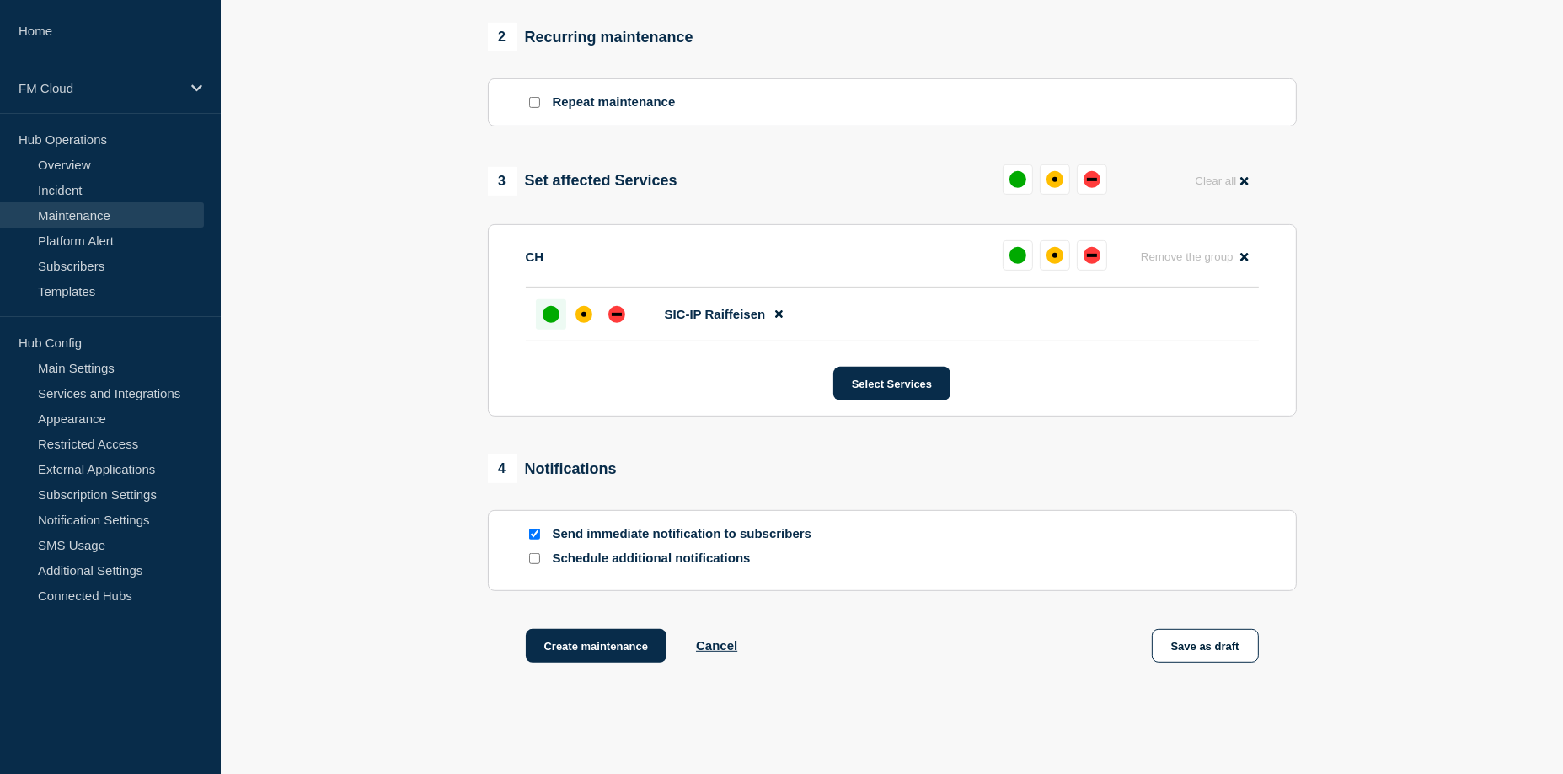
click at [551, 323] on div "up" at bounding box center [551, 314] width 17 height 17
click at [1051, 739] on main "Create maintenance Use template Cancel 1 Provide details Title (required) UAIQ …" at bounding box center [892, 48] width 1342 height 1616
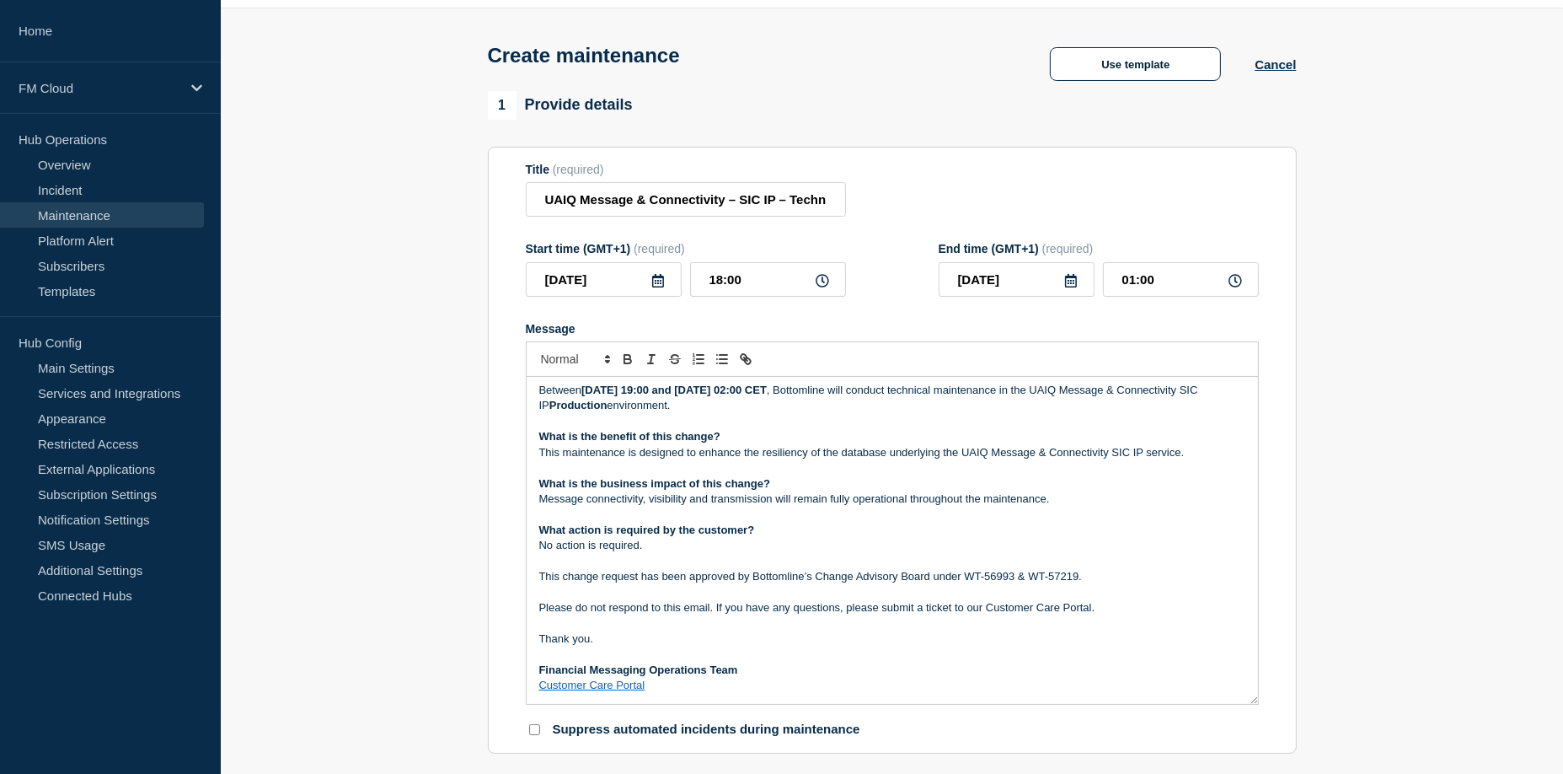
scroll to position [84, 0]
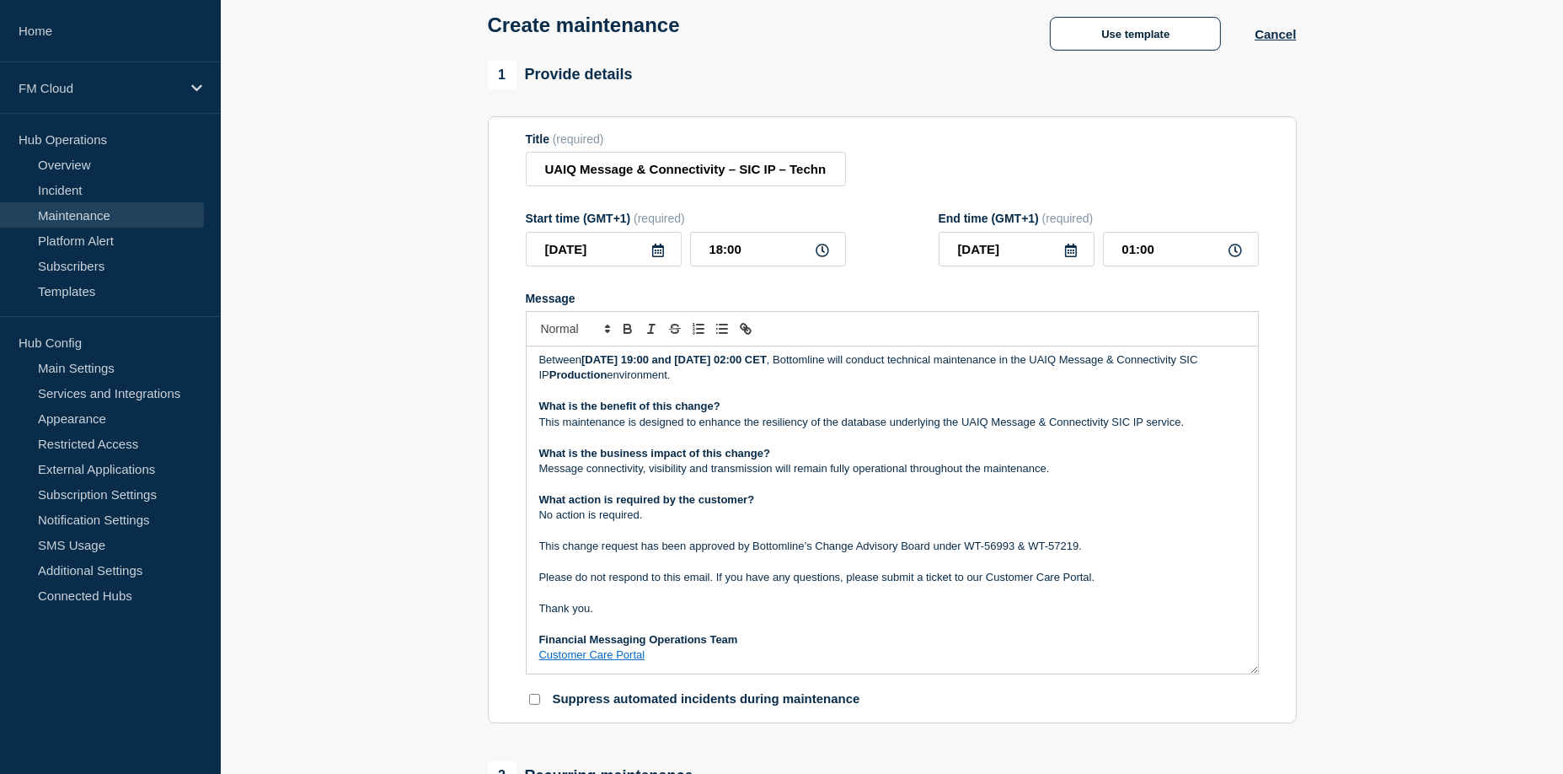
click at [629, 661] on link "Customer Care Portal" at bounding box center [592, 654] width 106 height 13
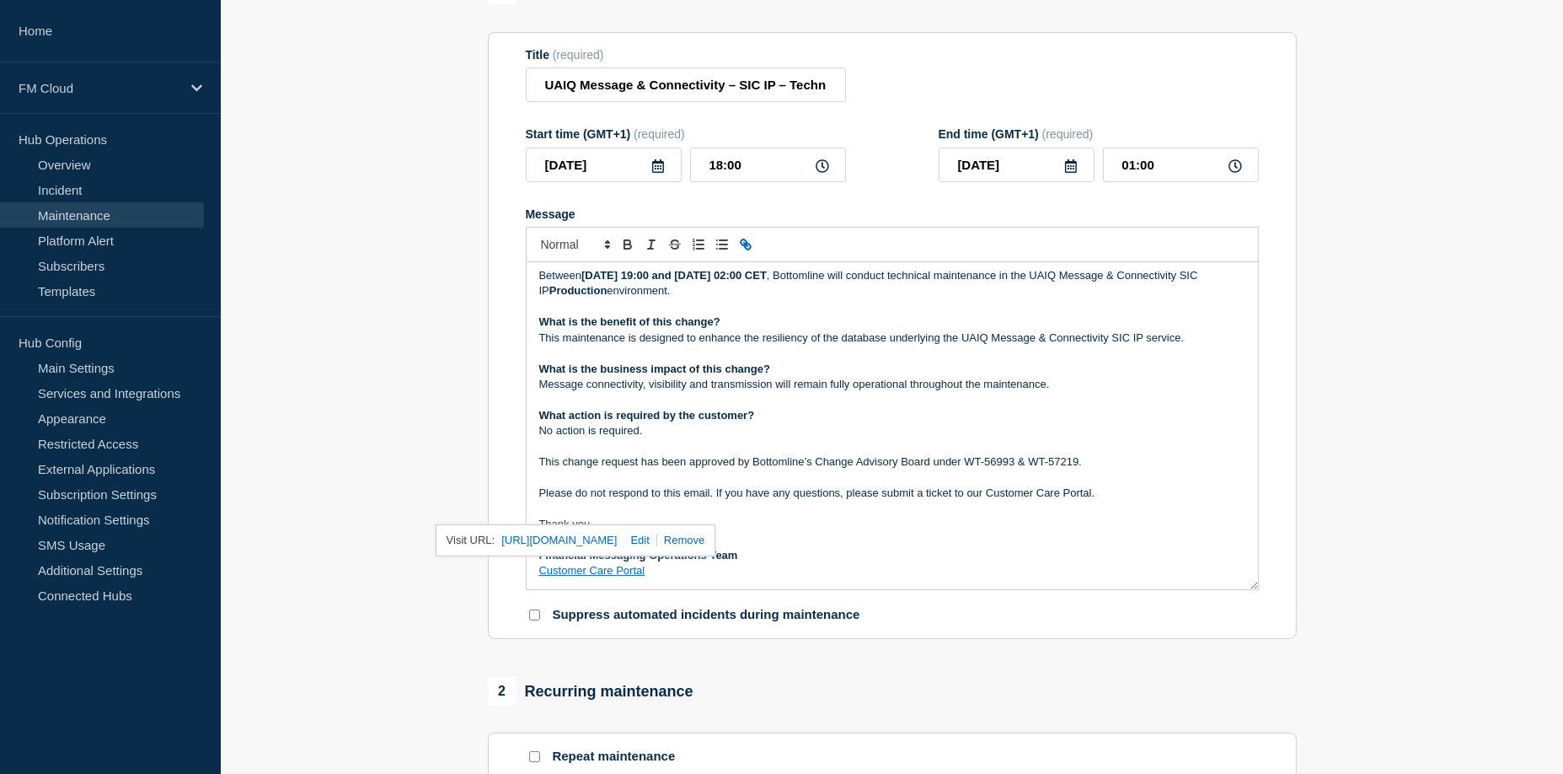
click at [927, 427] on div "Maintenance update Change has been confirmed to be on Saturday, 16 August 2025.…" at bounding box center [892, 425] width 731 height 327
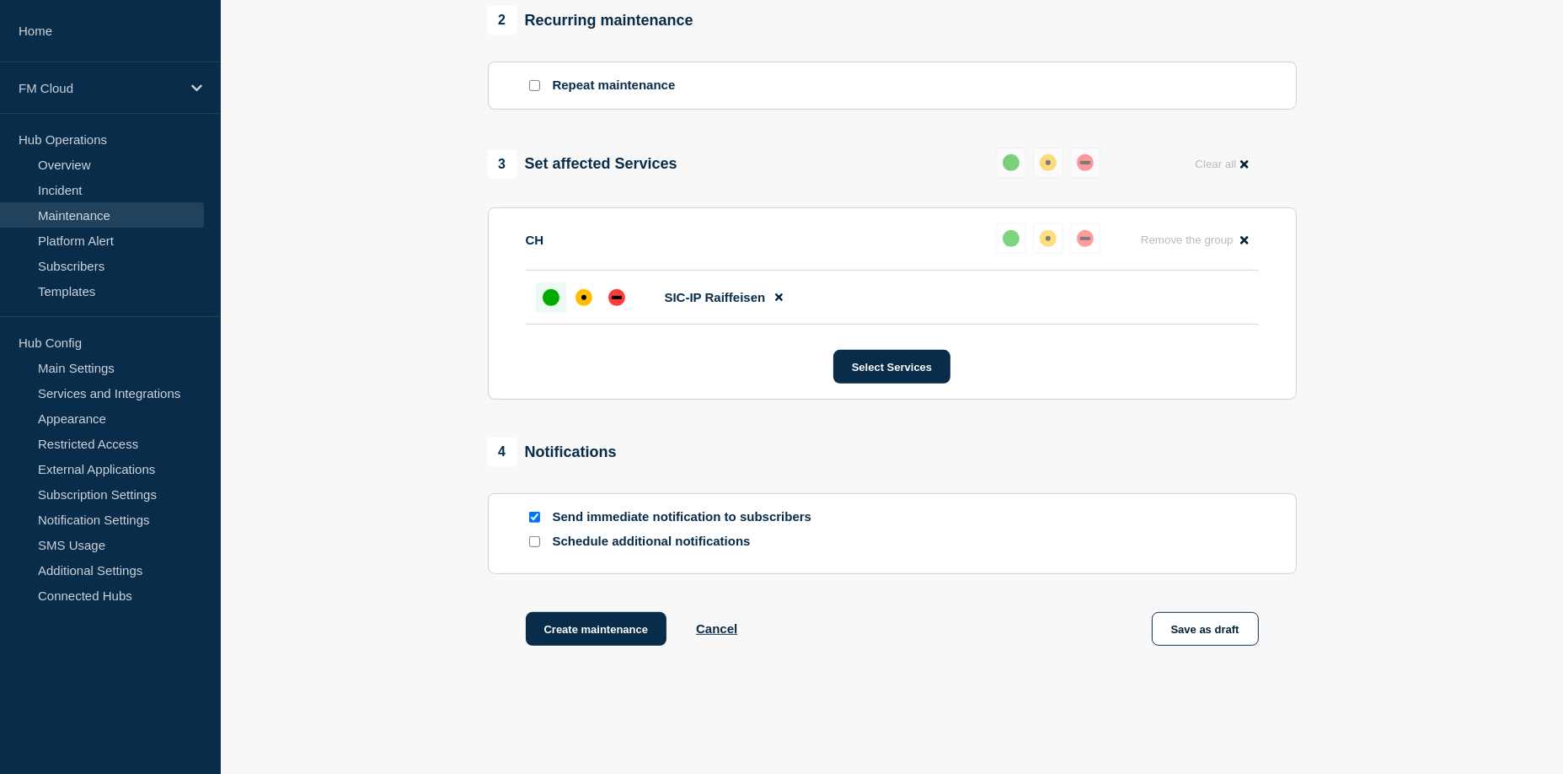
scroll to position [843, 0]
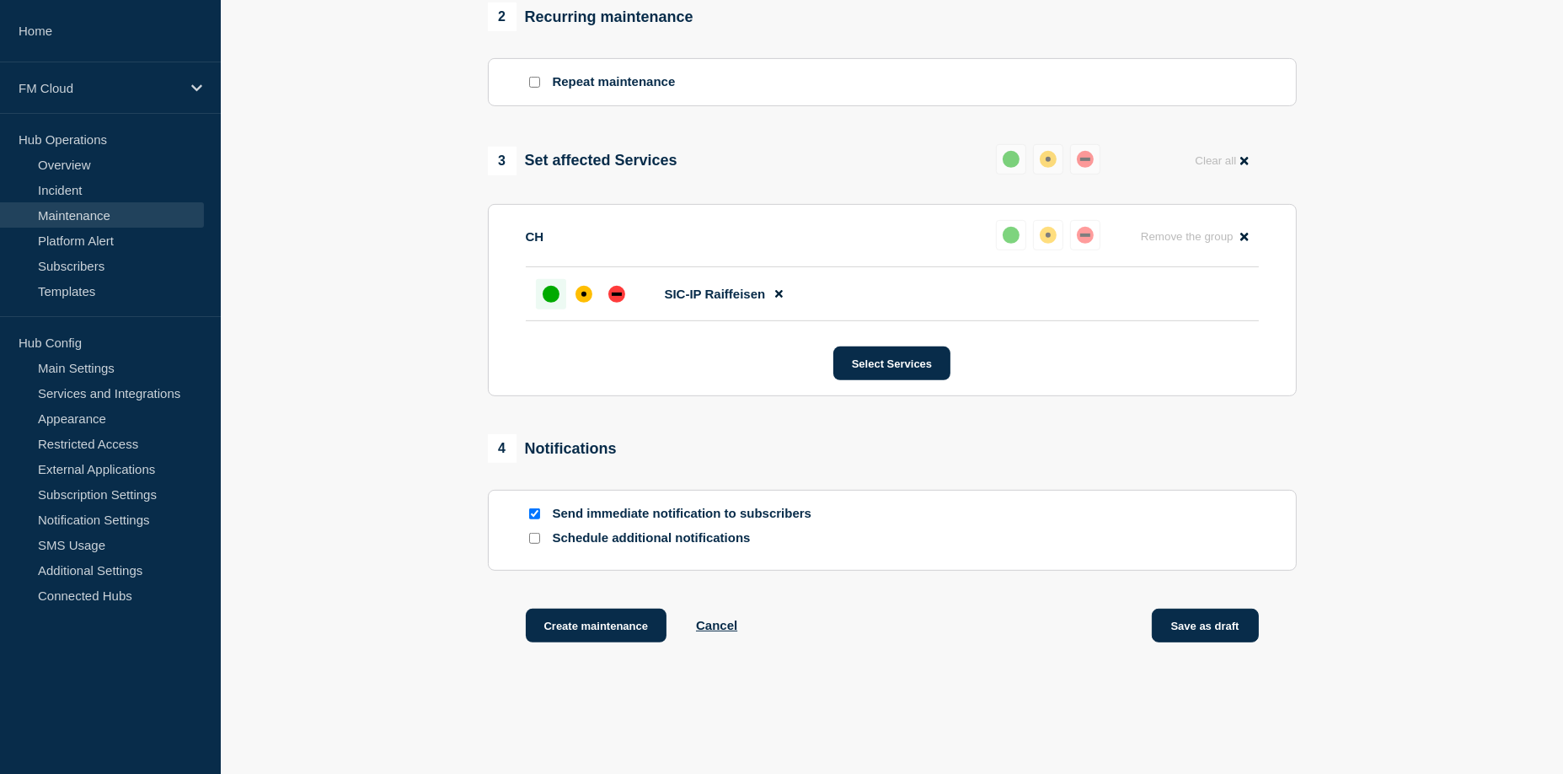
click at [1198, 631] on button "Save as draft" at bounding box center [1205, 625] width 107 height 34
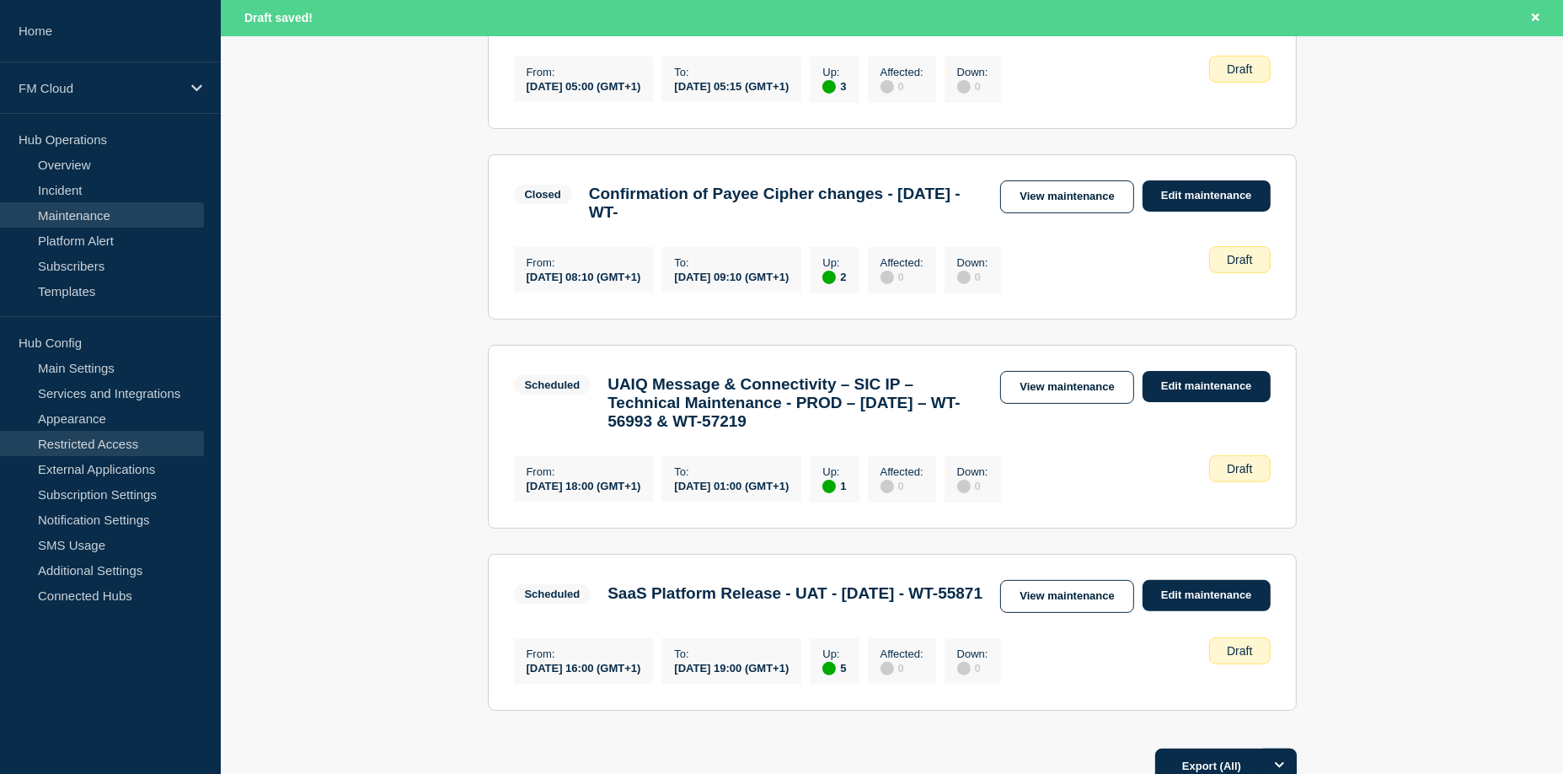
scroll to position [421, 0]
drag, startPoint x: 616, startPoint y: 56, endPoint x: 704, endPoint y: 120, distance: 109.0
click at [618, 56] on section "Closed API site - Deactivation of ciphers - PROD - 20/MAY/2025 - WT-53602 View …" at bounding box center [892, 45] width 809 height 165
click at [1065, 394] on link "View maintenance" at bounding box center [1066, 386] width 133 height 33
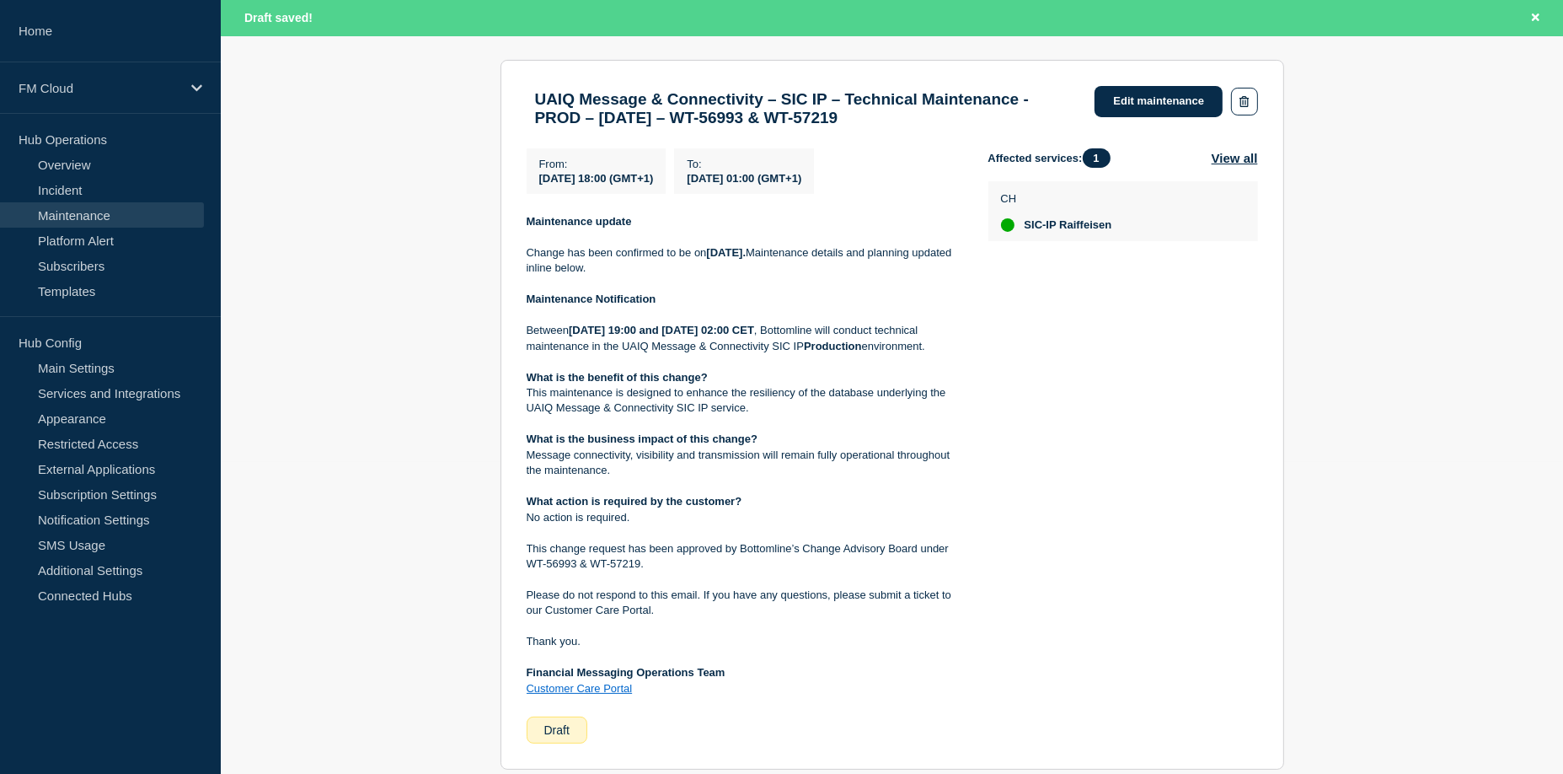
scroll to position [337, 0]
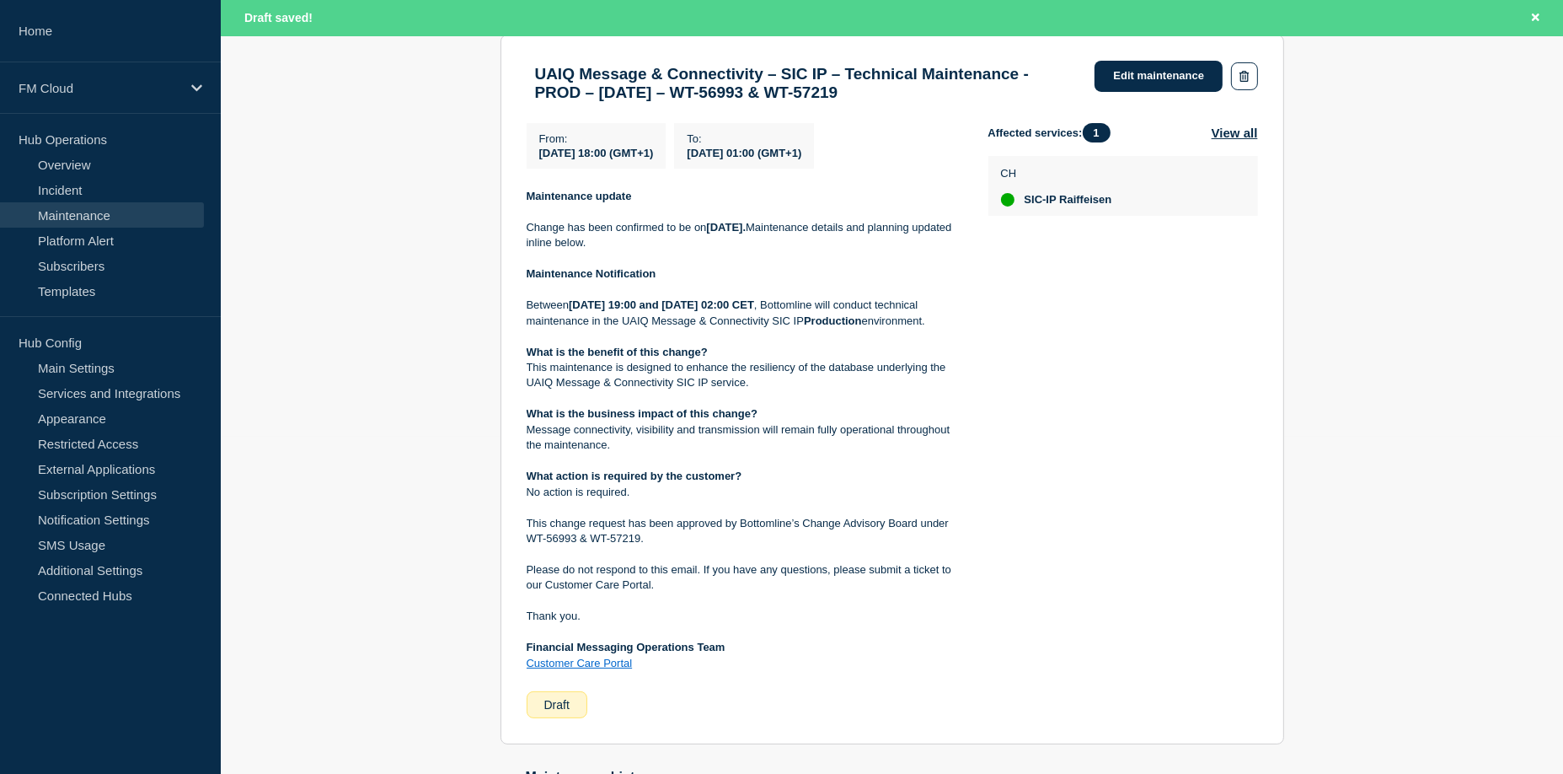
click at [907, 99] on h3 "UAIQ Message & Connectivity – SIC IP – Technical Maintenance - PROD – 16/AUG/20…" at bounding box center [807, 83] width 544 height 37
drag, startPoint x: 907, startPoint y: 99, endPoint x: 1013, endPoint y: 99, distance: 106.2
click at [1013, 99] on h3 "UAIQ Message & Connectivity – SIC IP – Technical Maintenance - PROD – 16/AUG/20…" at bounding box center [807, 83] width 544 height 37
drag, startPoint x: 1013, startPoint y: 99, endPoint x: 880, endPoint y: 98, distance: 133.1
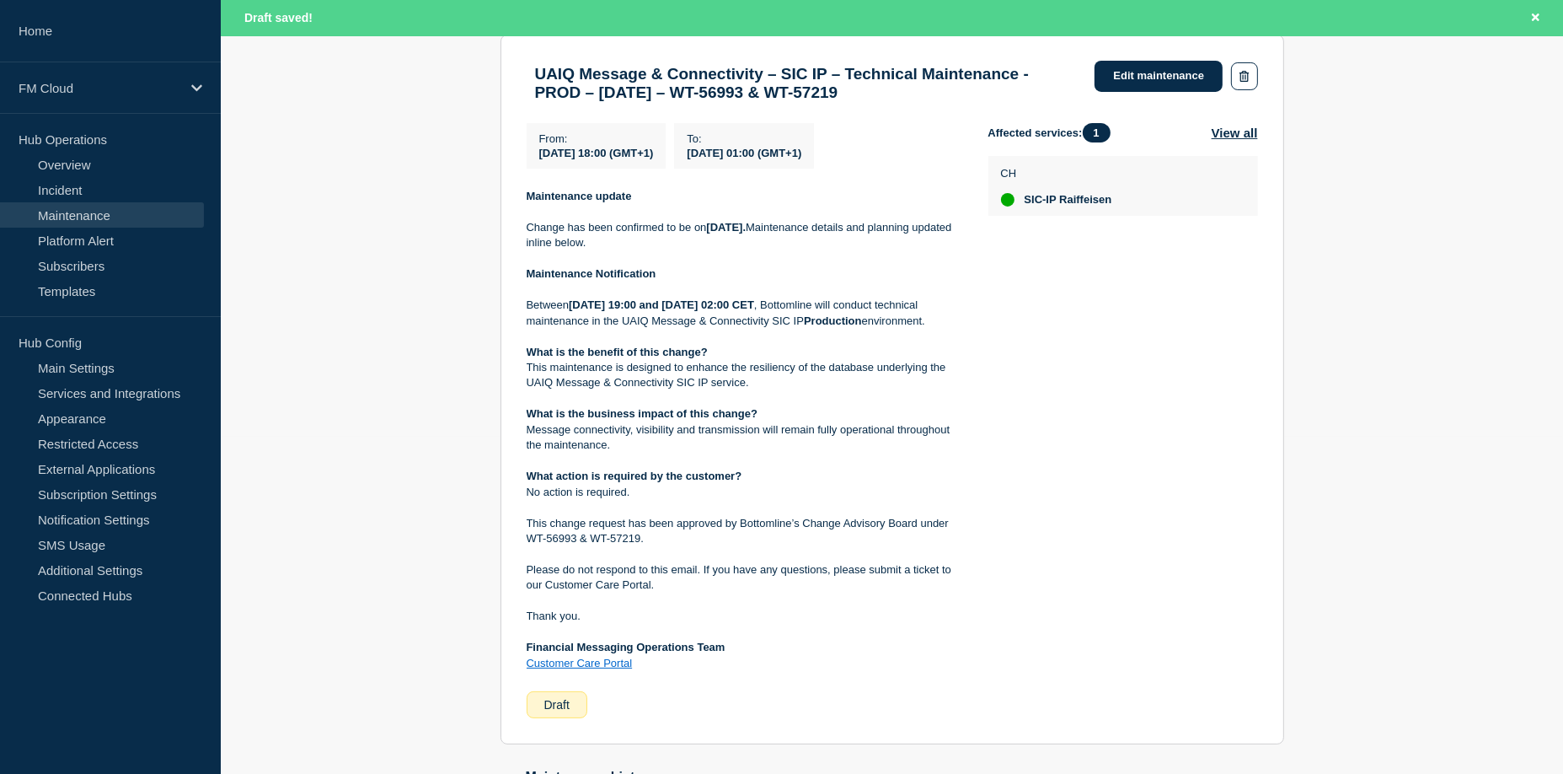
click at [880, 98] on h3 "UAIQ Message & Connectivity – SIC IP – Technical Maintenance - PROD – 16/AUG/20…" at bounding box center [807, 83] width 544 height 37
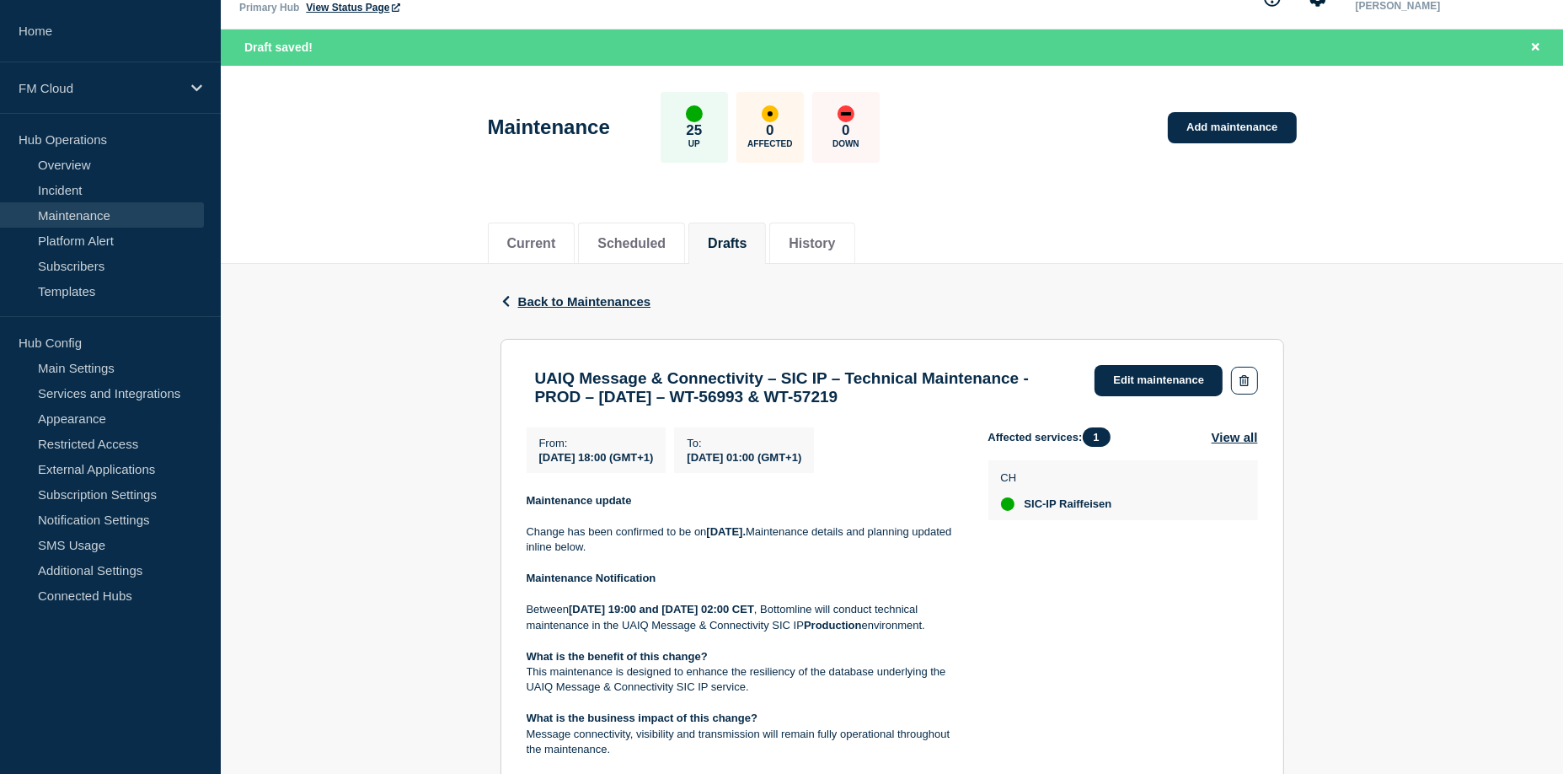
scroll to position [0, 0]
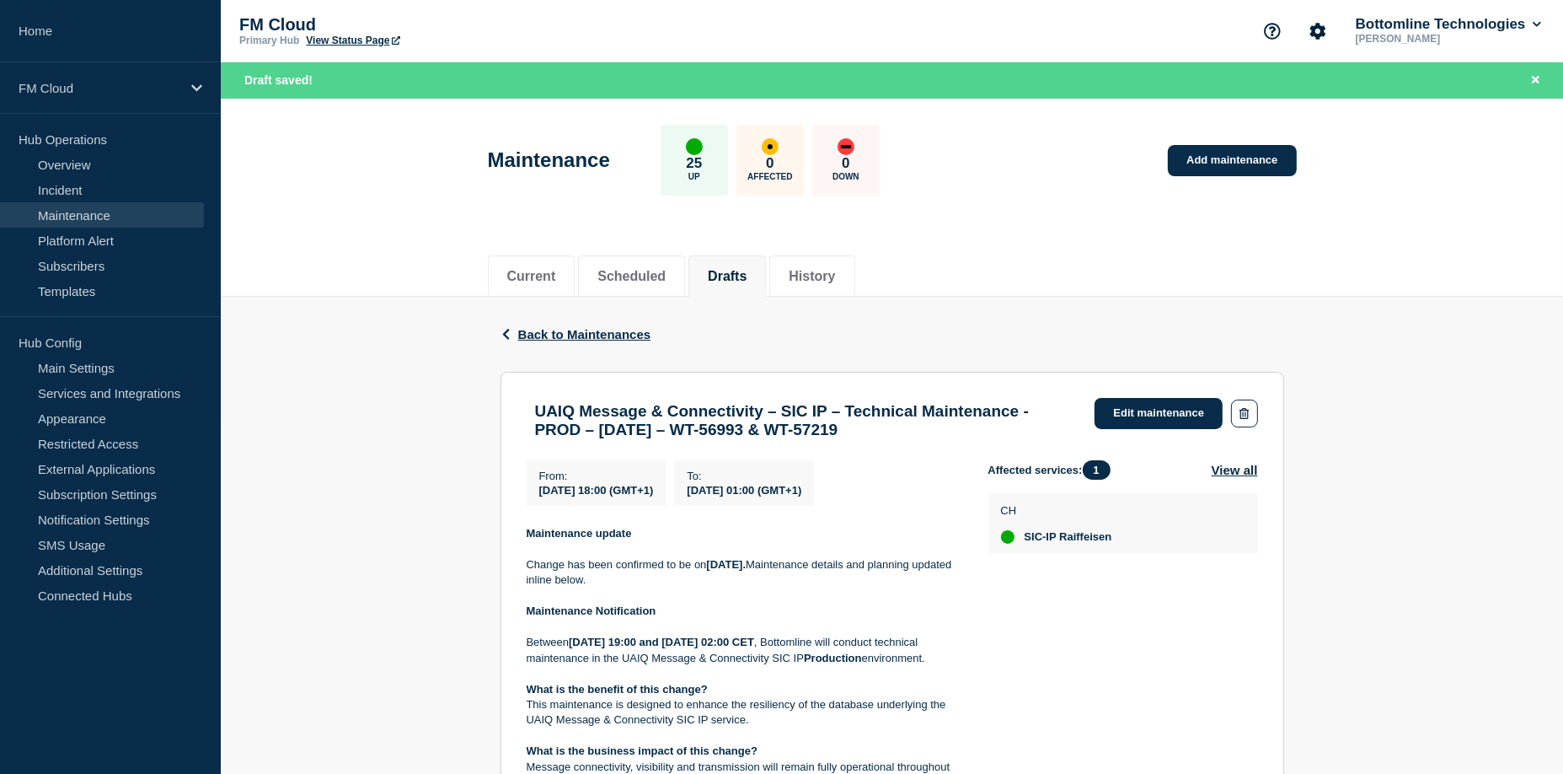
click at [549, 409] on h3 "UAIQ Message & Connectivity – SIC IP – Technical Maintenance - PROD – 16/AUG/20…" at bounding box center [807, 420] width 544 height 37
drag, startPoint x: 549, startPoint y: 409, endPoint x: 758, endPoint y: 402, distance: 209.9
click at [758, 402] on h3 "UAIQ Message & Connectivity – SIC IP – Technical Maintenance - PROD – 16/AUG/20…" at bounding box center [807, 420] width 544 height 37
copy h3 "UAIQ Message & Connectivity"
click at [1156, 409] on link "Edit maintenance" at bounding box center [1159, 413] width 128 height 31
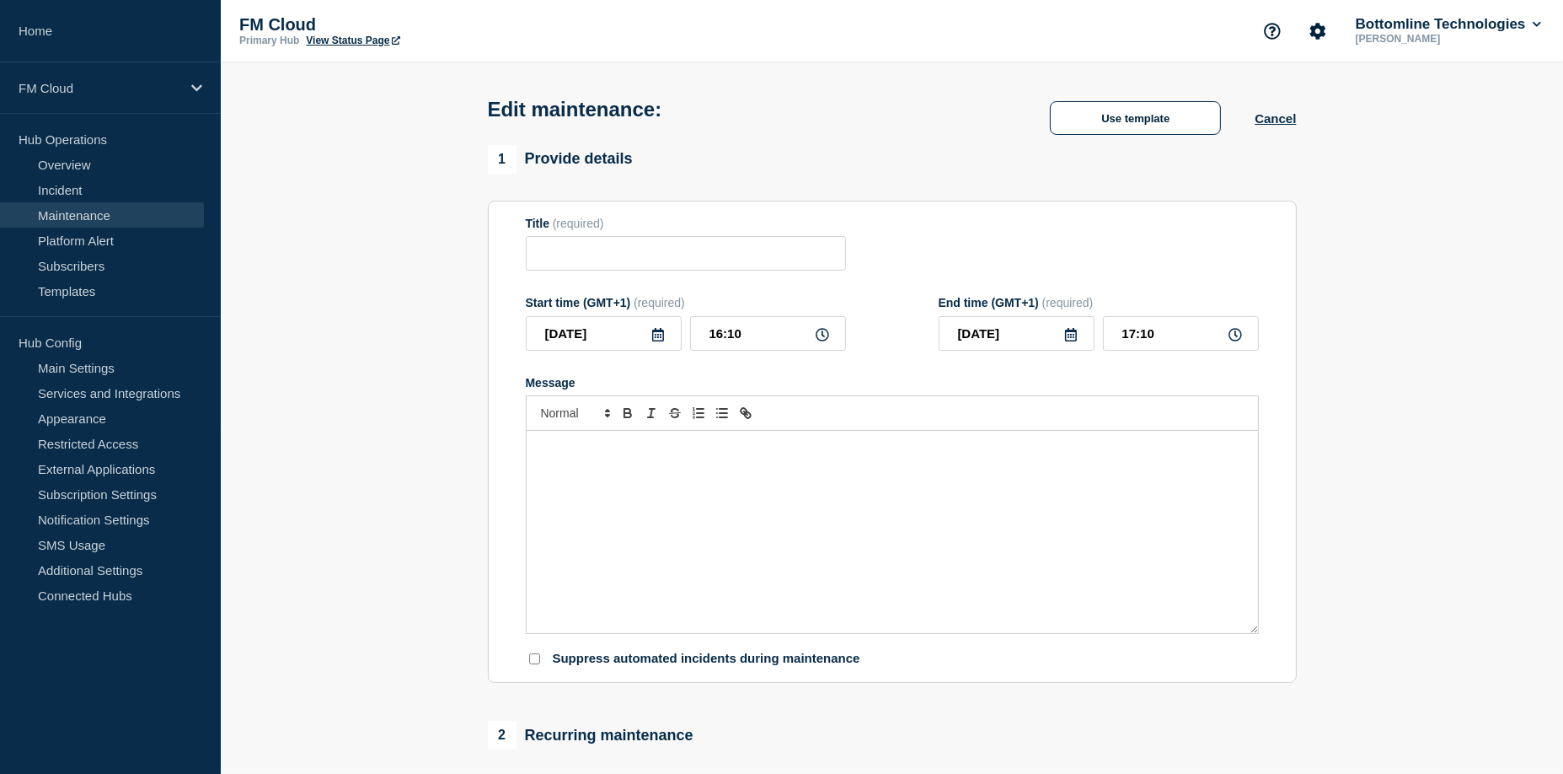
type input "UAIQ Message & Connectivity – SIC IP – Technical Maintenance - PROD – 16/AUG/20…"
type input "2025-08-16"
type input "18:00"
type input "2025-08-17"
type input "01:00"
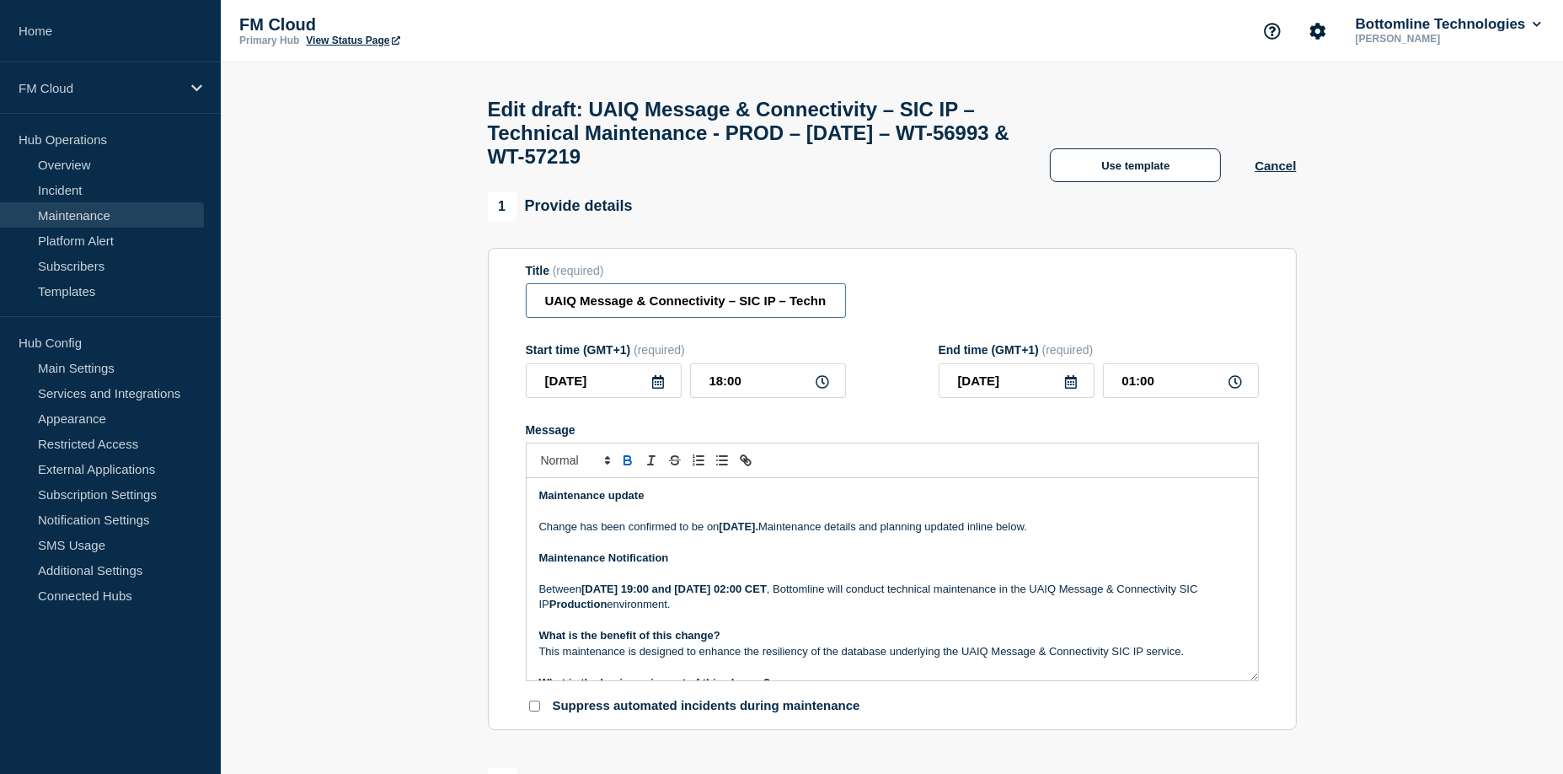
click at [728, 315] on input "UAIQ Message & Connectivity – SIC IP – Technical Maintenance - PROD – 16/AUG/20…" at bounding box center [686, 300] width 320 height 35
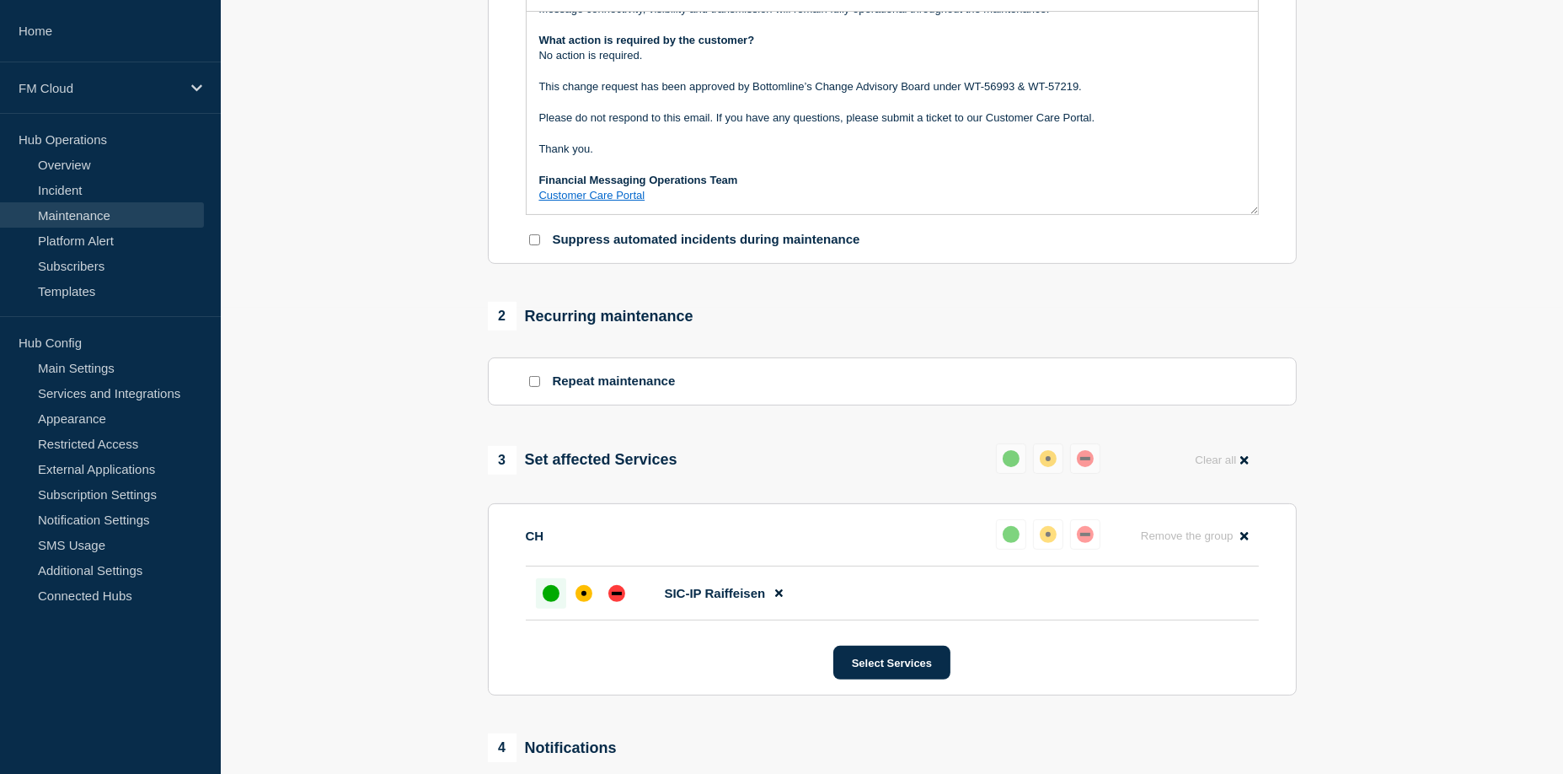
scroll to position [674, 0]
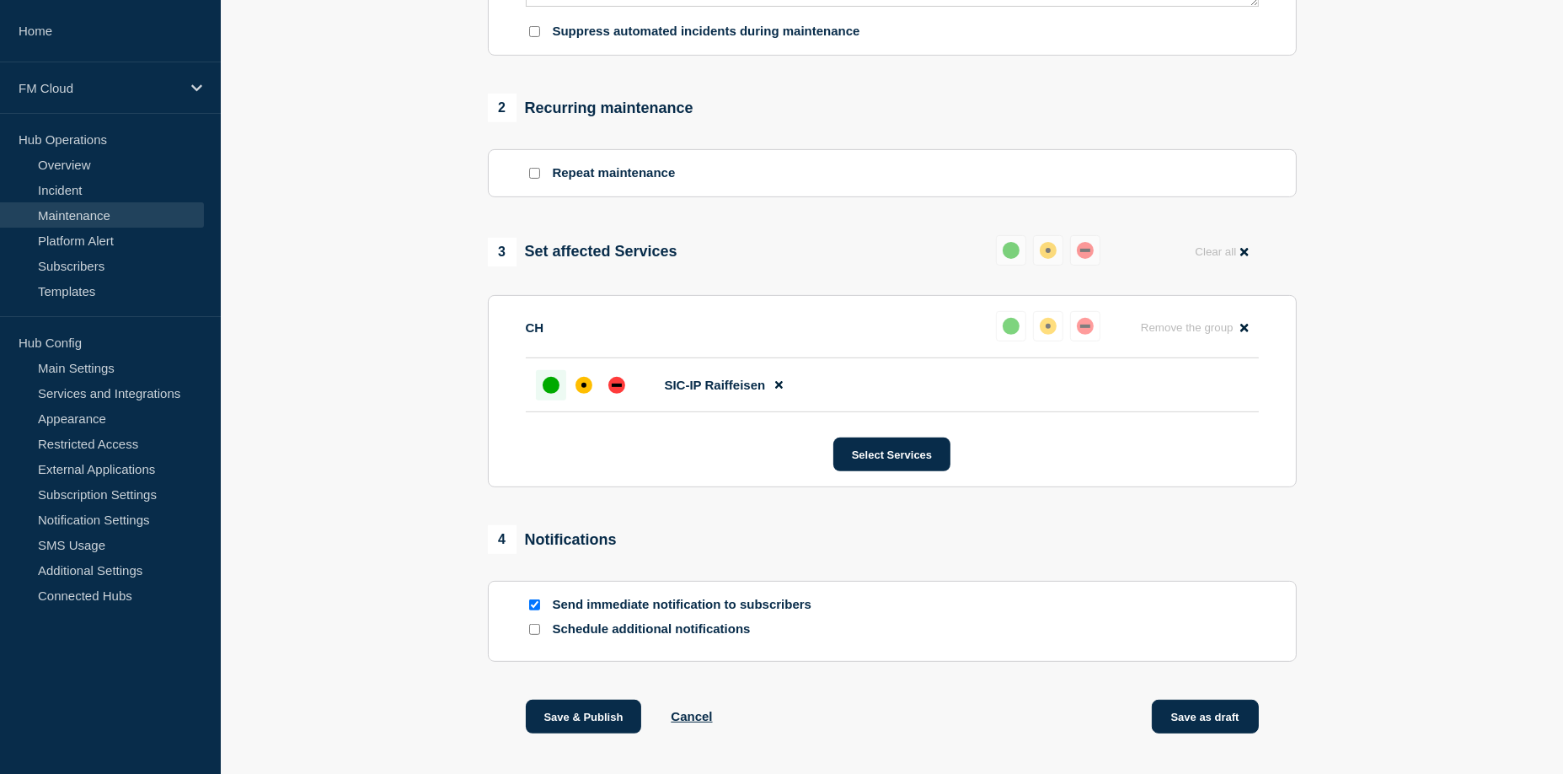
type input "UAIQ Message & Connectivity SIC IP - Technical Maintenance - PROD - 16/AUG/2025…"
drag, startPoint x: 1212, startPoint y: 736, endPoint x: 1173, endPoint y: 700, distance: 52.5
click at [1212, 733] on button "Save as draft" at bounding box center [1205, 716] width 107 height 34
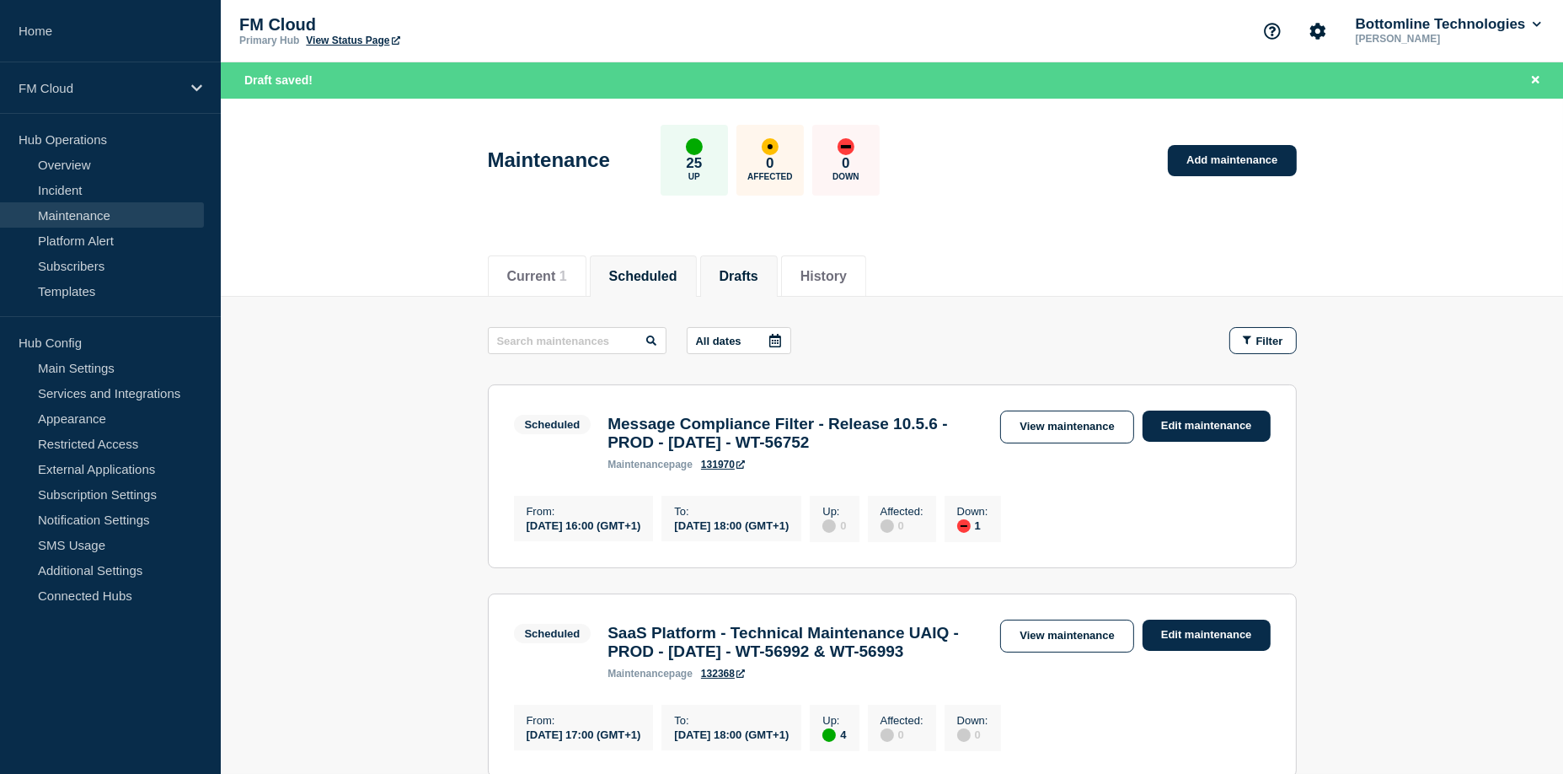
click at [760, 288] on li "Drafts" at bounding box center [739, 275] width 78 height 41
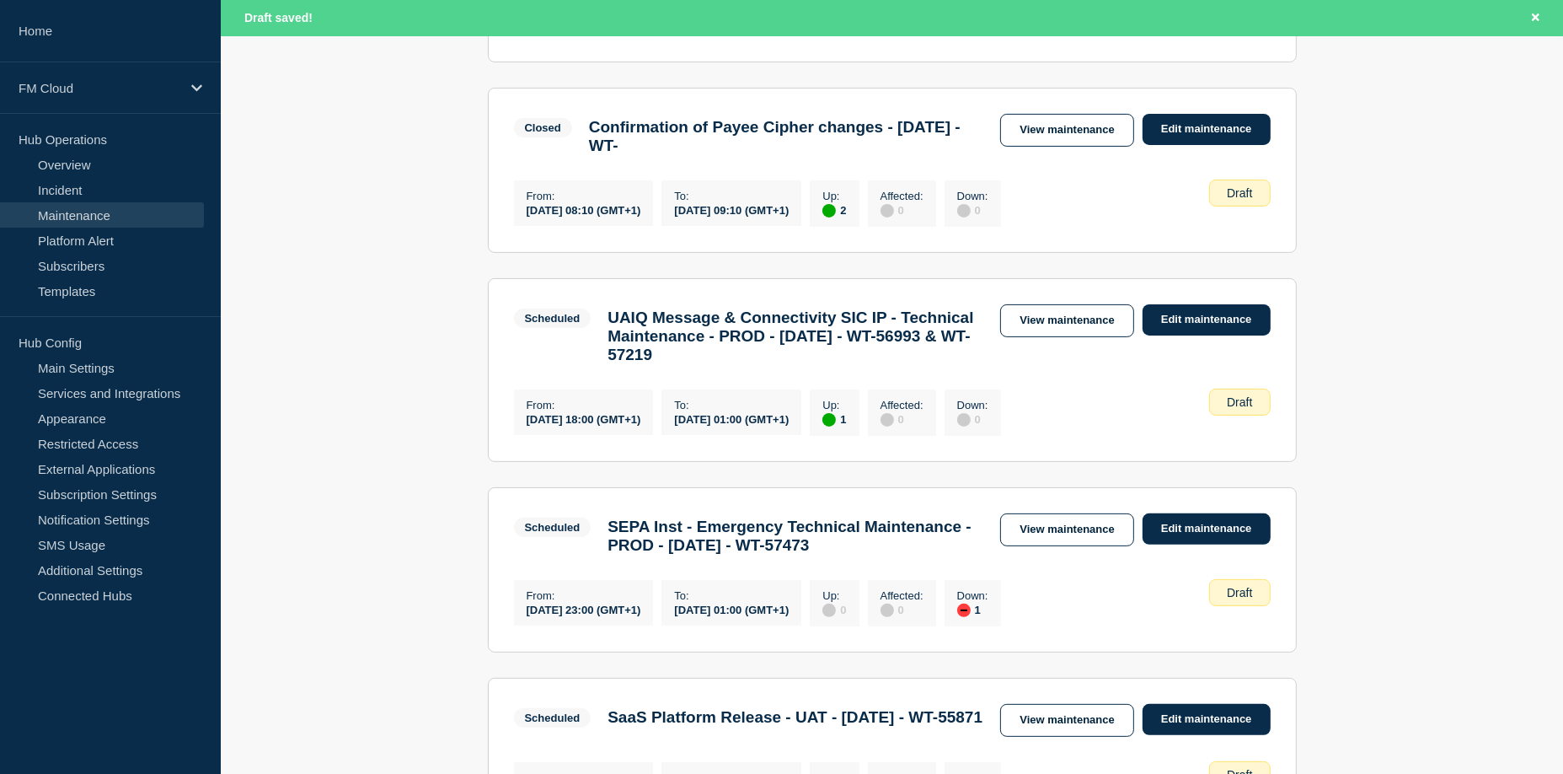
scroll to position [431, 0]
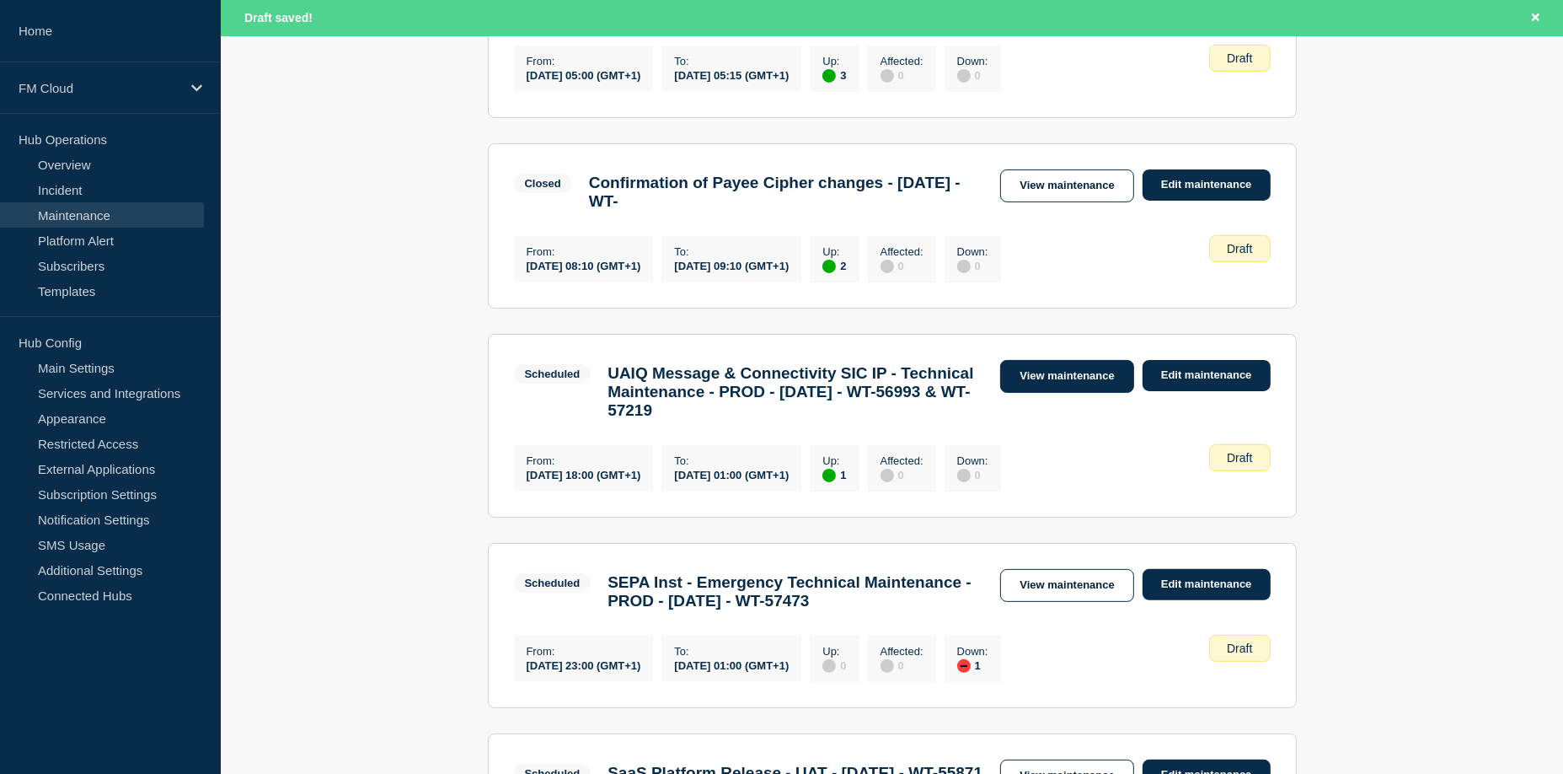
click at [1038, 393] on link "View maintenance" at bounding box center [1066, 376] width 133 height 33
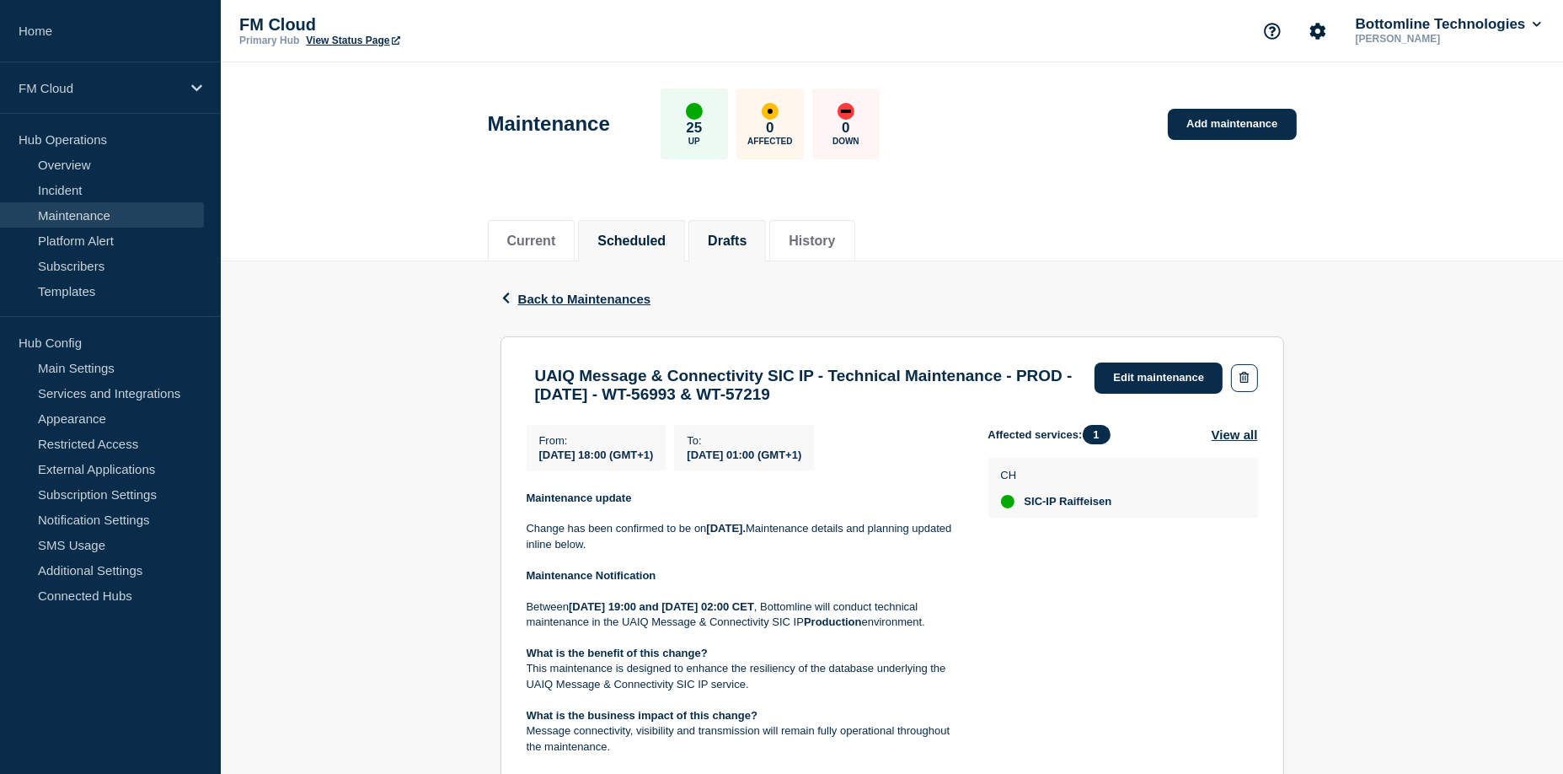
click at [664, 249] on li "Scheduled" at bounding box center [631, 240] width 107 height 41
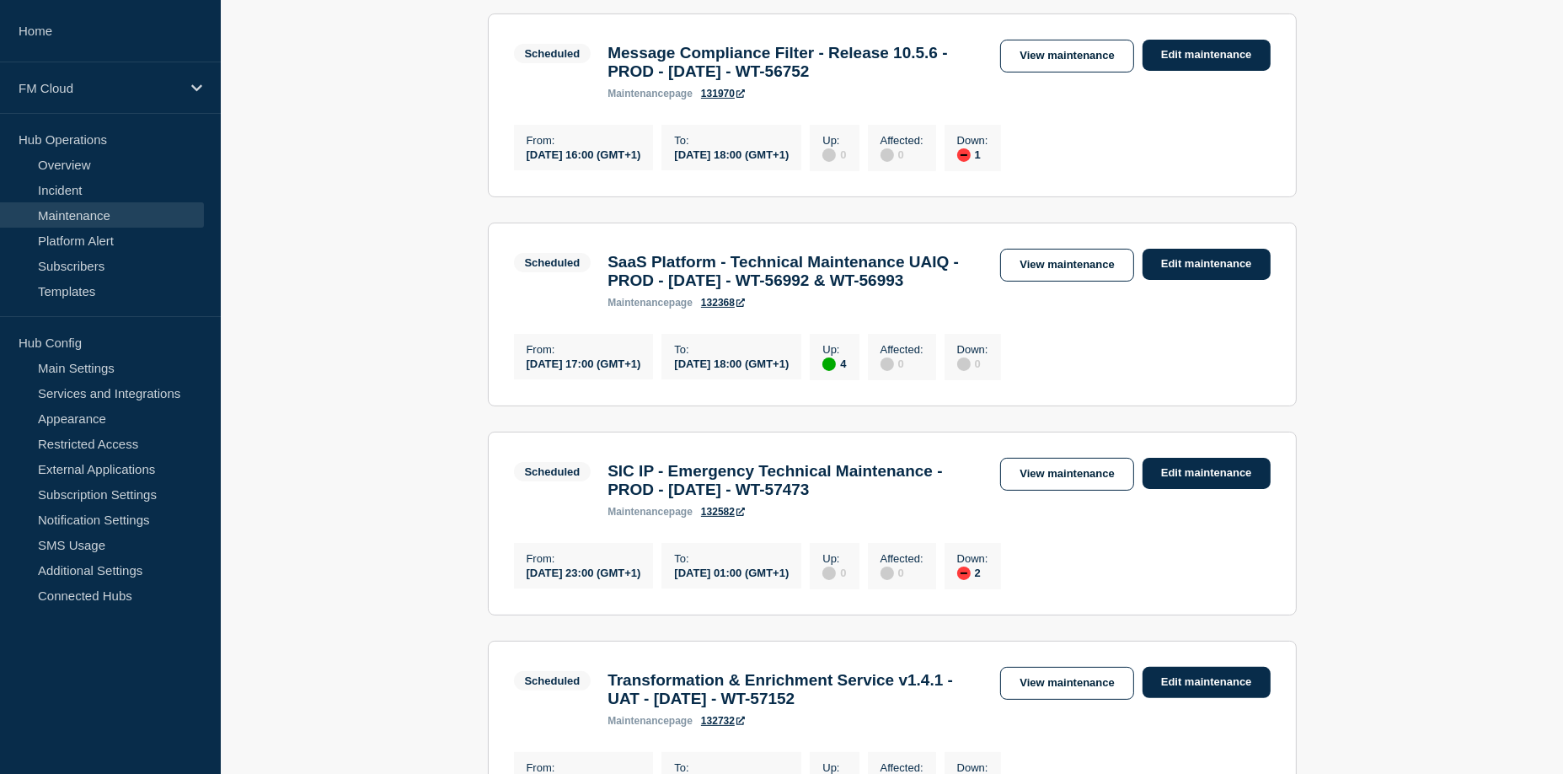
scroll to position [337, 0]
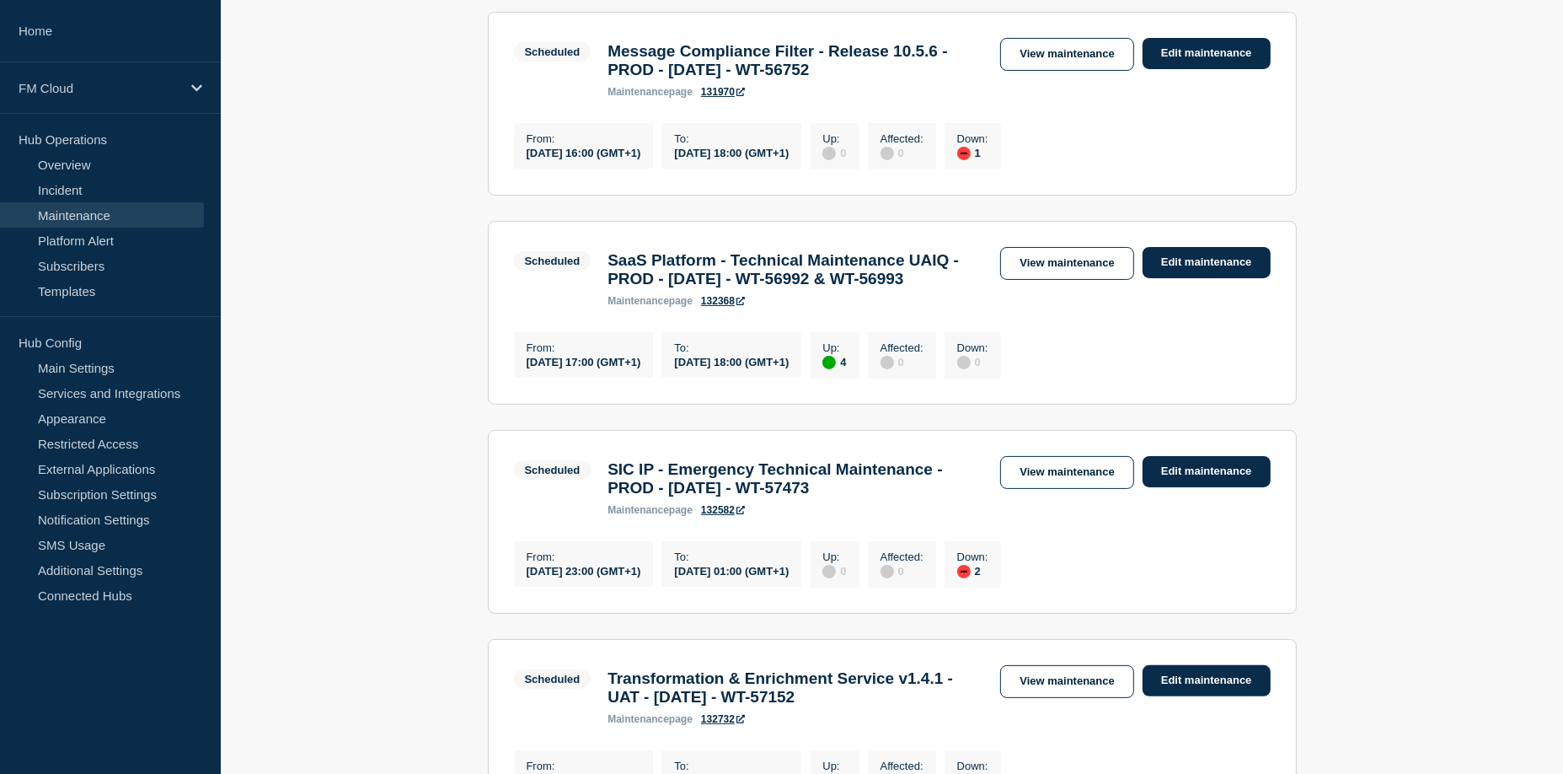
drag, startPoint x: 1052, startPoint y: 511, endPoint x: 1004, endPoint y: 473, distance: 60.5
click at [1052, 489] on link "View maintenance" at bounding box center [1066, 472] width 133 height 33
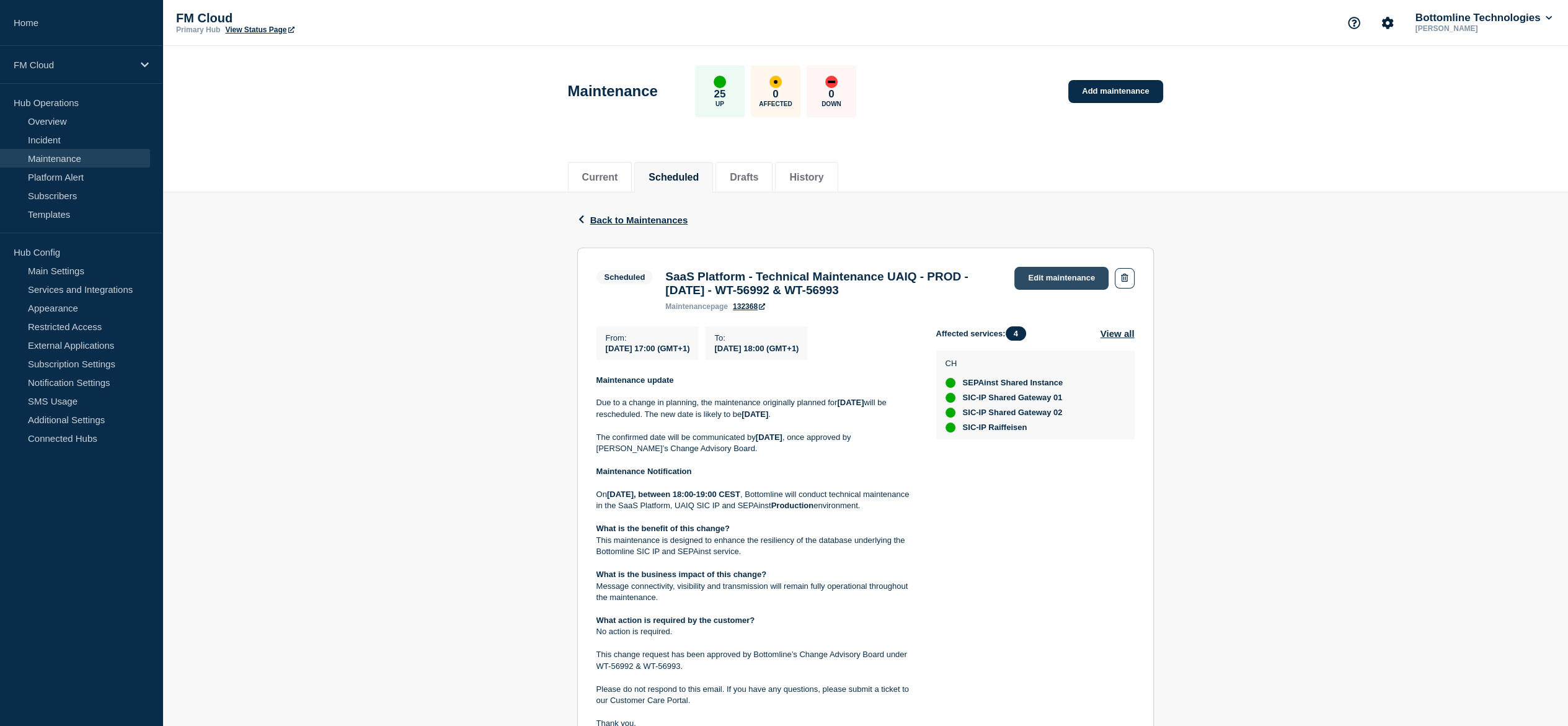
click at [1047, 279] on link "Edit maintenance" at bounding box center [1062, 278] width 94 height 23
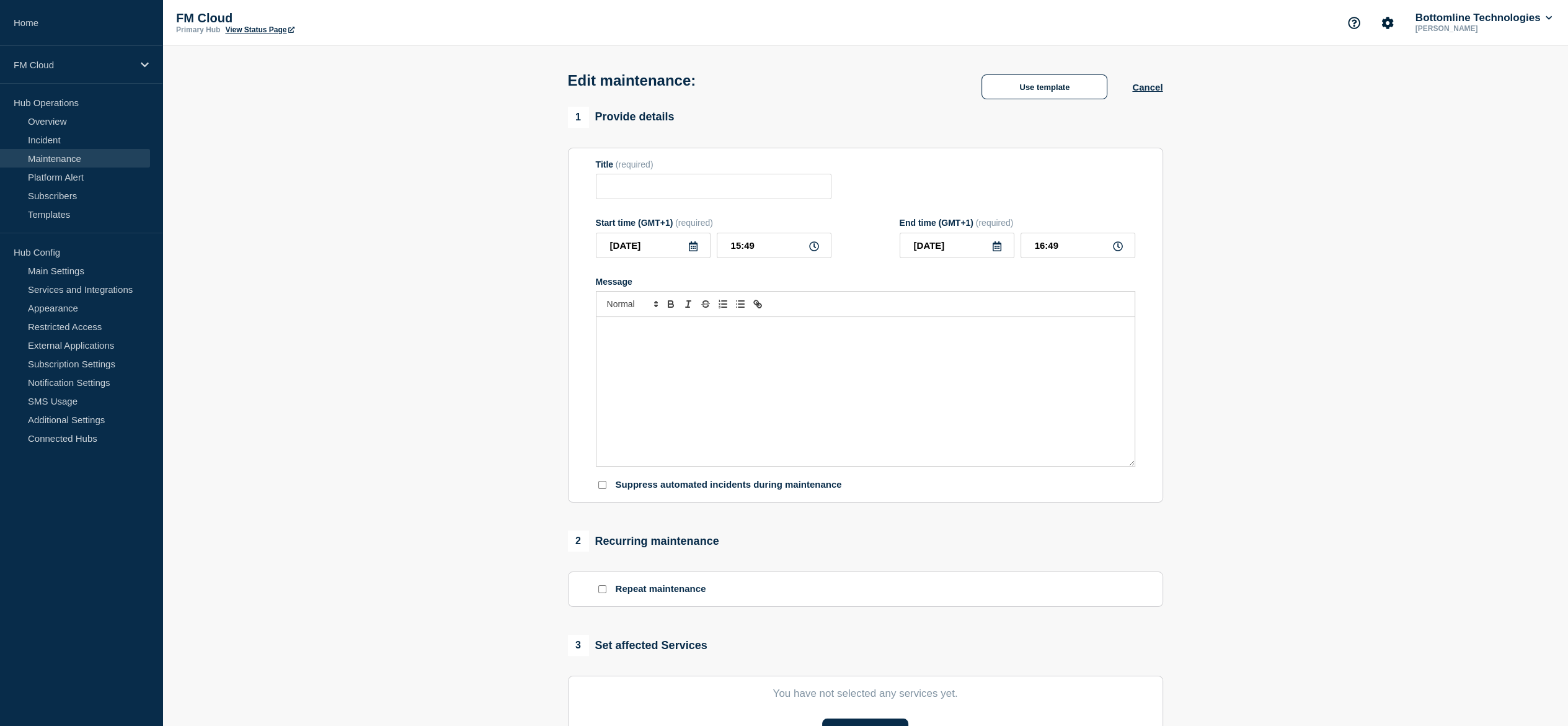
type input "SaaS Platform - Technical Maintenance UAIQ - PROD - [DATE] - WT-56992 & WT-56993"
type input "[DATE]"
type input "17:00"
type input "[DATE]"
type input "18:00"
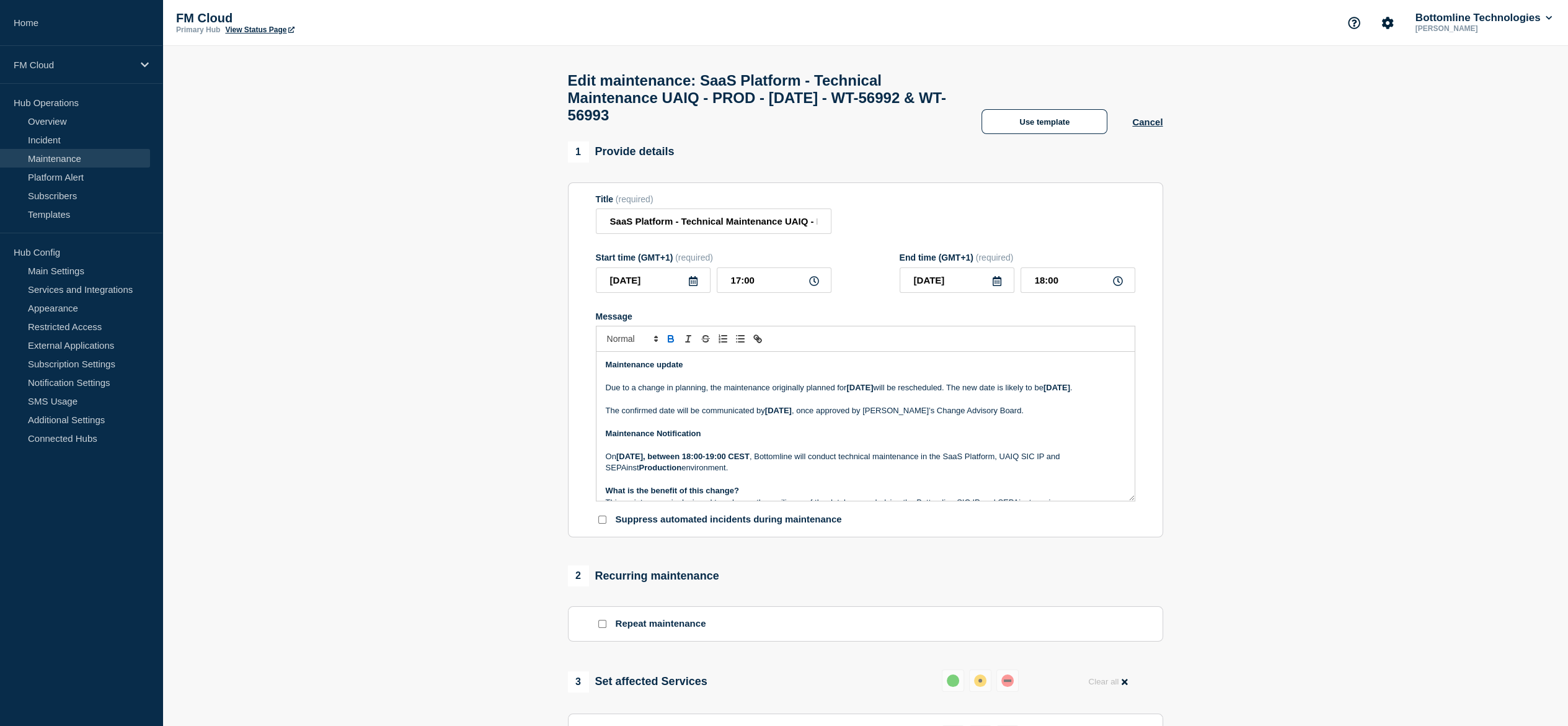
scroll to position [62, 0]
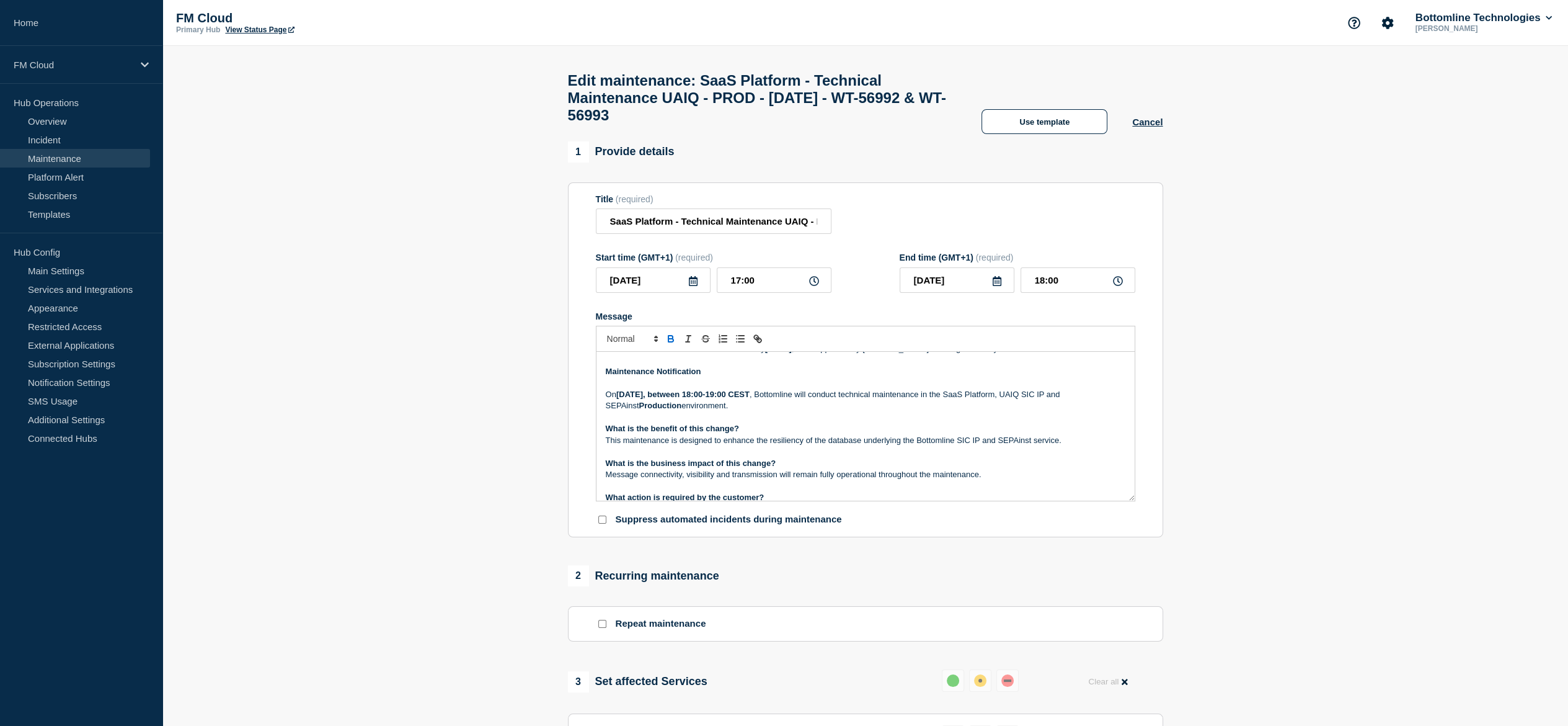
click at [640, 376] on strong "Maintenance Notification" at bounding box center [653, 371] width 96 height 10
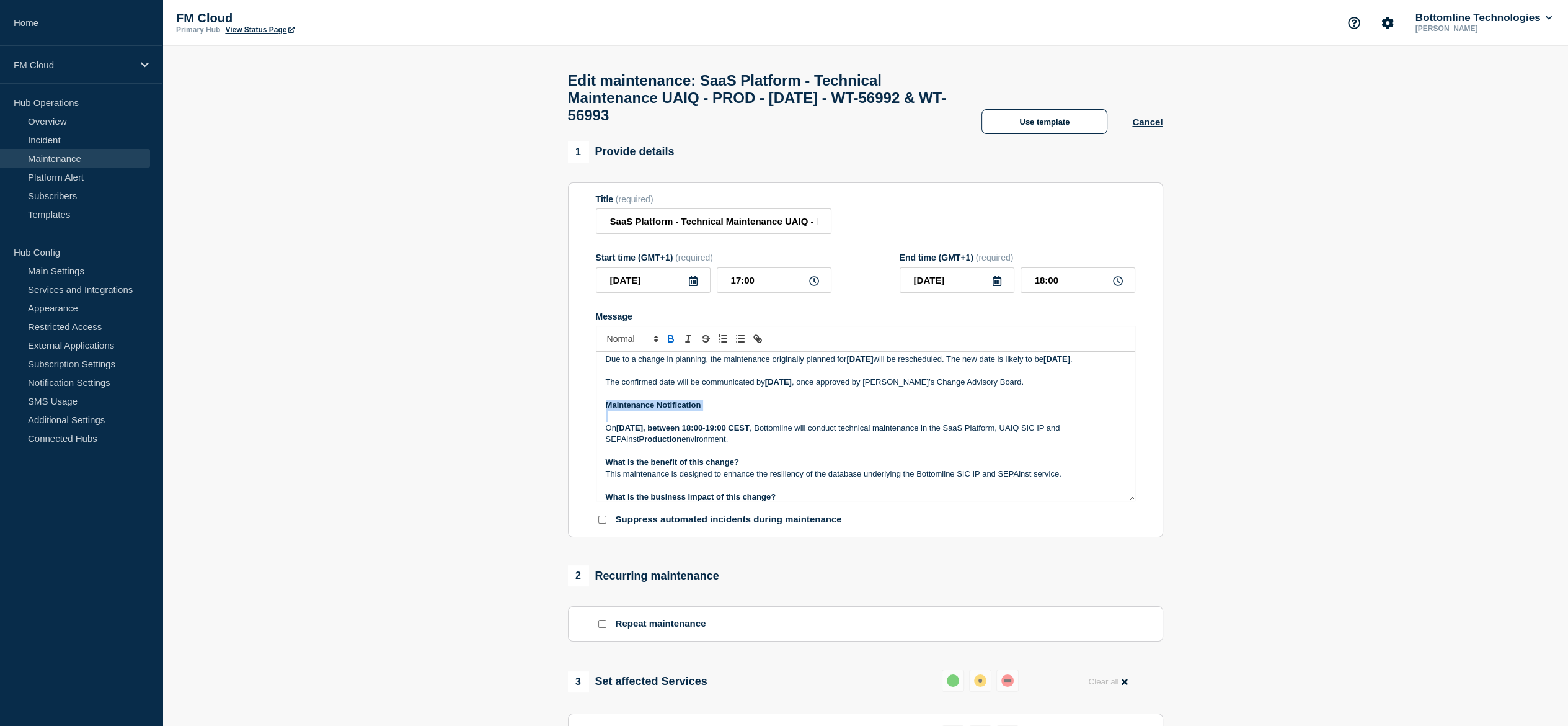
scroll to position [0, 0]
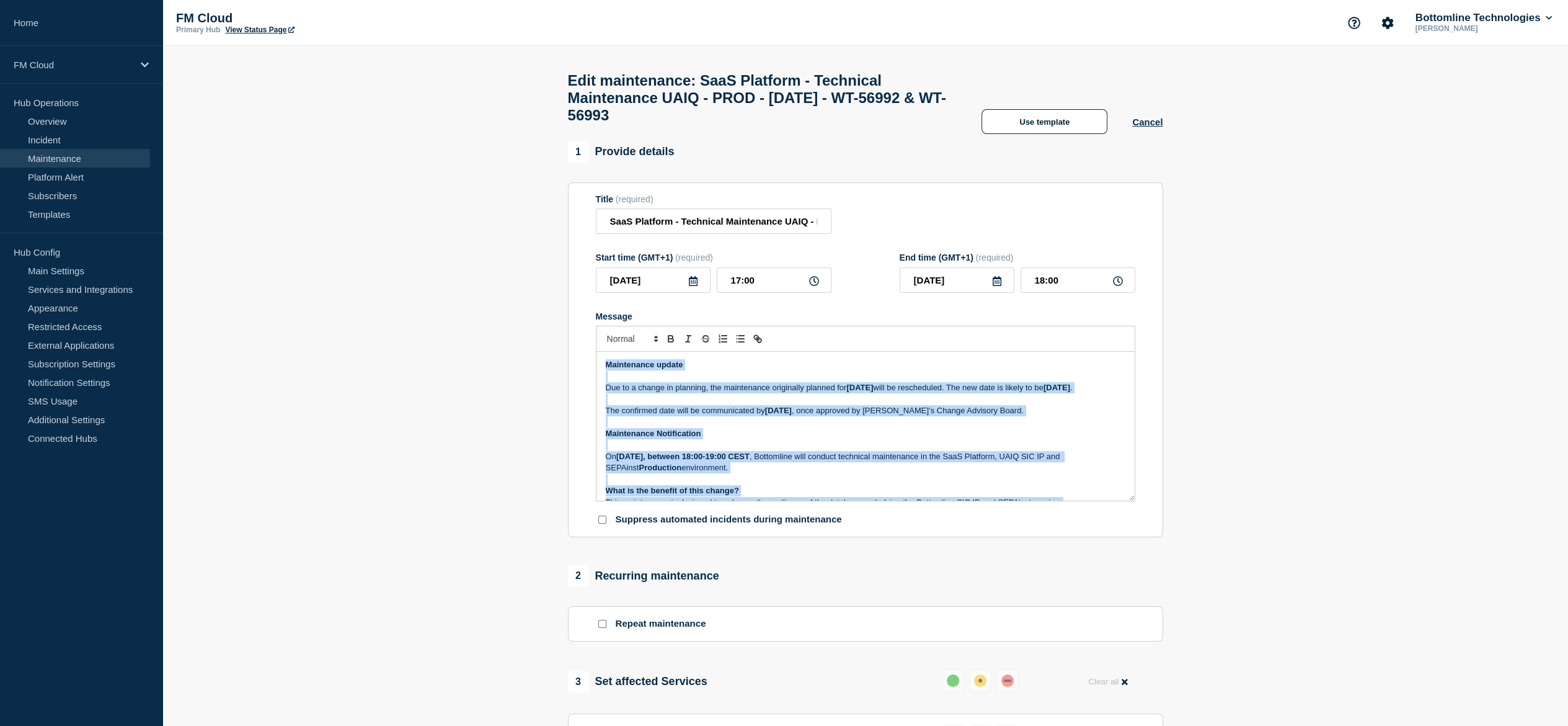
copy div "Maintenance update Due to a change in planning, the maintenance originally plan…"
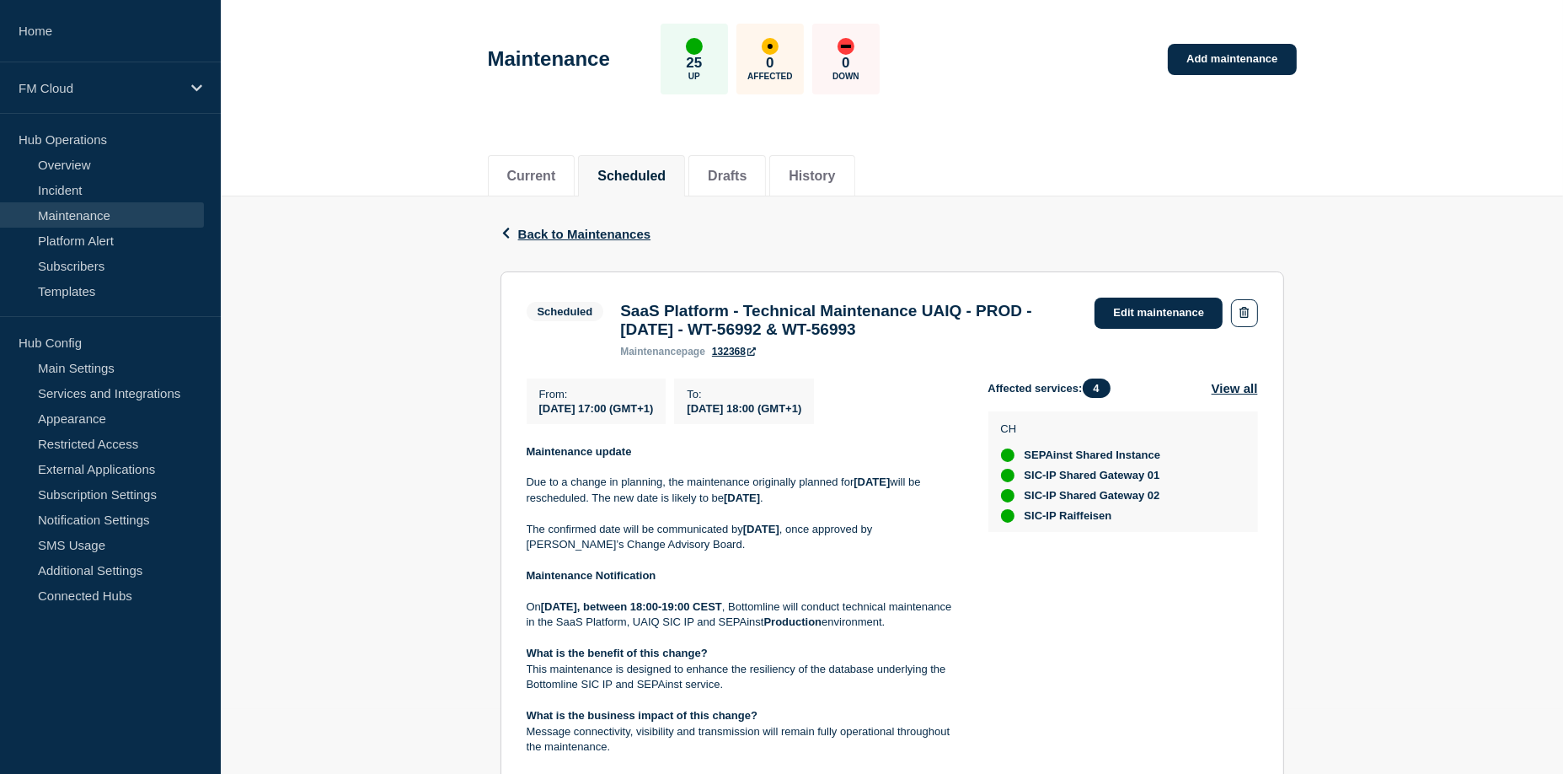
scroll to position [169, 0]
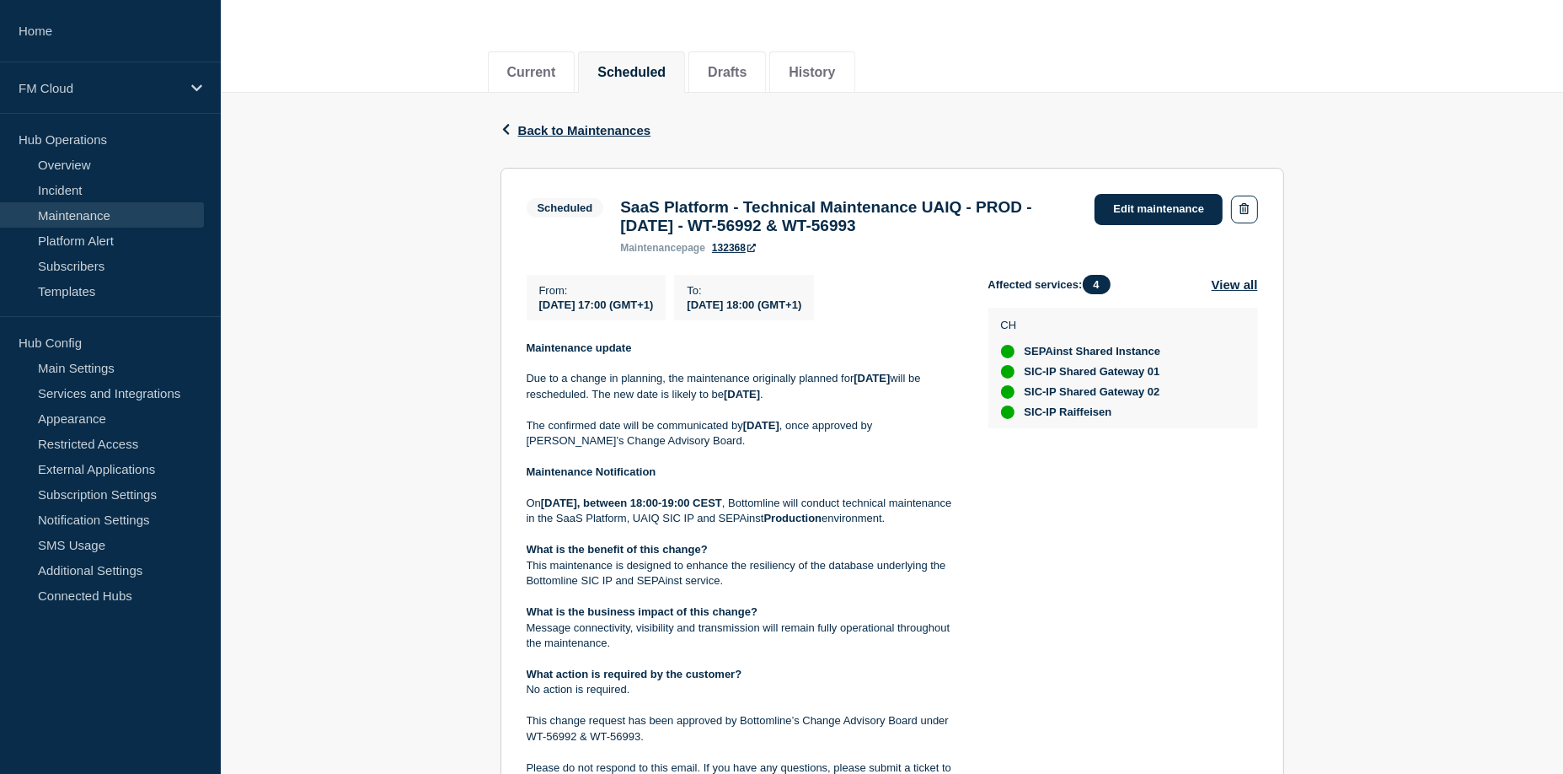
click at [1075, 358] on span "SEPAinst Shared Instance" at bounding box center [1093, 351] width 137 height 13
click at [1072, 419] on span "SIC-IP Raiffeisen" at bounding box center [1069, 411] width 88 height 13
click at [1074, 419] on span "SIC-IP Raiffeisen" at bounding box center [1069, 411] width 88 height 13
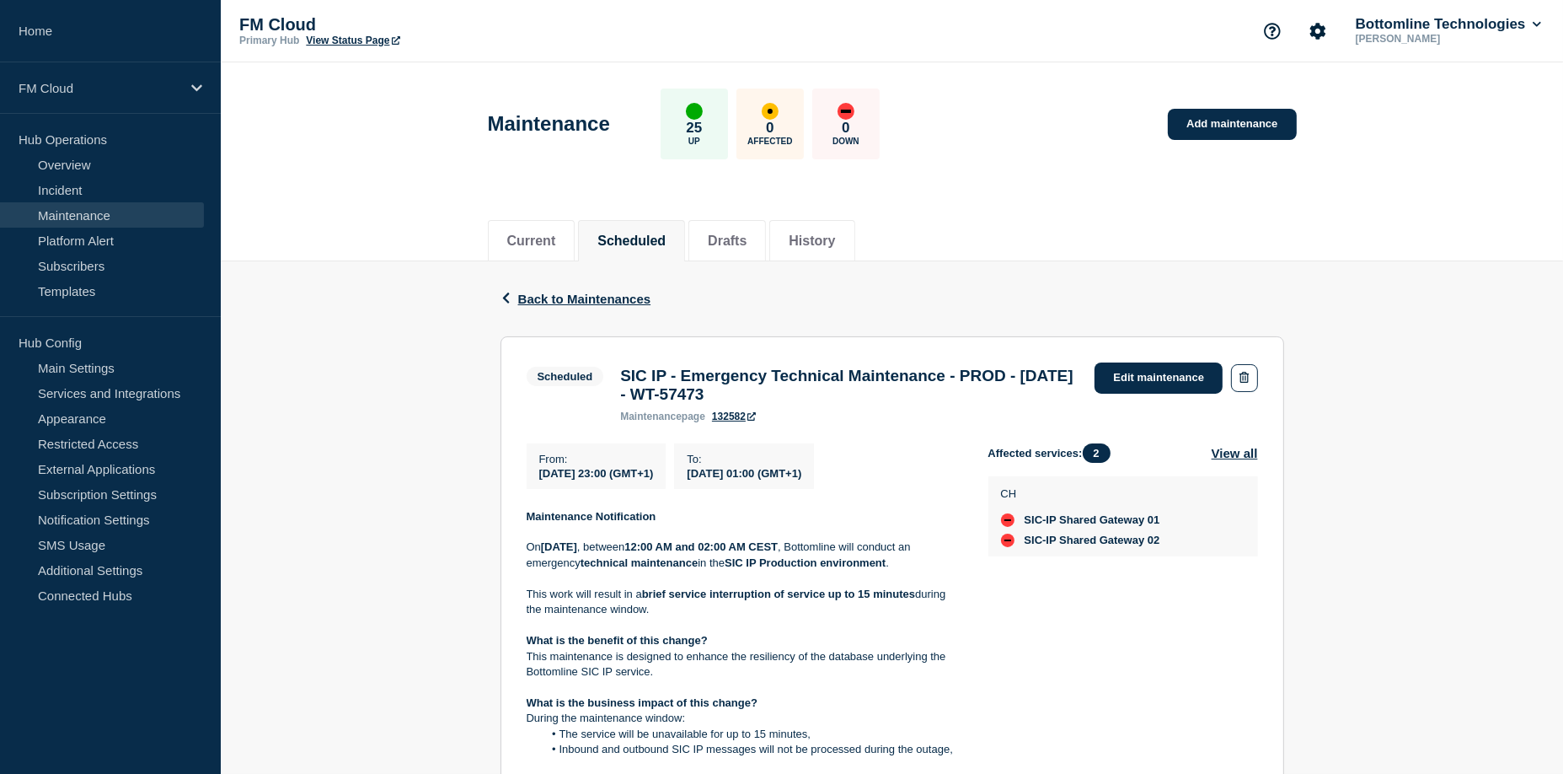
click at [1037, 527] on span "SIC-IP Shared Gateway 01" at bounding box center [1093, 519] width 136 height 13
drag, startPoint x: 1037, startPoint y: 533, endPoint x: 1164, endPoint y: 554, distance: 128.0
click at [1160, 547] on ul "SIC-IP Shared Gateway 01 SIC-IP Shared Gateway 02" at bounding box center [1080, 530] width 159 height 34
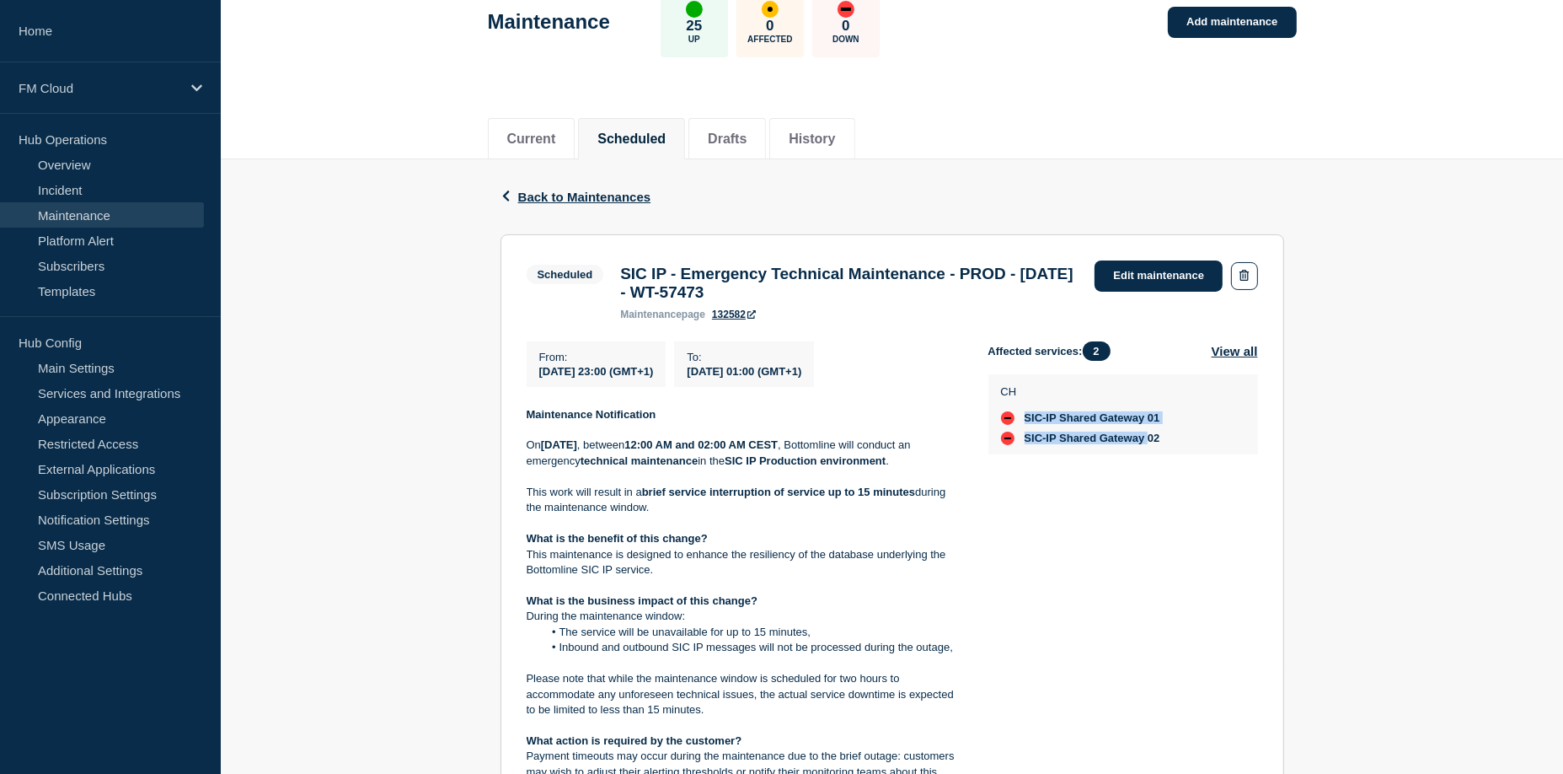
scroll to position [253, 0]
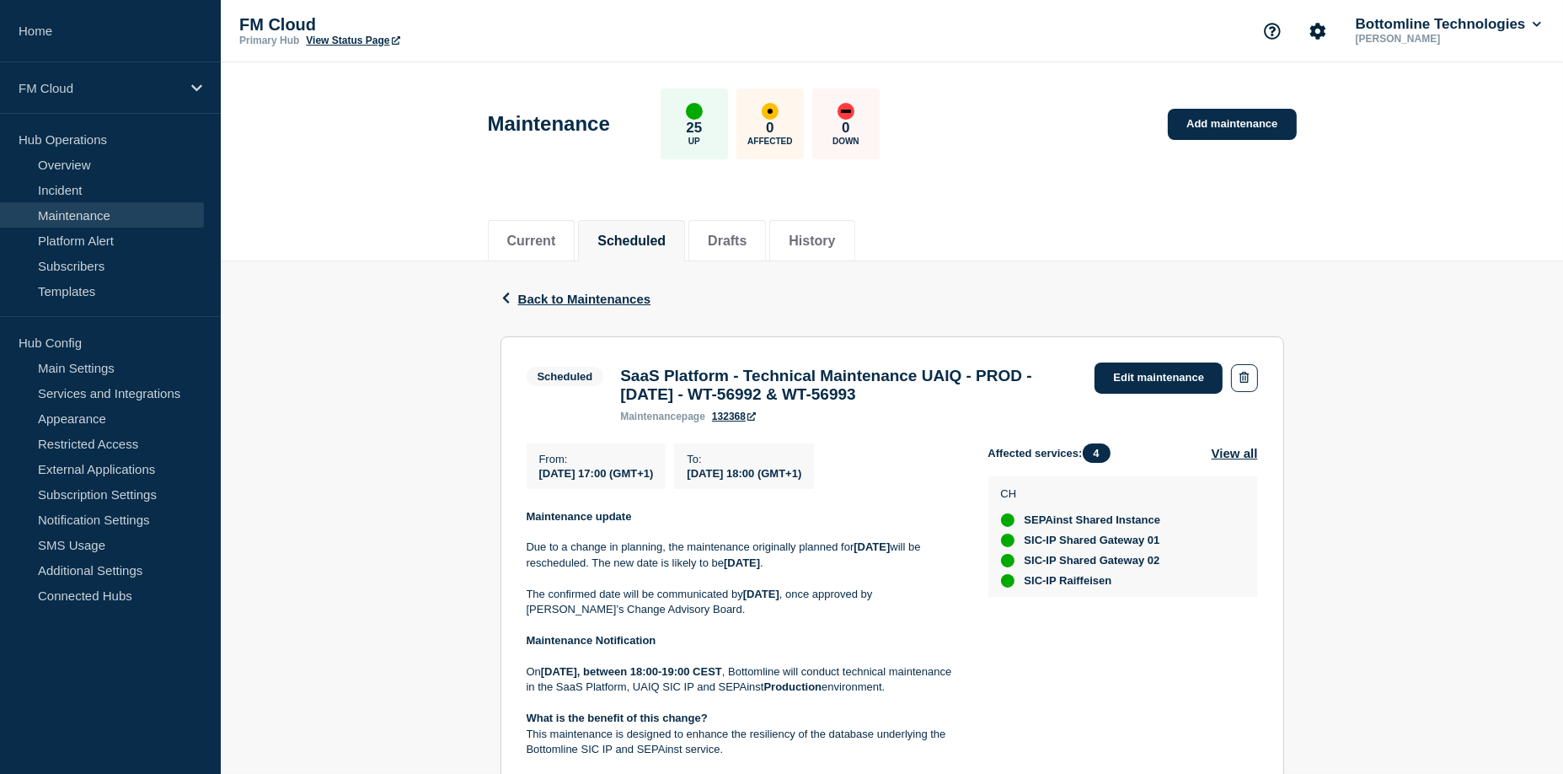
click at [770, 479] on span "2025-08-16 18:00 (GMT+1)" at bounding box center [744, 473] width 115 height 13
click at [1138, 372] on link "Edit maintenance" at bounding box center [1159, 377] width 128 height 31
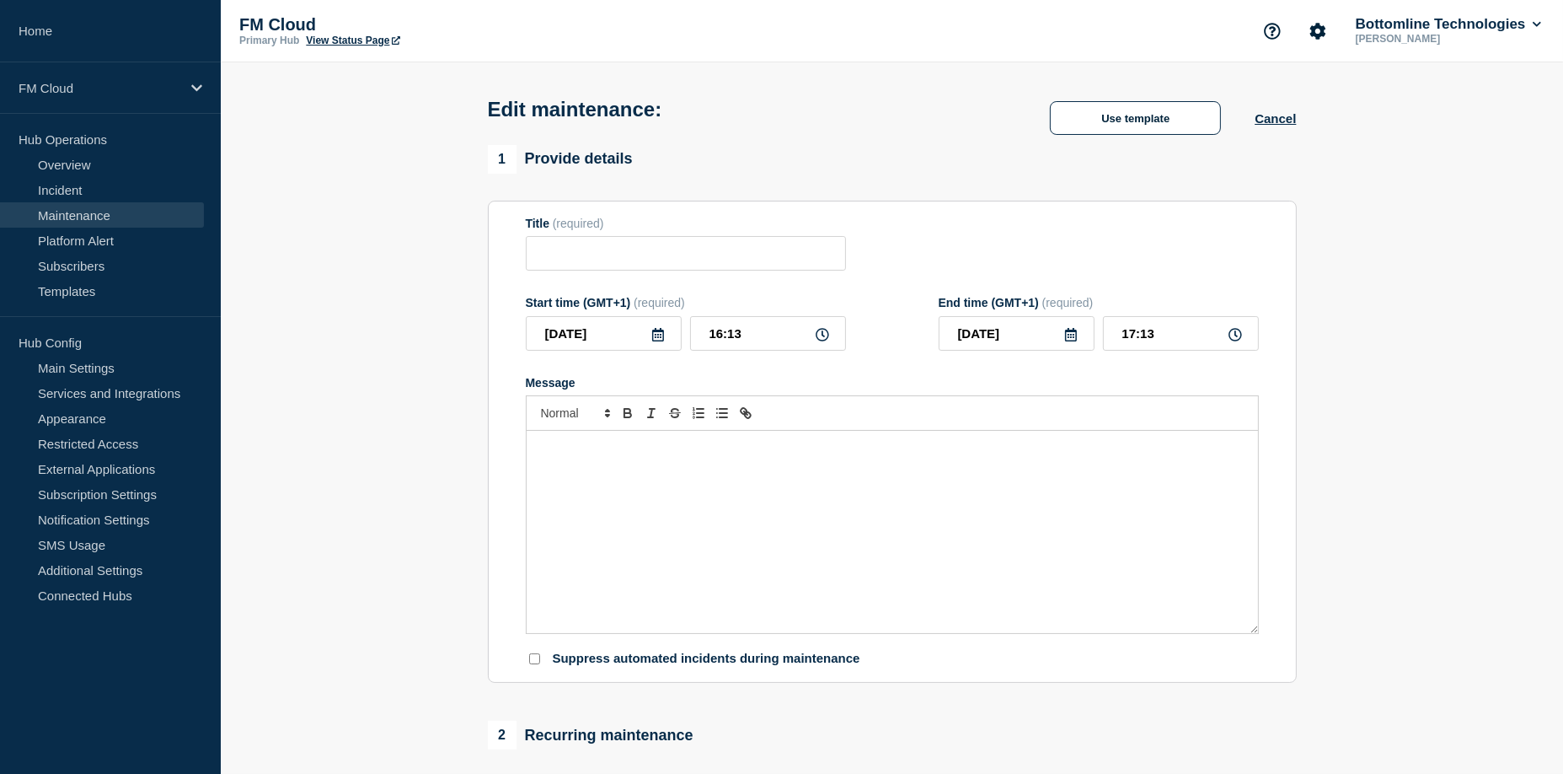
type input "SaaS Platform - Technical Maintenance UAIQ - PROD - 09/AUG/2025 - WT-56992 & WT…"
type input "2025-08-16"
type input "17:00"
type input "2025-08-16"
type input "18:00"
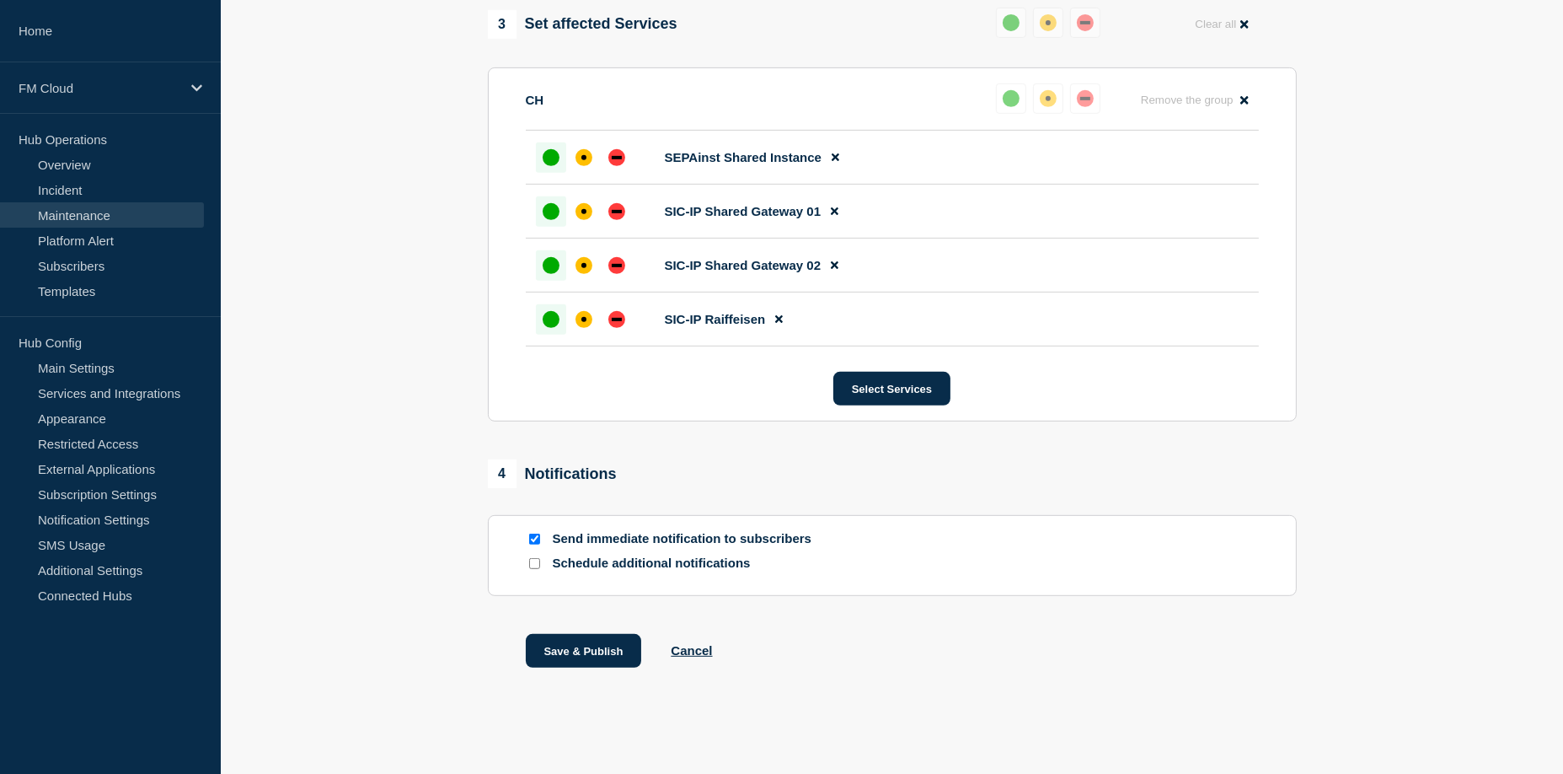
scroll to position [924, 0]
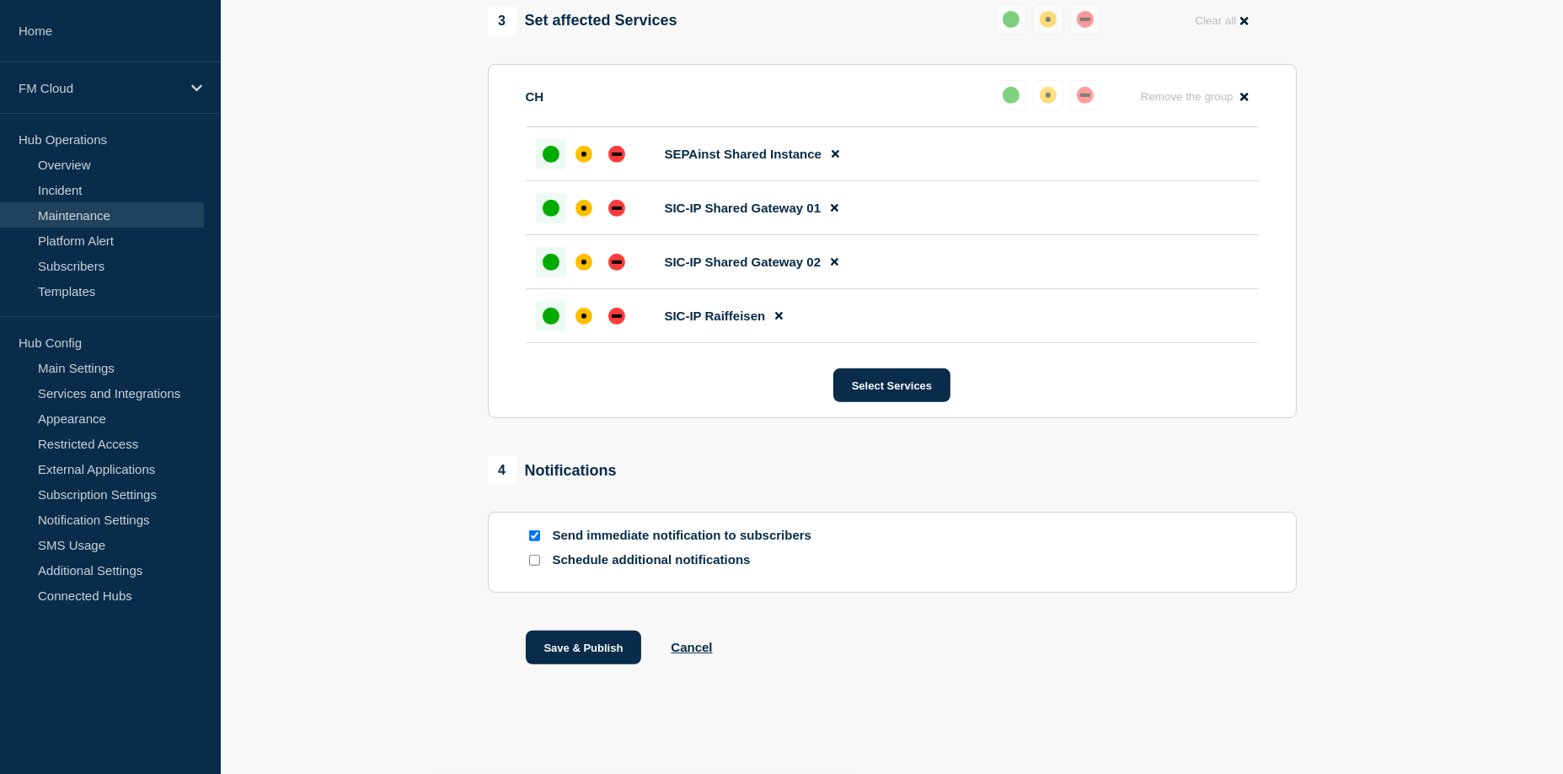
click at [561, 538] on p "Send immediate notification to subscribers" at bounding box center [688, 536] width 270 height 16
click at [537, 529] on div at bounding box center [534, 536] width 17 height 16
click at [537, 533] on input "Send immediate notification to subscribers" at bounding box center [534, 535] width 11 height 11
checkbox input "false"
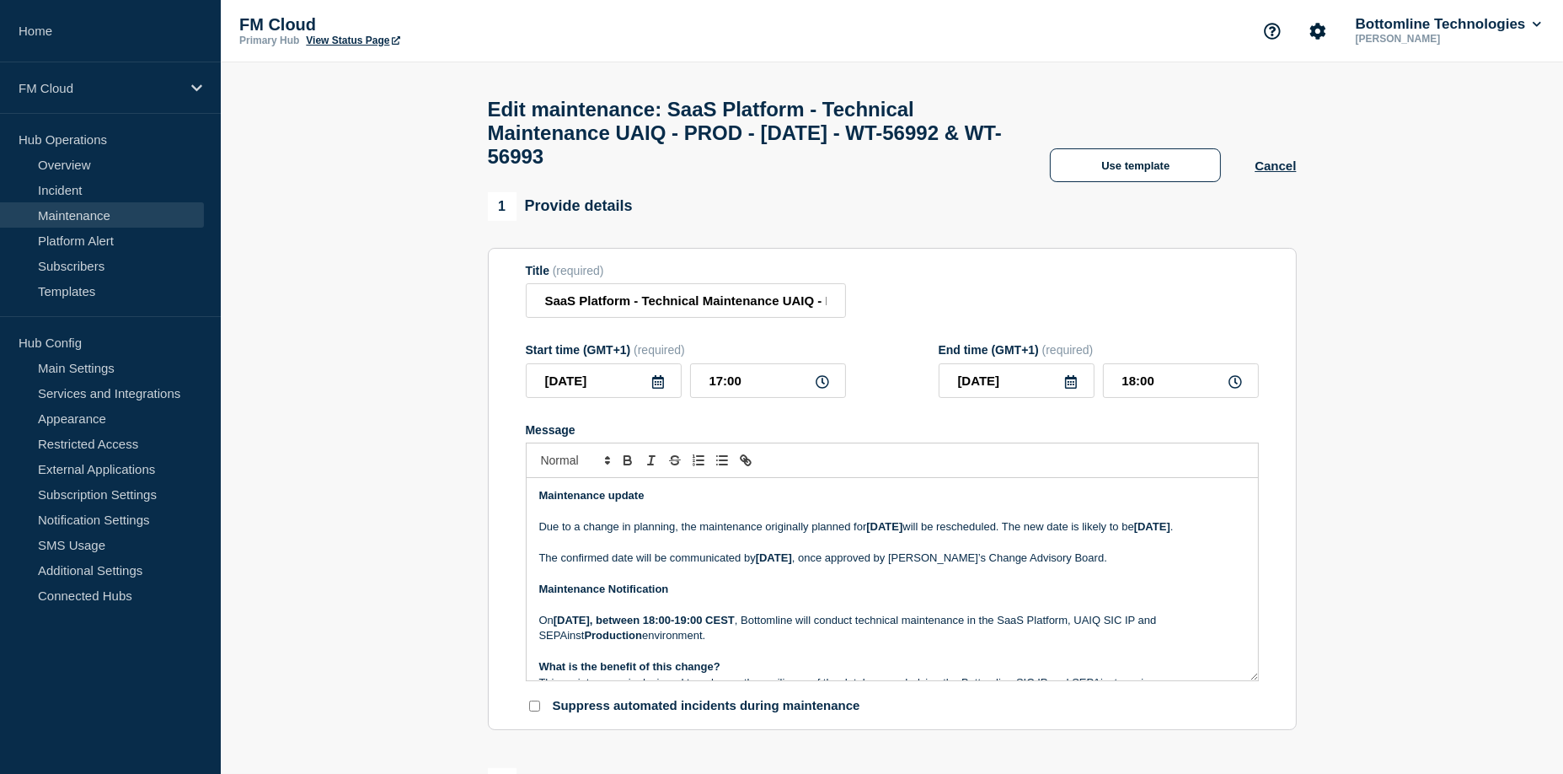
scroll to position [84, 0]
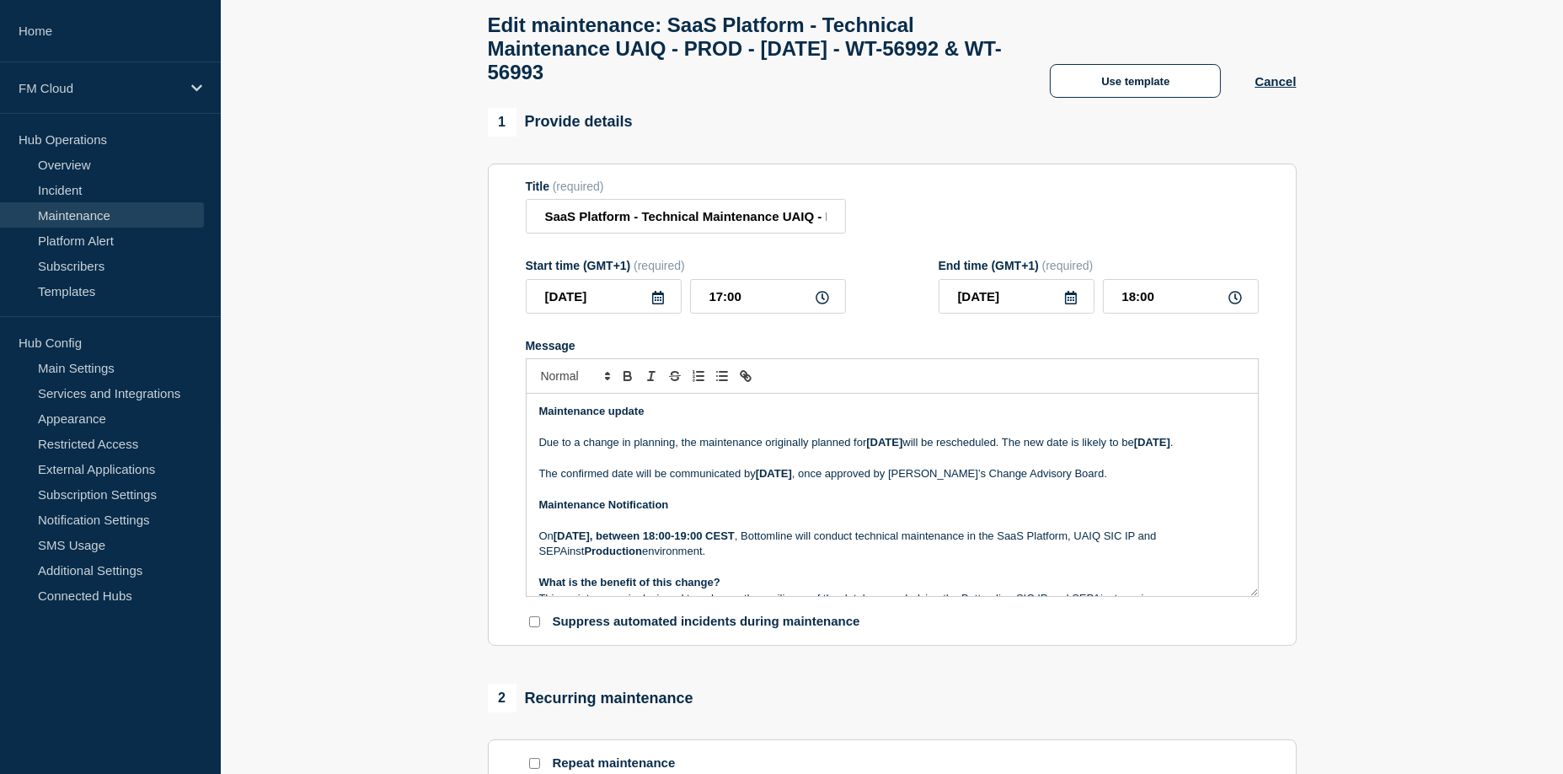
click at [684, 450] on p "Due to a change in planning, the maintenance originally planned for Saturday, 9…" at bounding box center [892, 442] width 706 height 15
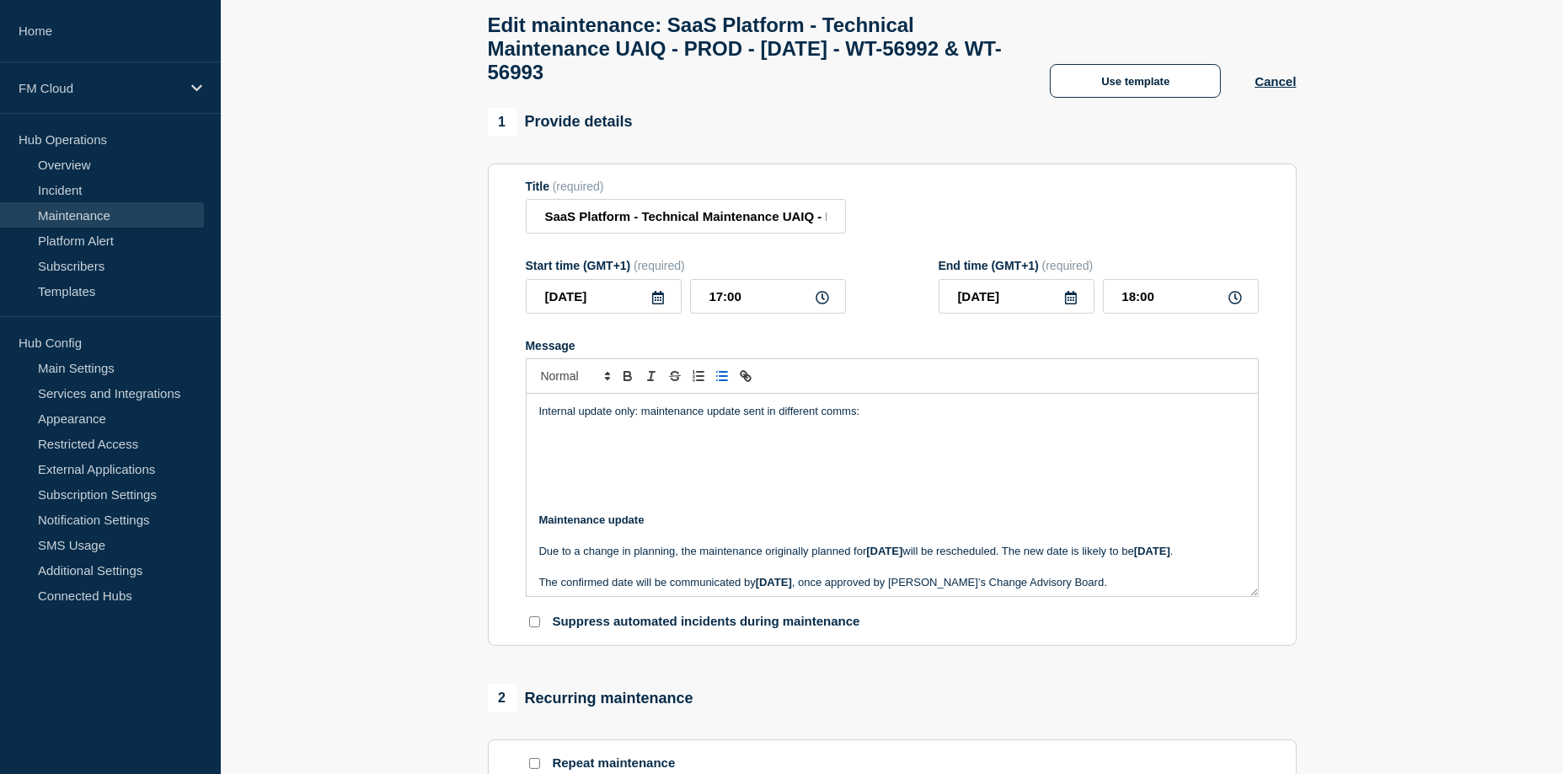
click at [721, 383] on icon "Toggle bulleted list" at bounding box center [722, 375] width 15 height 15
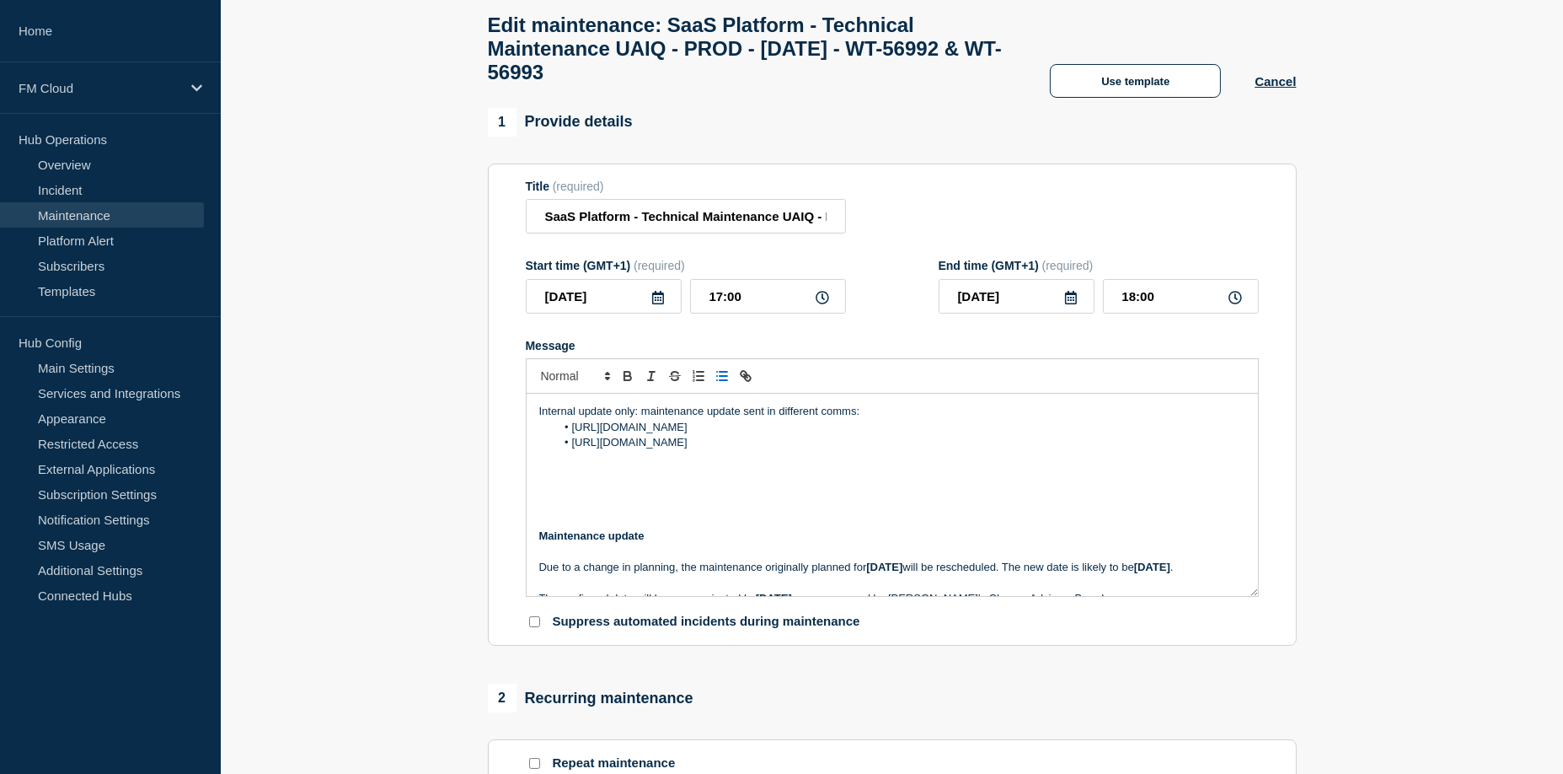
click at [774, 481] on p "Message" at bounding box center [892, 473] width 706 height 15
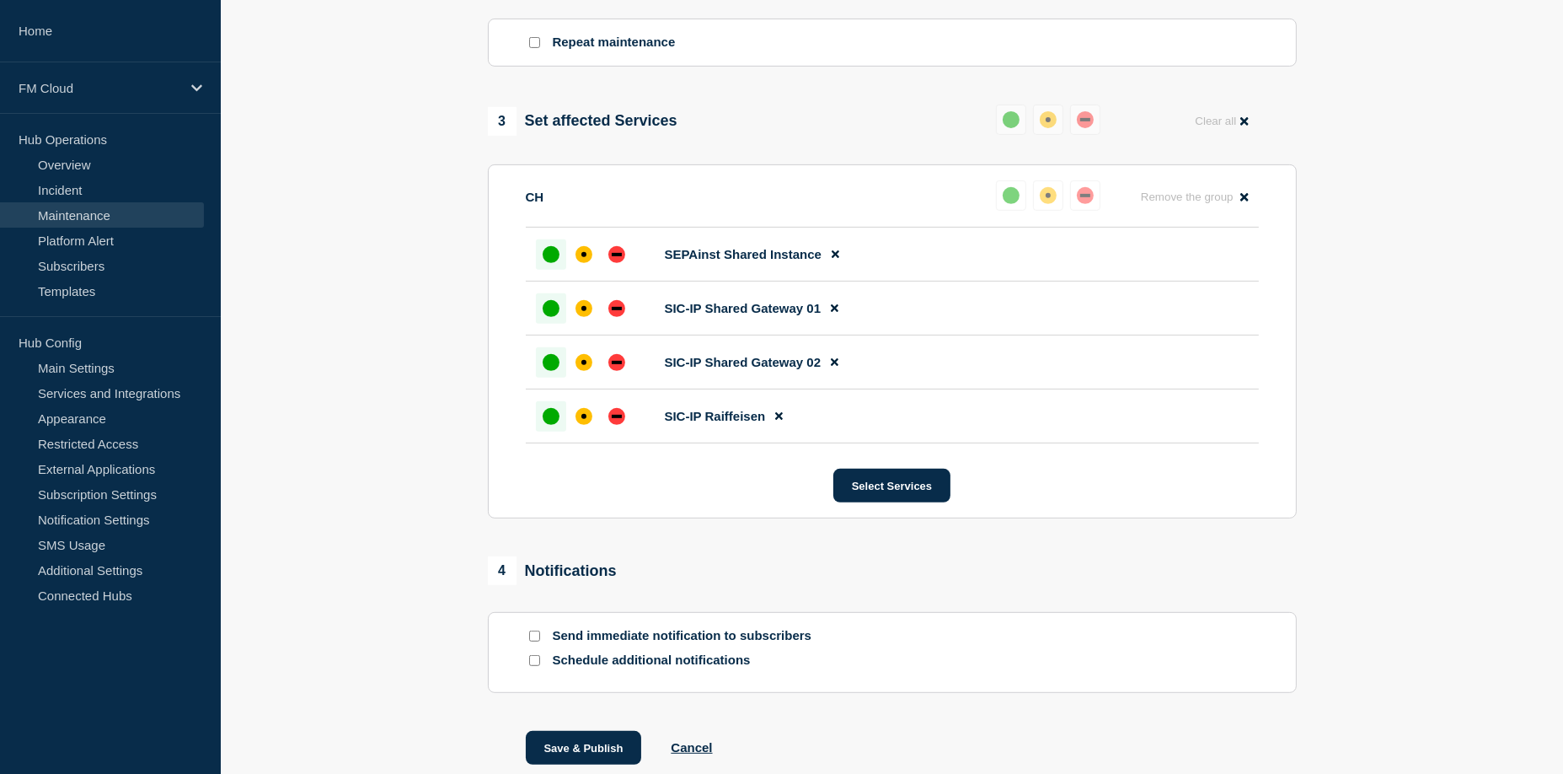
scroll to position [924, 0]
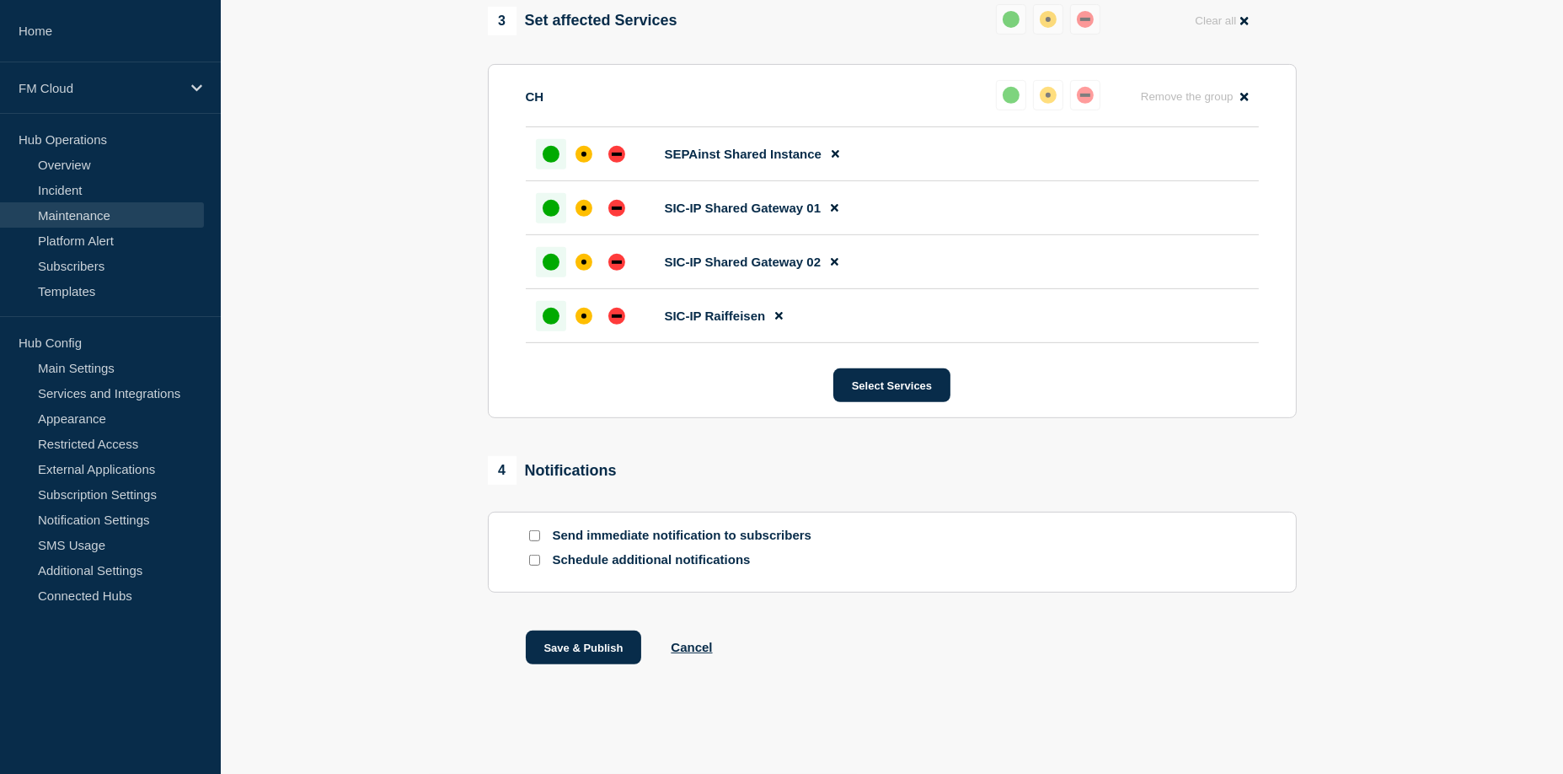
click at [659, 535] on p "Send immediate notification to subscribers" at bounding box center [688, 536] width 270 height 16
drag, startPoint x: 948, startPoint y: 682, endPoint x: 924, endPoint y: 688, distance: 25.3
click at [949, 683] on div "Save & Publish Cancel" at bounding box center [892, 668] width 809 height 76
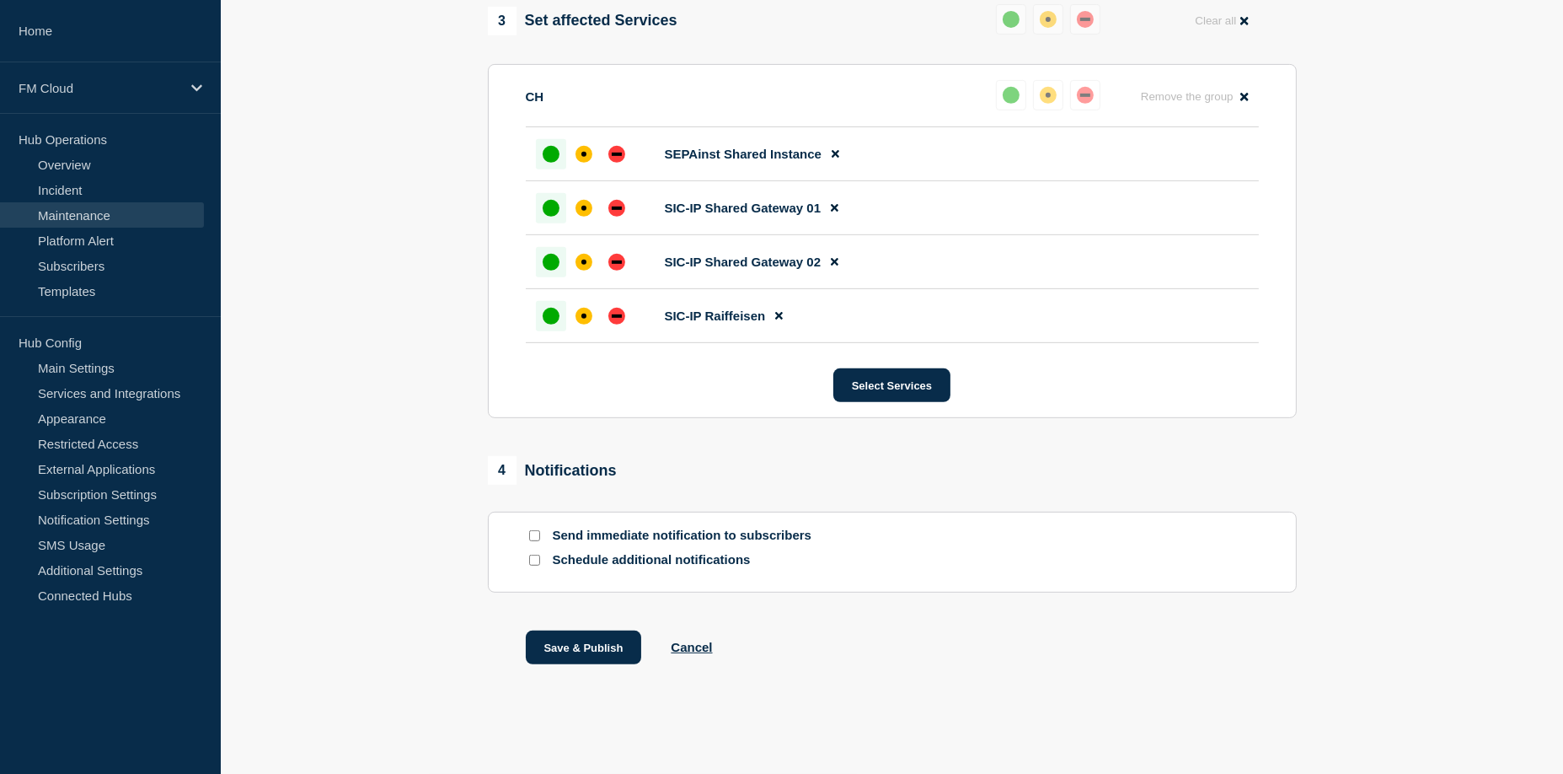
drag, startPoint x: 583, startPoint y: 651, endPoint x: 719, endPoint y: 596, distance: 146.6
click at [583, 651] on button "Save & Publish" at bounding box center [584, 647] width 116 height 34
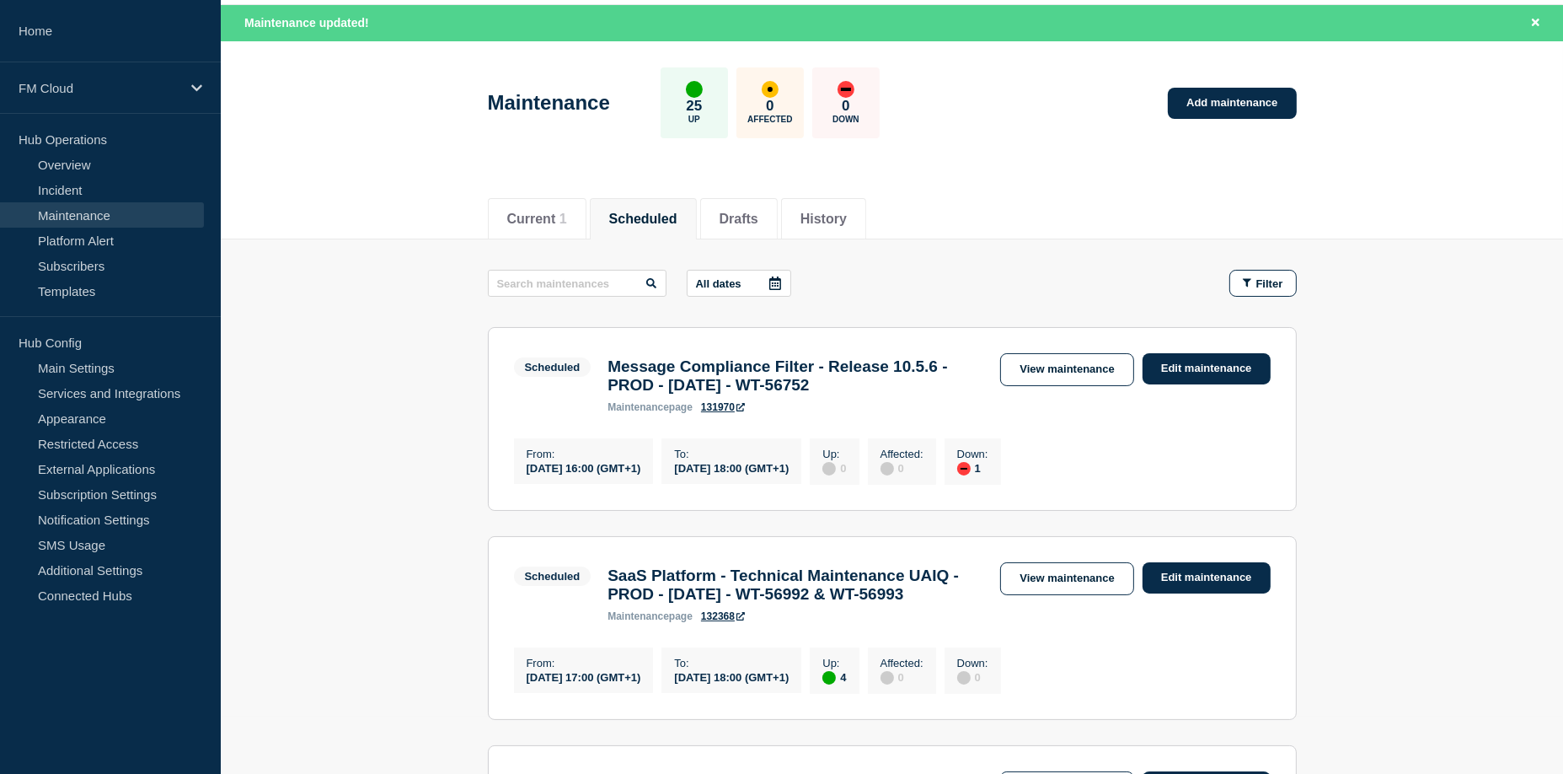
scroll to position [84, 0]
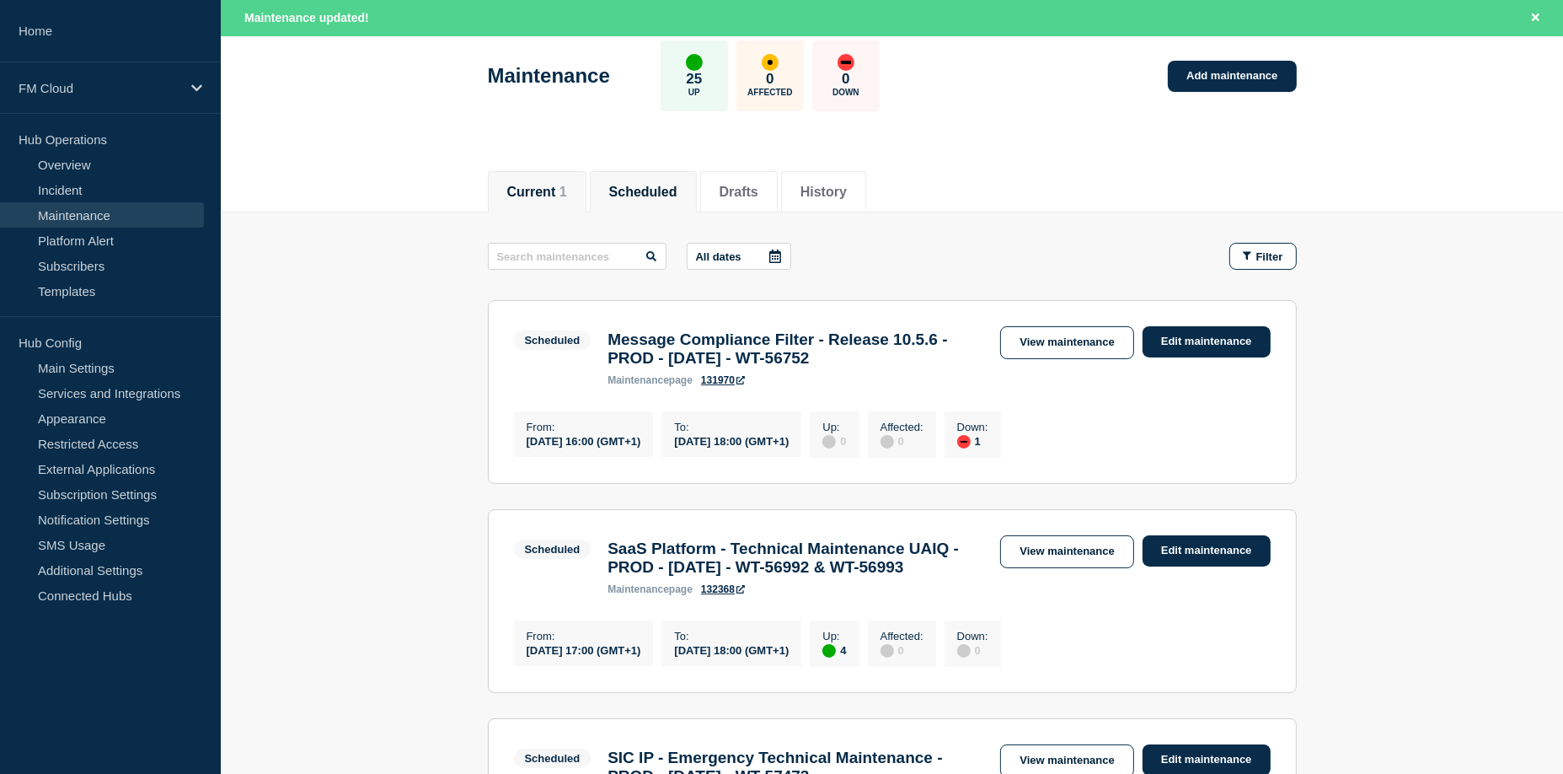
drag, startPoint x: 533, startPoint y: 183, endPoint x: 579, endPoint y: 181, distance: 46.4
click at [533, 185] on button "Current 1" at bounding box center [537, 192] width 60 height 15
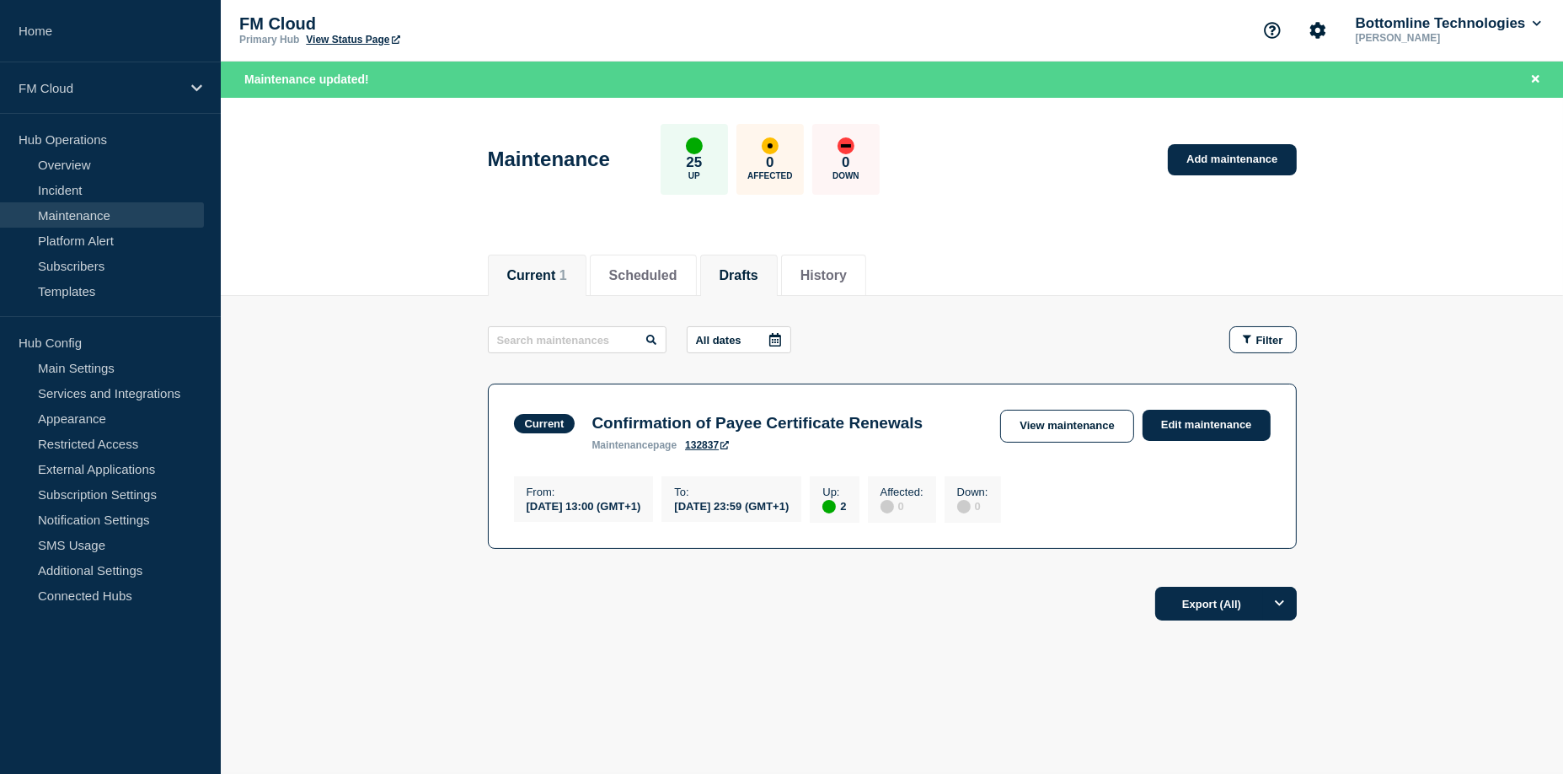
click at [752, 277] on button "Drafts" at bounding box center [739, 275] width 39 height 15
click at [644, 268] on button "Scheduled" at bounding box center [643, 275] width 68 height 15
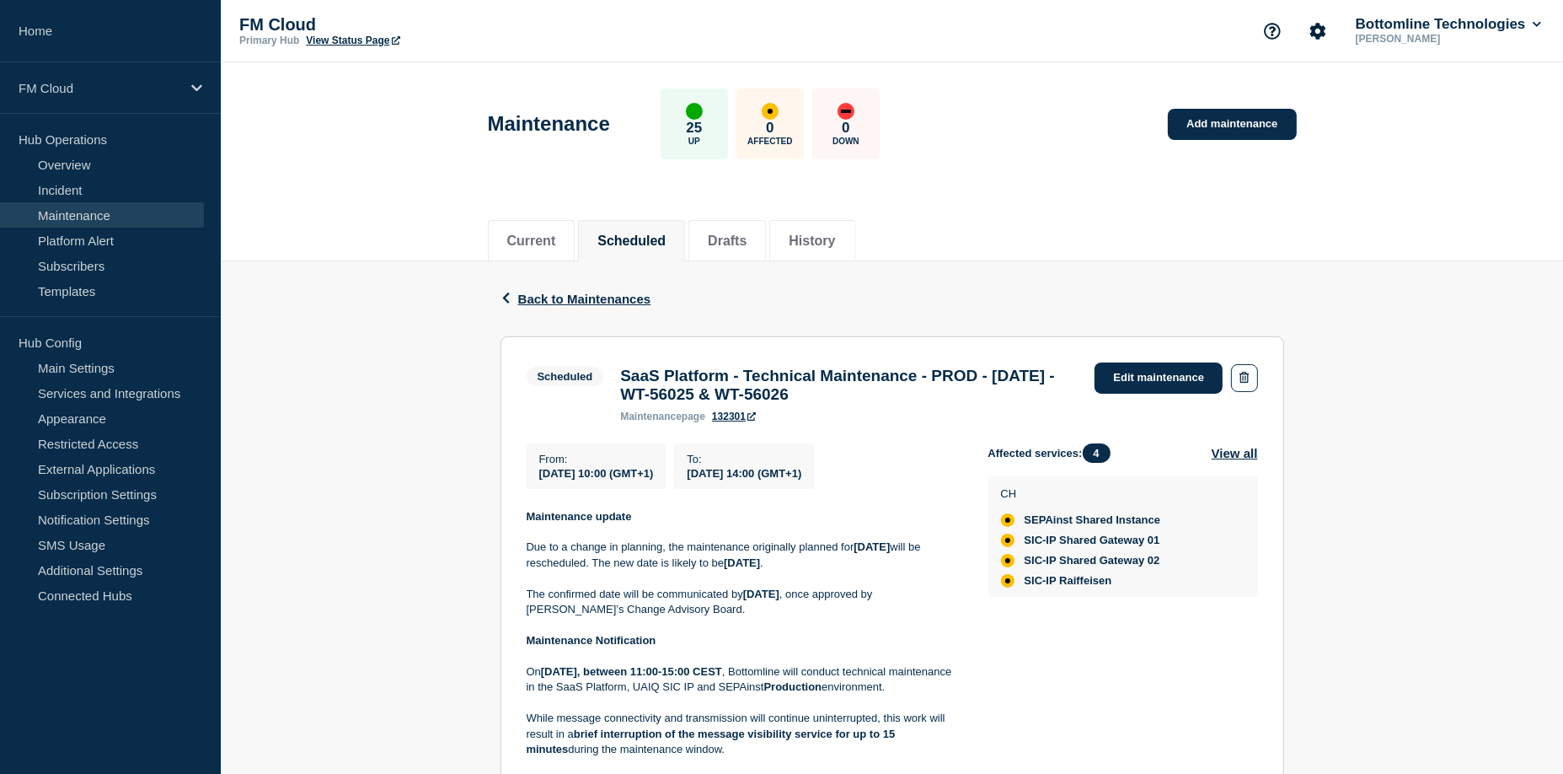
click at [607, 570] on p "Due to a change in planning, the maintenance originally planned for 14 August 2…" at bounding box center [744, 554] width 435 height 31
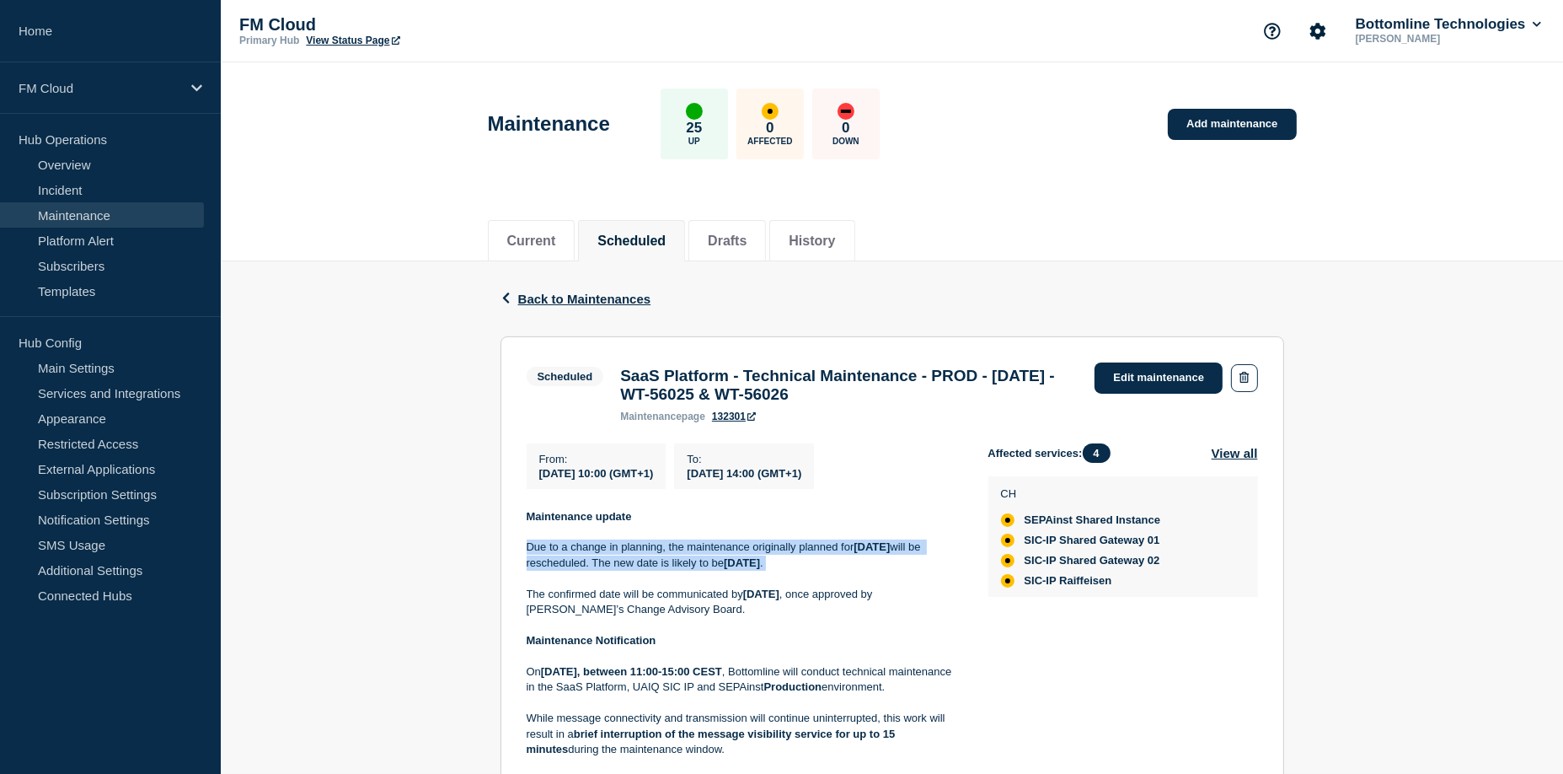
click at [607, 570] on p "Due to a change in planning, the maintenance originally planned for 14 August 2…" at bounding box center [744, 554] width 435 height 31
click at [890, 404] on h3 "SaaS Platform - Technical Maintenance - PROD - [DATE] - WT-56025 & WT-56026" at bounding box center [849, 385] width 458 height 37
drag, startPoint x: 890, startPoint y: 404, endPoint x: 761, endPoint y: 397, distance: 129.1
click at [761, 397] on h3 "SaaS Platform - Technical Maintenance - PROD - [DATE] - WT-56025 & WT-56026" at bounding box center [849, 385] width 458 height 37
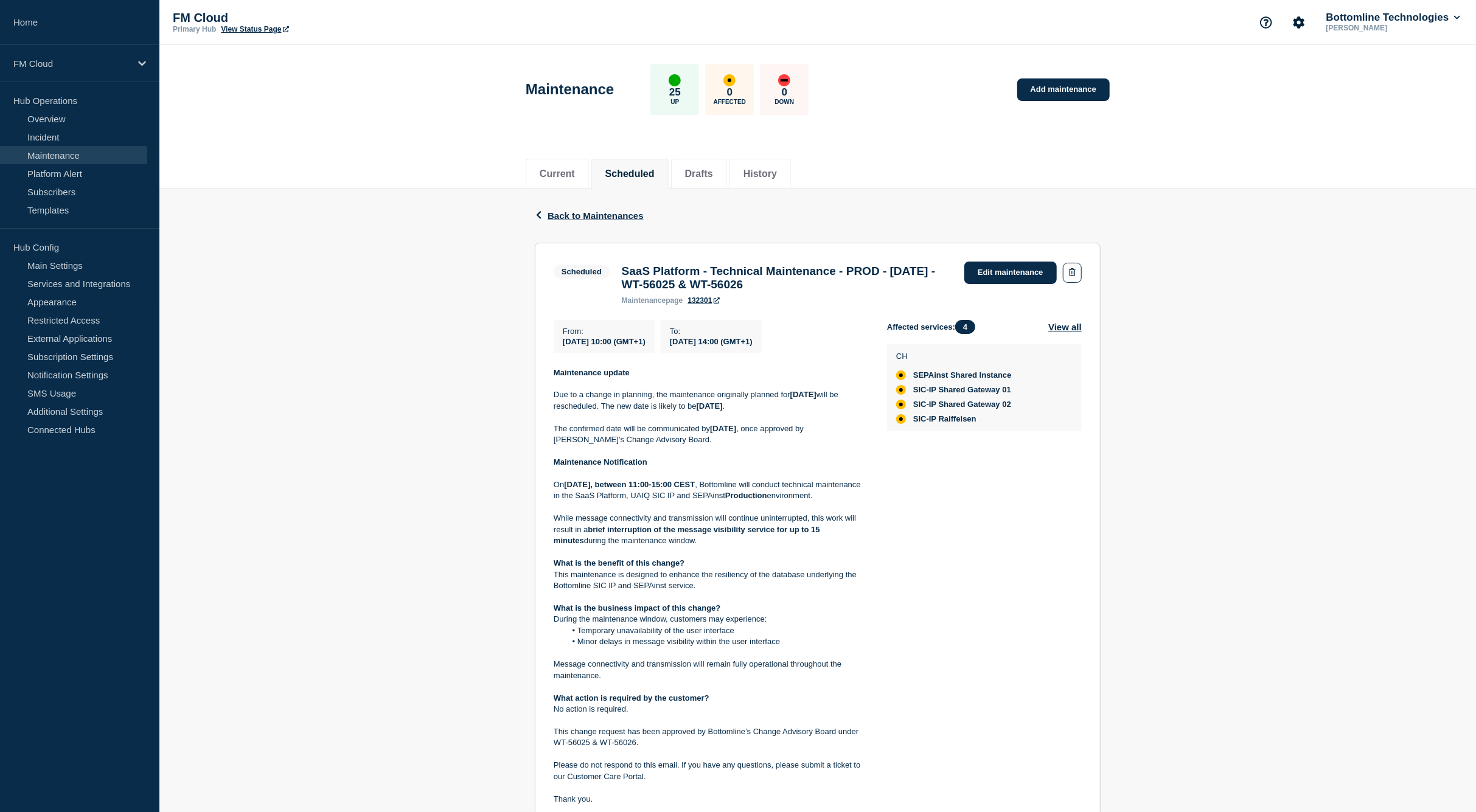
drag, startPoint x: 981, startPoint y: 507, endPoint x: 975, endPoint y: 472, distance: 35.5
click at [980, 507] on div "Affected services: 4 View all CH SEPAinst Shared Instance SIC-IP Shared Gateway…" at bounding box center [985, 579] width 195 height 519
click at [1028, 278] on link "Edit maintenance" at bounding box center [1011, 272] width 92 height 22
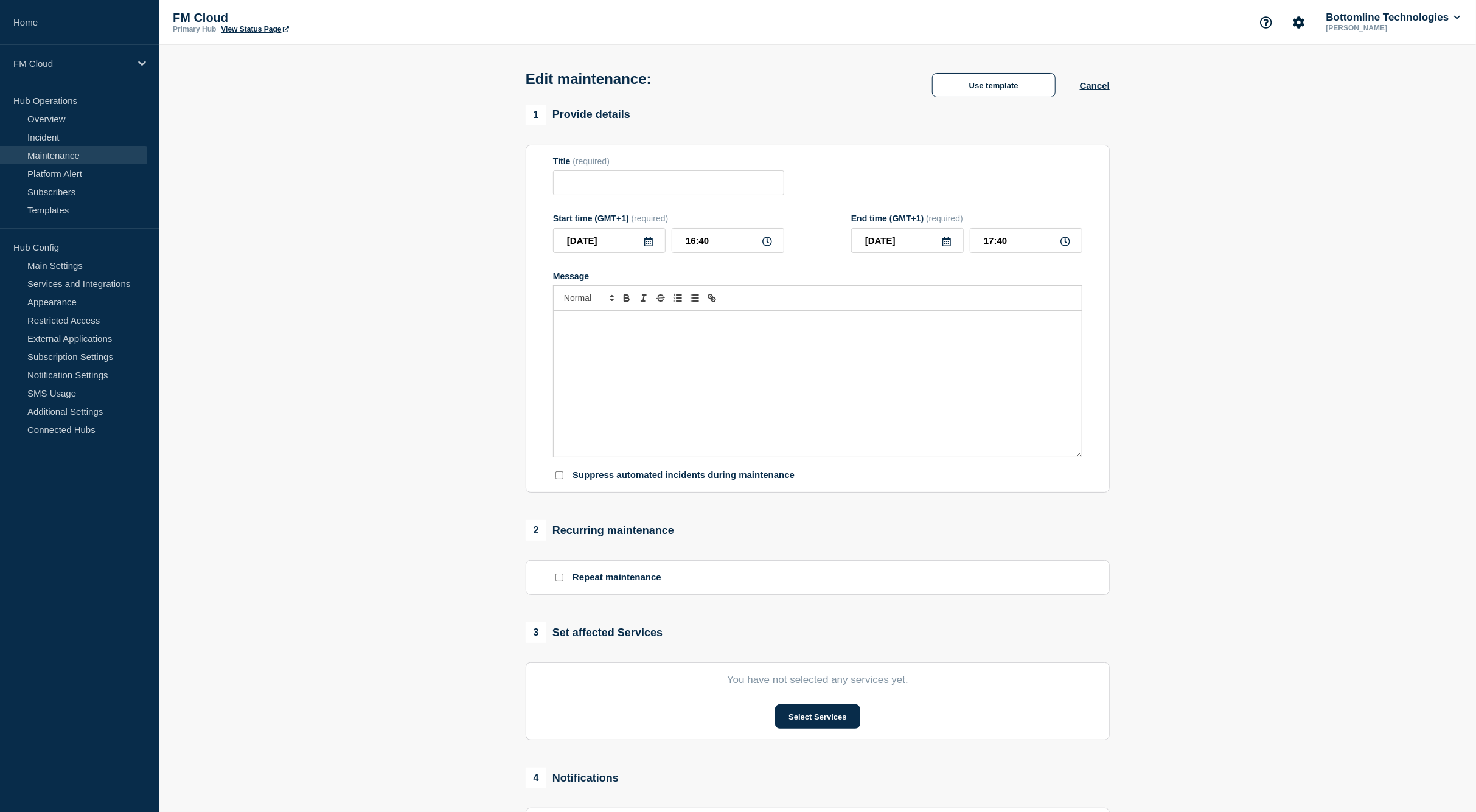
type input "SaaS Platform - Technical Maintenance - PROD - 14/AUG/2025 - WT-56025 & WT-56026"
type input "2025-08-21"
type input "10:00"
type input "2025-08-21"
type input "14:00"
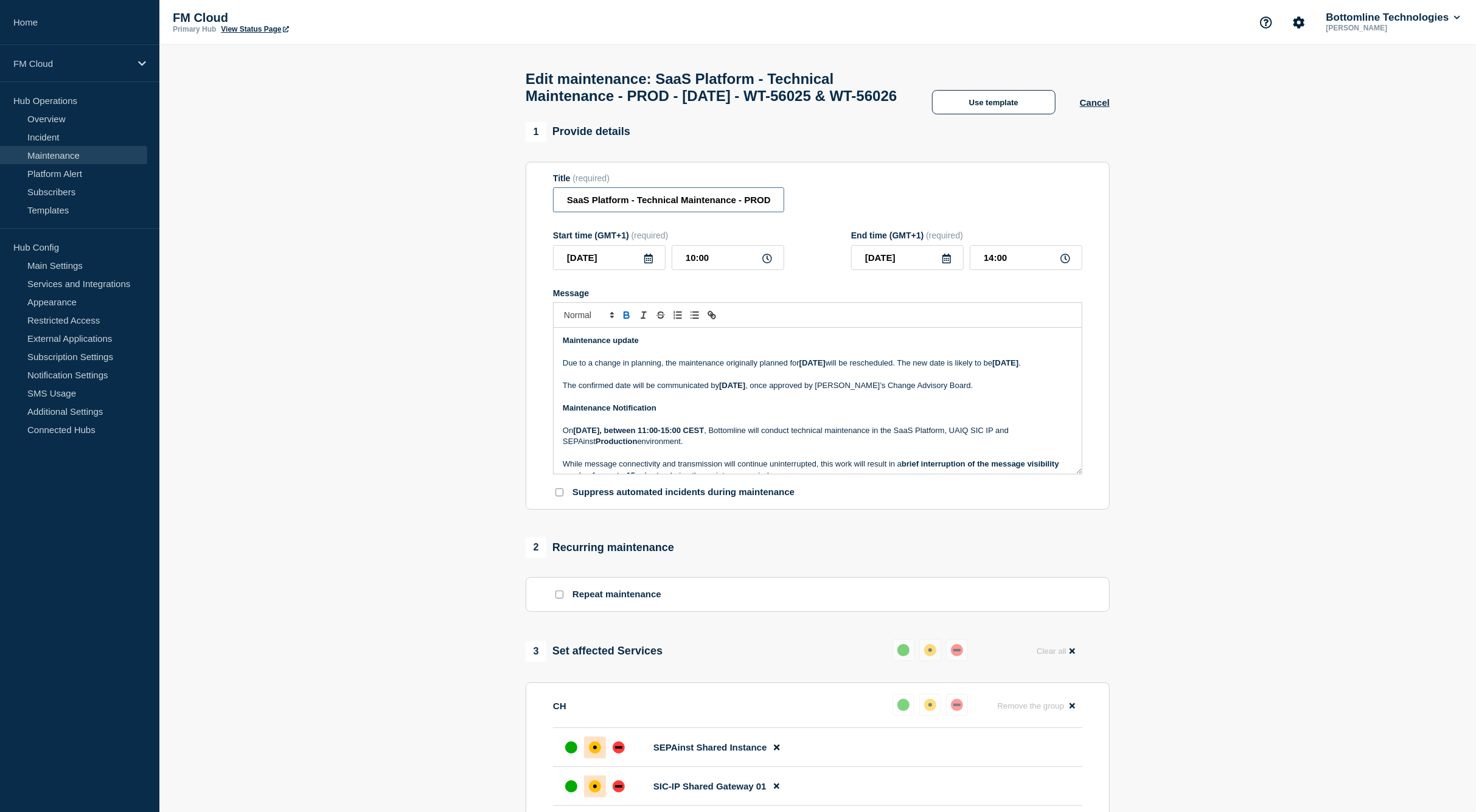
click at [677, 212] on input "SaaS Platform - Technical Maintenance - PROD - 14/AUG/2025 - WT-56025 & WT-56026" at bounding box center [669, 200] width 231 height 25
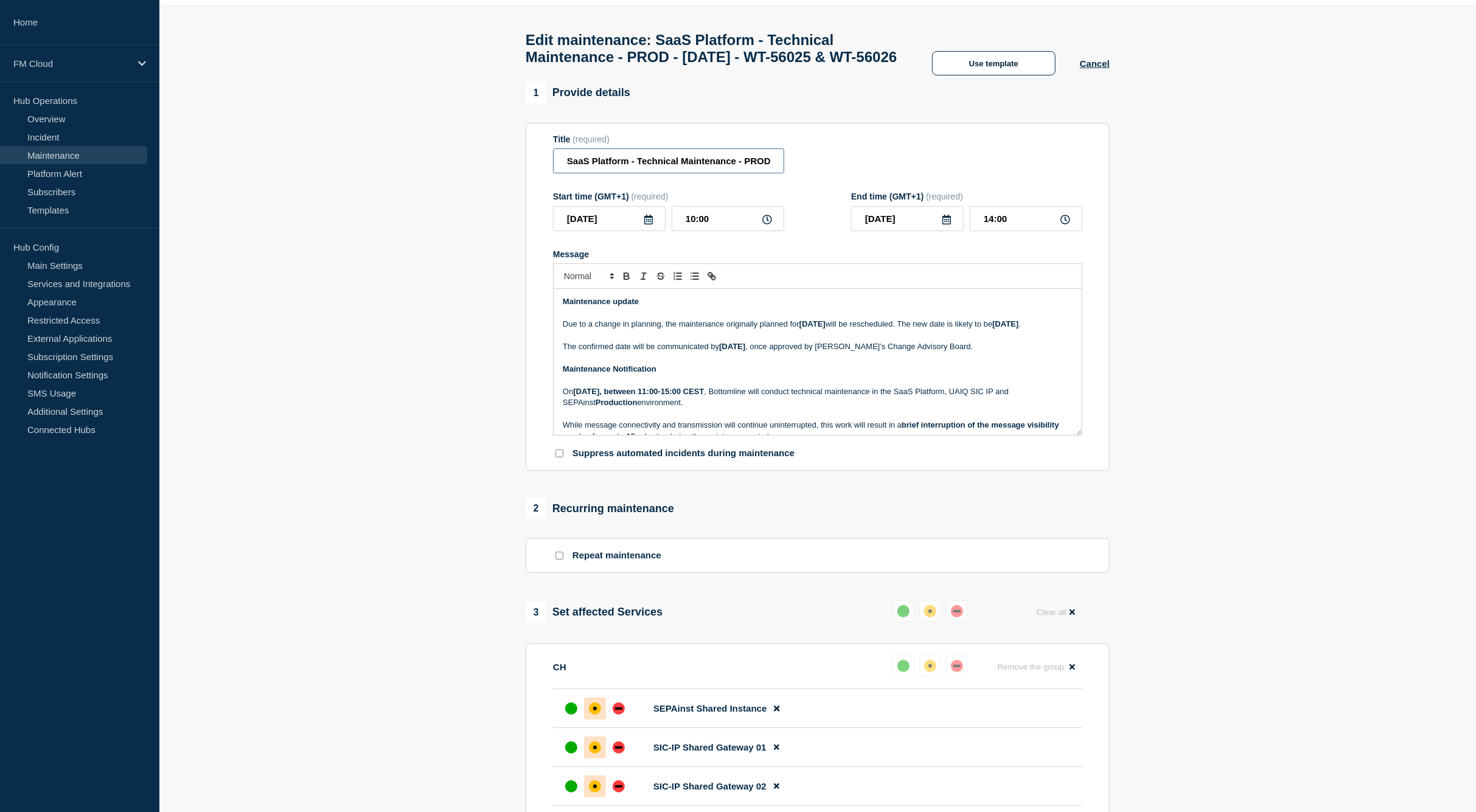
scroll to position [61, 0]
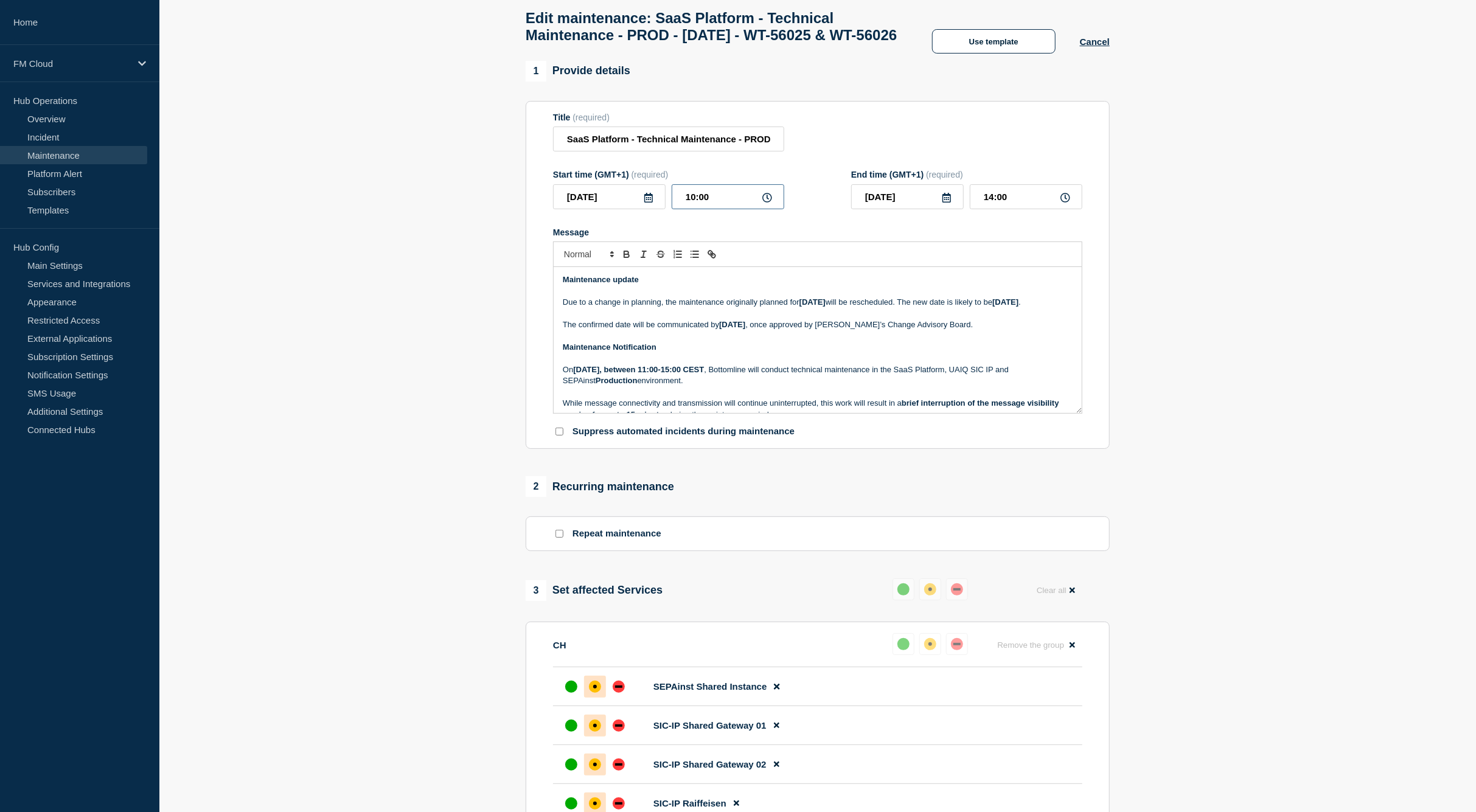
click at [690, 209] on input "10:00" at bounding box center [728, 196] width 113 height 25
type input "11:00"
type input "15:00"
click at [809, 307] on strong "14 August 2025" at bounding box center [812, 302] width 26 height 9
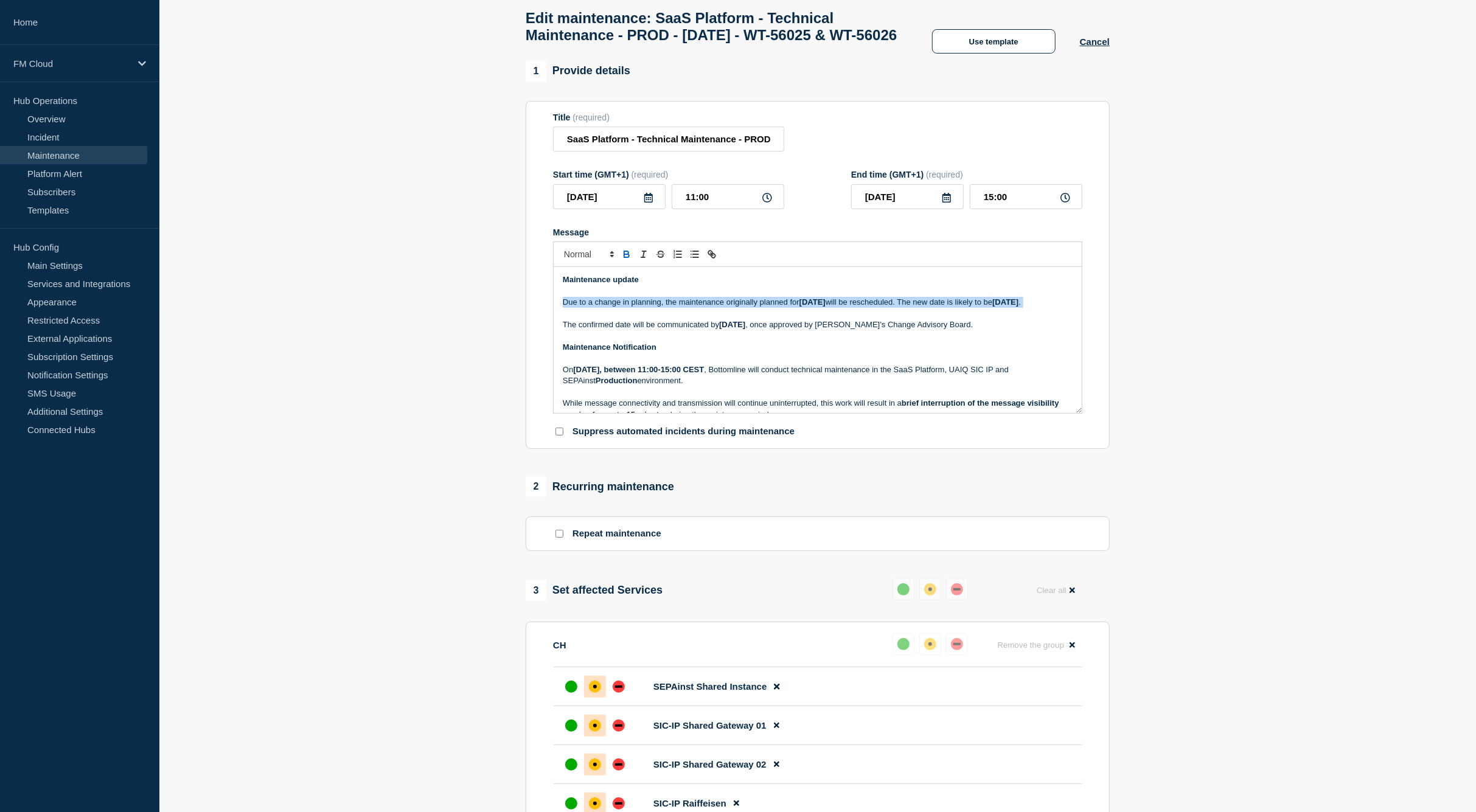
click at [809, 307] on strong "14 August 2025" at bounding box center [812, 302] width 26 height 9
click at [620, 285] on p "Maintenance update" at bounding box center [817, 279] width 510 height 11
click at [657, 307] on p "Due to a change in planning, the maintenance originally planned for 14 August 2…" at bounding box center [817, 302] width 510 height 11
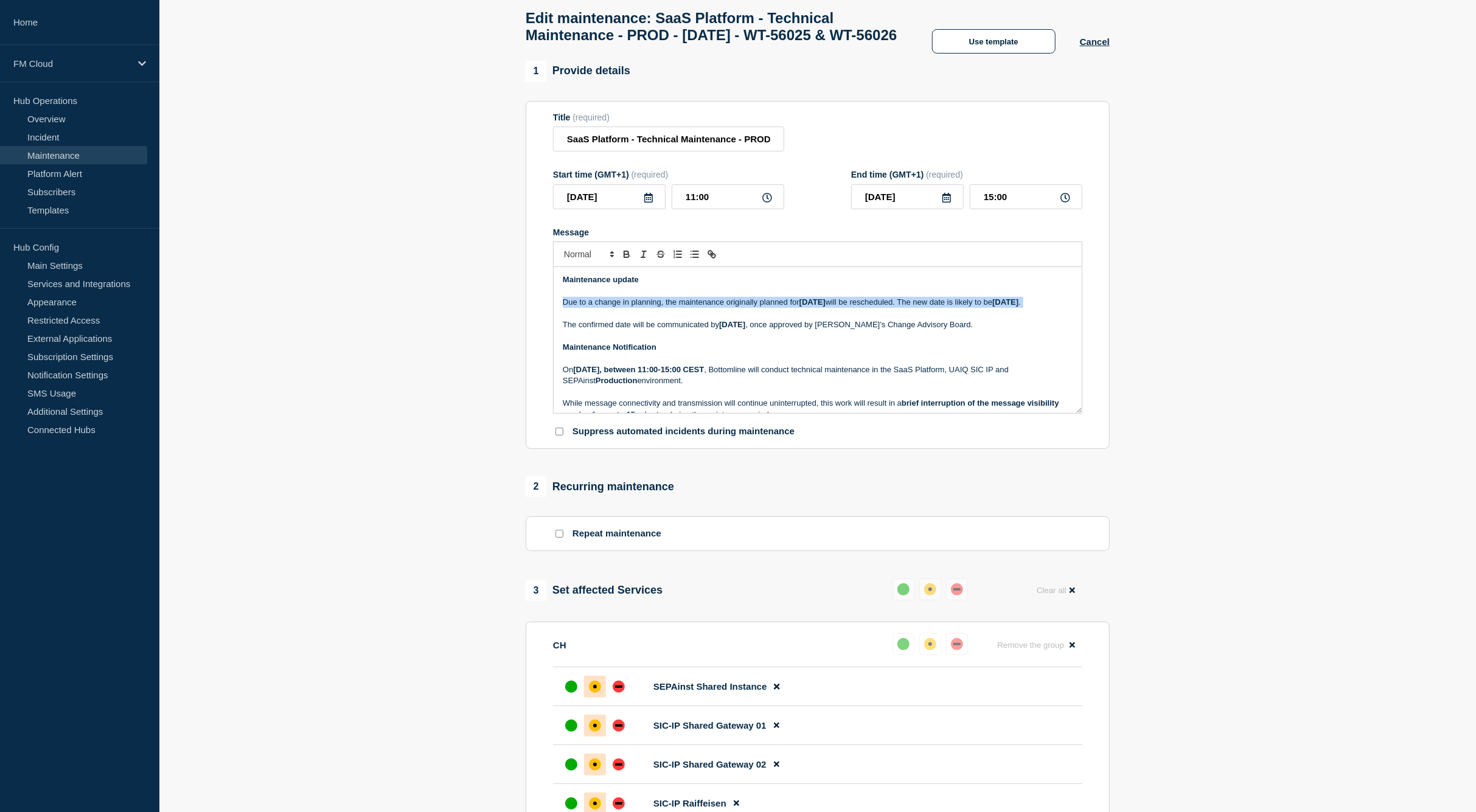
click at [657, 307] on p "Due to a change in planning, the maintenance originally planned for 14 August 2…" at bounding box center [817, 302] width 510 height 11
click at [638, 285] on p "Maintenance update" at bounding box center [817, 279] width 510 height 11
drag, startPoint x: 662, startPoint y: 313, endPoint x: 375, endPoint y: 296, distance: 287.5
click at [375, 296] on section "1 Provide details Title (required) SaaS Platform - Technical Maintenance - PROD…" at bounding box center [818, 573] width 1317 height 1025
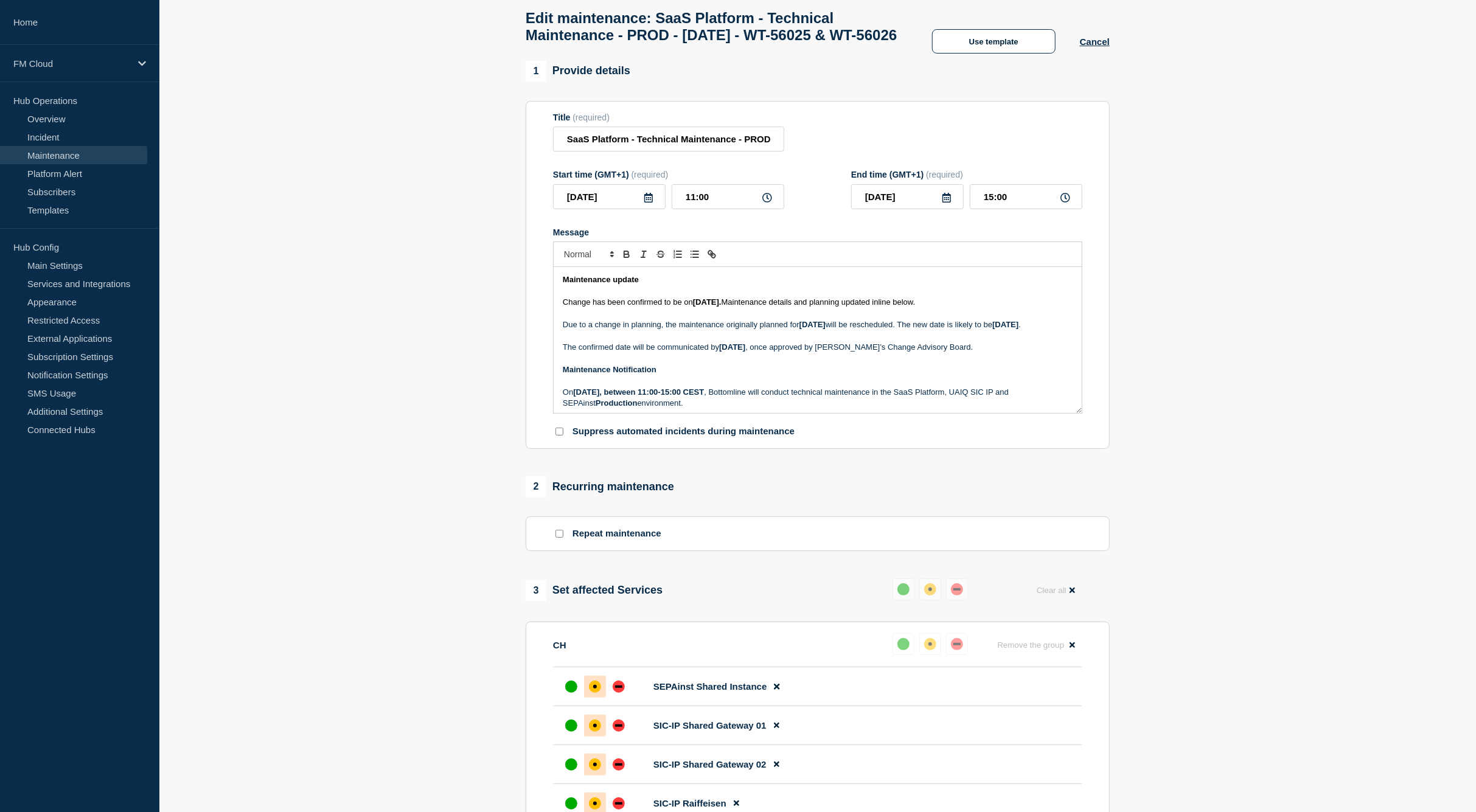
click at [992, 329] on strong "21 August 2025" at bounding box center [1005, 324] width 26 height 9
copy strong "August"
click at [715, 307] on strong "Saturday, 16 August 2025." at bounding box center [708, 302] width 29 height 9
click at [716, 307] on strong "Saturday, 16 August 2025." at bounding box center [708, 302] width 29 height 9
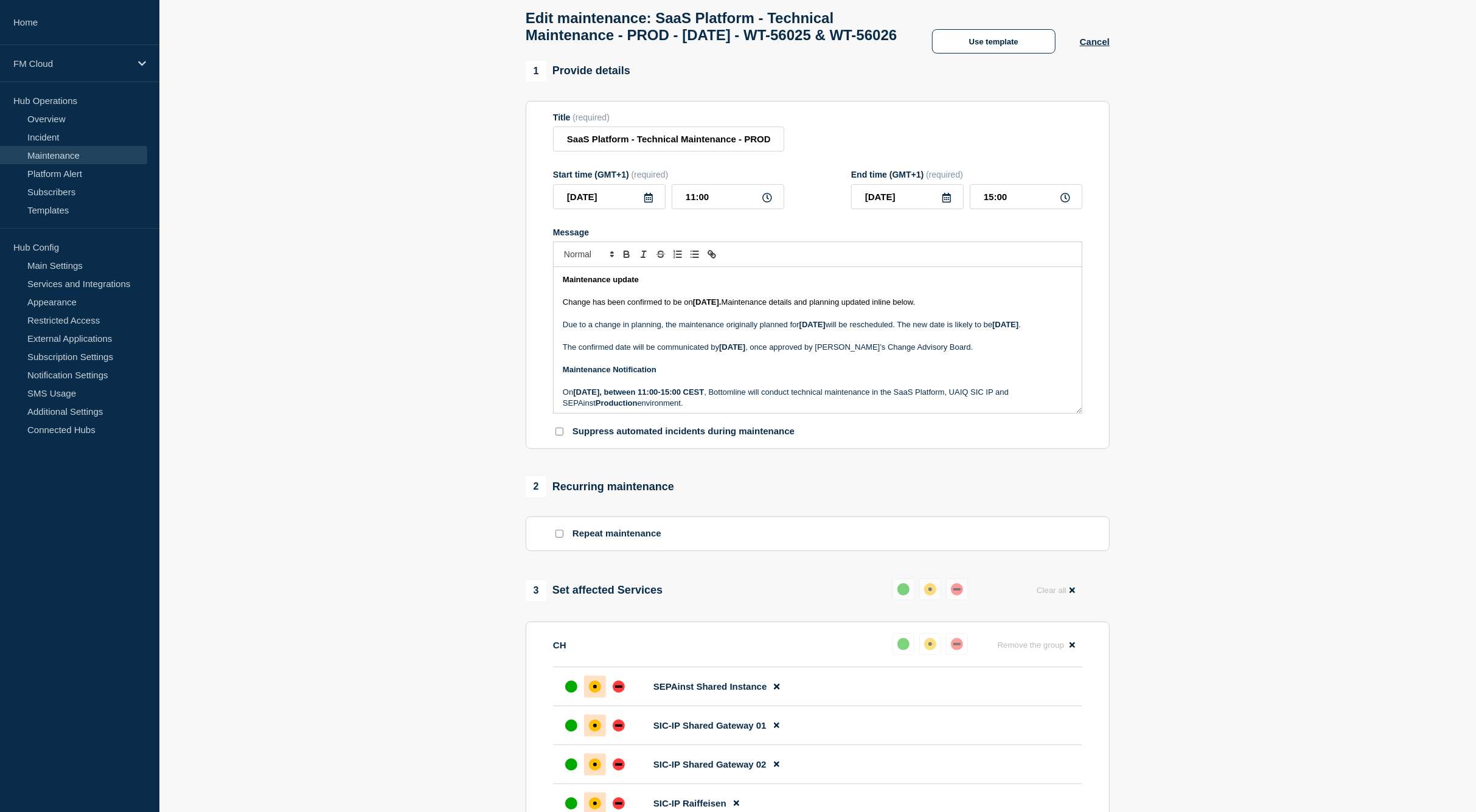
click at [789, 307] on span "Maintenance details and planning updated inline below." at bounding box center [818, 302] width 194 height 9
click at [768, 331] on p "Due to a change in planning, the maintenance originally planned for 14 August 2…" at bounding box center [817, 324] width 510 height 11
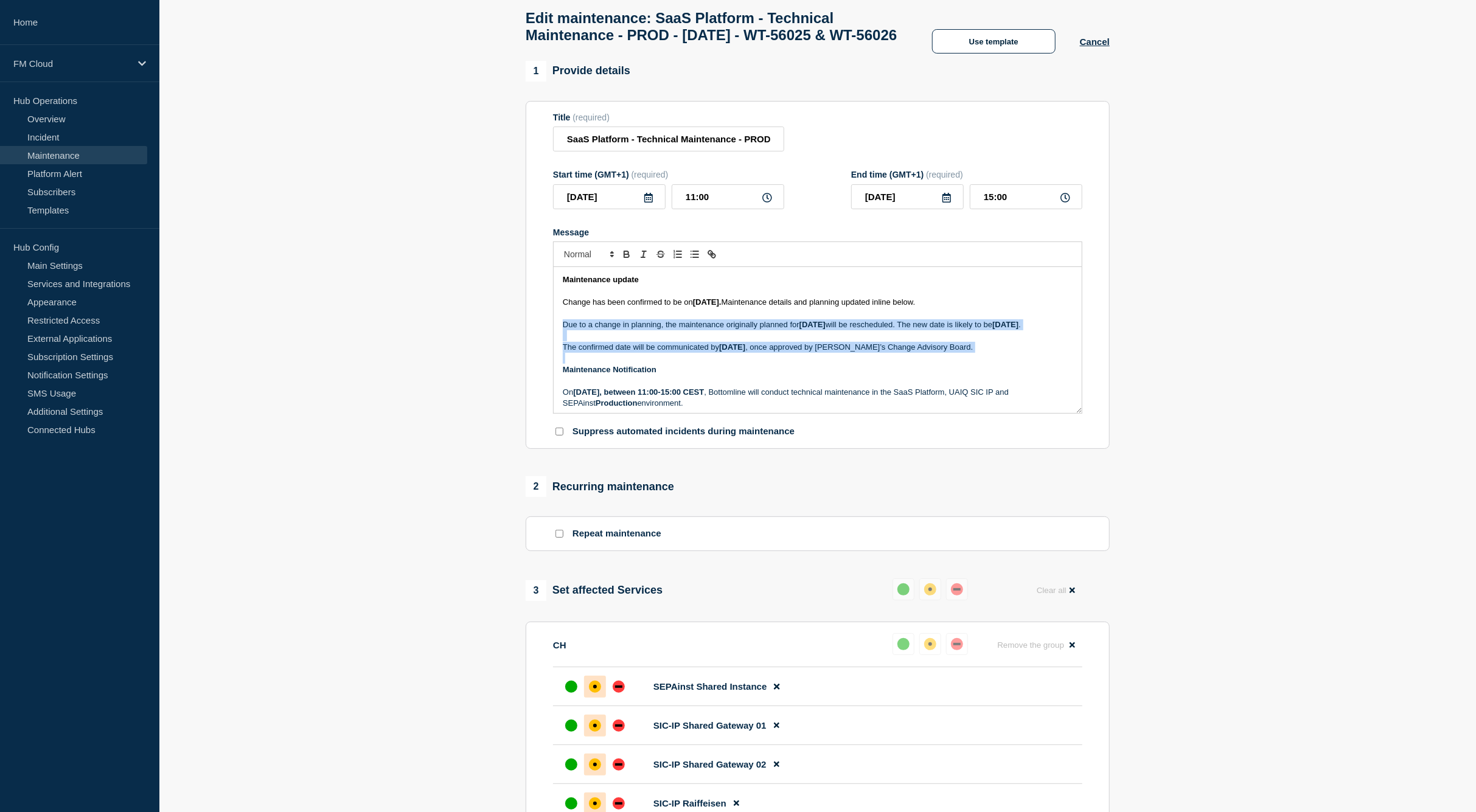
drag, startPoint x: 768, startPoint y: 352, endPoint x: 771, endPoint y: 381, distance: 29.2
click at [771, 381] on div "Maintenance update Change has been confirmed to be on 21 August 2025. Maintenan…" at bounding box center [817, 340] width 528 height 146
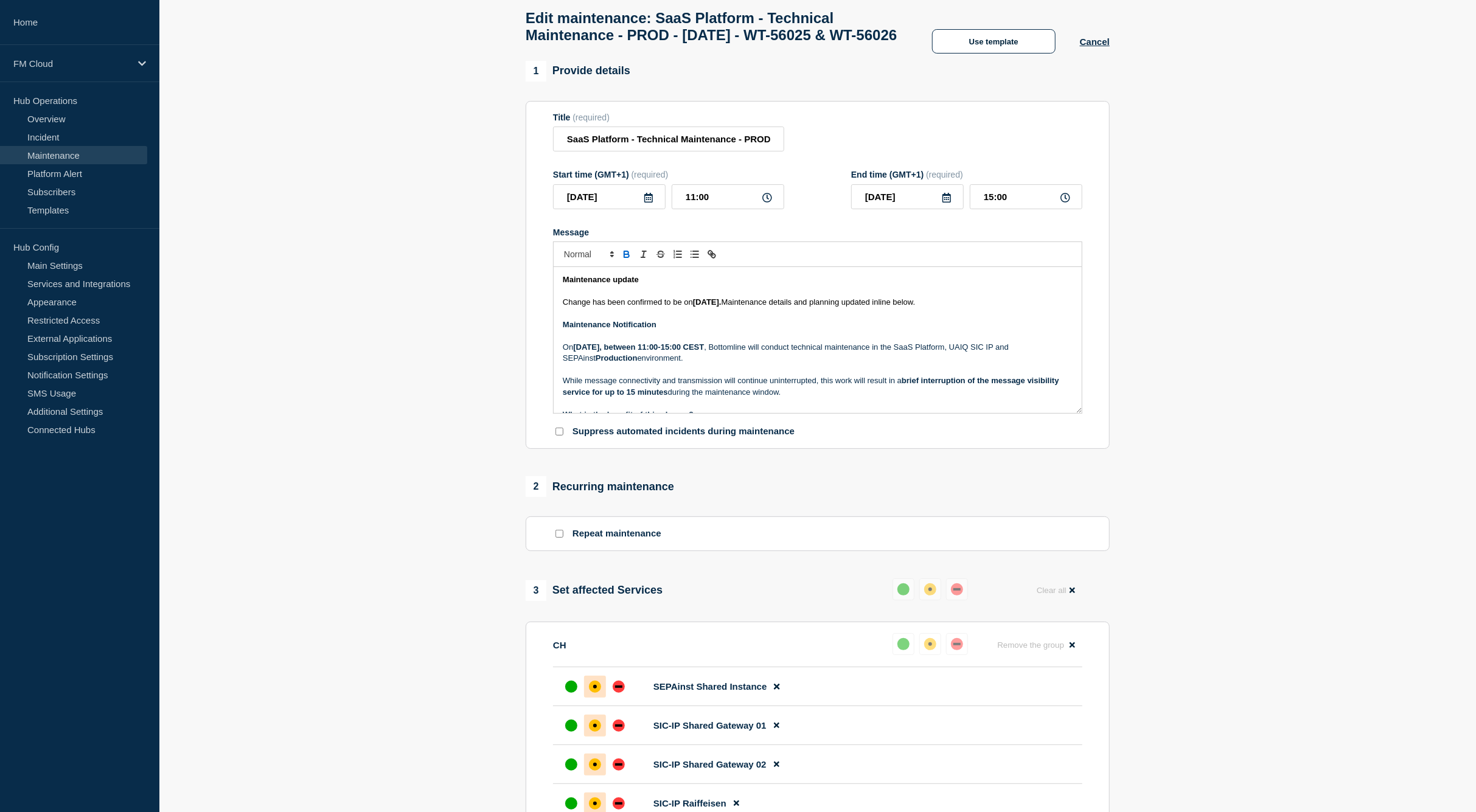
click at [609, 352] on strong "August 14, 2025, between 11:00-15:00 CEST" at bounding box center [638, 346] width 131 height 9
click at [820, 364] on p "On August 21, 2025, between 11:00 and 15:00 CEST , Bottomline will conduct tech…" at bounding box center [817, 353] width 510 height 22
click at [933, 364] on p "On August 21, 2025, between 11:00 and 15:00 CEST , Bottomline will conduct tech…" at bounding box center [817, 353] width 510 height 22
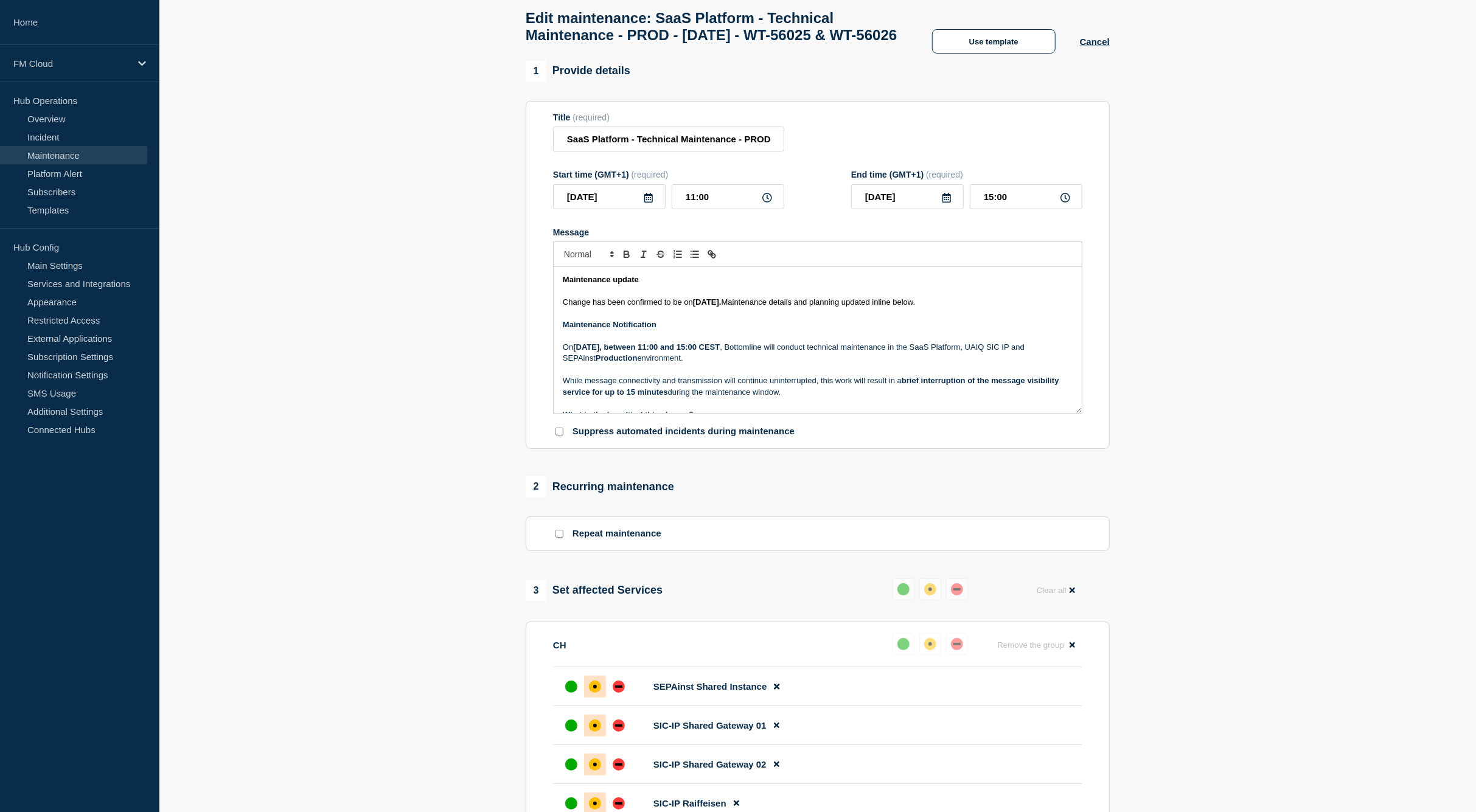
click at [939, 364] on p "On August 21, 2025, between 11:00 and 15:00 CEST , Bottomline will conduct tech…" at bounding box center [817, 353] width 510 height 22
click at [948, 364] on p "On August 21, 2025, between 11:00 and 15:00 CEST , Bottomline will conduct tech…" at bounding box center [817, 353] width 510 height 22
drag, startPoint x: 948, startPoint y: 376, endPoint x: 1016, endPoint y: 377, distance: 68.0
click at [1016, 364] on p "On August 21, 2025, between 11:00 and 15:00 CEST , Bottomline will conduct tech…" at bounding box center [817, 353] width 510 height 22
click at [754, 398] on p "While message connectivity and transmission will continue uninterrupted, this w…" at bounding box center [817, 386] width 510 height 22
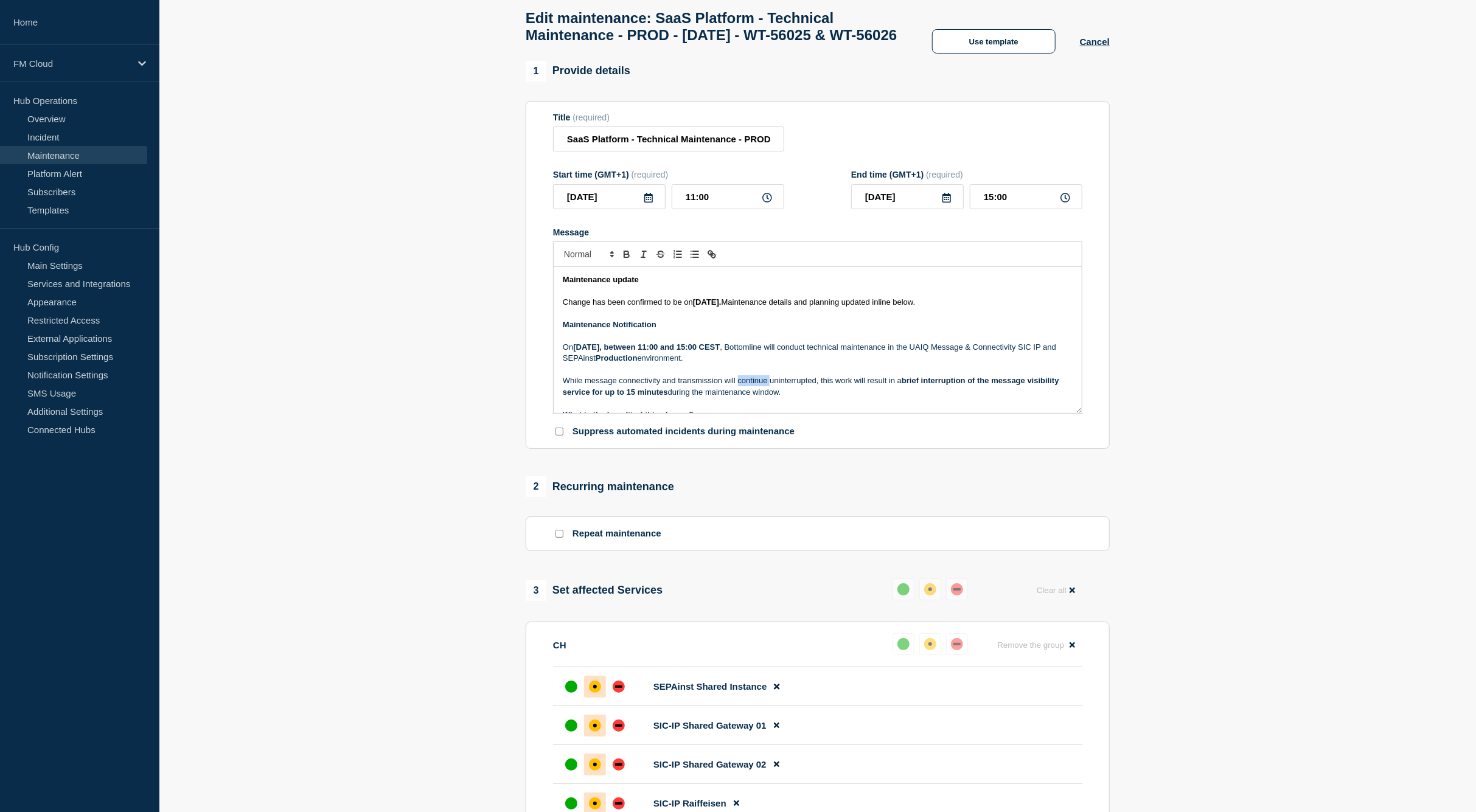
click at [754, 398] on p "While message connectivity and transmission will continue uninterrupted, this w…" at bounding box center [817, 386] width 510 height 22
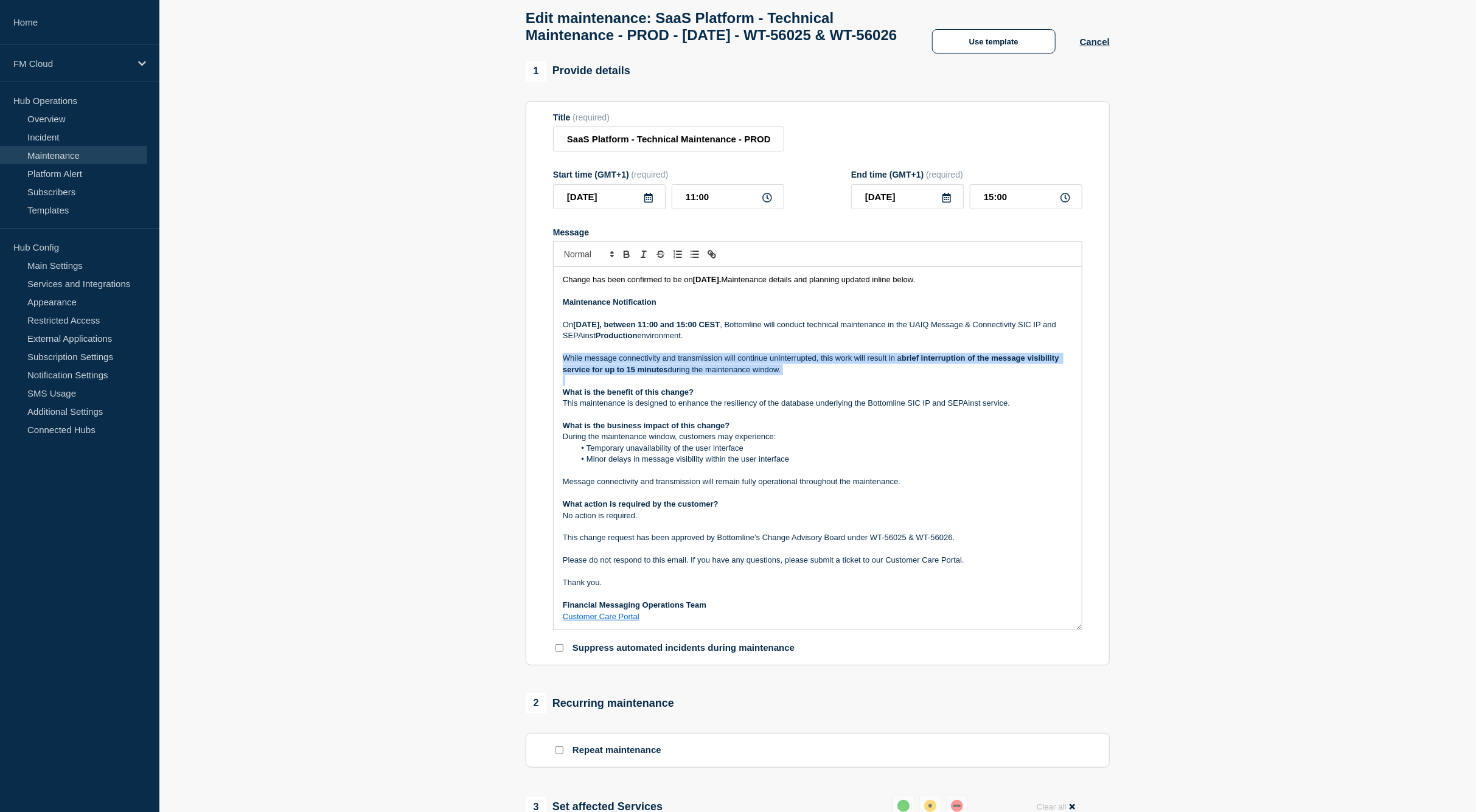
scroll to position [20, 0]
drag, startPoint x: 1080, startPoint y: 439, endPoint x: 1093, endPoint y: 655, distance: 216.4
click at [1093, 655] on section "Title (required) SaaS Platform - Technical Maintenance - PROD - 14/AUG/2025 - W…" at bounding box center [817, 383] width 584 height 565
click at [697, 152] on input "SaaS Platform - Technical Maintenance - PROD - 14/AUG/2025 - WT-56025 & WT-56026" at bounding box center [669, 139] width 231 height 25
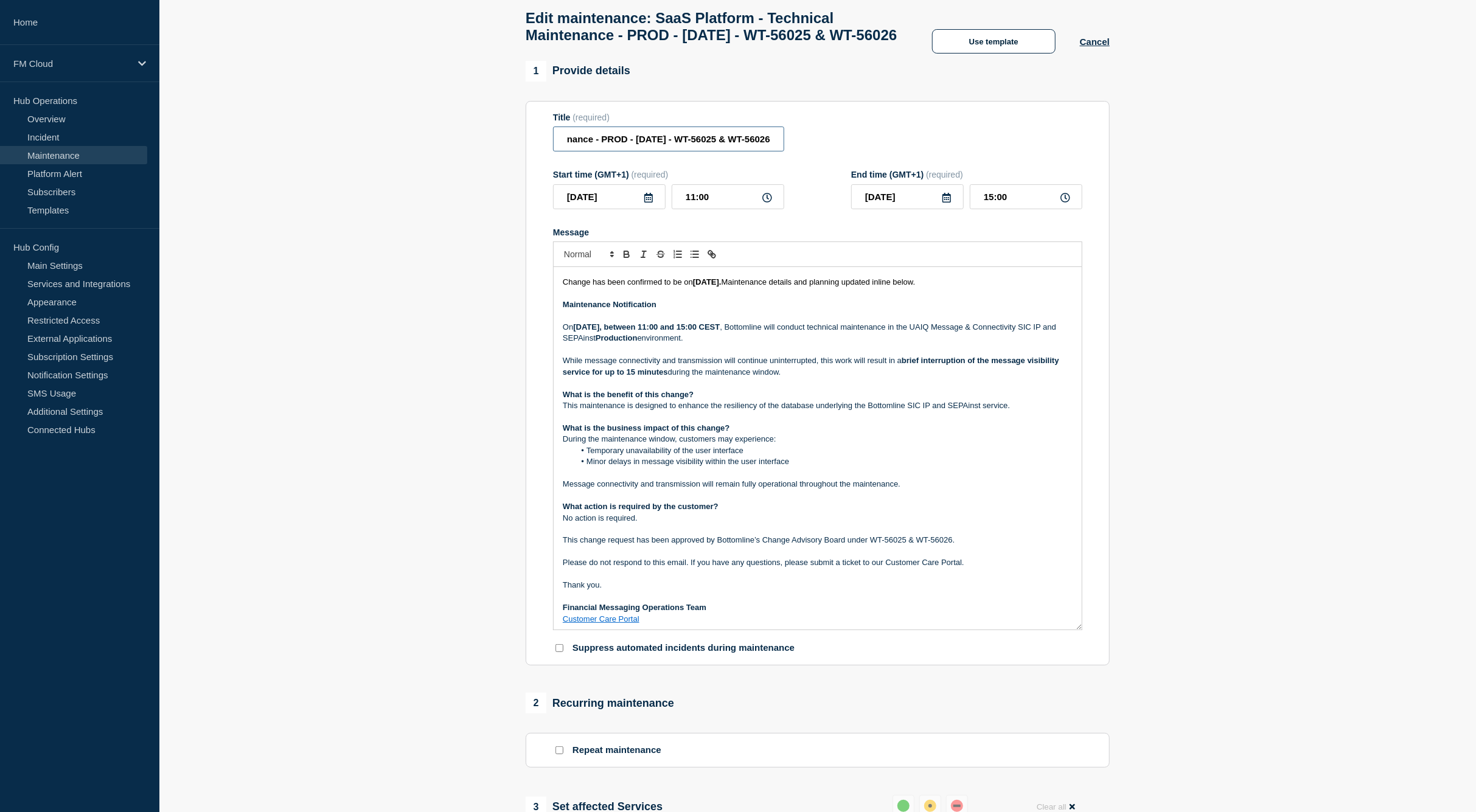
scroll to position [0, 0]
paste input "UAIQ Message & Connectivity SIC IP"
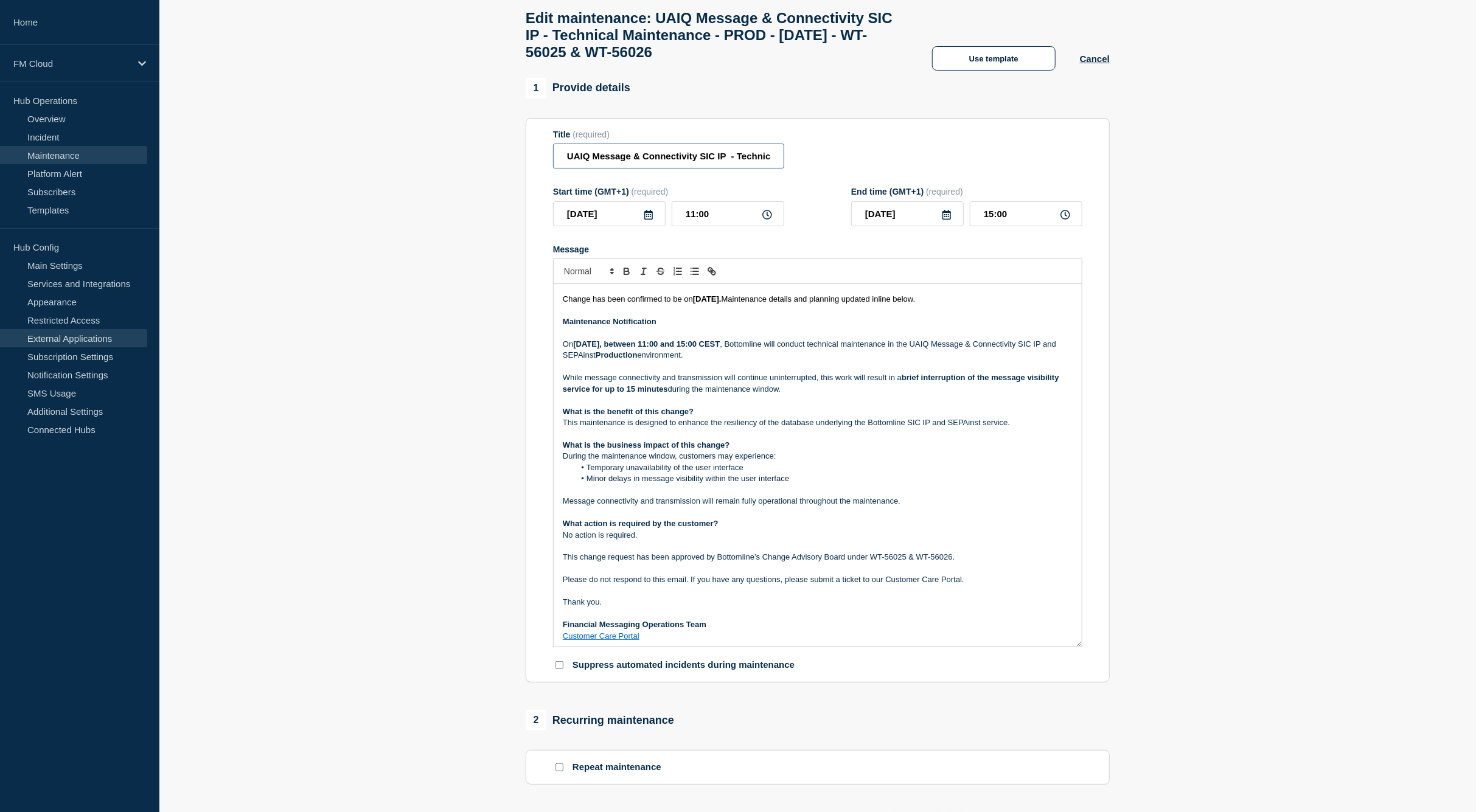
type input "UAIQ Message & Connectivity SIC IP - Technical Maintenance - PROD - [DATE] - WT…"
click at [820, 440] on p "Message" at bounding box center [817, 434] width 510 height 11
click at [822, 428] on p "This maintenance is designed to enhance the resiliency of the database underlyi…" at bounding box center [817, 422] width 510 height 11
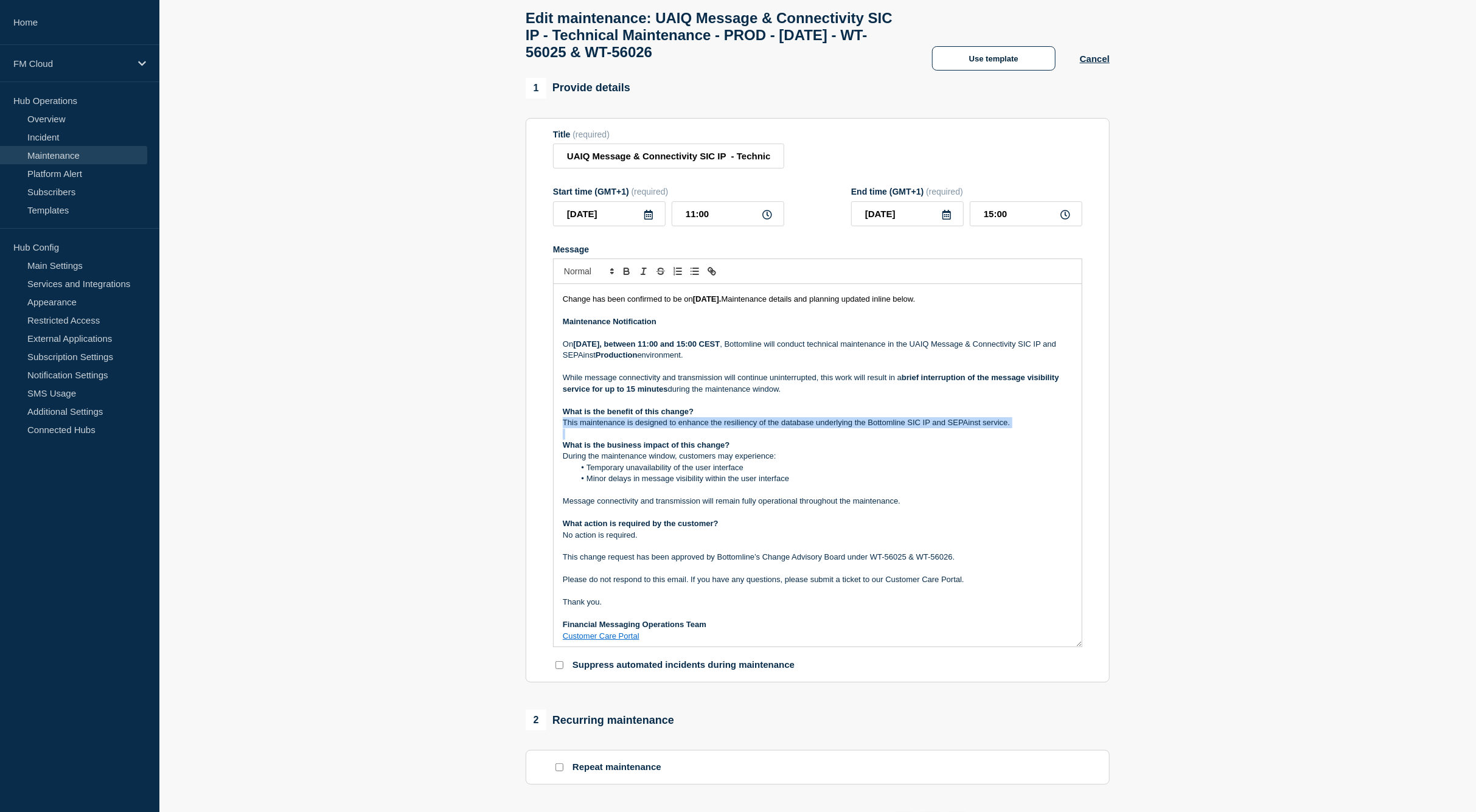
click at [822, 428] on p "This maintenance is designed to enhance the resiliency of the database underlyi…" at bounding box center [817, 422] width 510 height 11
drag, startPoint x: 822, startPoint y: 436, endPoint x: 824, endPoint y: 497, distance: 61.0
click at [824, 497] on div "Maintenance update Change has been confirmed to be on 21 August 2025. Maintenan…" at bounding box center [817, 466] width 528 height 362
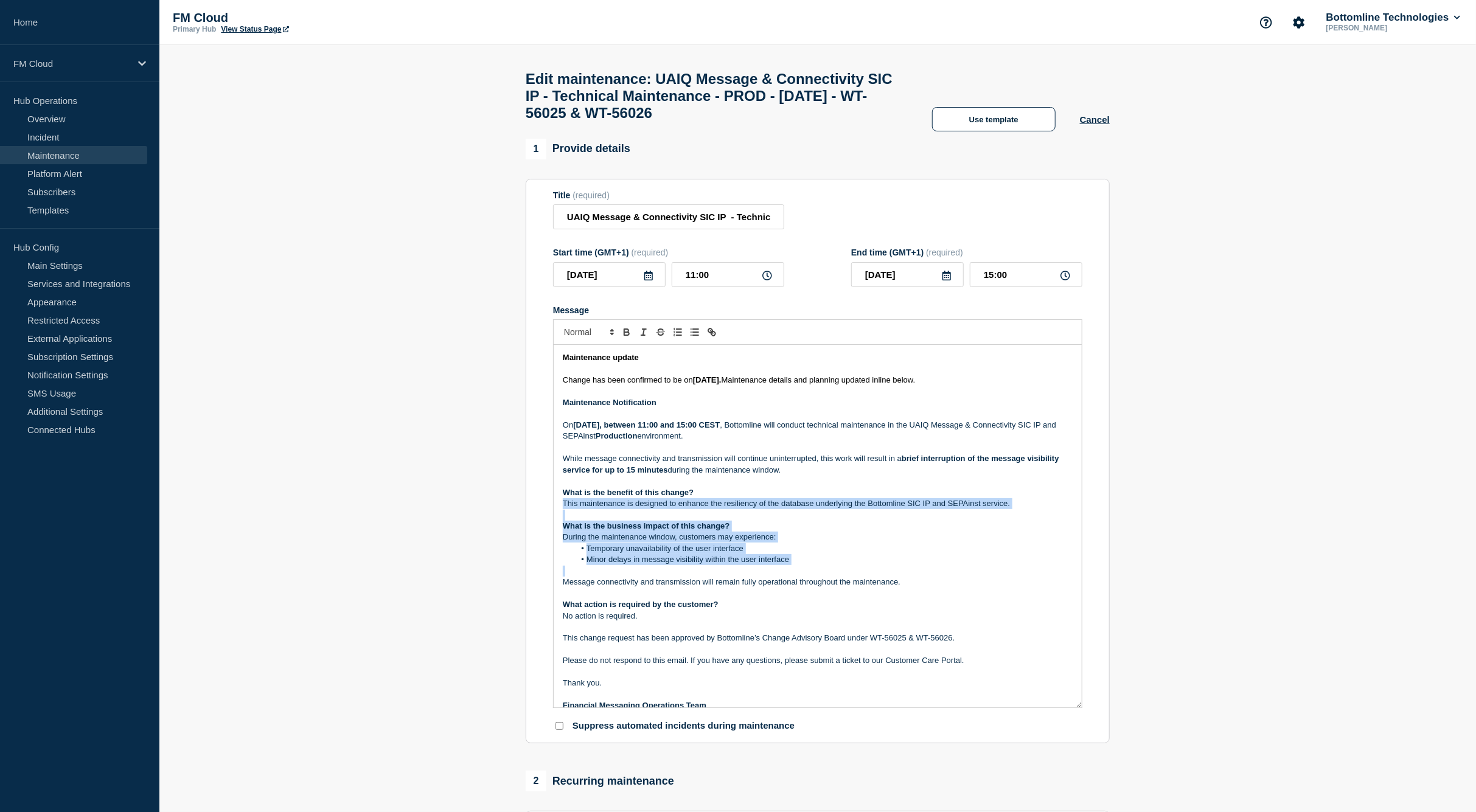
scroll to position [22, 0]
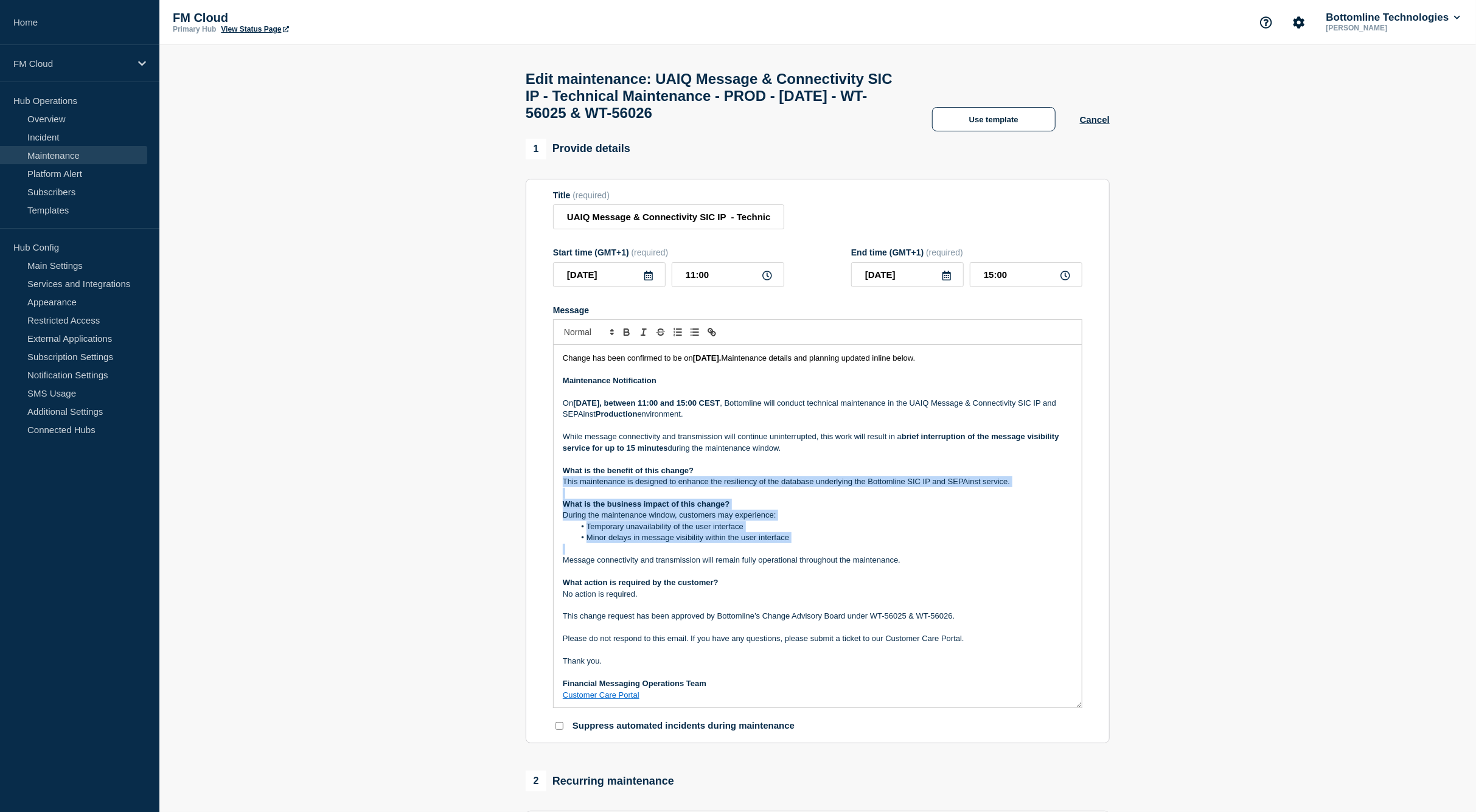
click at [713, 543] on li "Minor delays in message visibility within the user interface" at bounding box center [824, 537] width 498 height 11
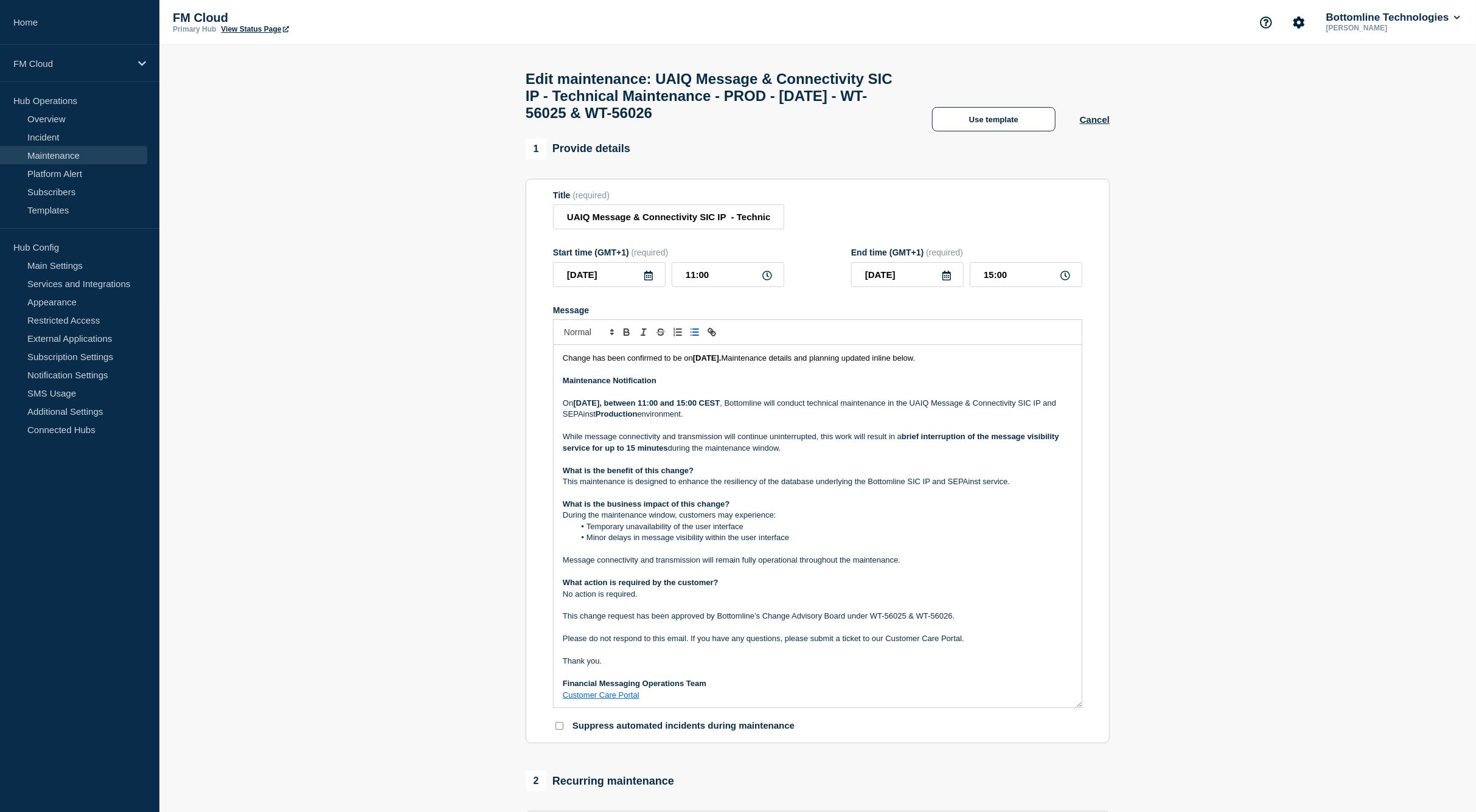
click at [713, 577] on p "Message" at bounding box center [817, 572] width 510 height 11
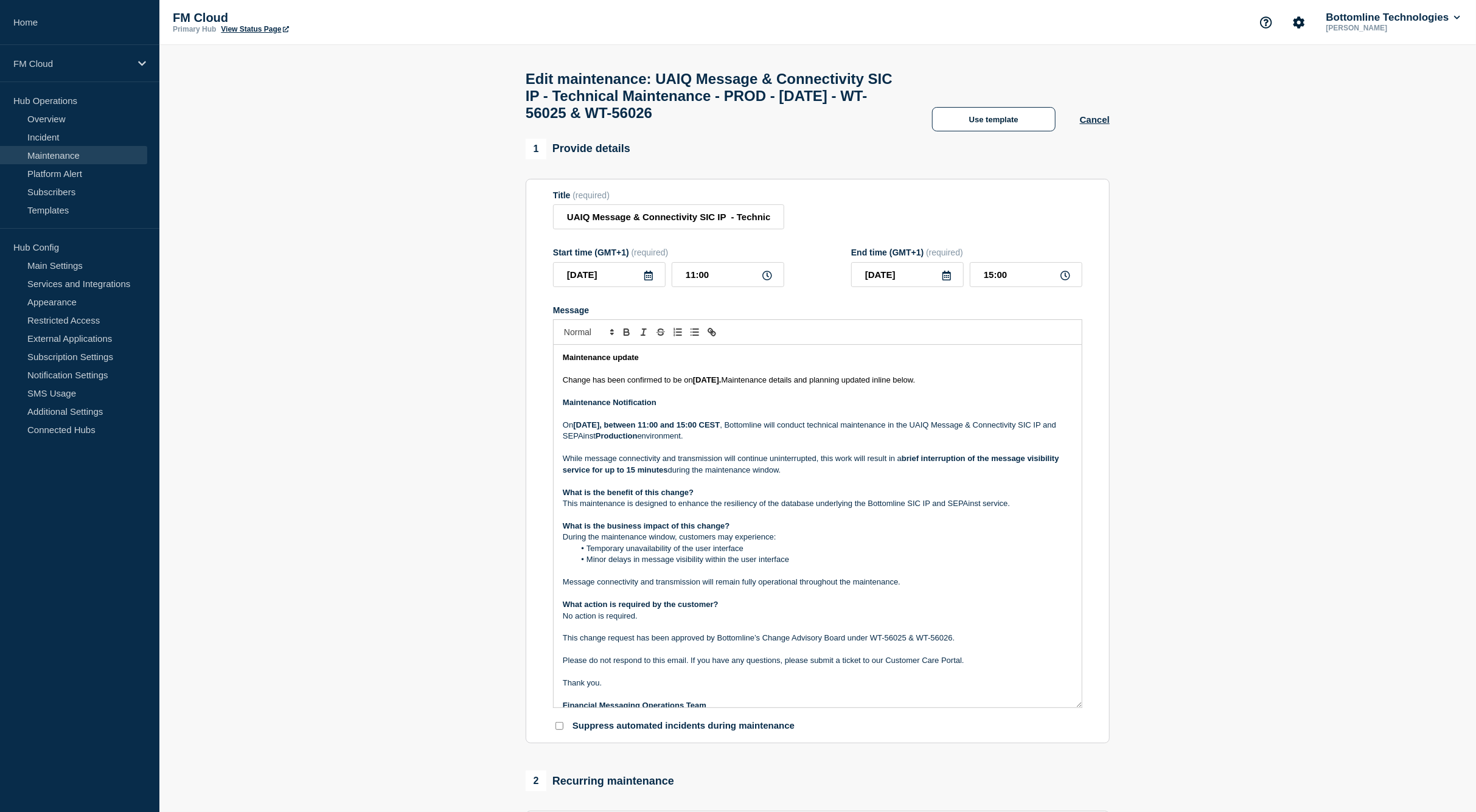
click at [950, 437] on p "On August 21, 2025, between 11:00 and 15:00 CEST , Bottomline will conduct tech…" at bounding box center [817, 430] width 510 height 22
drag, startPoint x: 950, startPoint y: 437, endPoint x: 610, endPoint y: 448, distance: 340.2
click at [610, 442] on p "On August 21, 2025, between 11:00 and 15:00 CEST , Bottomline will conduct tech…" at bounding box center [817, 430] width 510 height 22
copy p "UAIQ Message & Connectivity SIC IP and SEPAinst"
click at [890, 509] on p "This maintenance is designed to enhance the resiliency of the database underlyi…" at bounding box center [817, 503] width 510 height 11
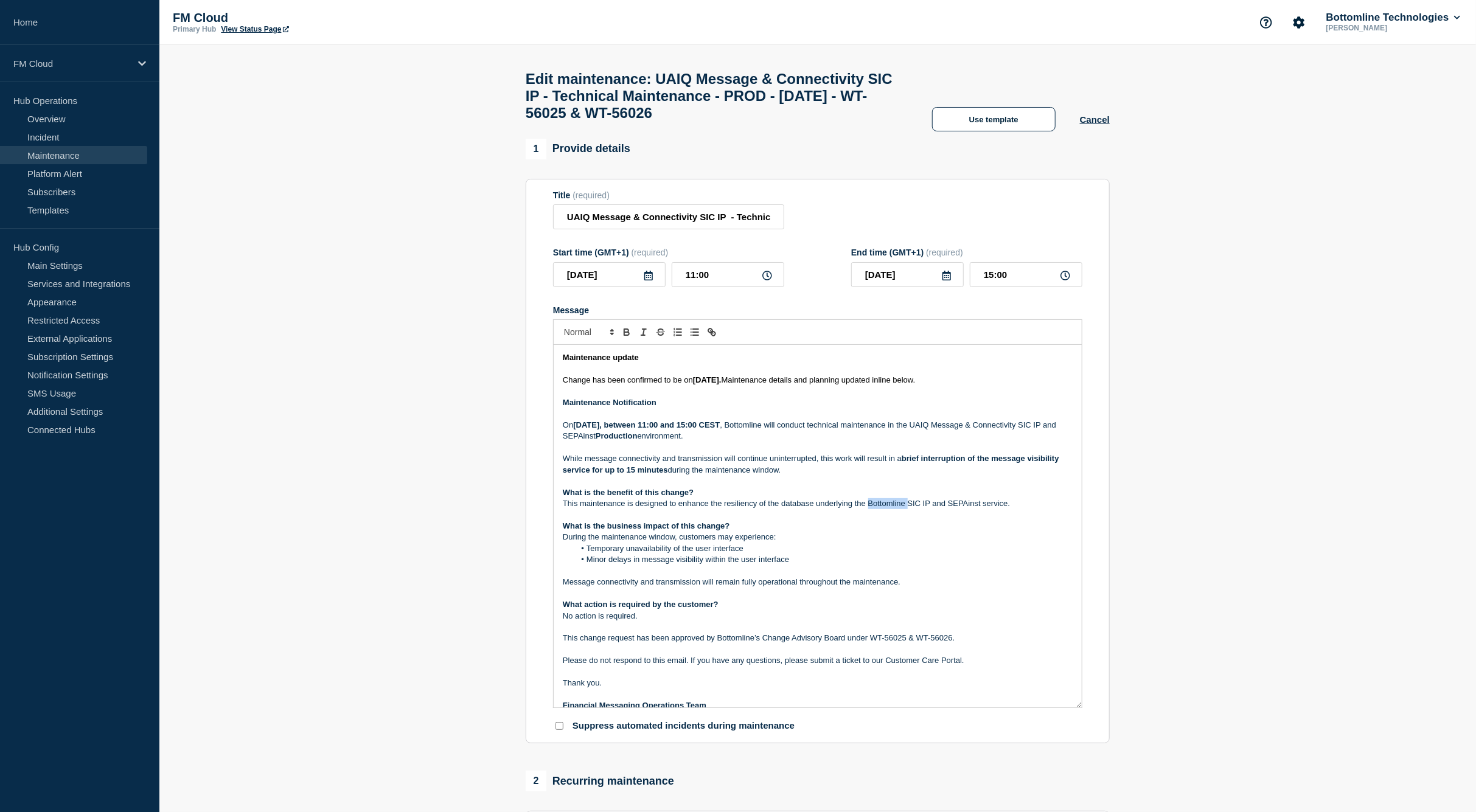
click at [890, 509] on p "This maintenance is designed to enhance the resiliency of the database underlyi…" at bounding box center [817, 503] width 510 height 11
click at [907, 509] on p "This maintenance is designed to enhance the resiliency of the database underlyi…" at bounding box center [817, 503] width 510 height 11
drag, startPoint x: 907, startPoint y: 515, endPoint x: 899, endPoint y: 515, distance: 8.0
click at [906, 509] on p "This maintenance is designed to enhance the resiliency of the database underlyi…" at bounding box center [817, 503] width 510 height 11
click at [895, 509] on p "This maintenance is designed to enhance the resiliency of the database underlyi…" at bounding box center [817, 503] width 510 height 11
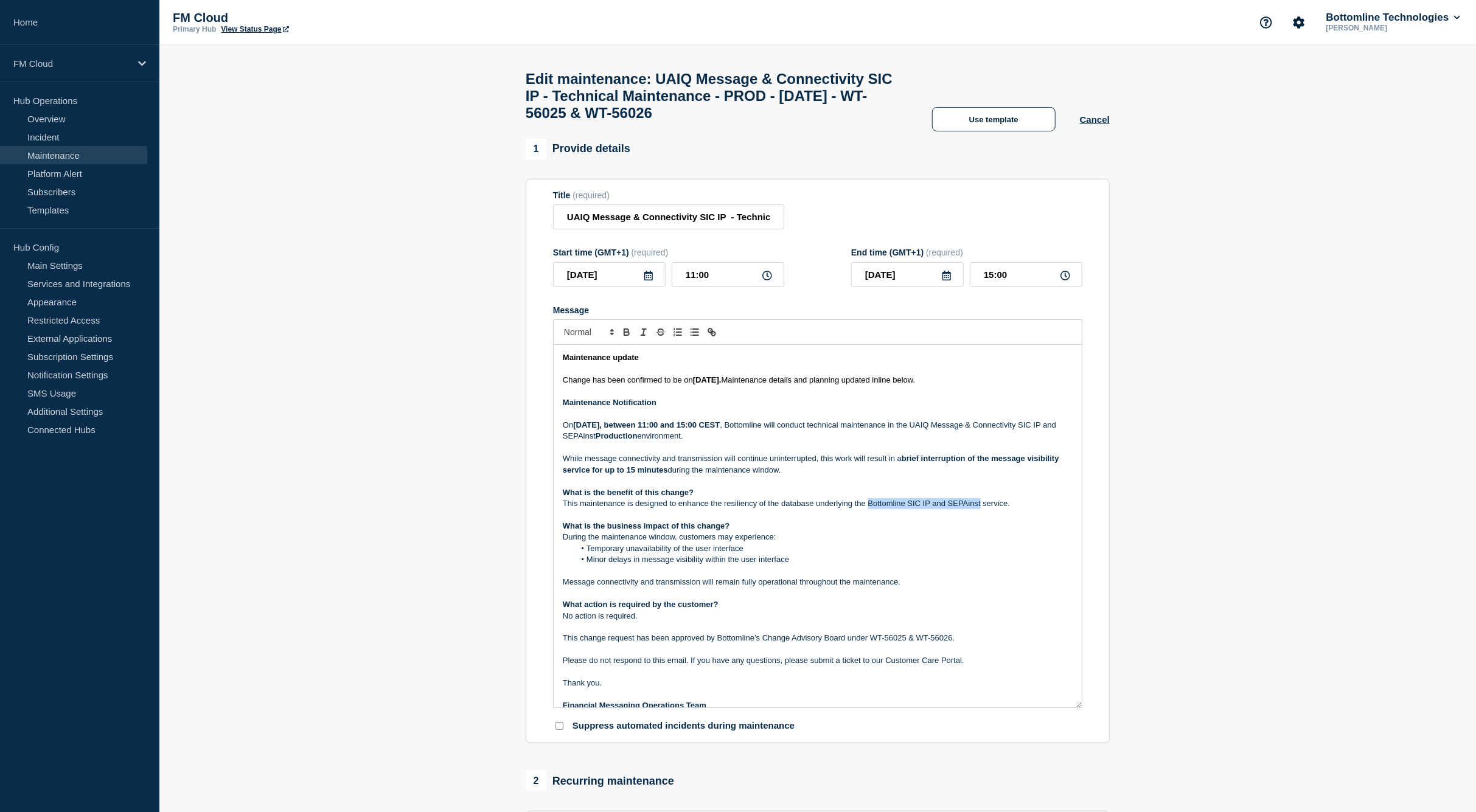
drag, startPoint x: 895, startPoint y: 515, endPoint x: 950, endPoint y: 515, distance: 55.0
click at [950, 509] on p "This maintenance is designed to enhance the resiliency of the database underlyi…" at bounding box center [817, 503] width 510 height 11
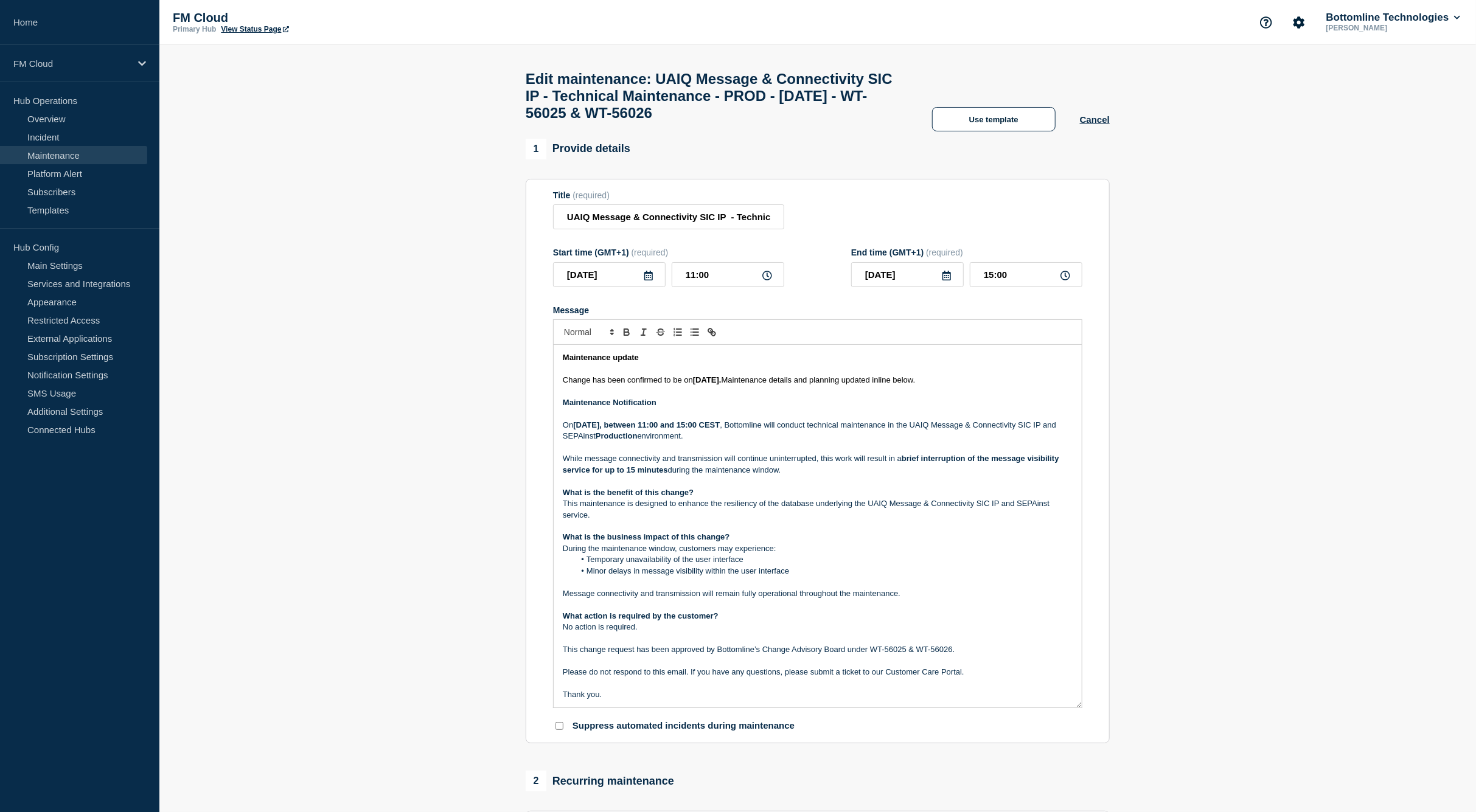
click at [622, 407] on strong "Maintenance Notification" at bounding box center [609, 402] width 94 height 9
drag, startPoint x: 622, startPoint y: 411, endPoint x: 598, endPoint y: 352, distance: 63.7
click at [598, 352] on div "Maintenance update Change has been confirmed to be on 21 August 2025. Maintenan…" at bounding box center [817, 513] width 529 height 388
click at [621, 375] on p "Message" at bounding box center [817, 369] width 510 height 11
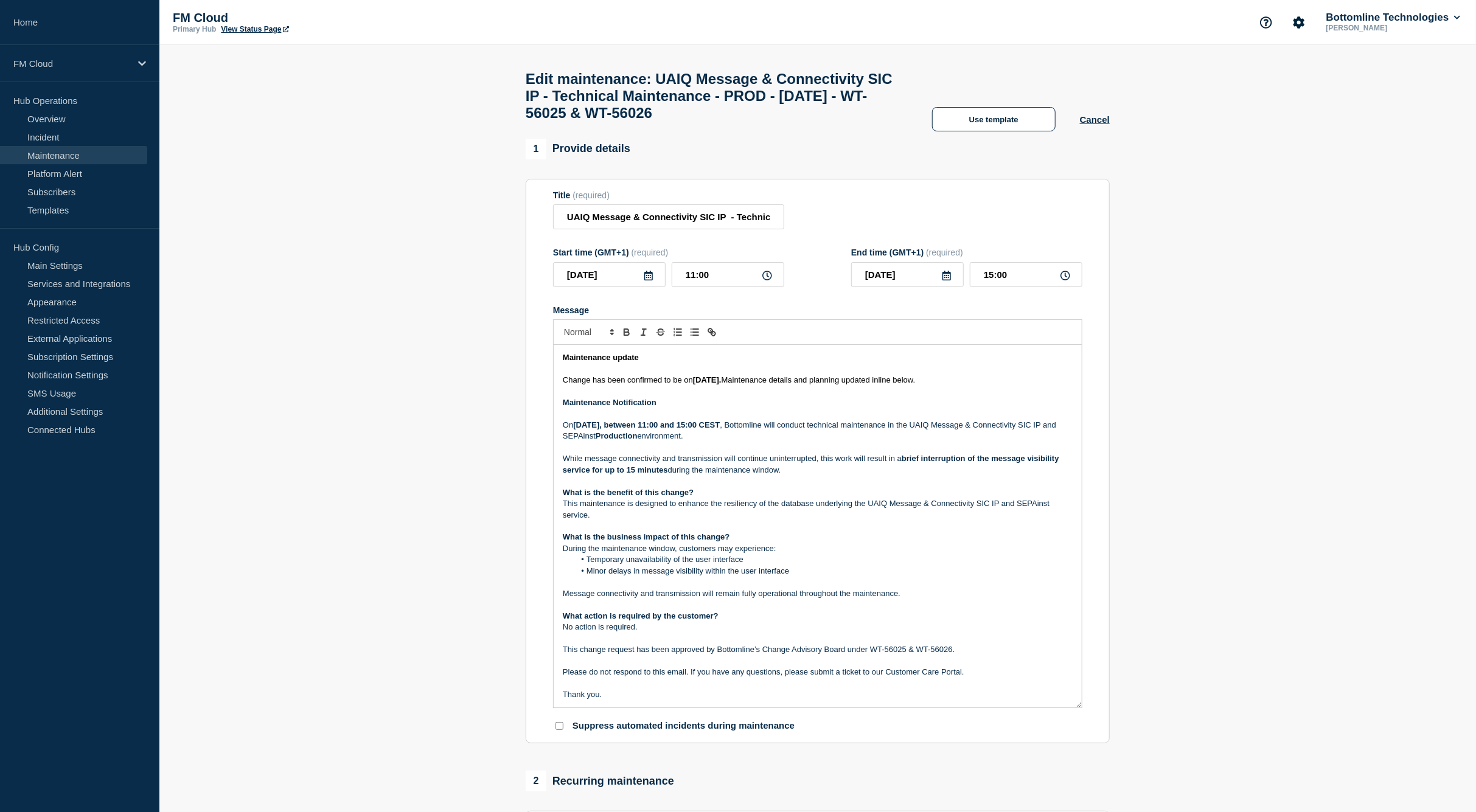
click at [621, 375] on p "Message" at bounding box center [817, 369] width 510 height 11
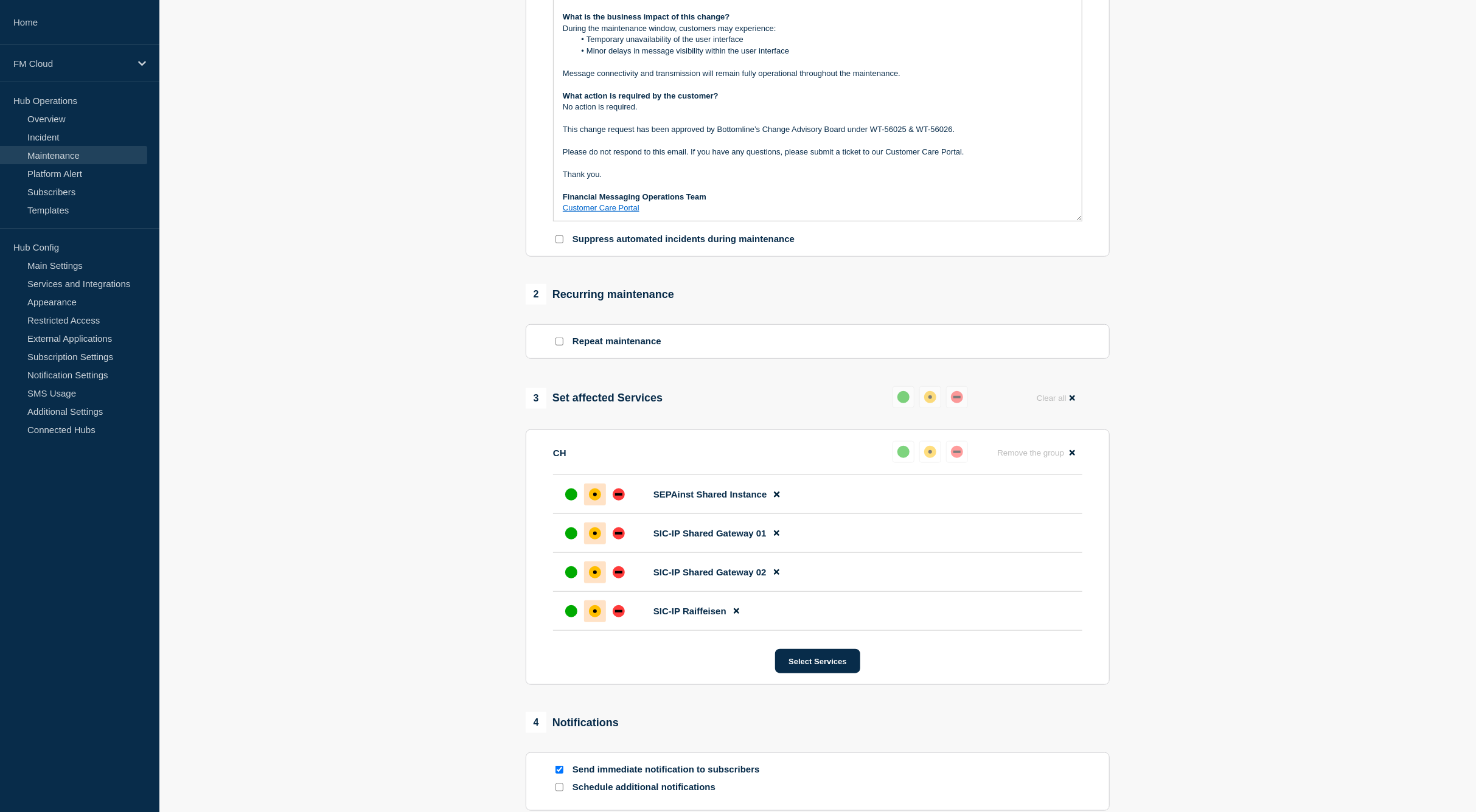
scroll to position [630, 0]
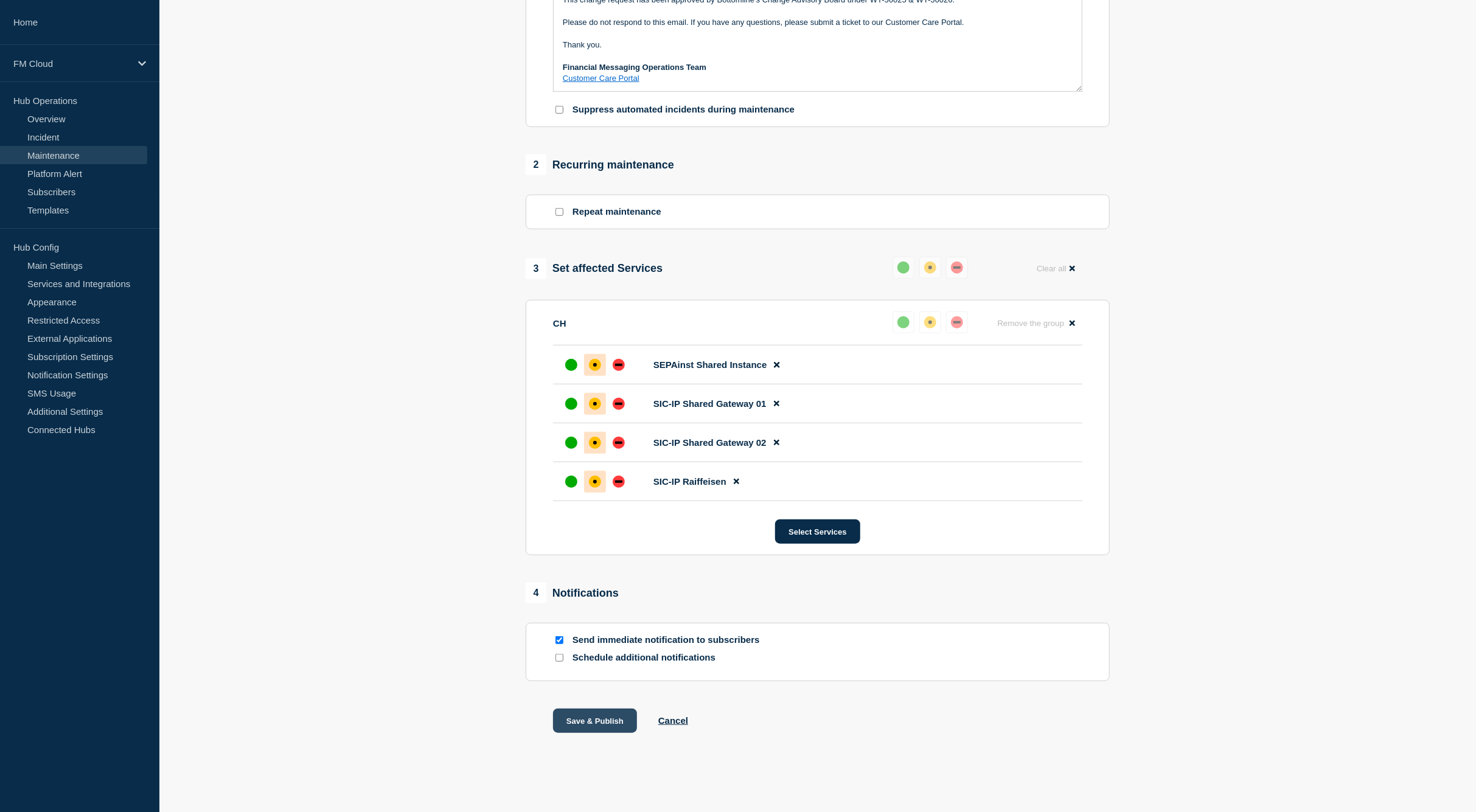
click at [621, 719] on button "Save & Publish" at bounding box center [595, 721] width 84 height 25
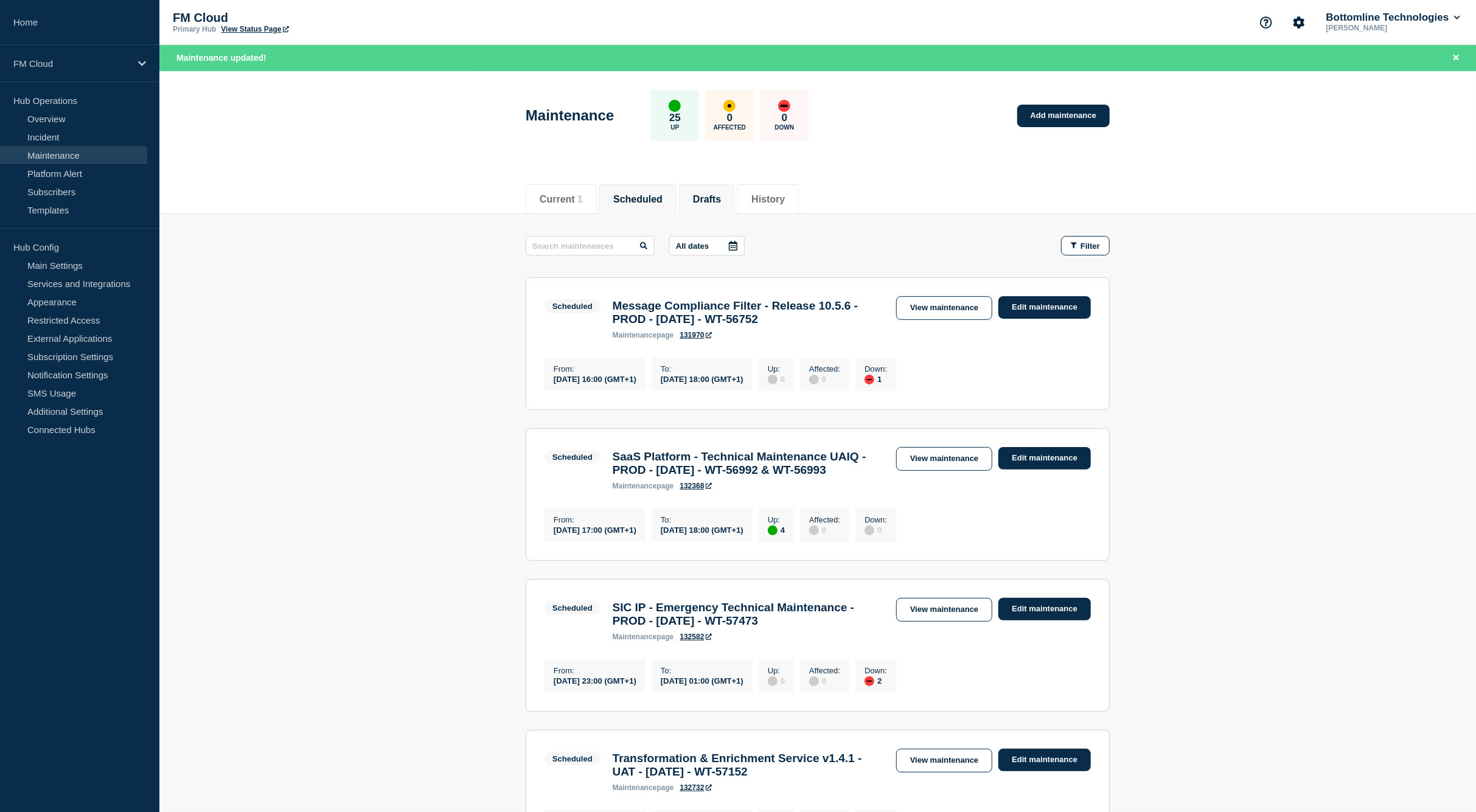
click at [721, 195] on button "Drafts" at bounding box center [707, 199] width 28 height 11
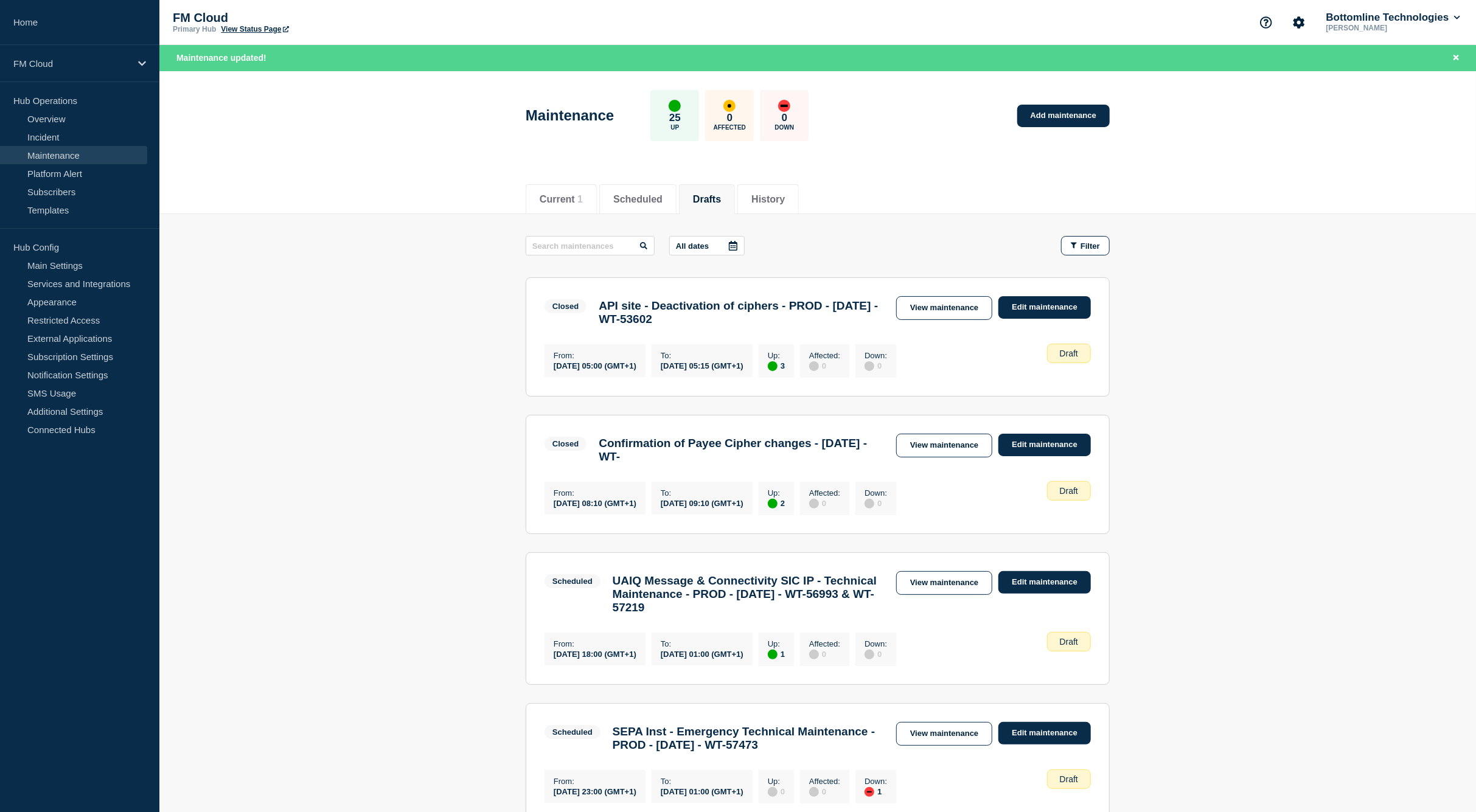
click at [1190, 553] on main "All dates Filter Closed 3 Up API site - Deactivation of ciphers - PROD - 20/MAY…" at bounding box center [818, 593] width 1317 height 758
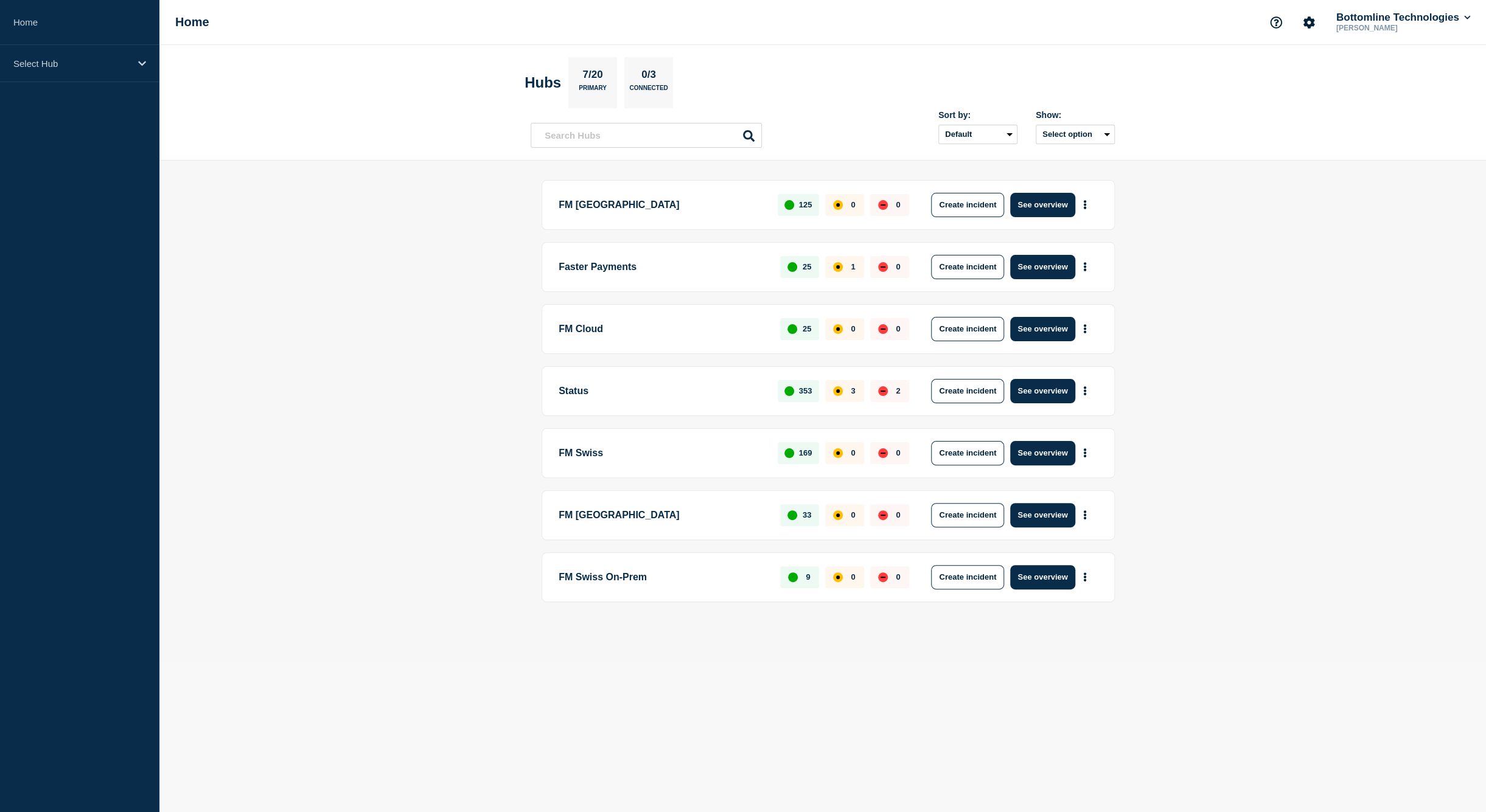
click at [638, 329] on p "FM Cloud" at bounding box center [662, 329] width 207 height 25
drag, startPoint x: 638, startPoint y: 329, endPoint x: 572, endPoint y: 344, distance: 67.7
click at [638, 329] on p "FM Cloud" at bounding box center [662, 329] width 207 height 25
click at [572, 344] on div "FM Cloud 25 0 0 Create incident See overview" at bounding box center [828, 328] width 573 height 50
click at [574, 327] on p "FM Cloud" at bounding box center [662, 329] width 207 height 25
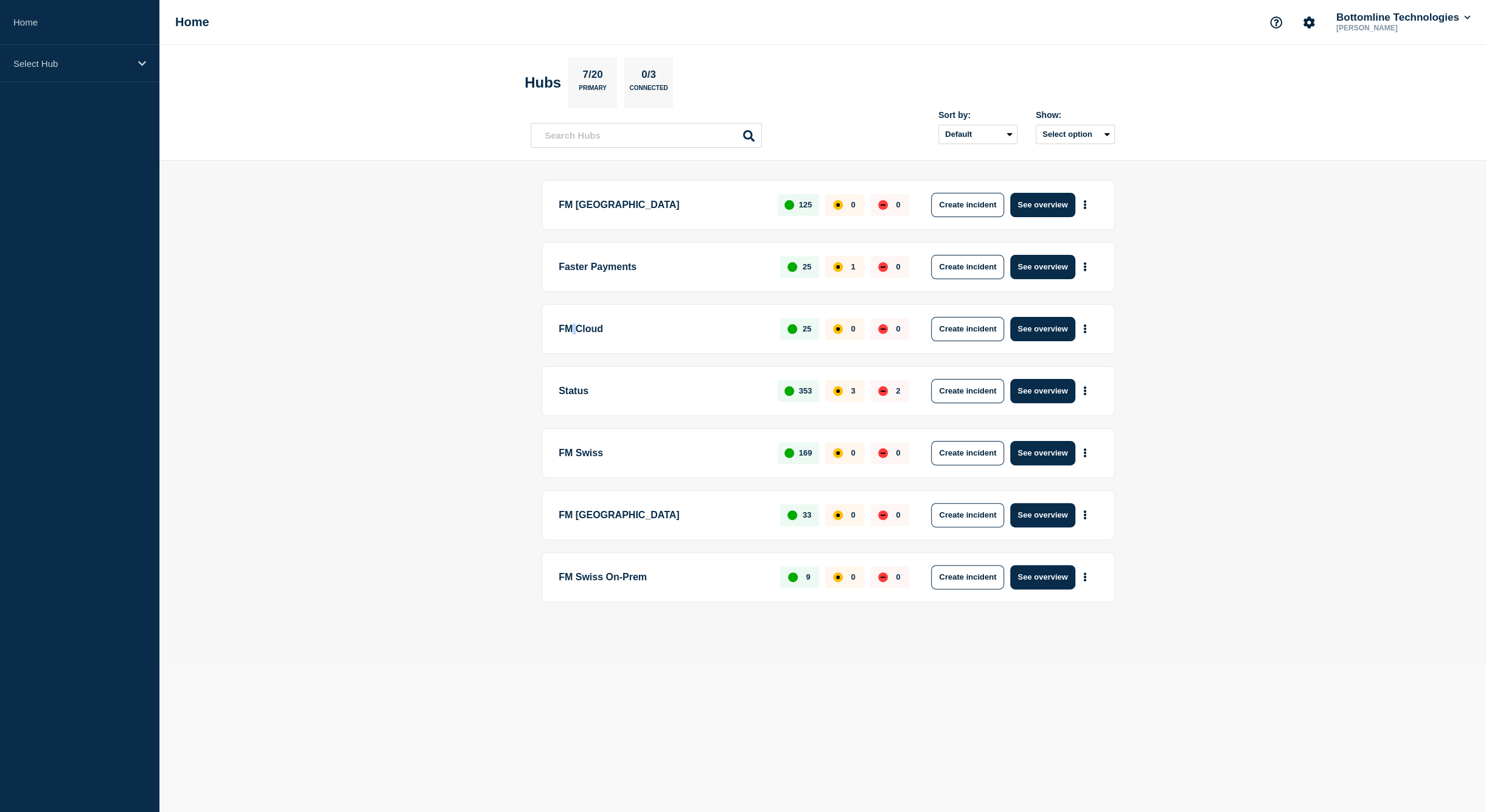
click at [574, 327] on p "FM Cloud" at bounding box center [662, 329] width 207 height 25
click at [400, 404] on main "FM London 125 0 0 Create incident See overview Faster Payments 25 1 0 Create in…" at bounding box center [822, 411] width 1326 height 502
click at [1213, 262] on main "FM London 125 0 0 Create incident See overview Faster Payments 25 1 0 Create in…" at bounding box center [822, 411] width 1326 height 502
click at [1178, 718] on body "Home Select Hub Home Bottomline Technologies [PERSON_NAME] Hubs 7/20 Primary 0/…" at bounding box center [743, 406] width 1486 height 812
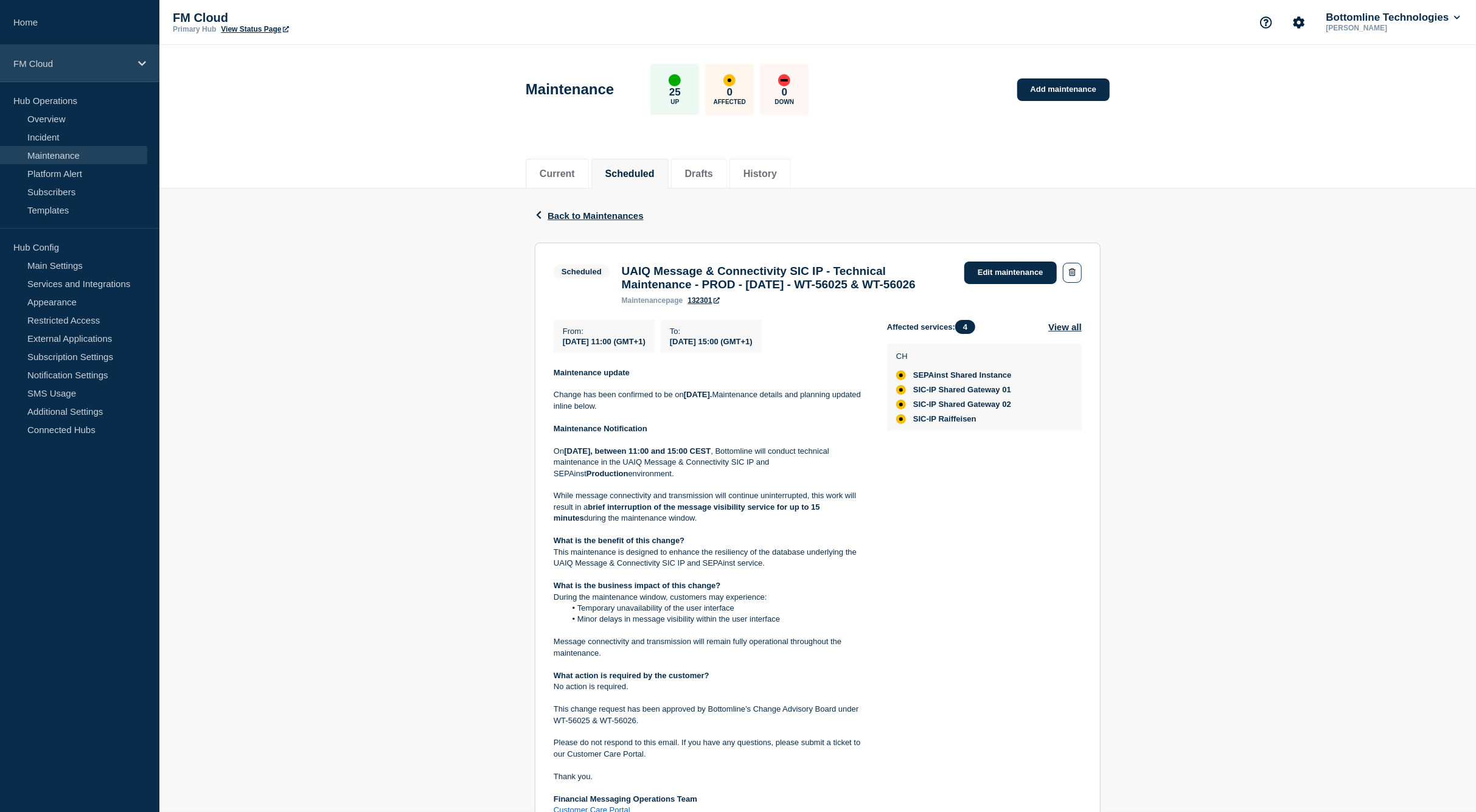
click at [58, 64] on p "FM Cloud" at bounding box center [72, 64] width 117 height 10
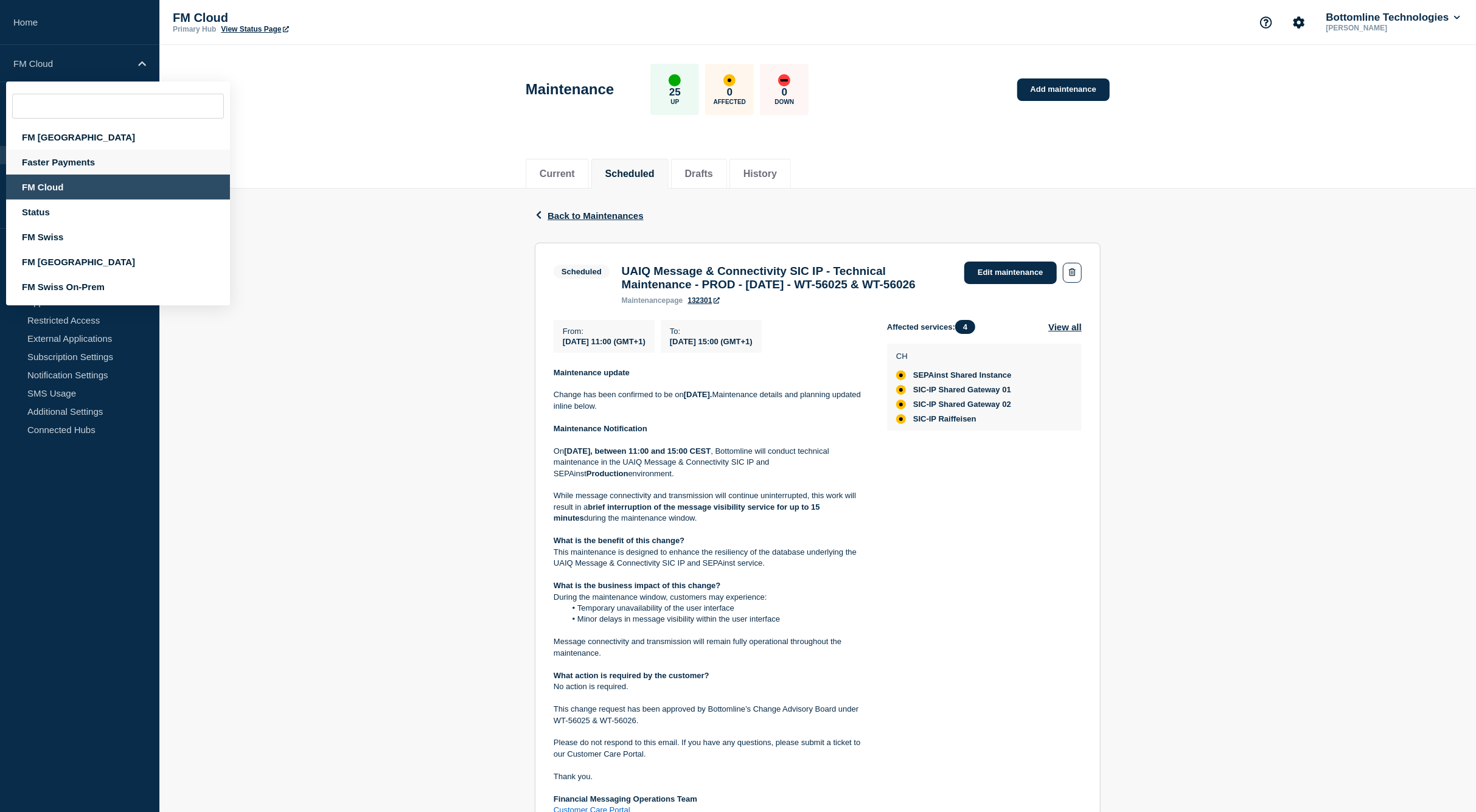
drag, startPoint x: 79, startPoint y: 162, endPoint x: 98, endPoint y: 164, distance: 19.1
click at [82, 165] on div "Faster Payments" at bounding box center [118, 162] width 224 height 25
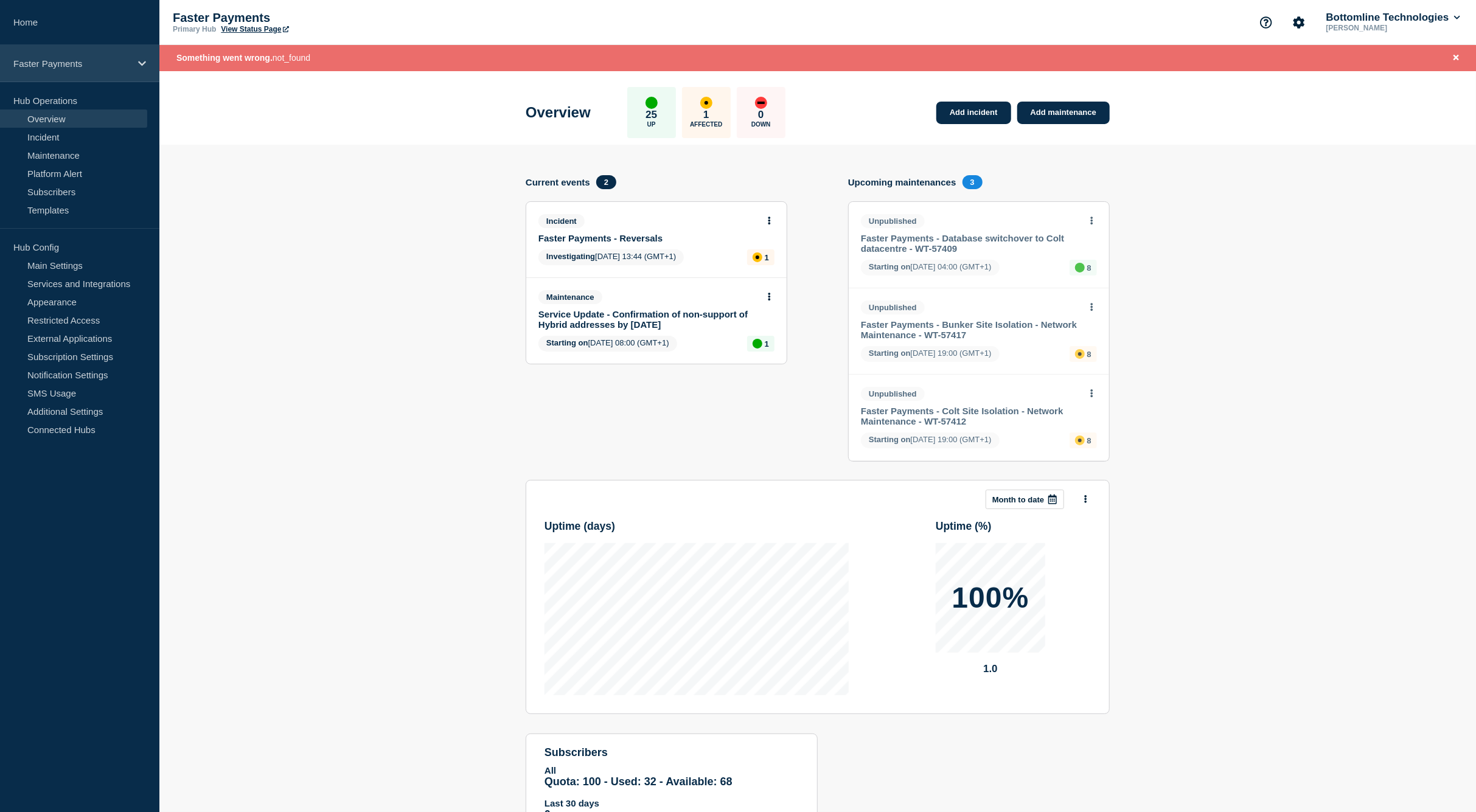
click at [92, 59] on p "Faster Payments" at bounding box center [72, 64] width 117 height 10
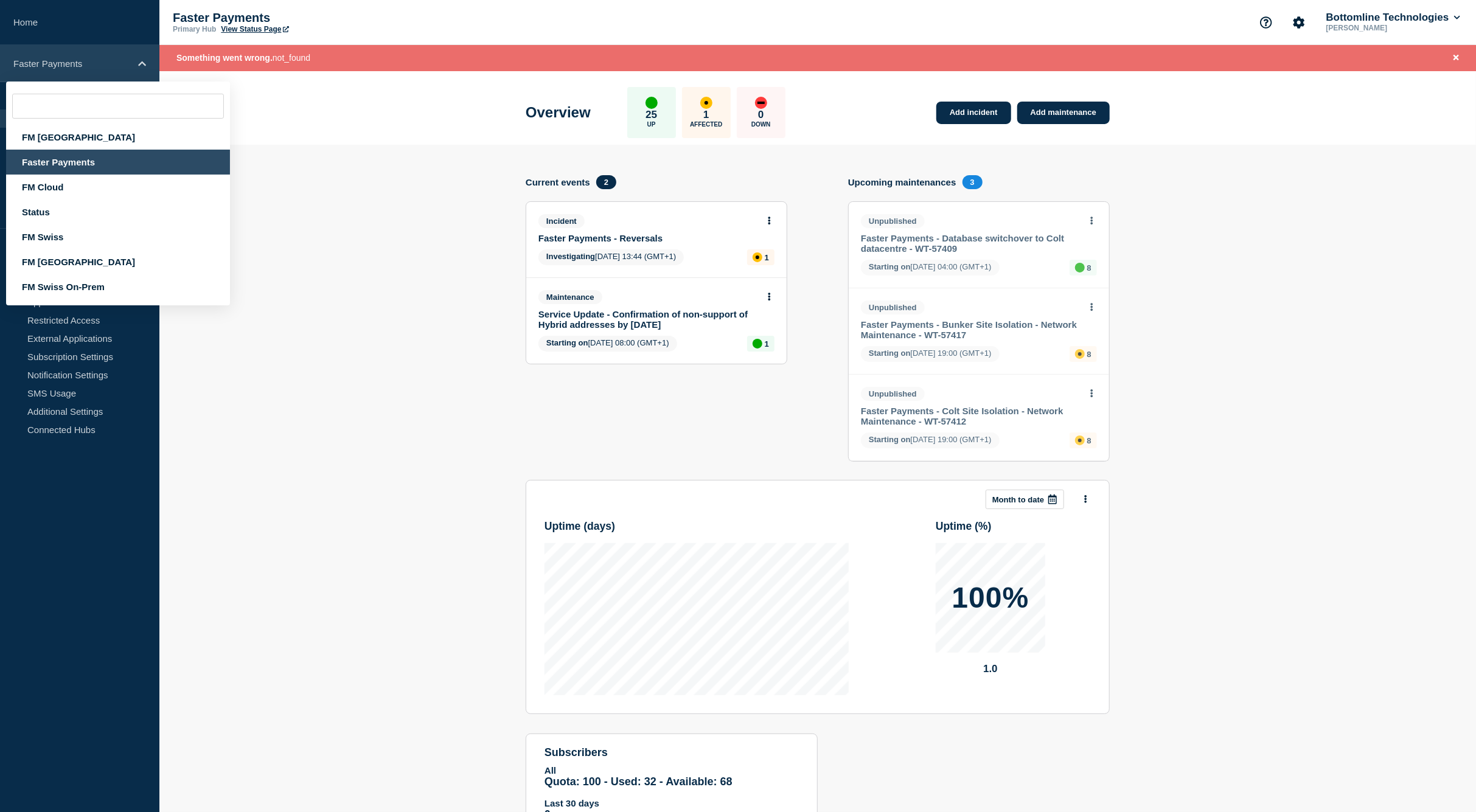
click at [92, 59] on p "Faster Payments" at bounding box center [72, 64] width 117 height 10
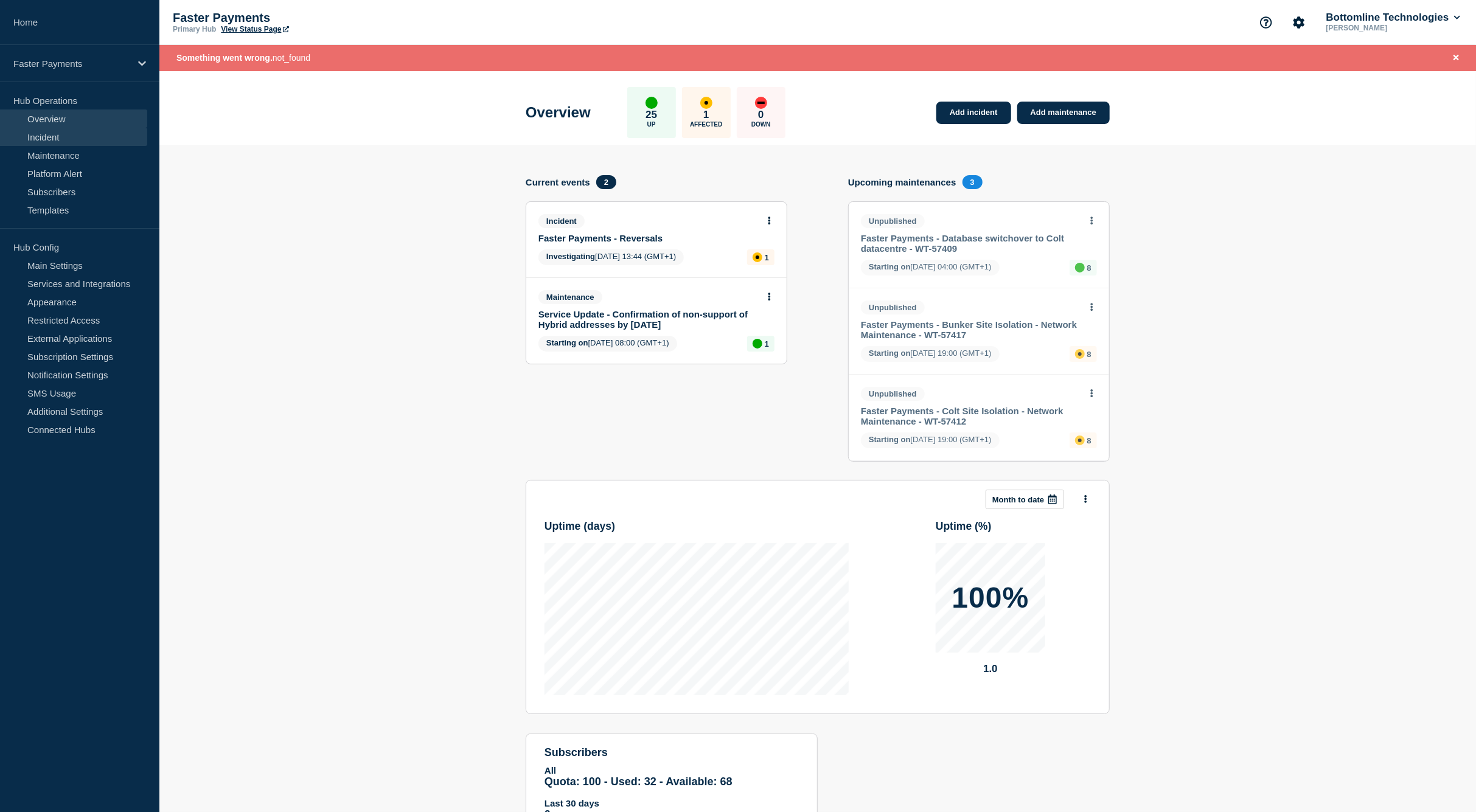
click at [66, 136] on link "Incident" at bounding box center [74, 136] width 147 height 18
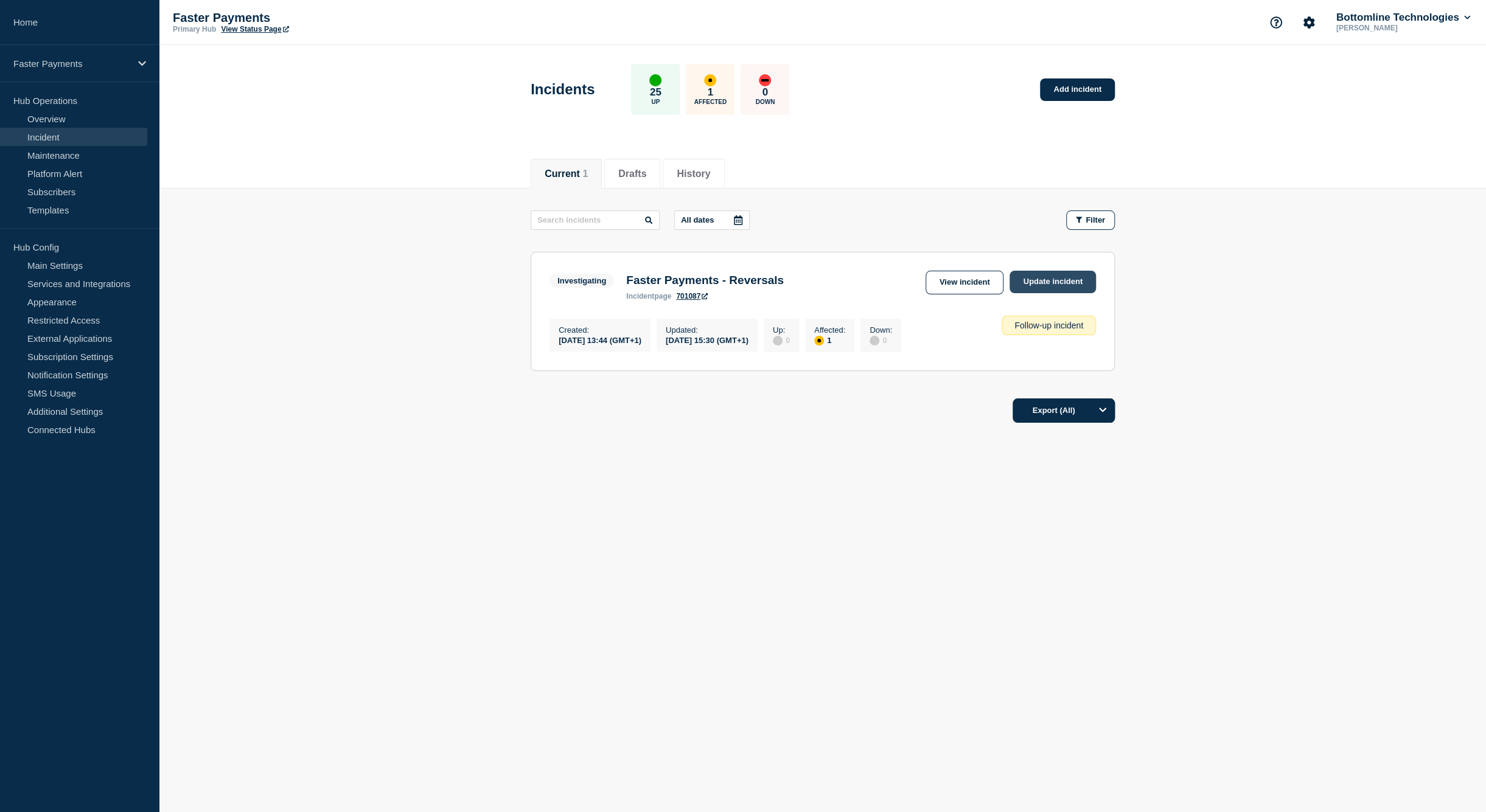
click at [1039, 284] on link "Update incident" at bounding box center [1053, 281] width 87 height 22
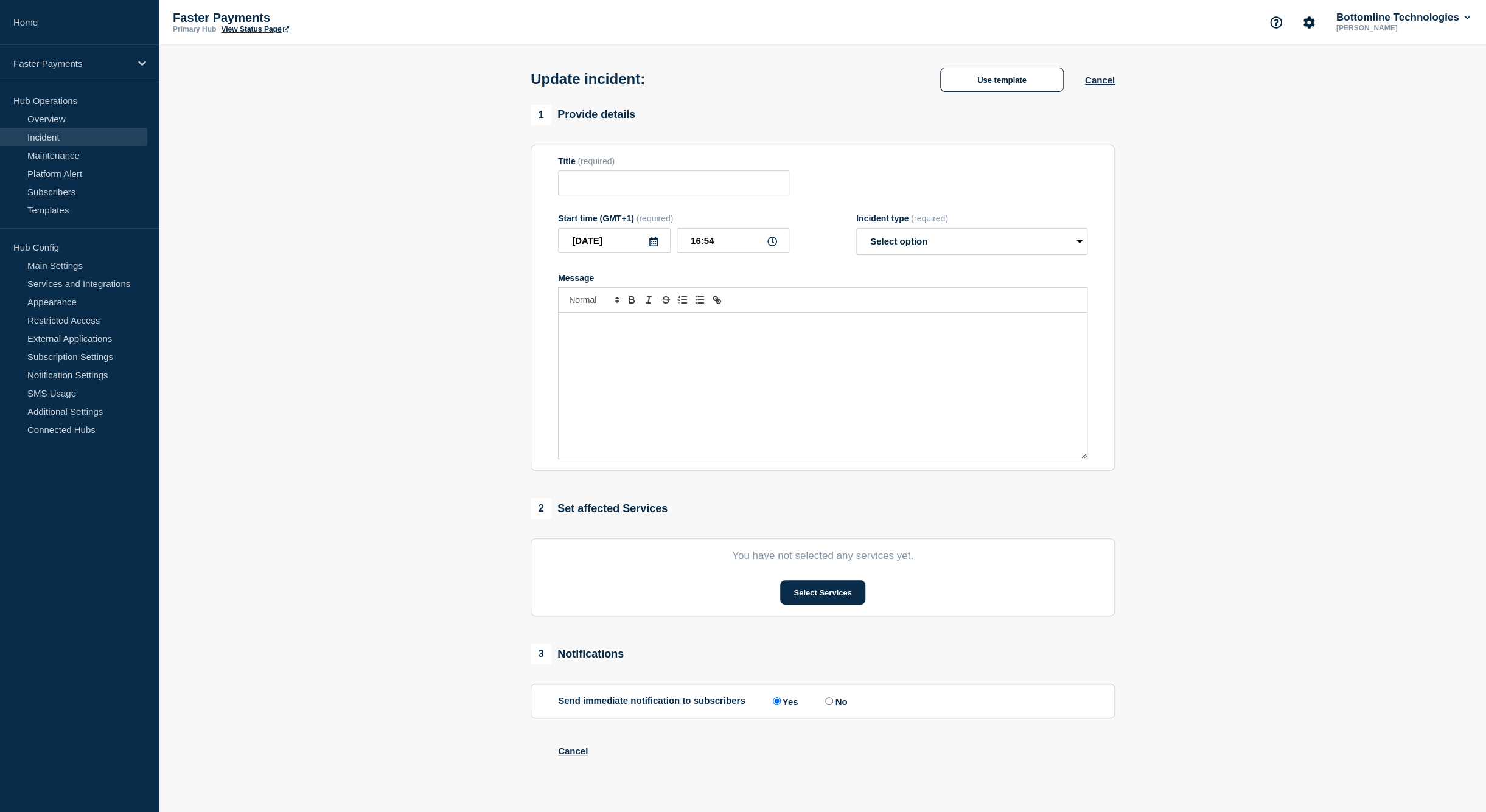
type input "Faster Payments - Reversals"
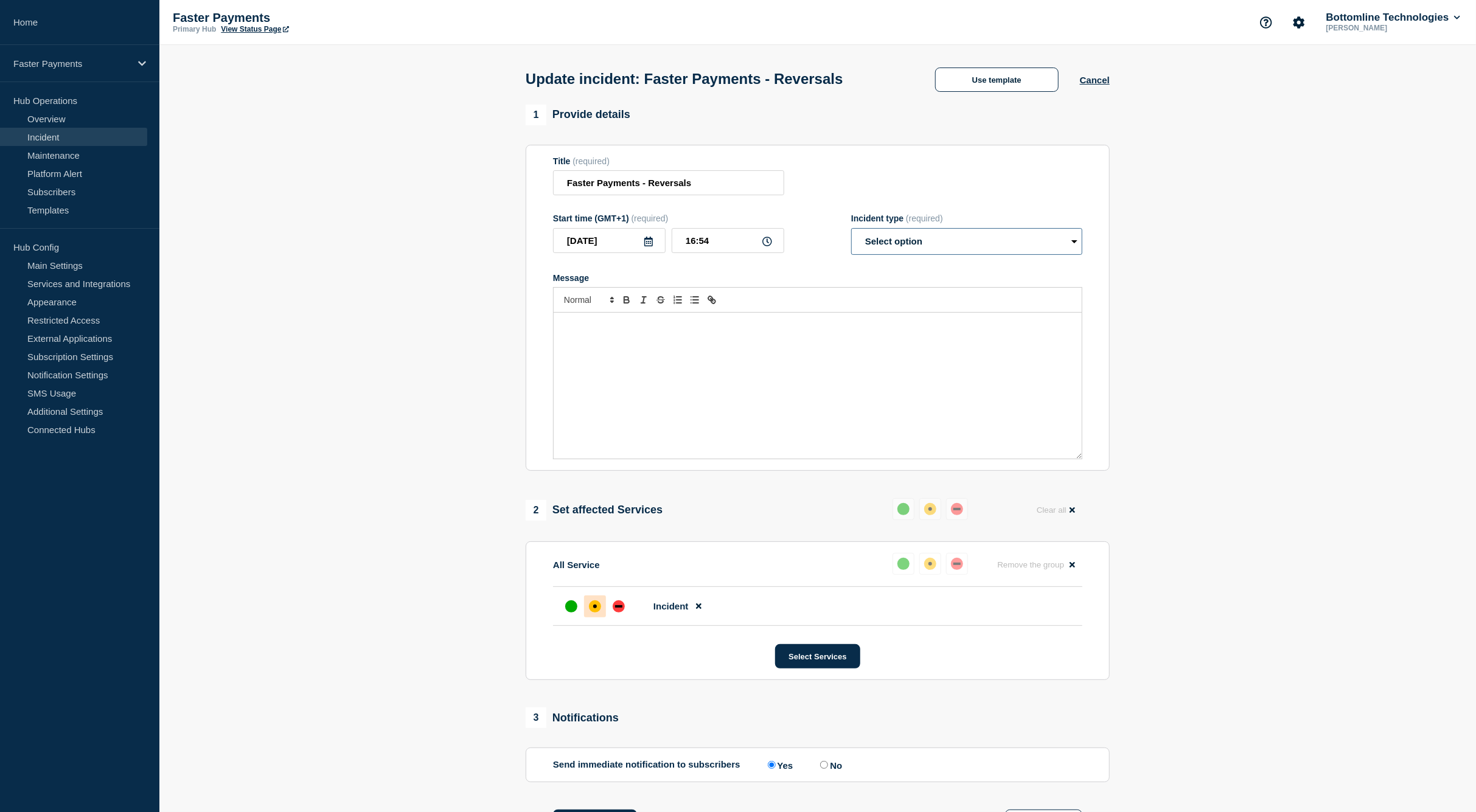
click at [925, 246] on select "Select option Investigating Identified Monitoring Resolved" at bounding box center [967, 241] width 231 height 27
select select "identified"
click at [851, 232] on select "Select option Investigating Identified Monitoring Resolved" at bounding box center [967, 241] width 231 height 27
click at [993, 86] on button "Use template" at bounding box center [997, 80] width 123 height 25
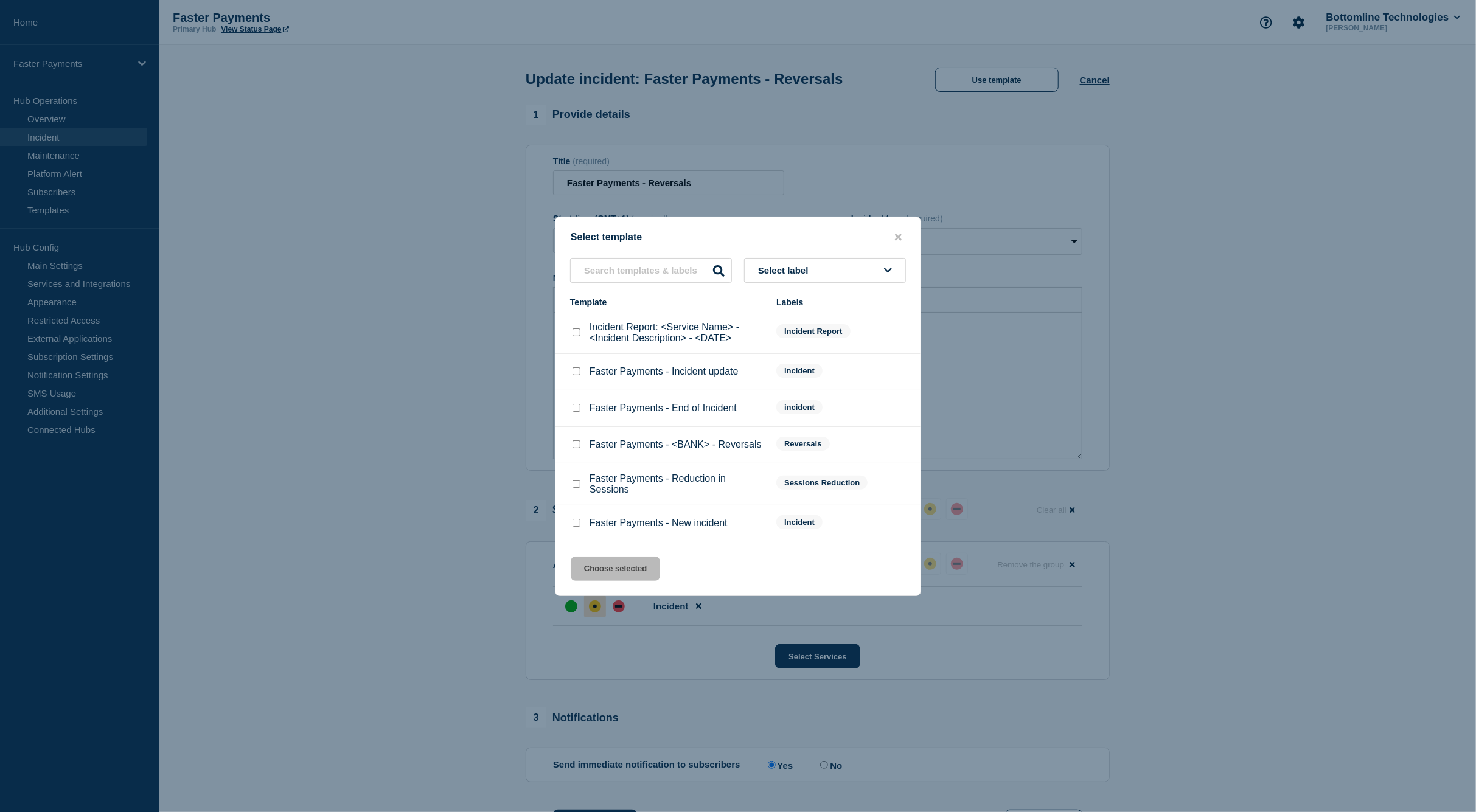
click at [581, 374] on div at bounding box center [576, 371] width 12 height 12
click at [576, 370] on input "Faster Payments - Incident update checkbox" at bounding box center [576, 371] width 8 height 8
checkbox input "true"
click at [602, 575] on button "Choose selected" at bounding box center [615, 569] width 90 height 25
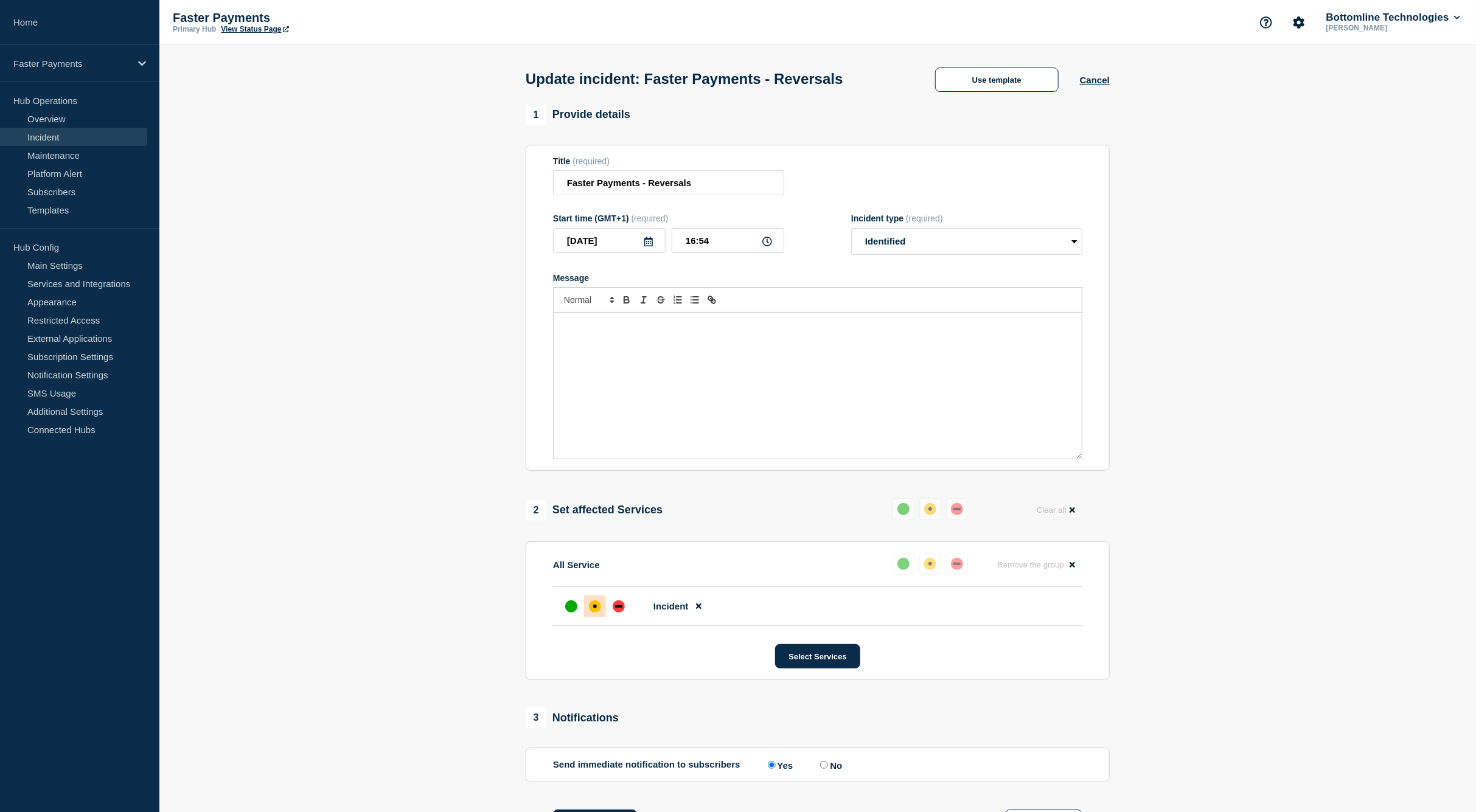
select select "investigating"
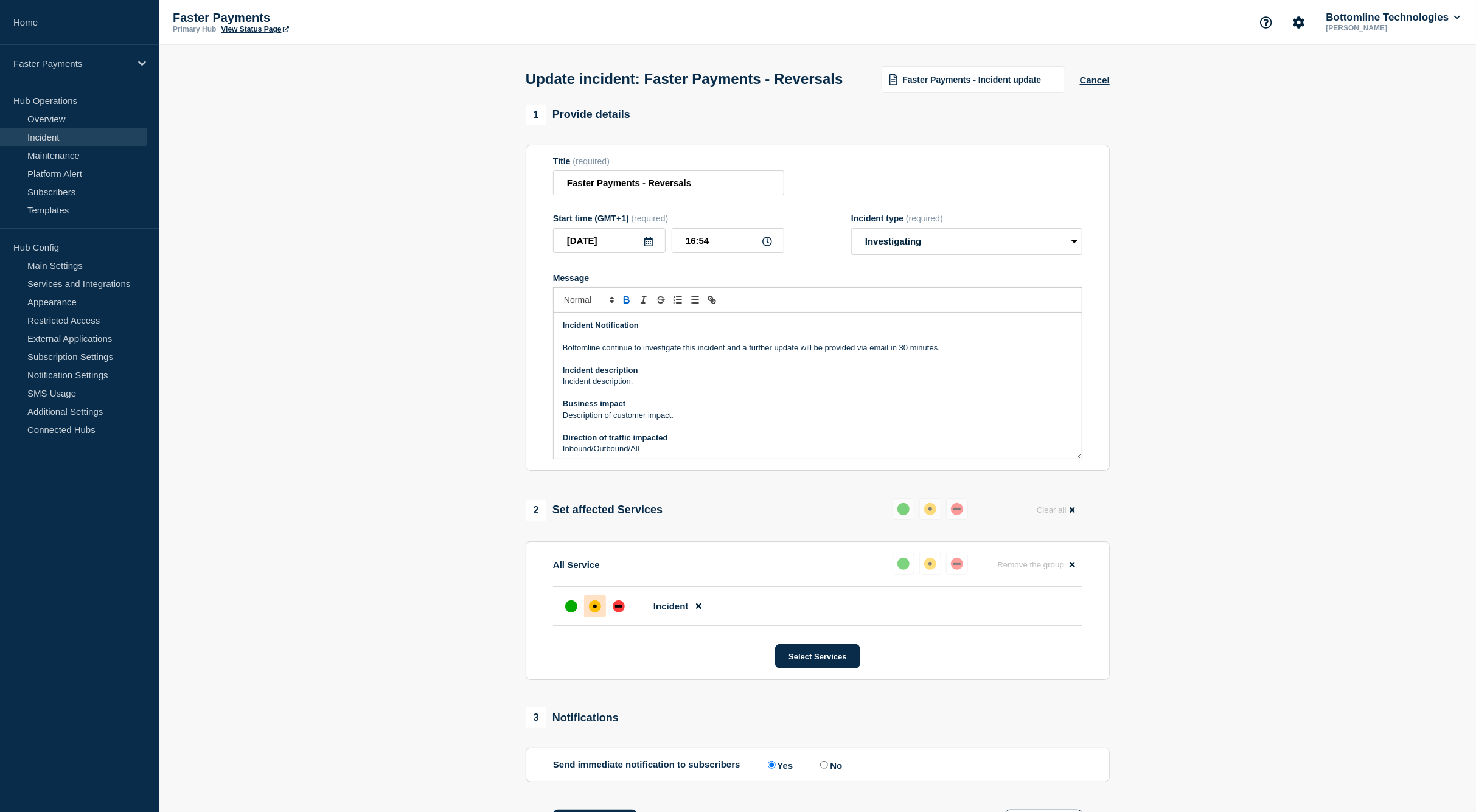
click at [646, 342] on p "Message" at bounding box center [817, 336] width 510 height 11
click at [589, 365] on p "Message" at bounding box center [817, 359] width 510 height 11
click at [604, 354] on p "Bottomline continue to investigate this incident and a further update will be p…" at bounding box center [817, 347] width 510 height 11
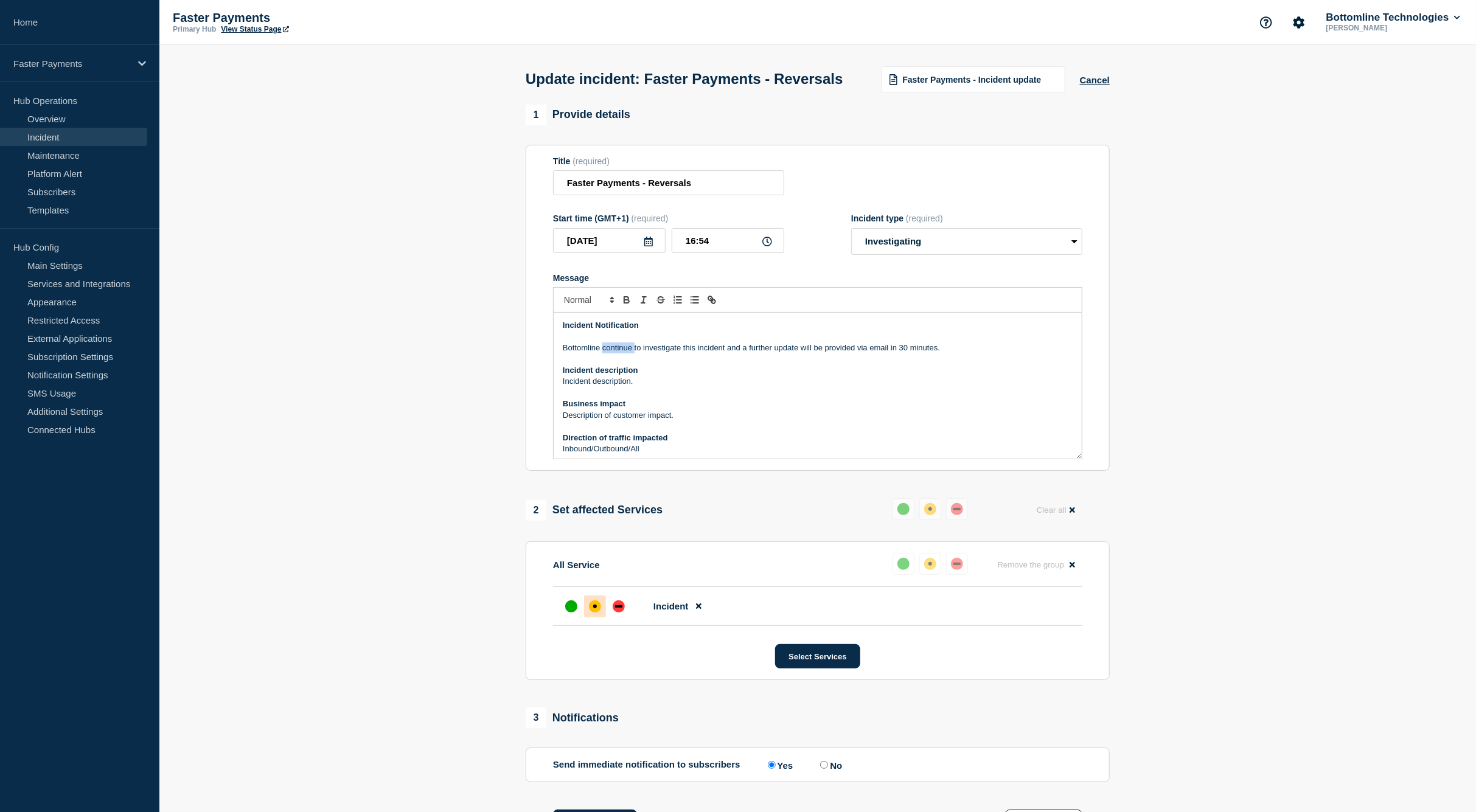
click at [604, 354] on p "Bottomline continue to investigate this incident and a further update will be p…" at bounding box center [817, 347] width 510 height 11
click at [667, 354] on p "Bottomline has possibly identified a root cause and is working on the remediati…" at bounding box center [817, 347] width 510 height 11
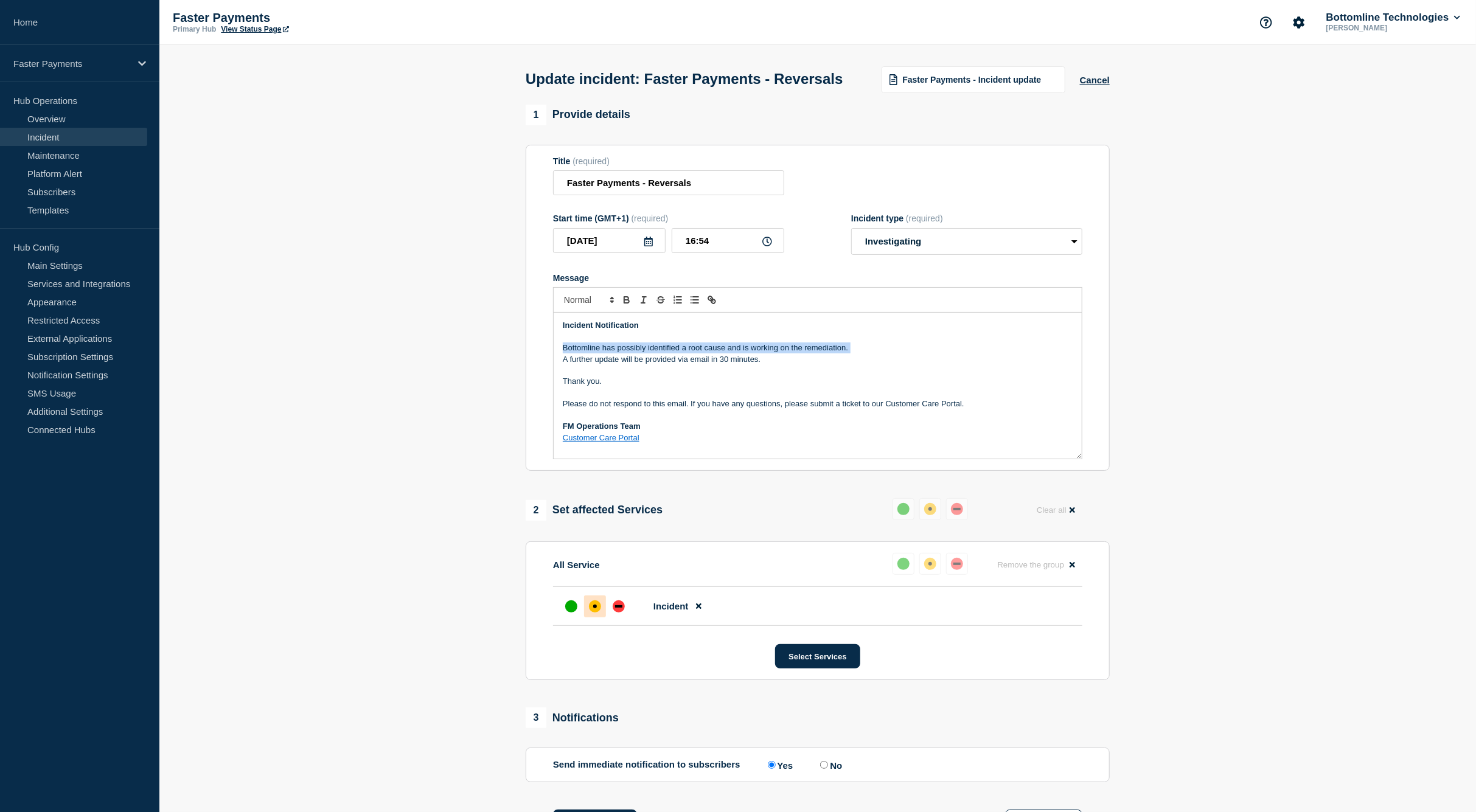
click at [667, 354] on p "Bottomline has possibly identified a root cause and is working on the remediati…" at bounding box center [817, 347] width 510 height 11
click at [591, 613] on div "affected" at bounding box center [595, 606] width 12 height 12
drag, startPoint x: 864, startPoint y: 355, endPoint x: 867, endPoint y: 363, distance: 8.5
click at [866, 356] on div "Incident Notification Bottomline has possibly identified a root cause and is wo…" at bounding box center [817, 385] width 528 height 146
click at [867, 342] on p "Message" at bounding box center [817, 336] width 510 height 11
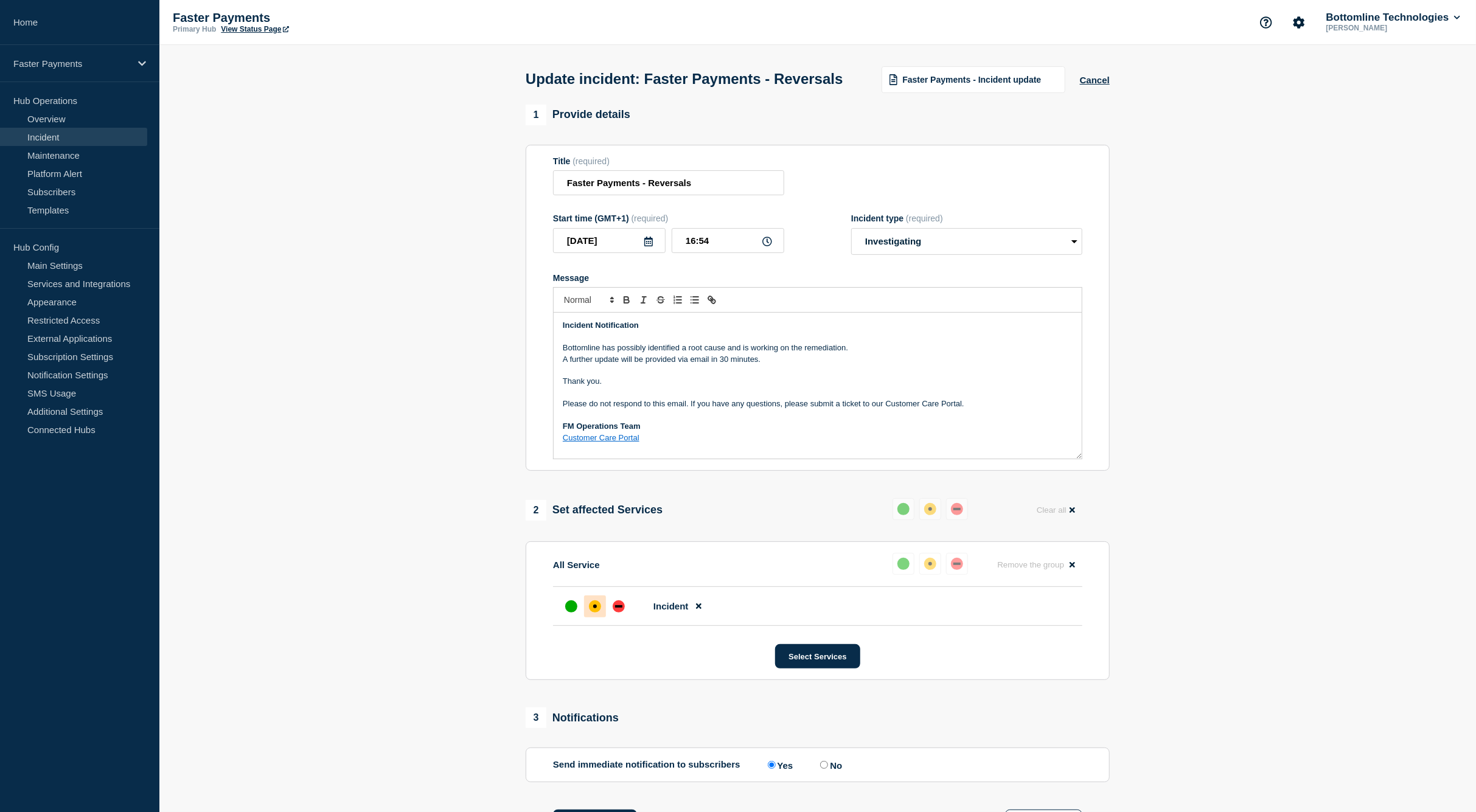
click at [857, 365] on p "A further update will be provided via email in 30 minutes." at bounding box center [817, 359] width 510 height 11
click at [778, 365] on p "A further update will be provided via email in 30 minutes." at bounding box center [817, 359] width 510 height 11
click at [779, 365] on p "A further update will be provided via email in 30 minutes." at bounding box center [817, 359] width 510 height 11
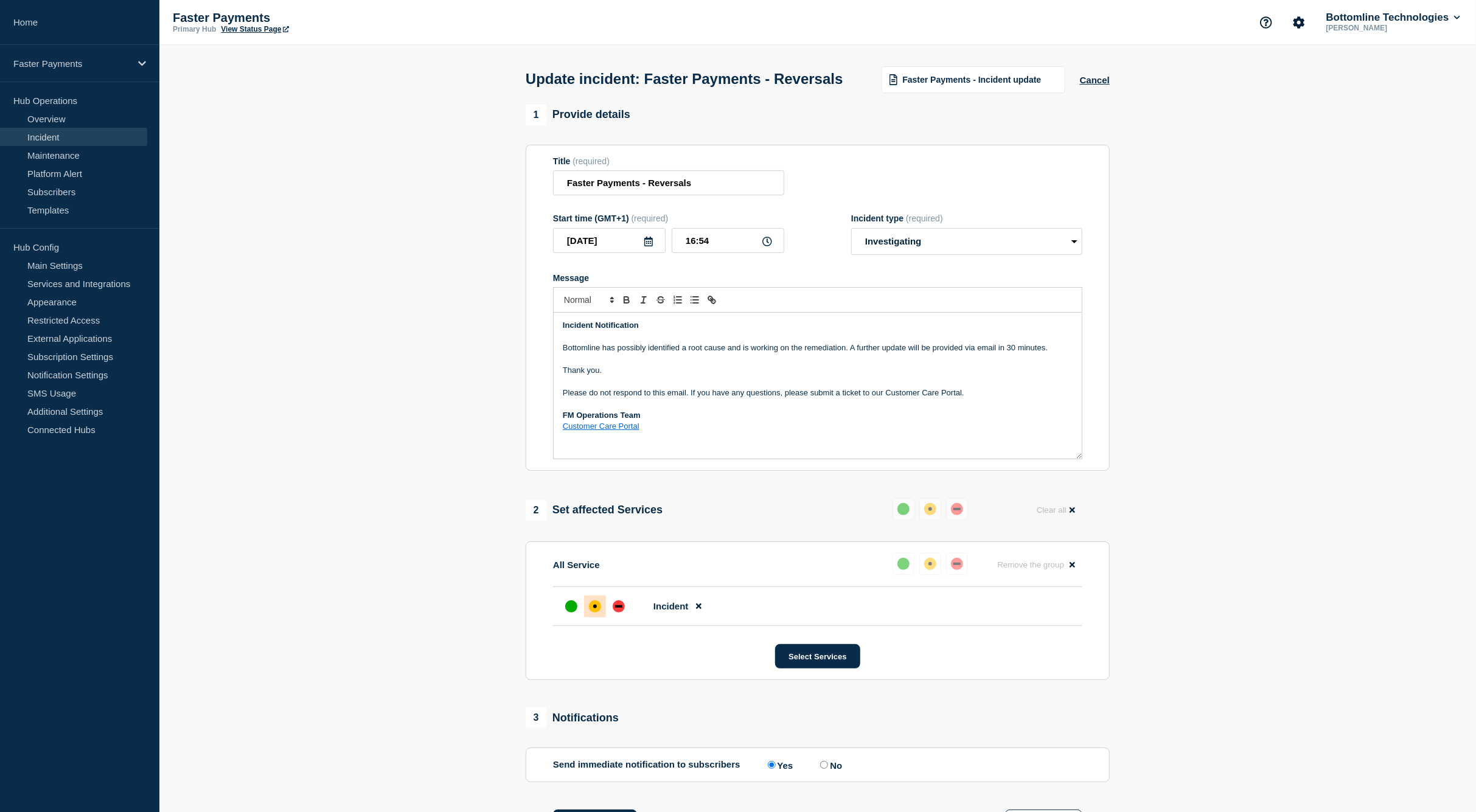
click at [672, 354] on p "Bottomline has possibly identified a root cause and is working on the remediati…" at bounding box center [817, 347] width 510 height 11
drag, startPoint x: 672, startPoint y: 374, endPoint x: 800, endPoint y: 376, distance: 128.0
click at [800, 354] on p "Bottomline has possibly identified a root cause and is working on the remediati…" at bounding box center [817, 347] width 510 height 11
click at [803, 354] on p "Bottomline has possibly identified a root cause and is working on the remediati…" at bounding box center [817, 347] width 510 height 11
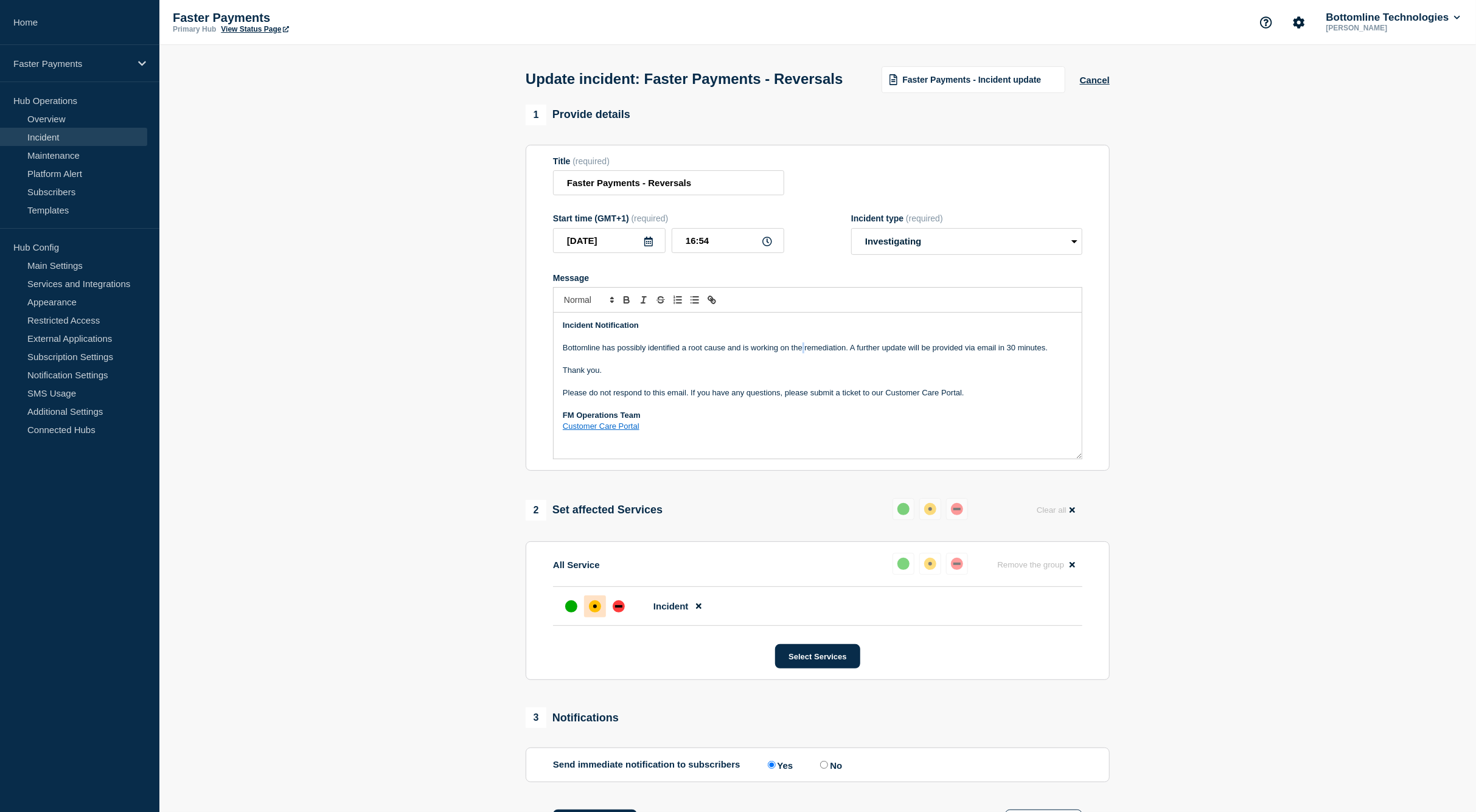
click at [803, 354] on p "Bottomline has possibly identified a root cause and is working on the remediati…" at bounding box center [817, 347] width 510 height 11
click at [804, 354] on p "Bottomline has possibly identified a root cause and is working on the remediati…" at bounding box center [817, 347] width 510 height 11
click at [868, 354] on p "Bottomline has possibly identified a root cause and is working on the remediati…" at bounding box center [817, 347] width 510 height 11
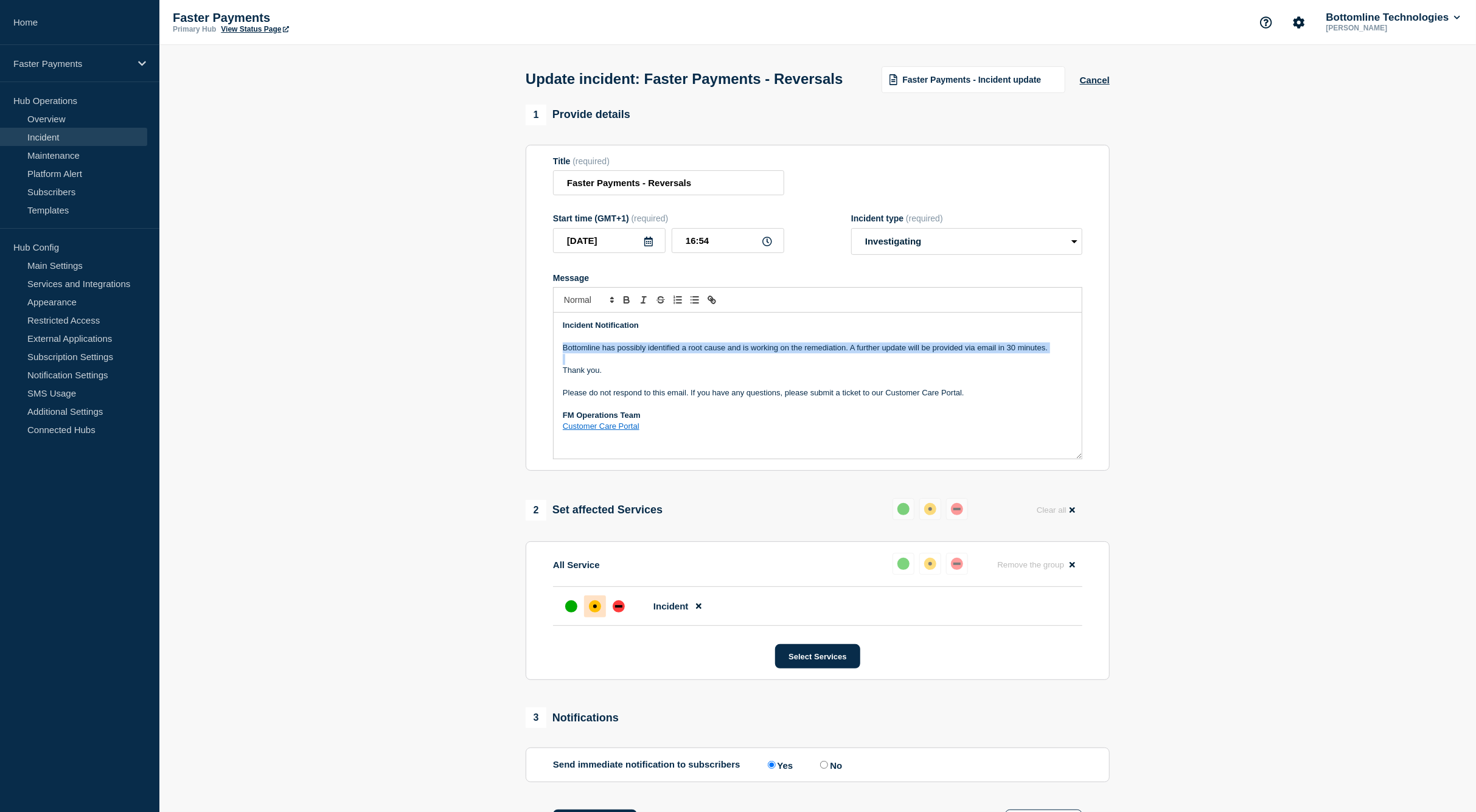
click at [856, 354] on p "Bottomline has possibly identified a root cause and is working on the remediati…" at bounding box center [817, 347] width 510 height 11
drag, startPoint x: 856, startPoint y: 373, endPoint x: 1043, endPoint y: 433, distance: 196.4
click at [1043, 433] on div "Incident Notification Bottomline has possibly identified a root cause and is wo…" at bounding box center [817, 385] width 528 height 146
click at [764, 458] on div "Incident Notification Bottomline has possibly identified a root cause and is wo…" at bounding box center [817, 385] width 528 height 146
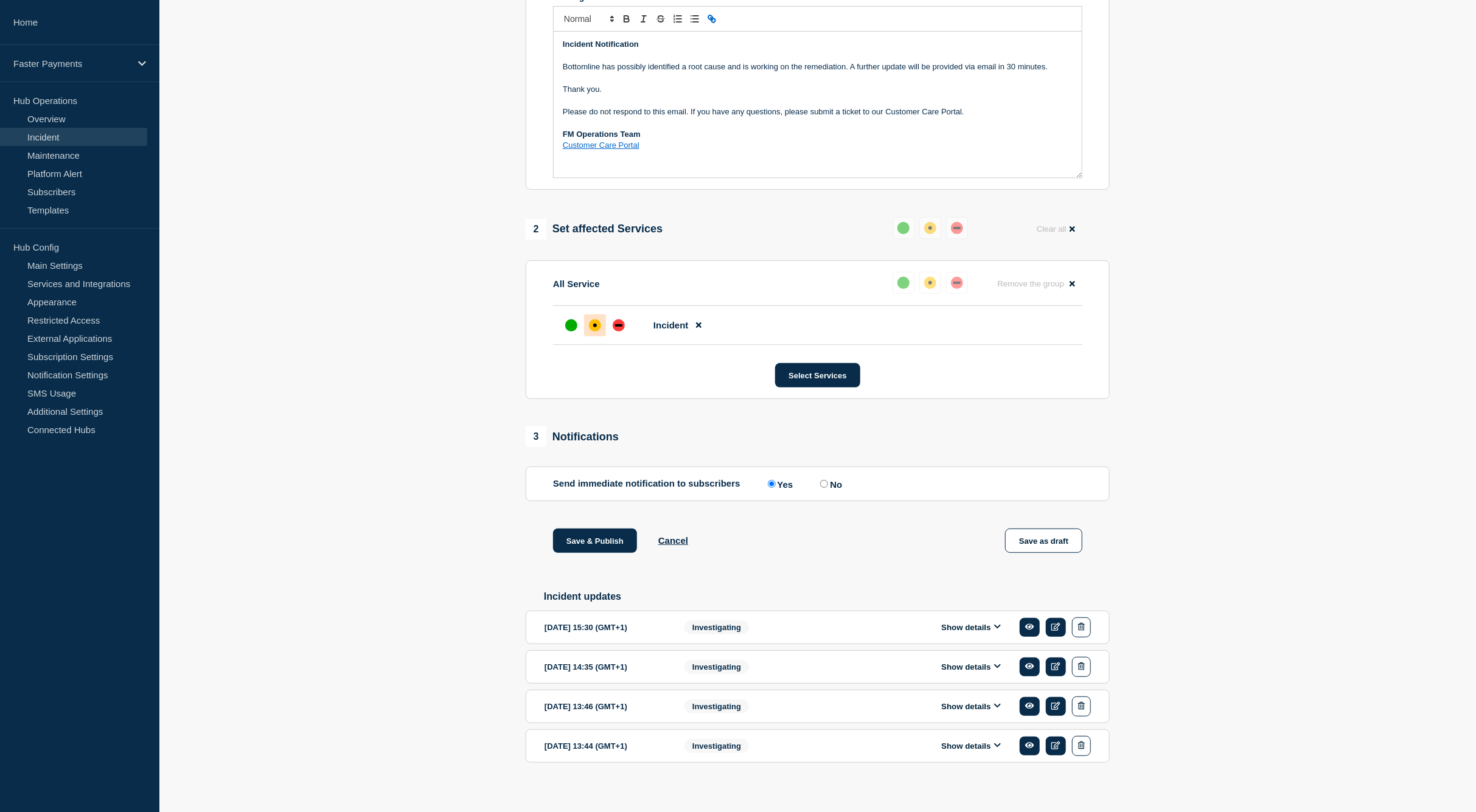
scroll to position [315, 0]
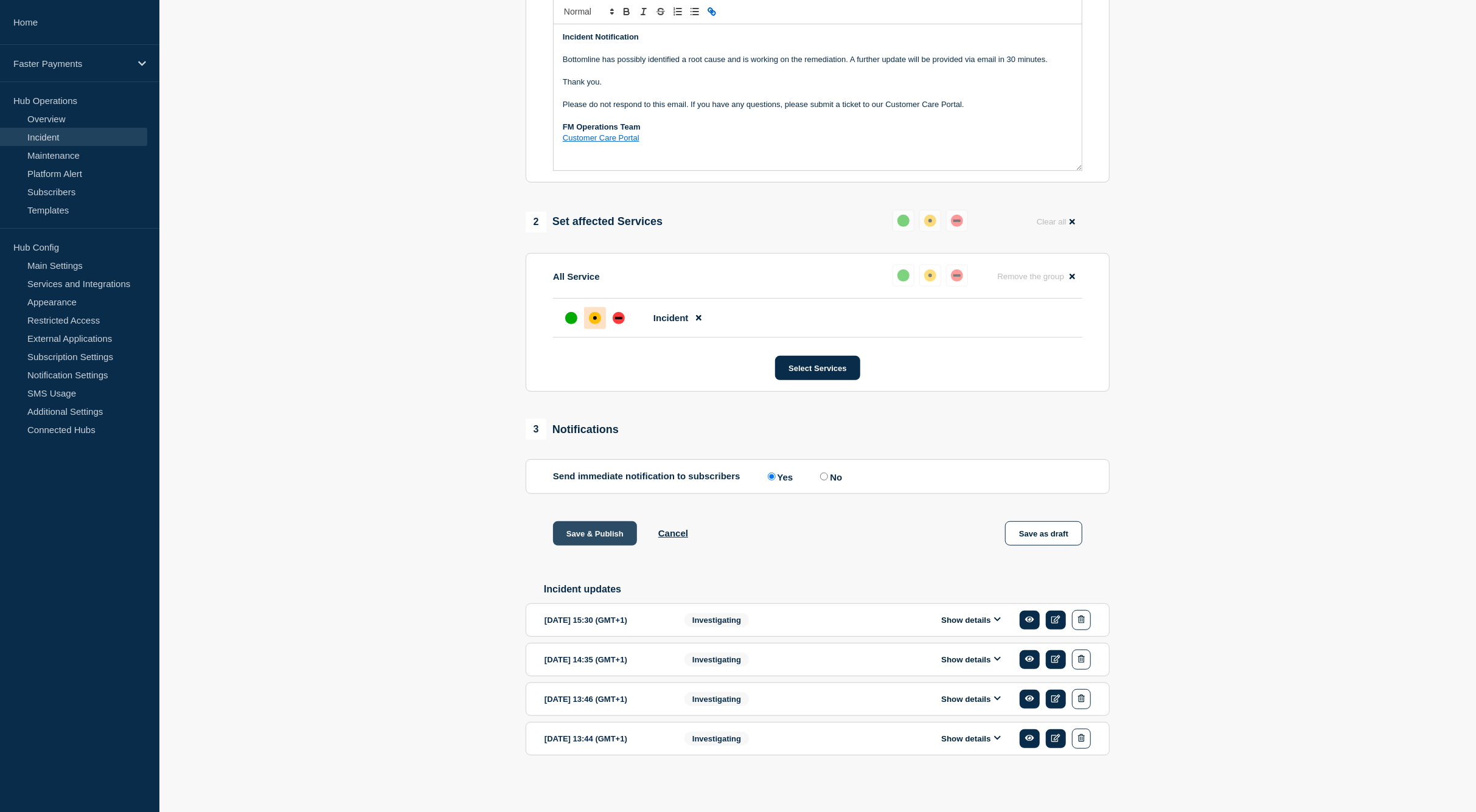
click at [598, 536] on button "Save & Publish" at bounding box center [595, 533] width 84 height 25
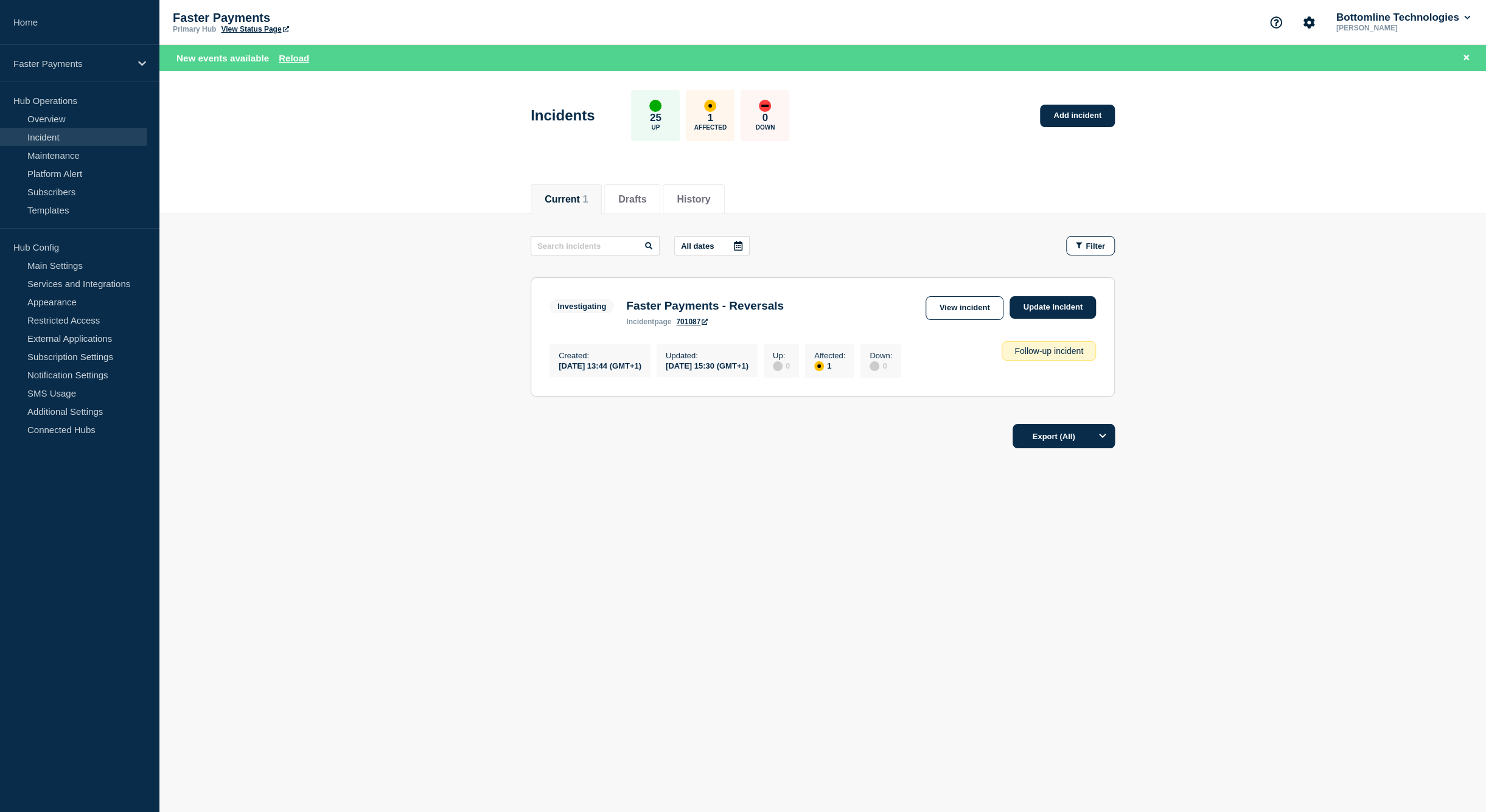
click at [1338, 466] on footer "Export (All)" at bounding box center [822, 441] width 1326 height 53
click at [898, 344] on div "Created : 2025-08-14 13:44 (GMT+1) Updated : 2025-08-14 15:30 (GMT+1) Up : 0 Af…" at bounding box center [728, 359] width 357 height 37
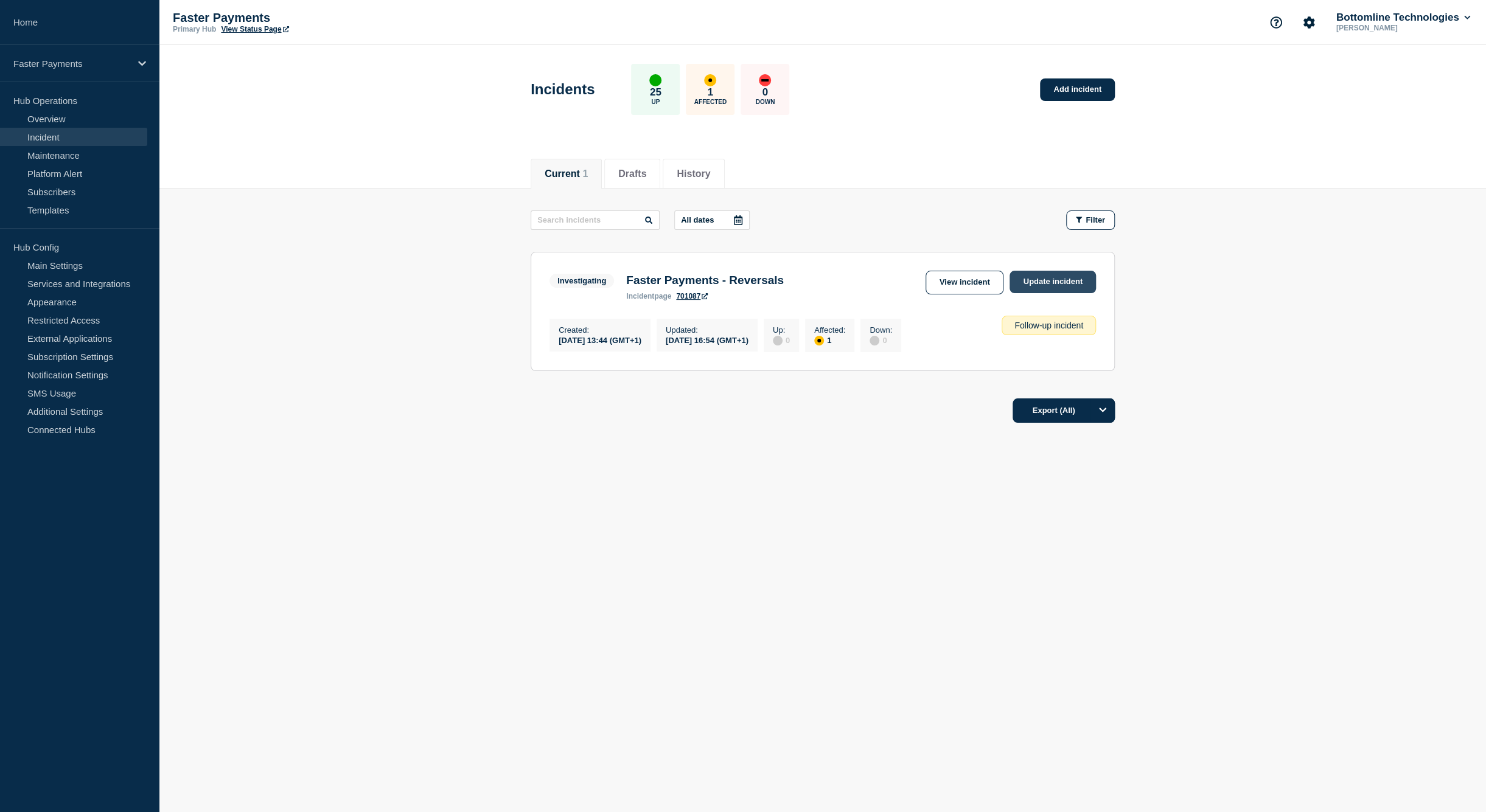
click at [1038, 284] on link "Update incident" at bounding box center [1053, 281] width 87 height 22
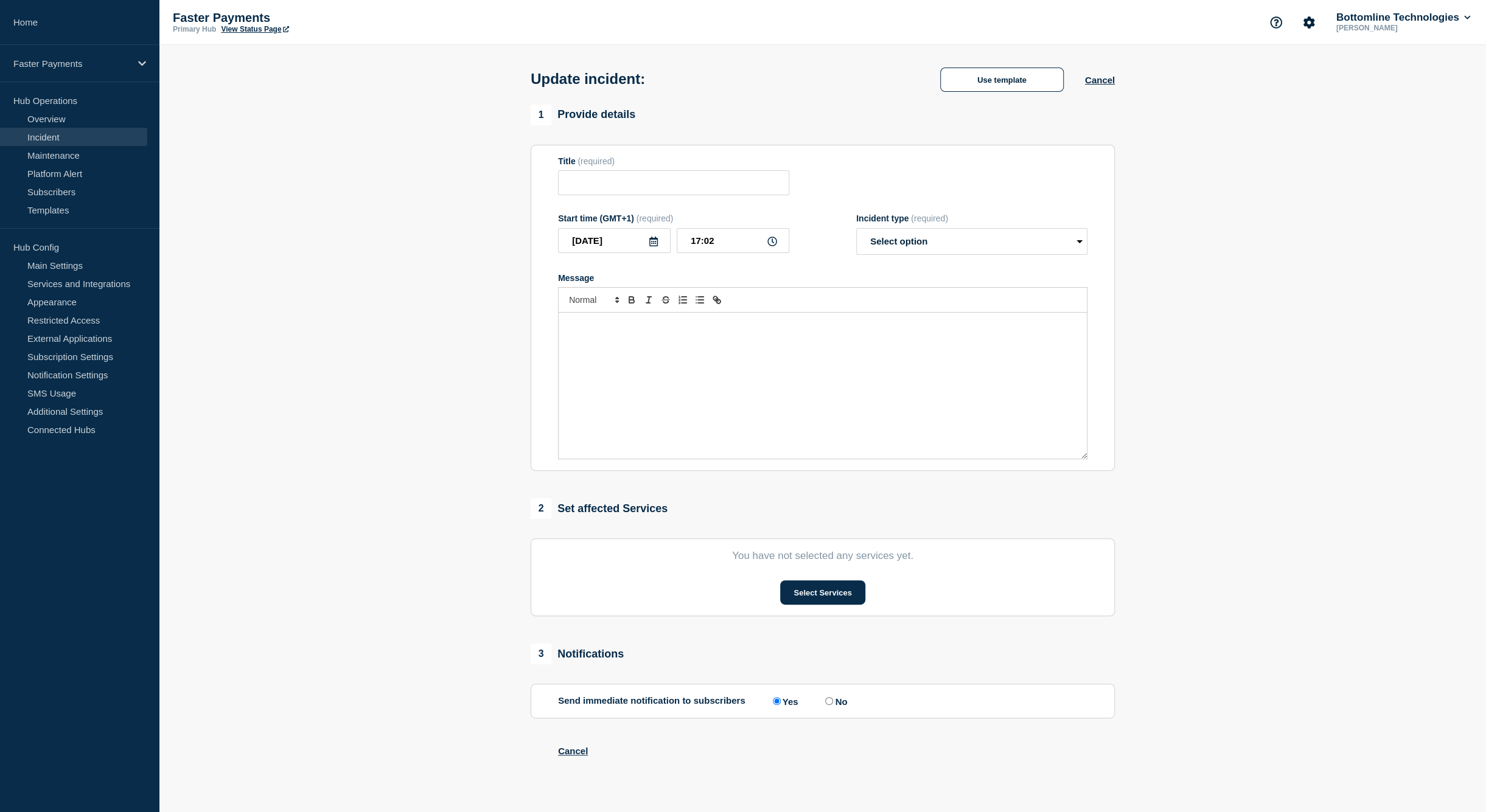
type input "Faster Payments - Reversals"
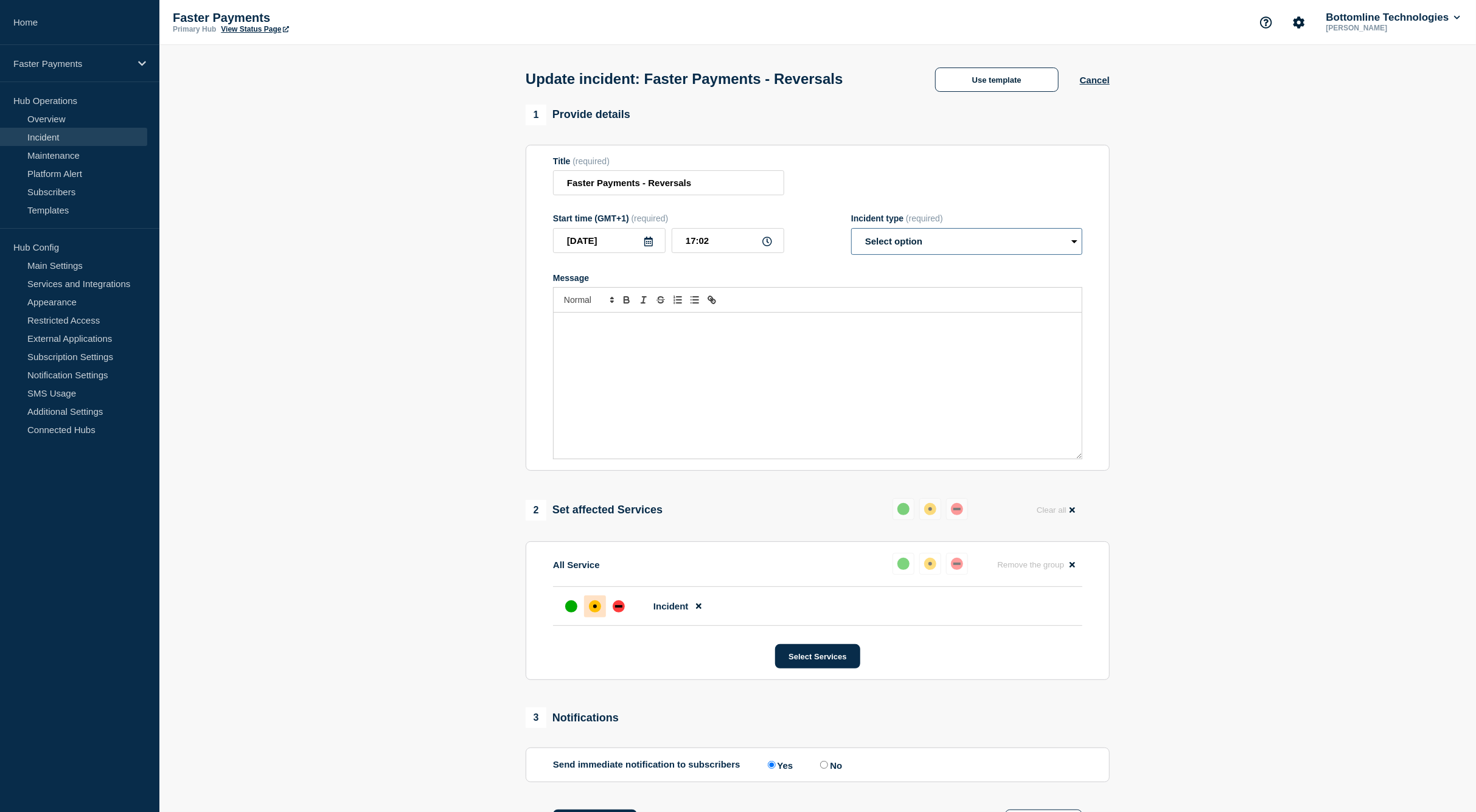
click at [896, 241] on select "Select option Investigating Identified Monitoring Resolved" at bounding box center [967, 241] width 231 height 27
select select "identified"
click at [851, 232] on select "Select option Investigating Identified Monitoring Resolved" at bounding box center [967, 241] width 231 height 27
click at [996, 79] on button "Use template" at bounding box center [997, 80] width 123 height 25
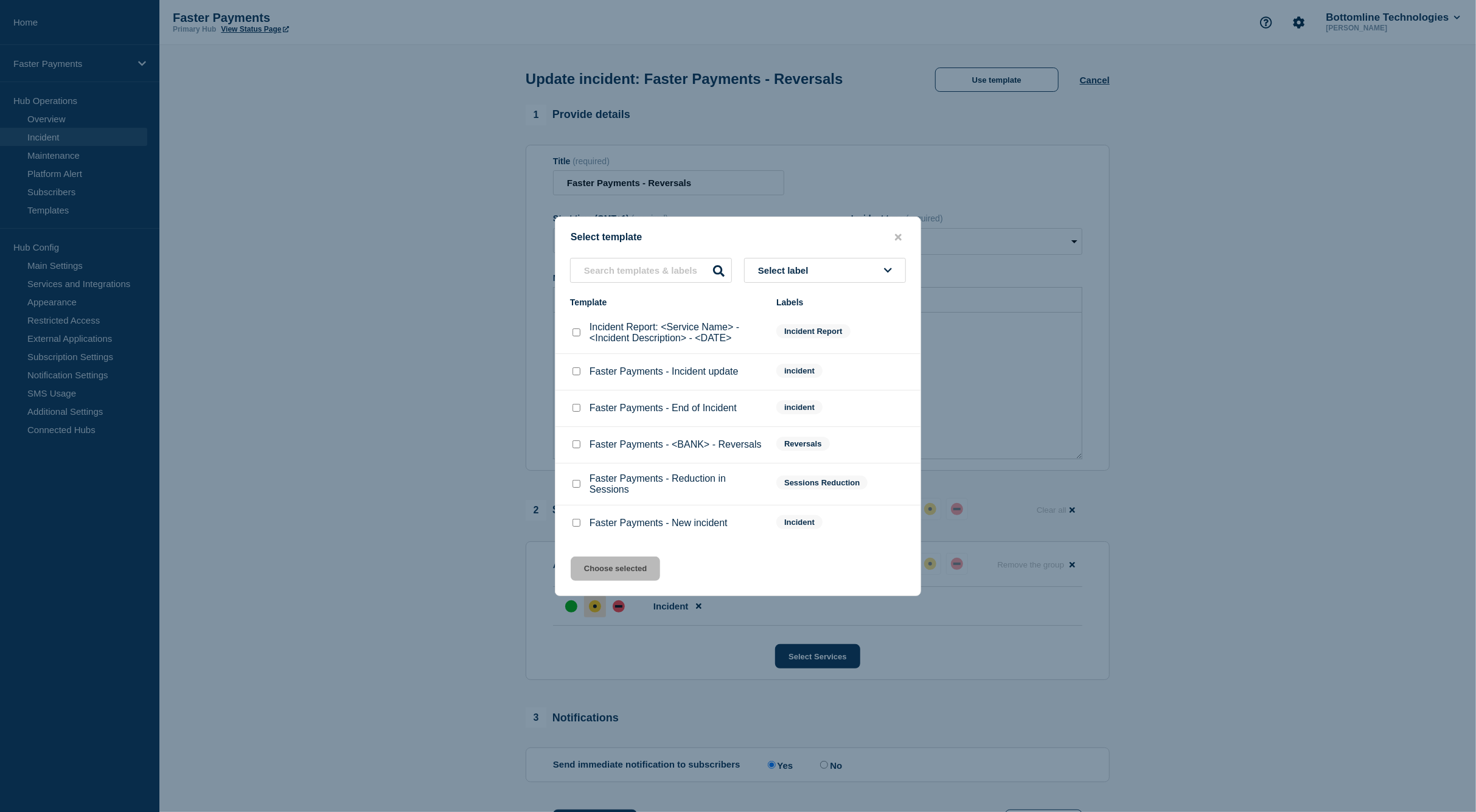
click at [578, 375] on input "Faster Payments - Incident update checkbox" at bounding box center [576, 371] width 8 height 8
checkbox input "true"
click at [633, 567] on button "Choose selected" at bounding box center [615, 569] width 90 height 25
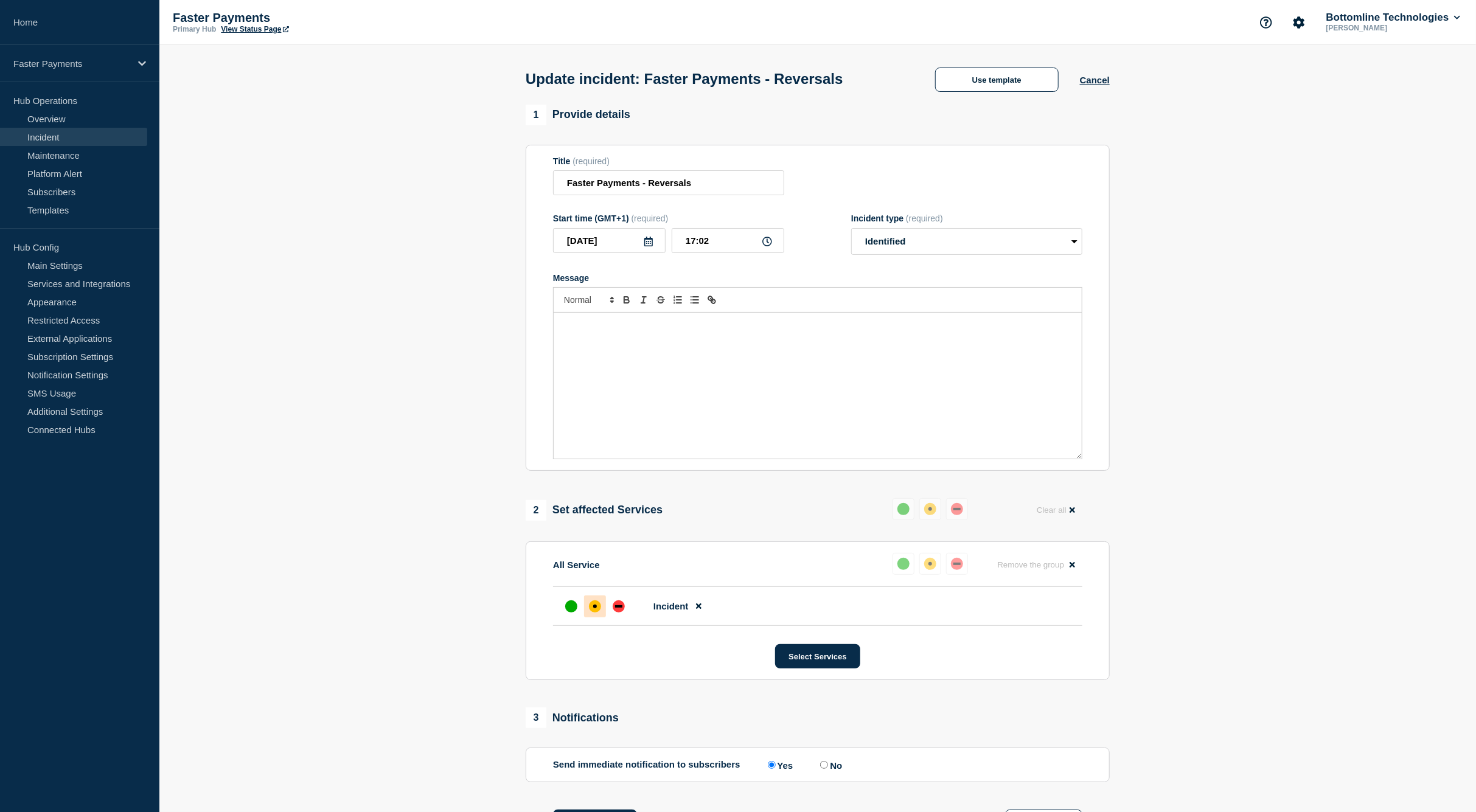
select select "investigating"
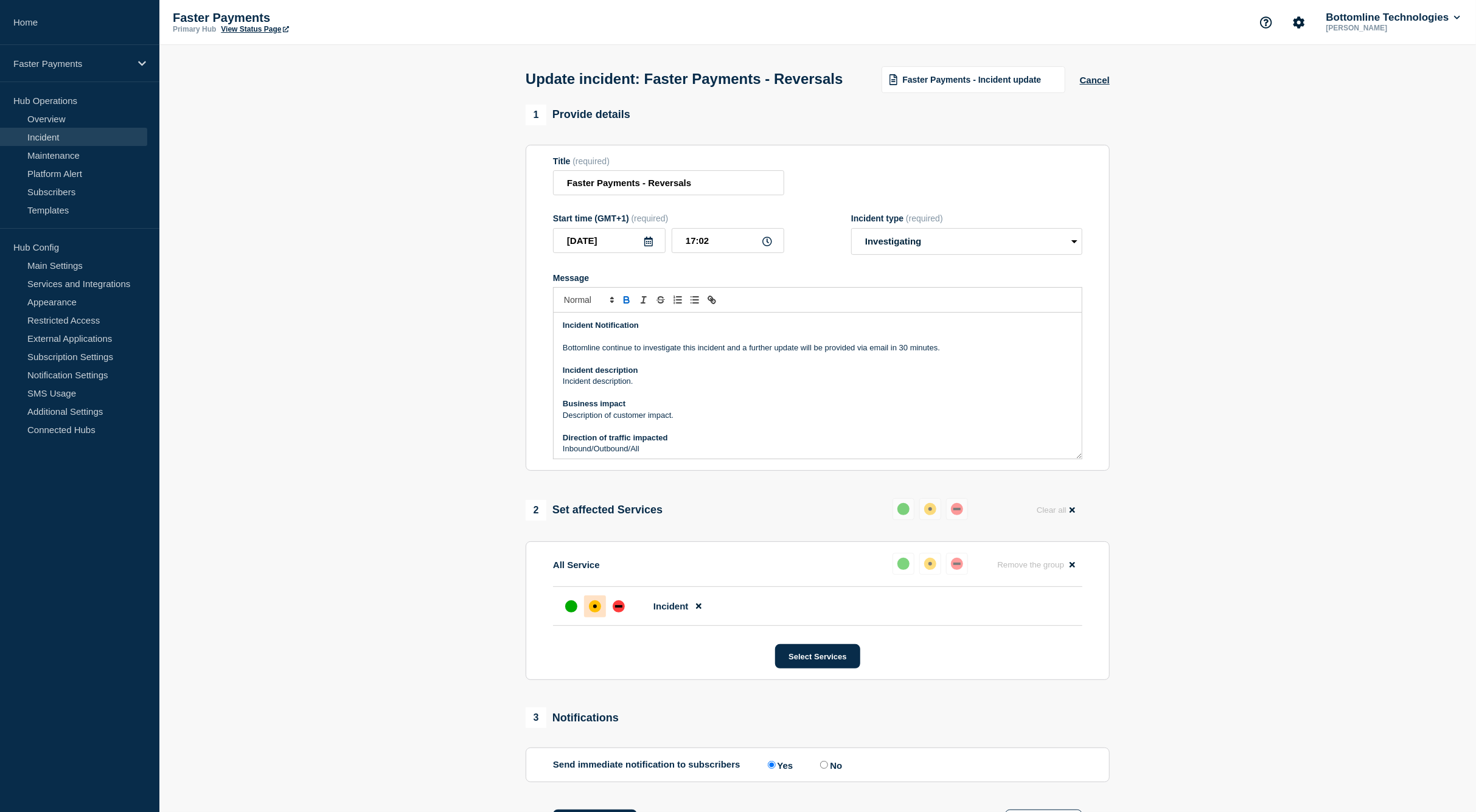
click at [751, 365] on p "Message" at bounding box center [817, 359] width 510 height 11
click at [752, 354] on p "Bottomline continue to investigate this incident and a further update will be p…" at bounding box center [817, 347] width 510 height 11
click at [1269, 414] on section "1 Provide details Title (required) Faster Payments - Reversals Start time (GMT+…" at bounding box center [818, 613] width 1317 height 1017
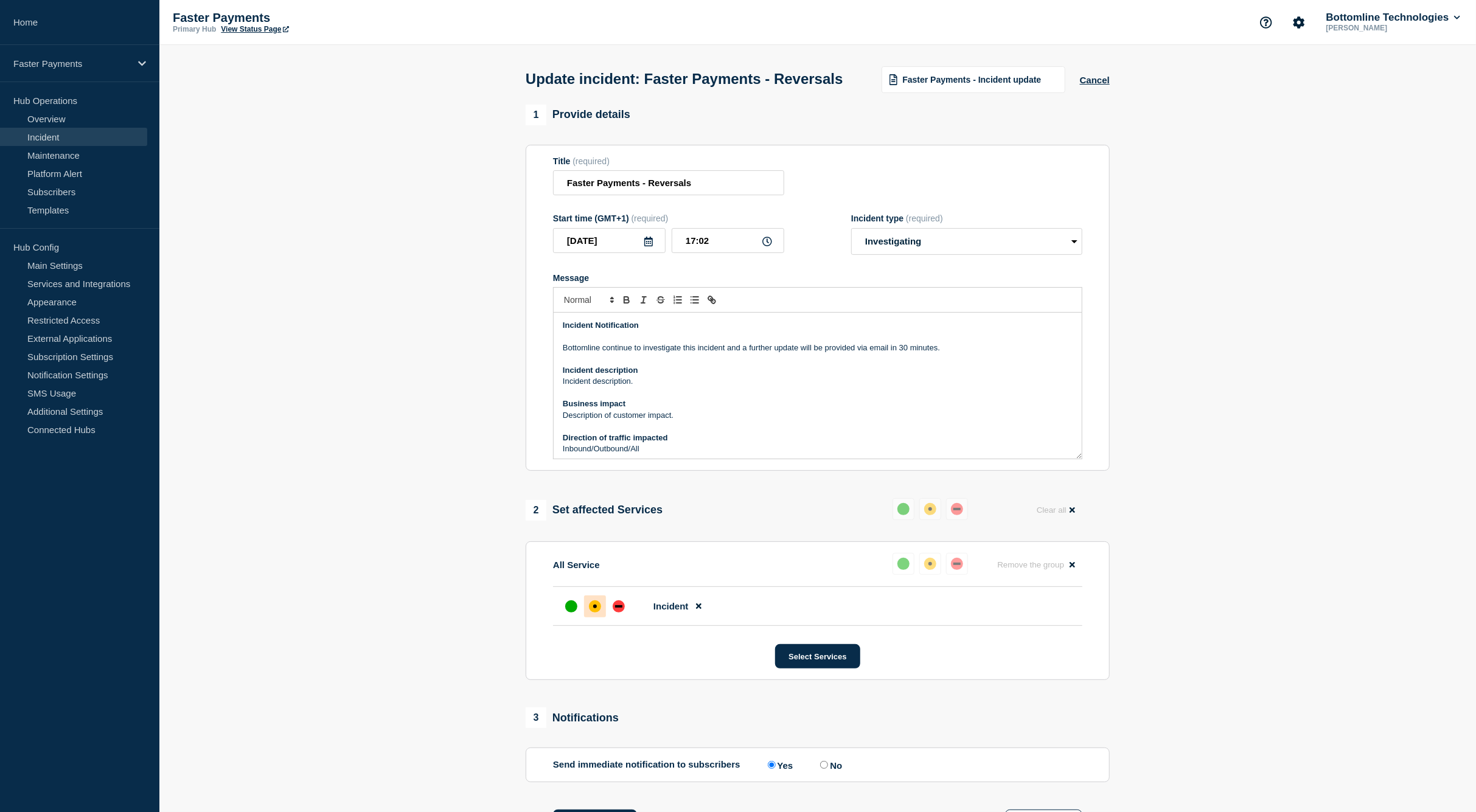
click at [249, 782] on section "1 Provide details Title (required) Faster Payments - Reversals Start time (GMT+…" at bounding box center [818, 613] width 1317 height 1017
click at [707, 253] on input "17:02" at bounding box center [728, 240] width 113 height 25
type input "17:30"
click at [618, 354] on p "Bottomline continue to investigate this incident and a further update will be p…" at bounding box center [817, 347] width 510 height 11
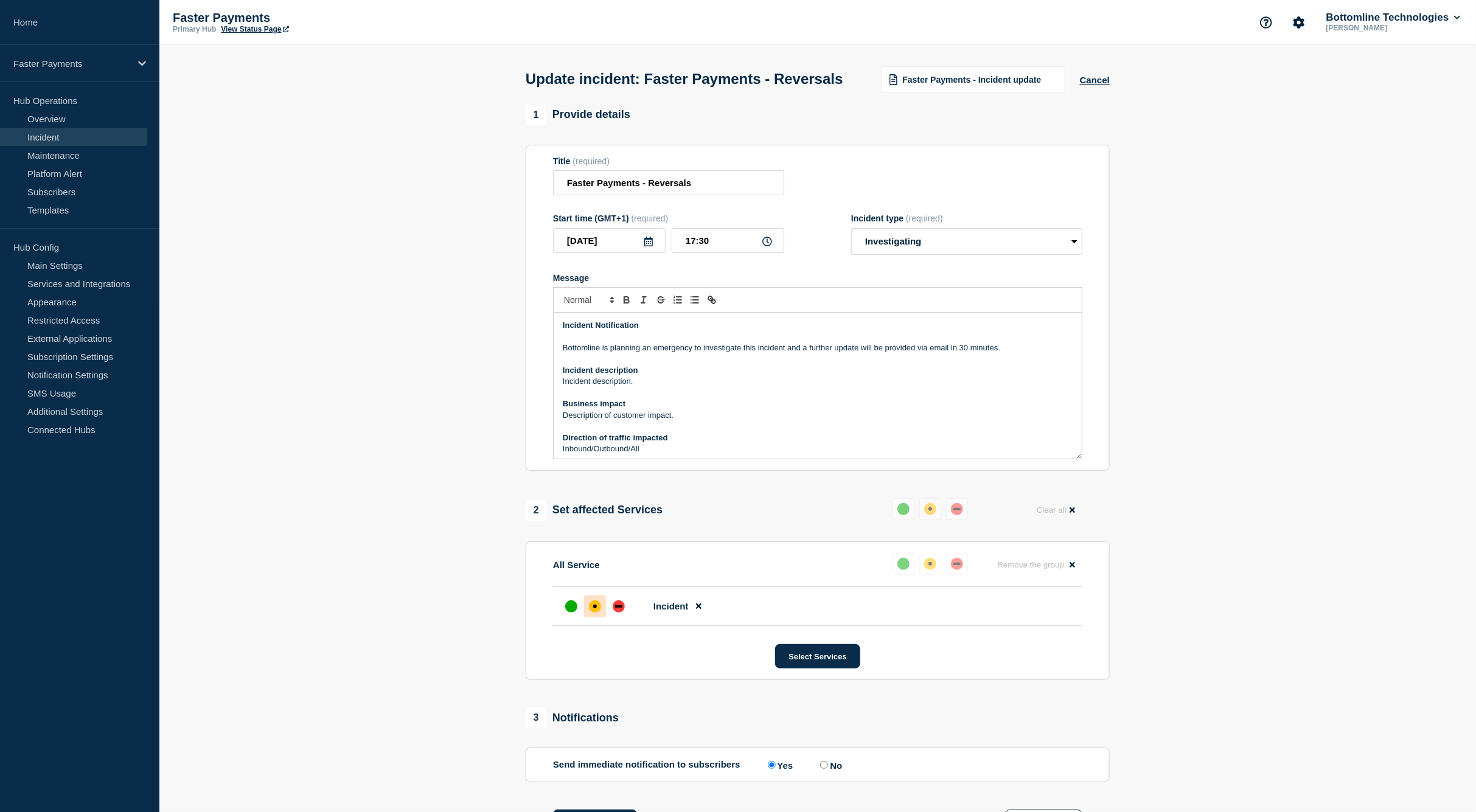
click at [531, 32] on div "Faster Payments Primary Hub View Status Page Bottomline Technologies [PERSON_NA…" at bounding box center [818, 22] width 1317 height 45
click at [697, 354] on p "Bottomline is planning an emergency to investigate this incident and a further …" at bounding box center [817, 347] width 510 height 11
click at [703, 354] on p "Bottomline has identified a component investigate this incident and a further u…" at bounding box center [817, 347] width 510 height 11
click at [775, 354] on p "Bottomline has identified a component which is causing soem" at bounding box center [817, 347] width 510 height 11
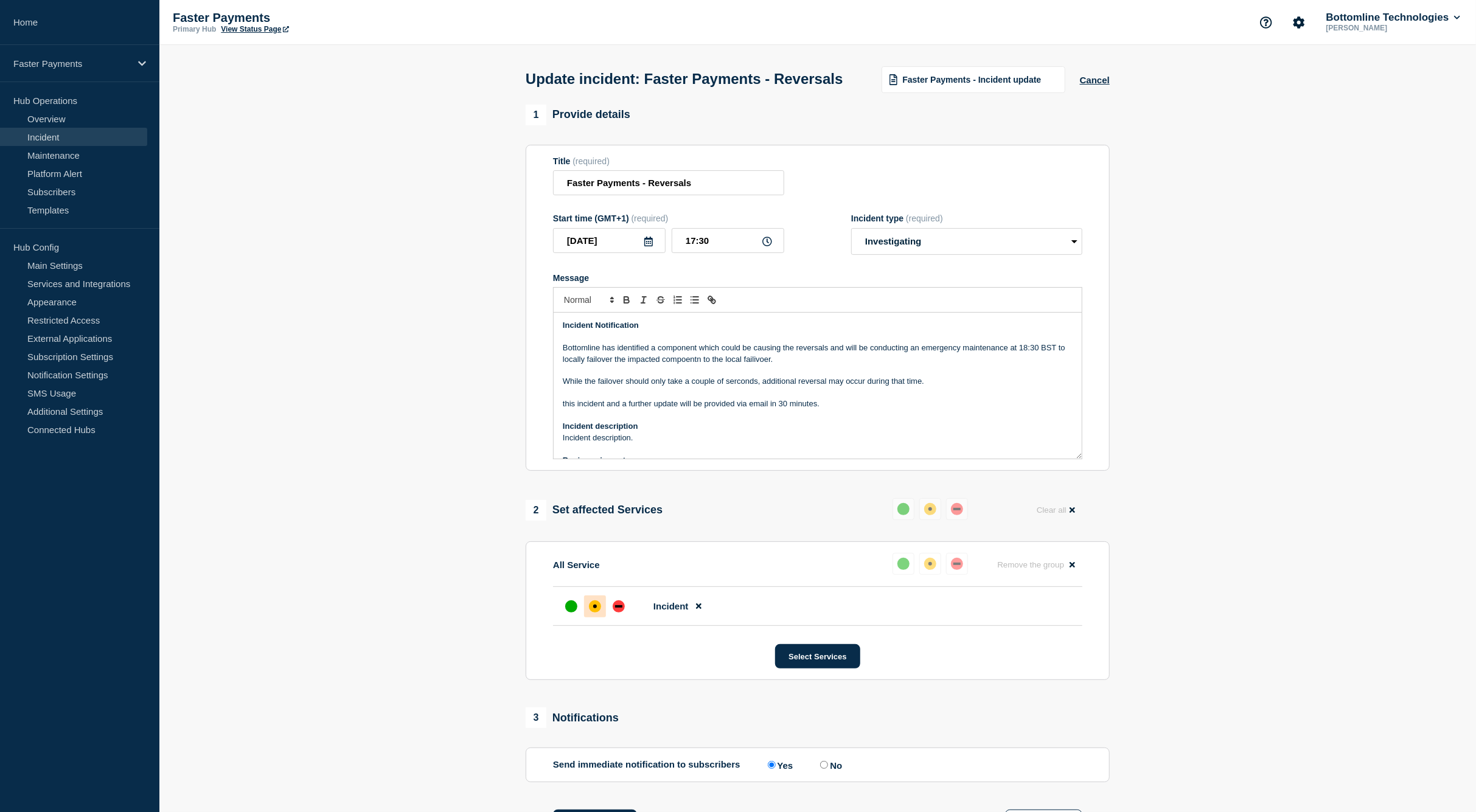
click at [825, 387] on p "While the failover should only take a couple of serconds, additional reversal m…" at bounding box center [817, 381] width 510 height 11
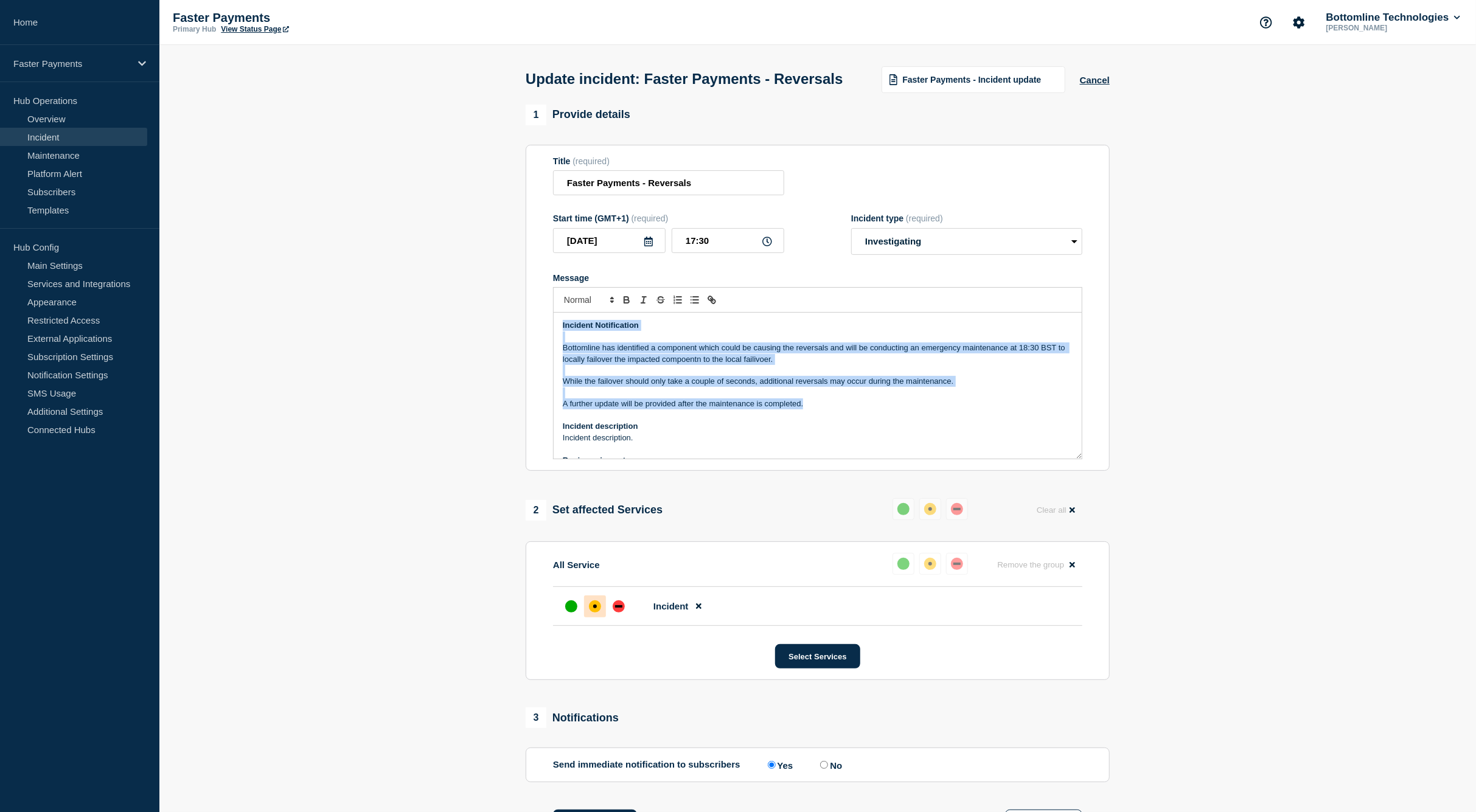
drag, startPoint x: 810, startPoint y: 427, endPoint x: 435, endPoint y: 331, distance: 387.1
click at [435, 331] on section "1 Provide details Title (required) Faster Payments - Reversals Start time (GMT+…" at bounding box center [818, 613] width 1317 height 1017
copy div "Incident Notification Bottomline has identified a component which could be caus…"
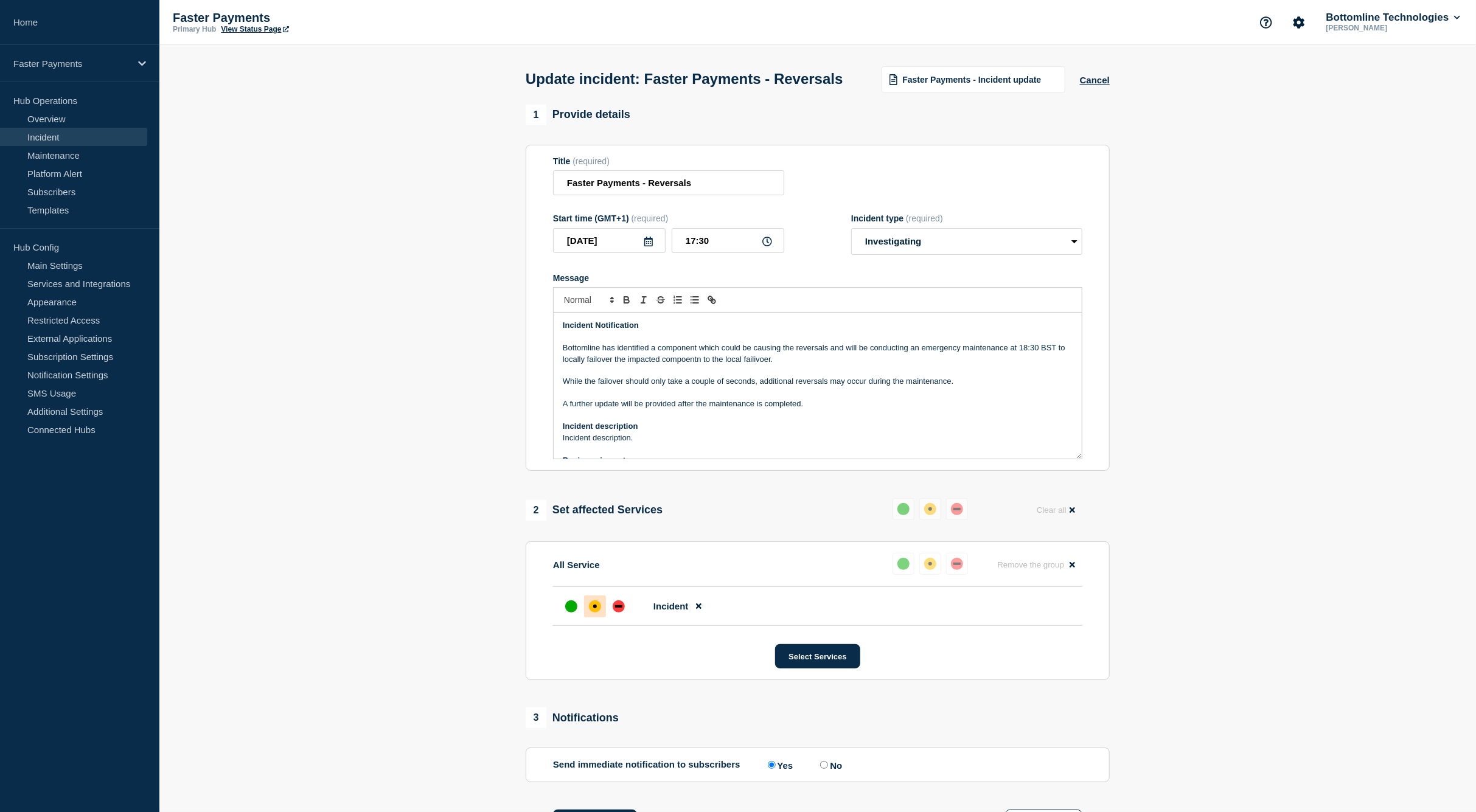
drag, startPoint x: 718, startPoint y: 452, endPoint x: 744, endPoint y: 450, distance: 26.1
click at [717, 432] on p "Incident description" at bounding box center [817, 426] width 510 height 11
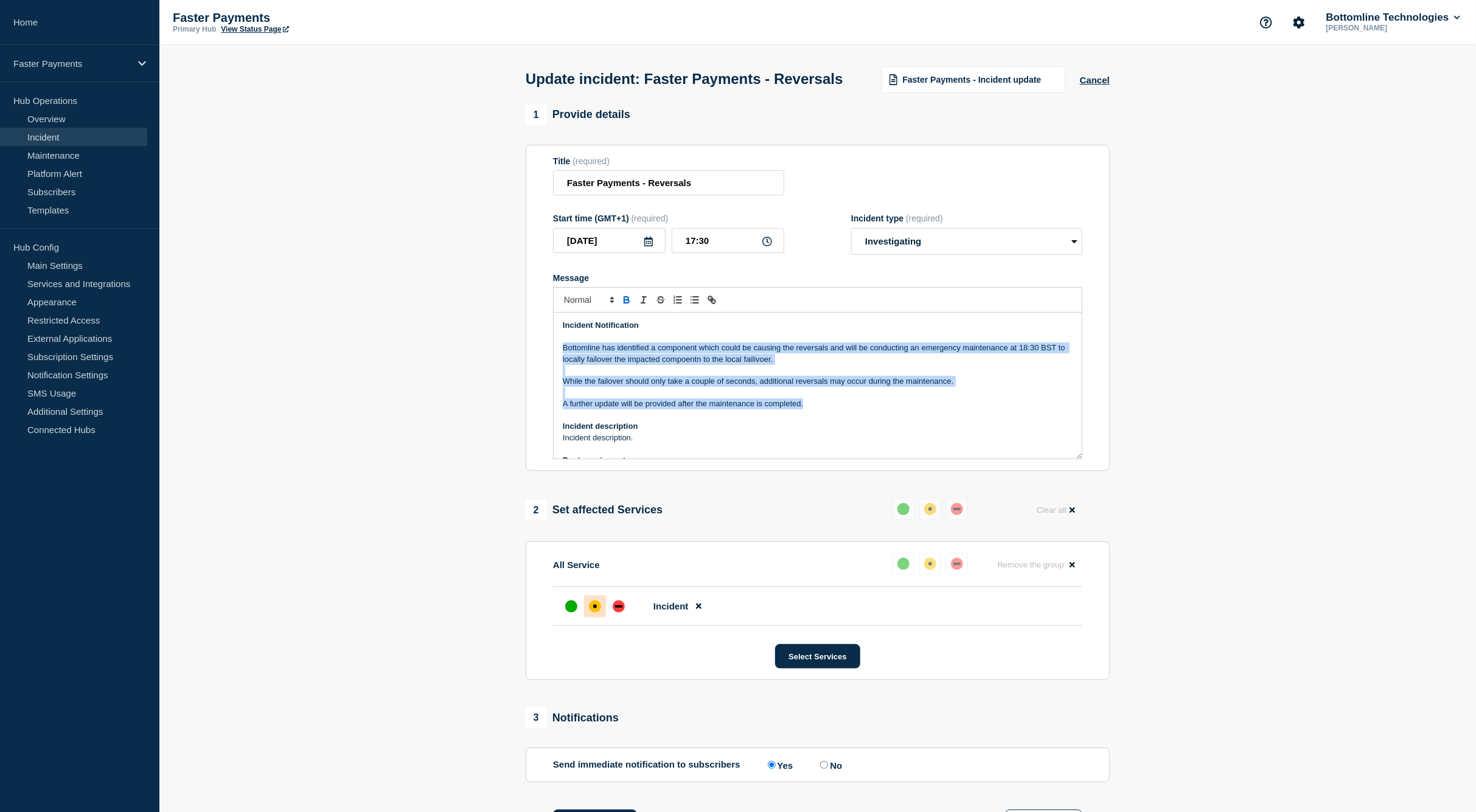
drag, startPoint x: 812, startPoint y: 428, endPoint x: 543, endPoint y: 370, distance: 275.2
click at [543, 370] on section "Title (required) Faster Payments - Reversals Start time (GMT+1) (required) [DAT…" at bounding box center [817, 308] width 584 height 327
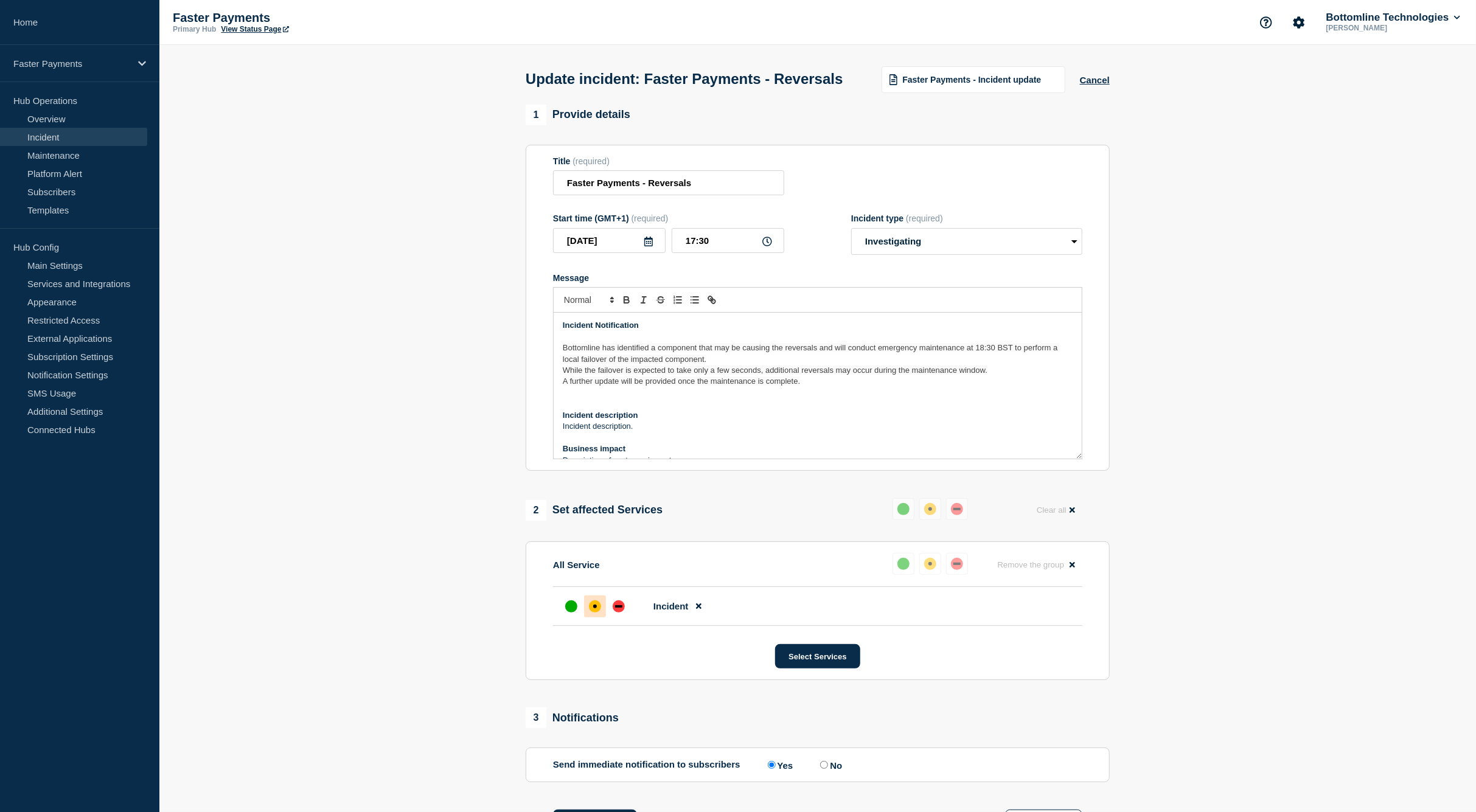
click at [737, 365] on p "Bottomline has identified a component that may be causing the reversals and wil…" at bounding box center [817, 353] width 510 height 22
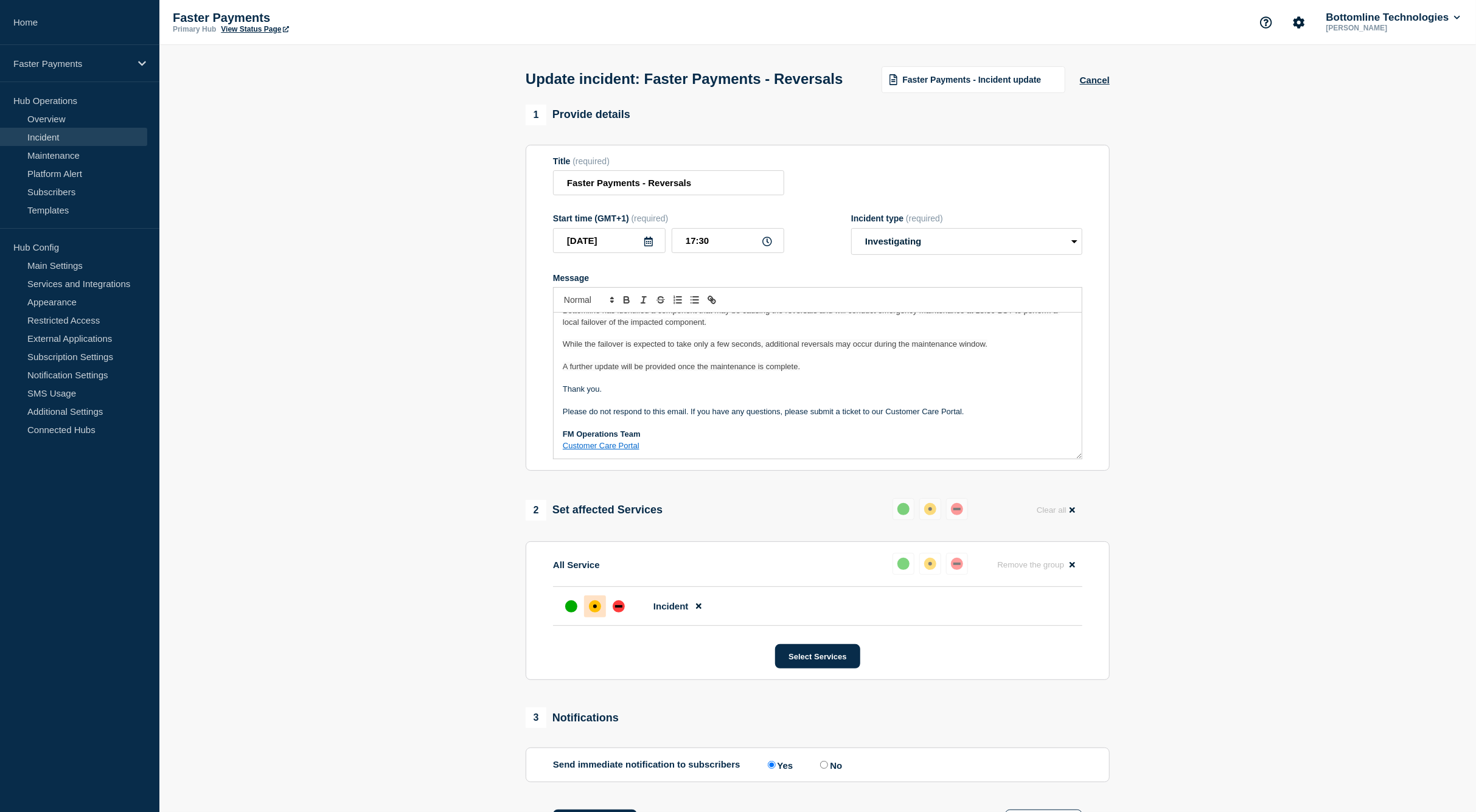
scroll to position [28, 0]
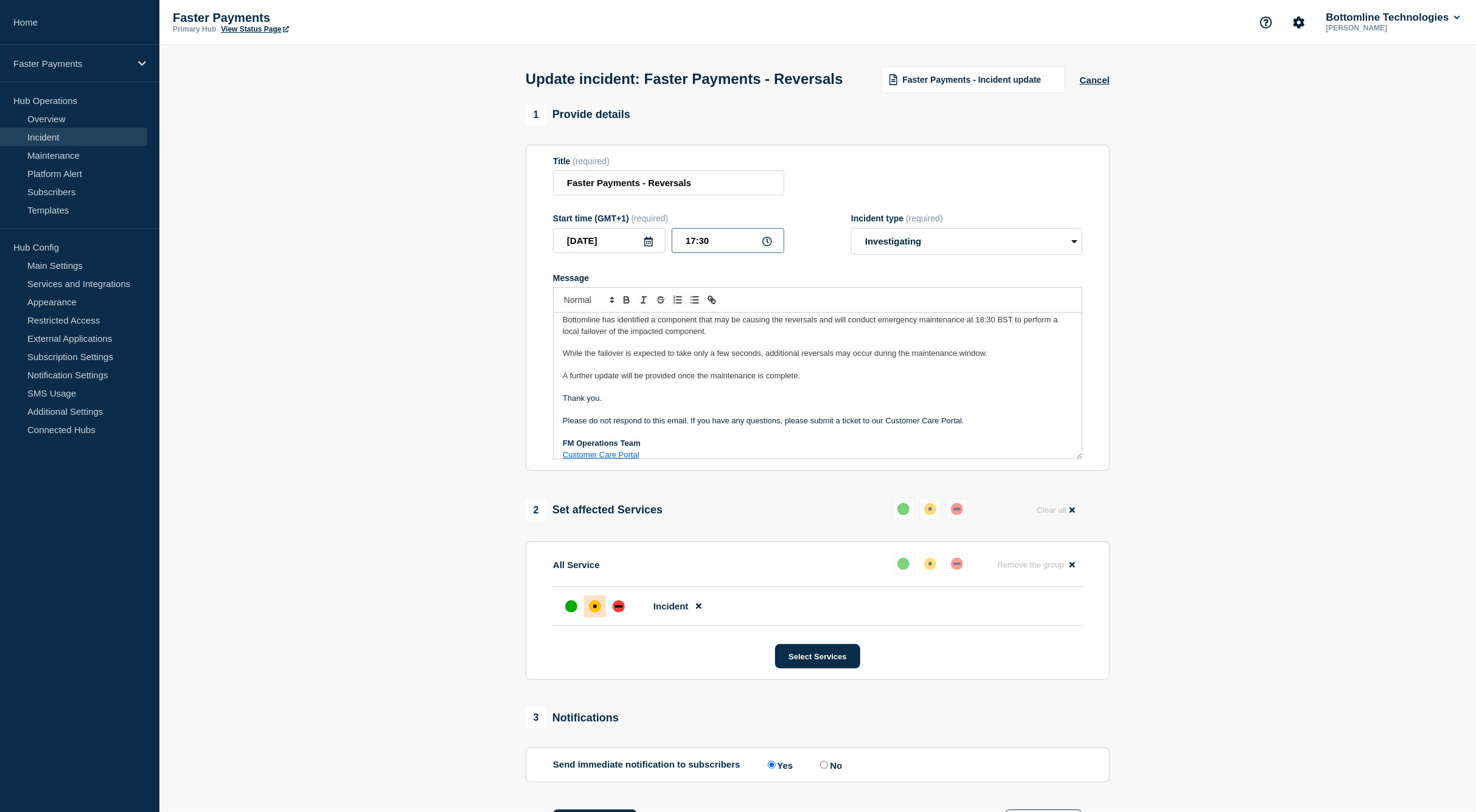
click at [741, 253] on input "17:30" at bounding box center [728, 240] width 113 height 25
type input "17:17"
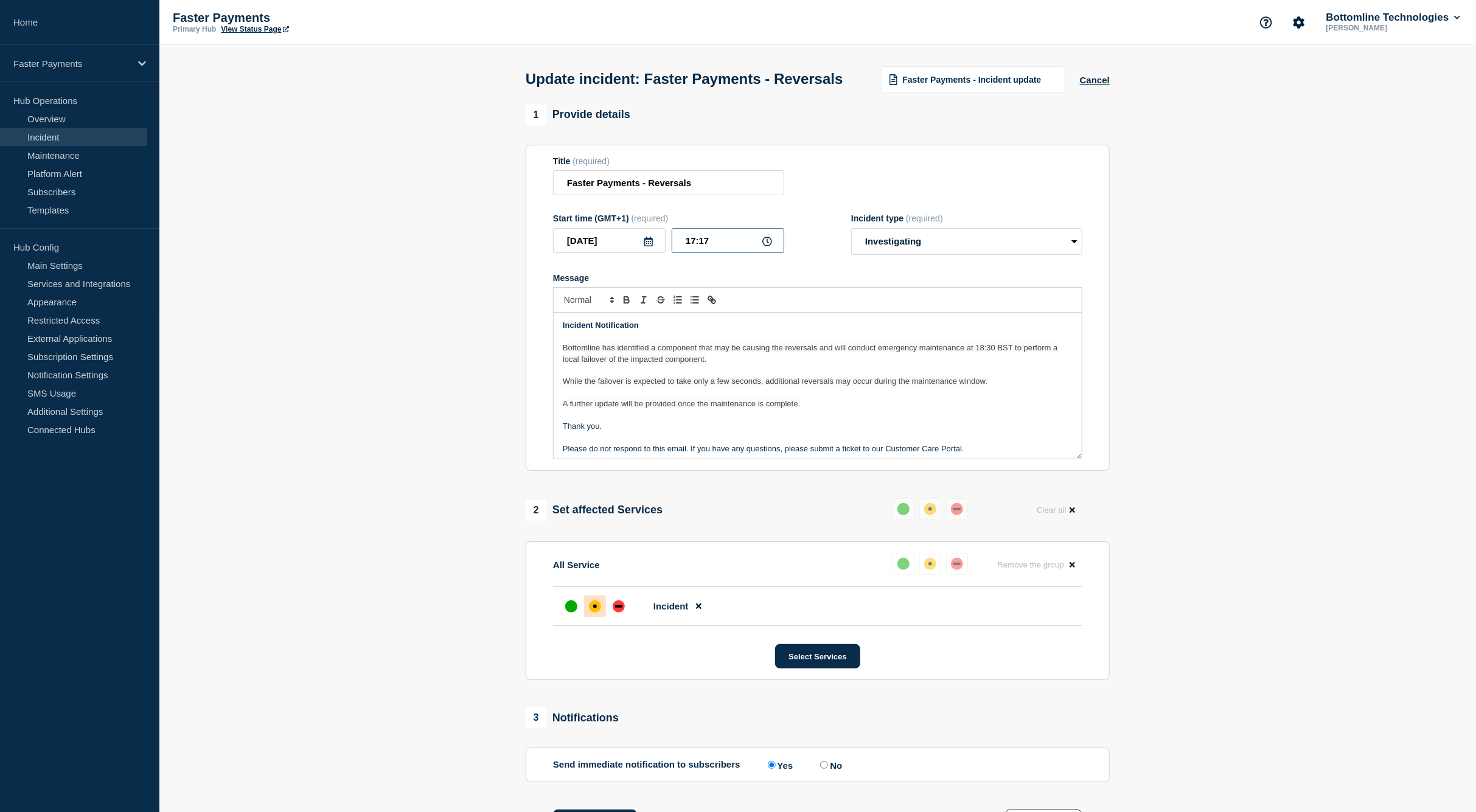
scroll to position [0, 0]
click at [1236, 431] on section "1 Provide details Title (required) Faster Payments - Reversals Start time (GMT+…" at bounding box center [818, 613] width 1317 height 1017
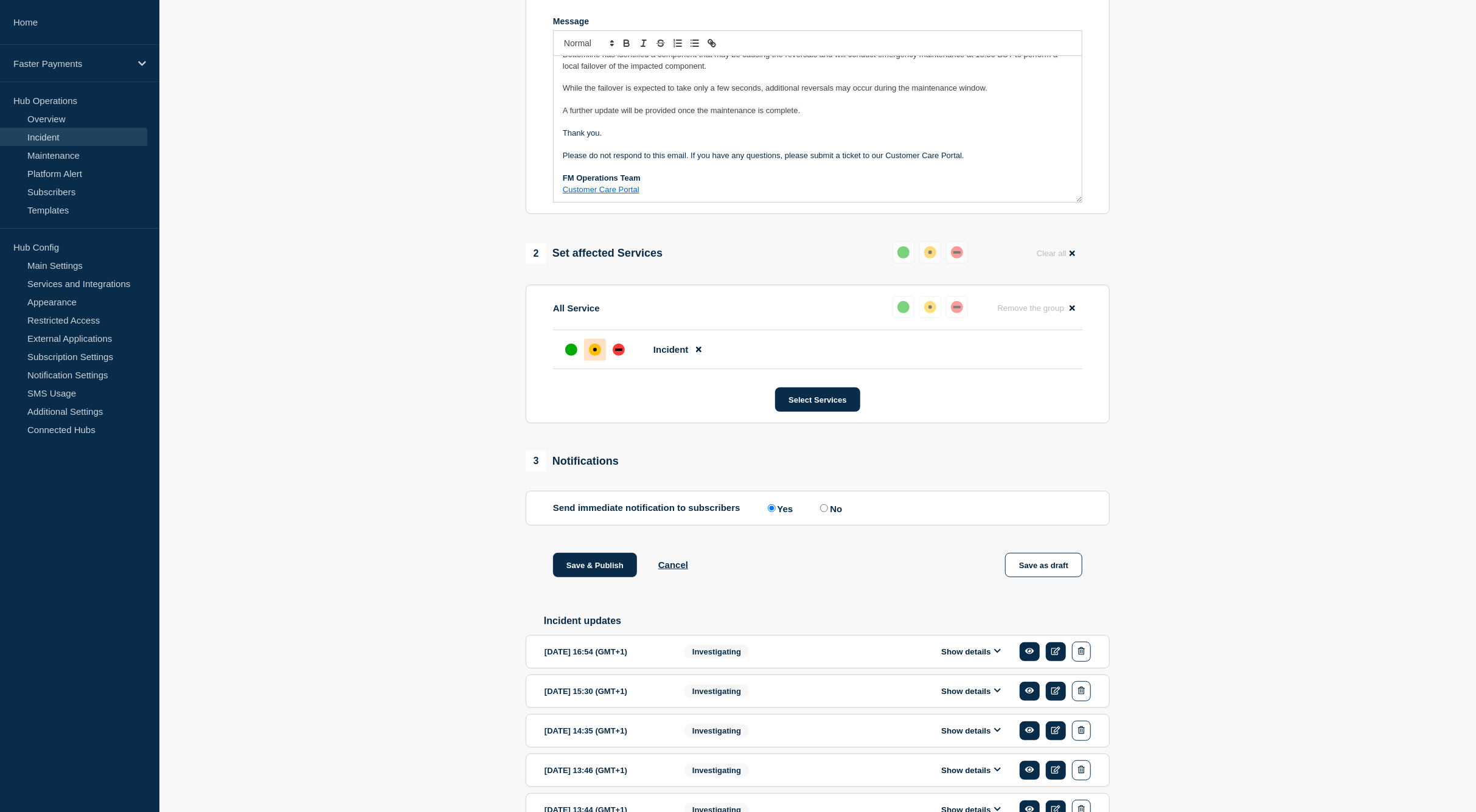
scroll to position [354, 0]
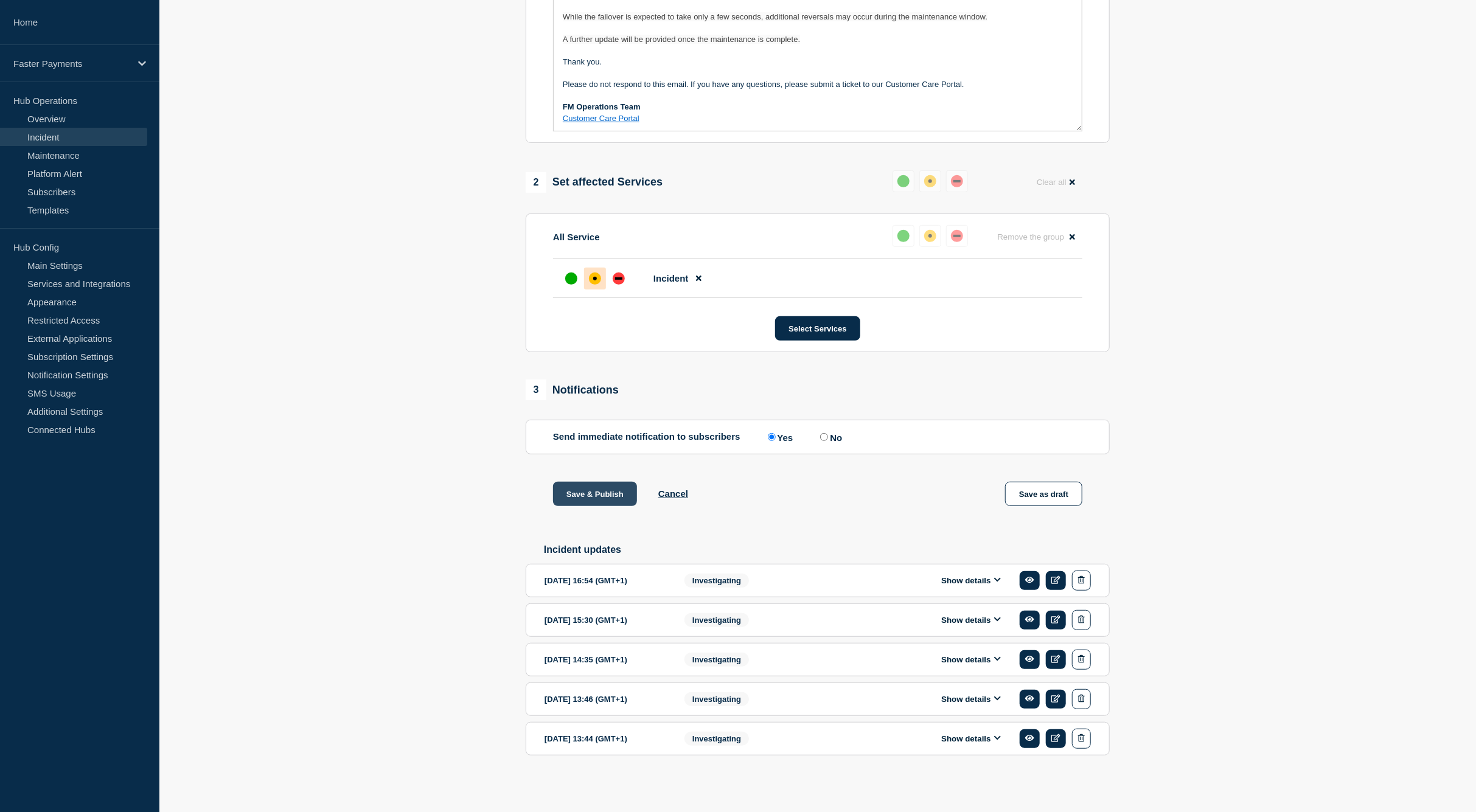
click at [618, 492] on button "Save & Publish" at bounding box center [595, 494] width 84 height 25
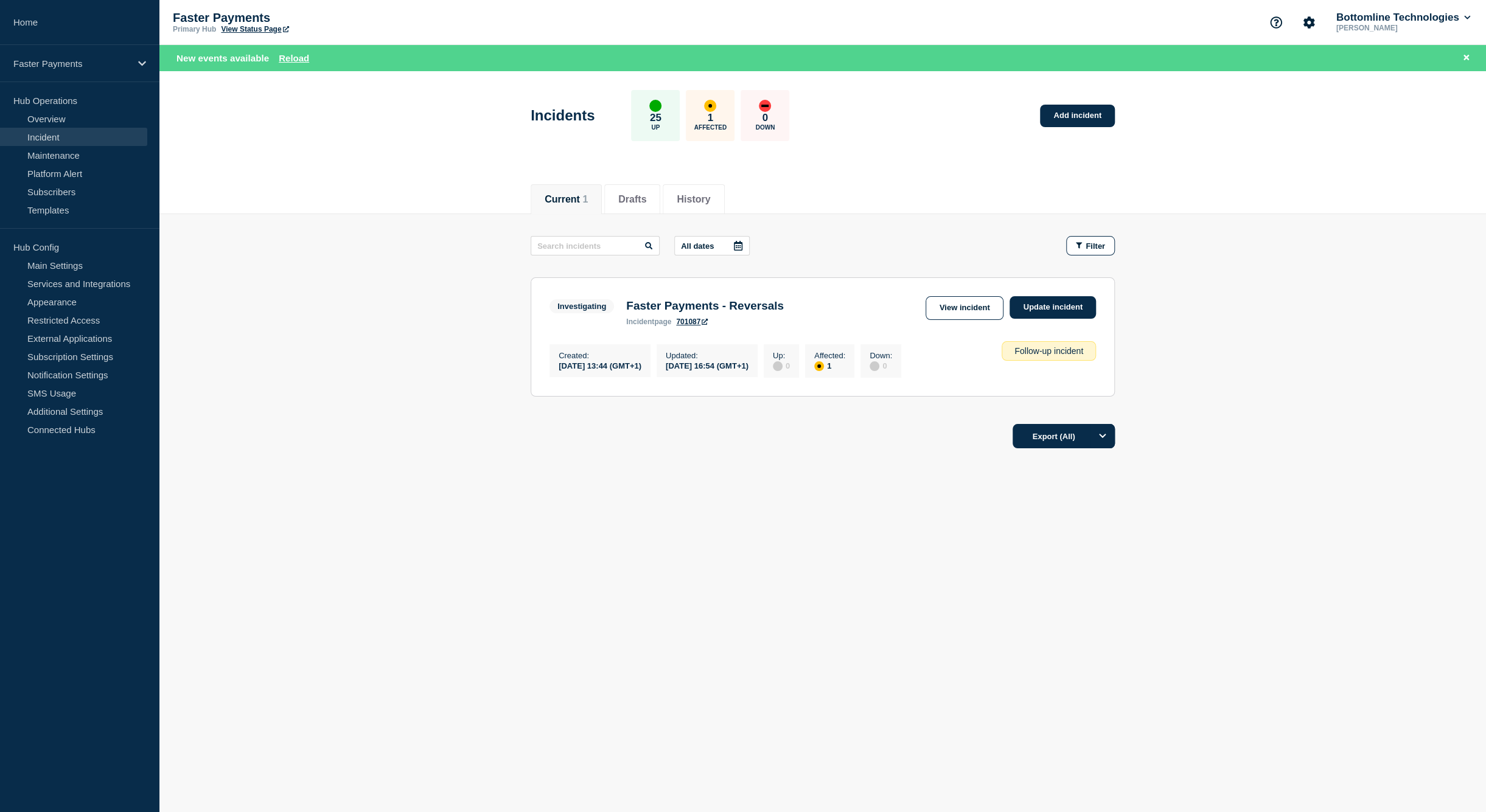
click at [652, 463] on footer "Export (All)" at bounding box center [822, 441] width 1326 height 53
